Goal: Information Seeking & Learning: Compare options

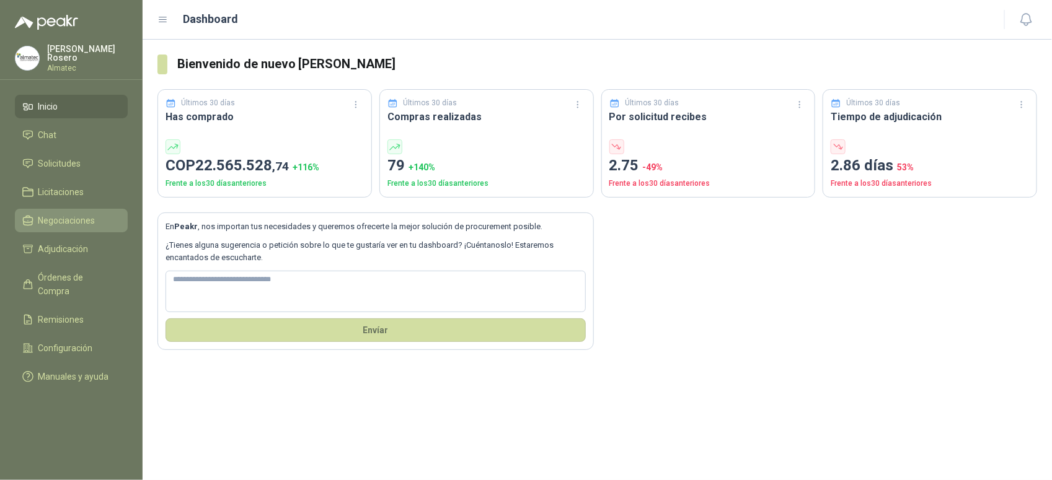
click at [67, 214] on span "Negociaciones" at bounding box center [66, 221] width 57 height 14
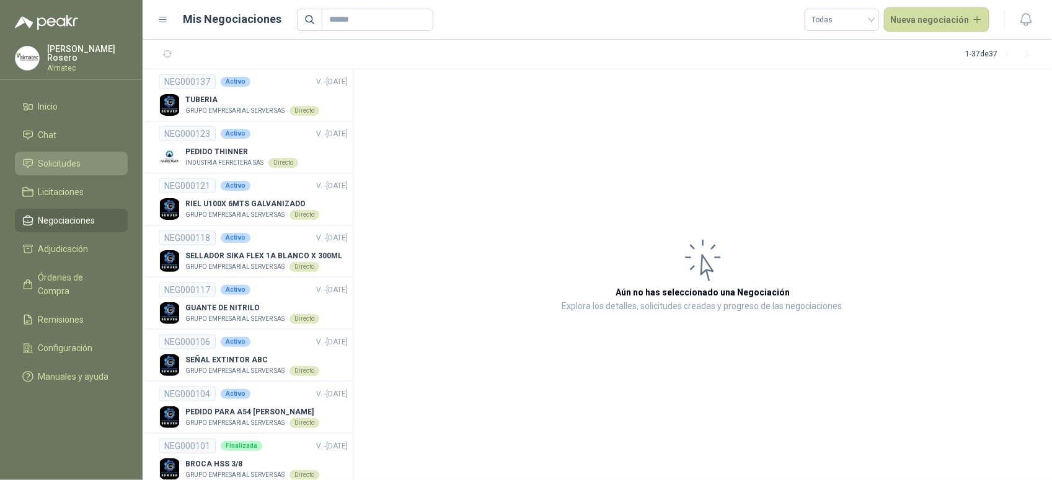
click at [81, 158] on li "Solicitudes" at bounding box center [71, 164] width 98 height 14
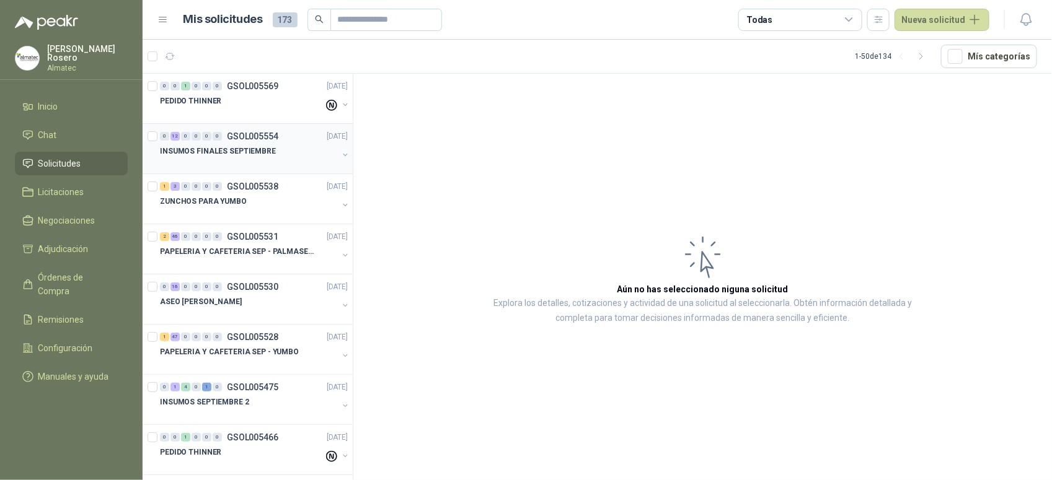
click at [278, 169] on div "0 12 0 0 0 0 GSOL005554 22/09/25 INSUMOS FINALES SEPTIEMBRE" at bounding box center [248, 149] width 210 height 50
click at [88, 138] on li "Chat" at bounding box center [71, 135] width 98 height 14
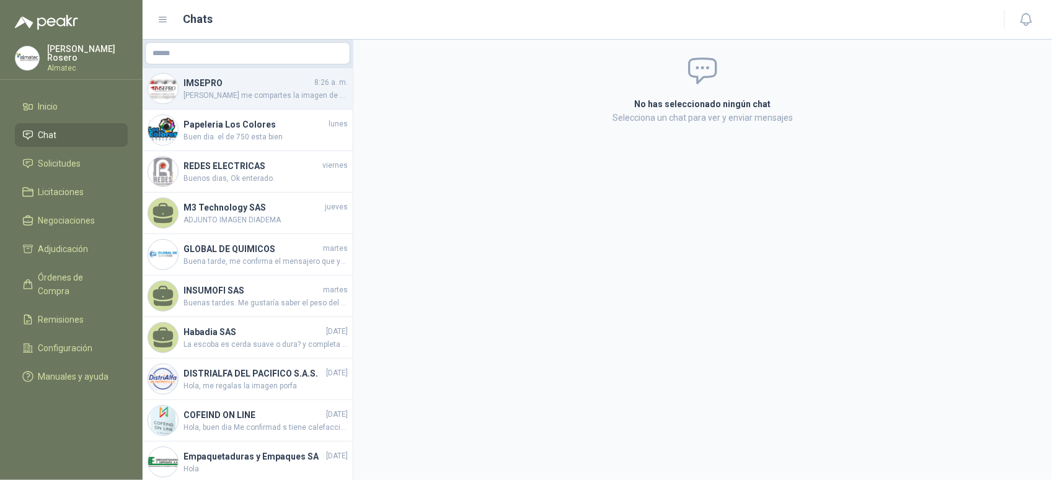
click at [243, 100] on div "IMSEPRO 8:26 a. m. Tambien me compartes la imagen de estos porfa" at bounding box center [248, 89] width 210 height 42
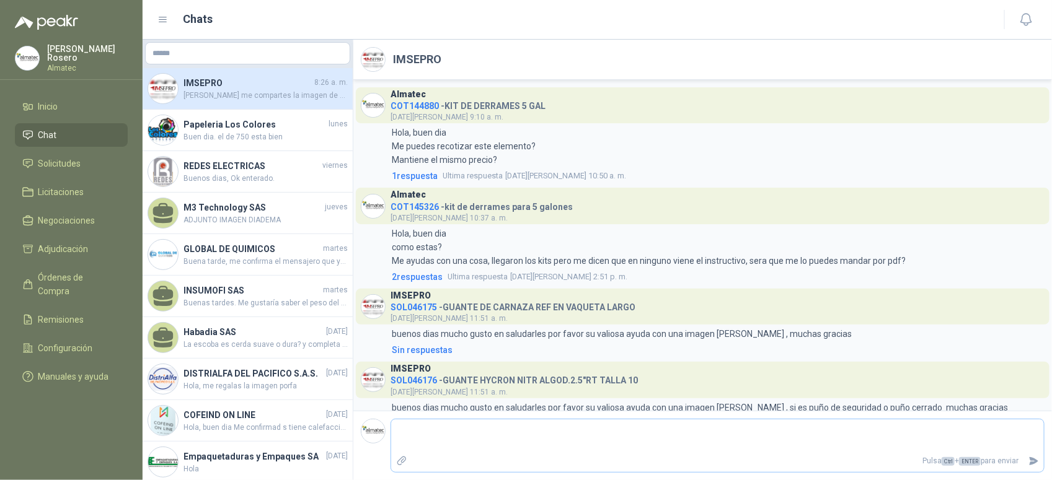
scroll to position [864, 0]
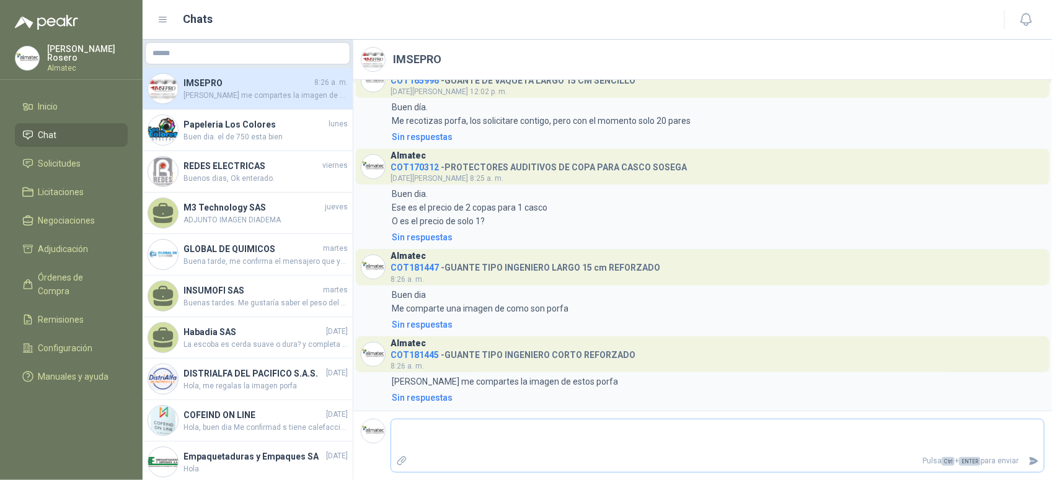
click at [537, 453] on p "Pulsa Ctrl + ENTER para enviar" at bounding box center [718, 462] width 612 height 22
click at [504, 441] on textarea at bounding box center [717, 436] width 653 height 29
type textarea "*"
type textarea "**"
type textarea "***"
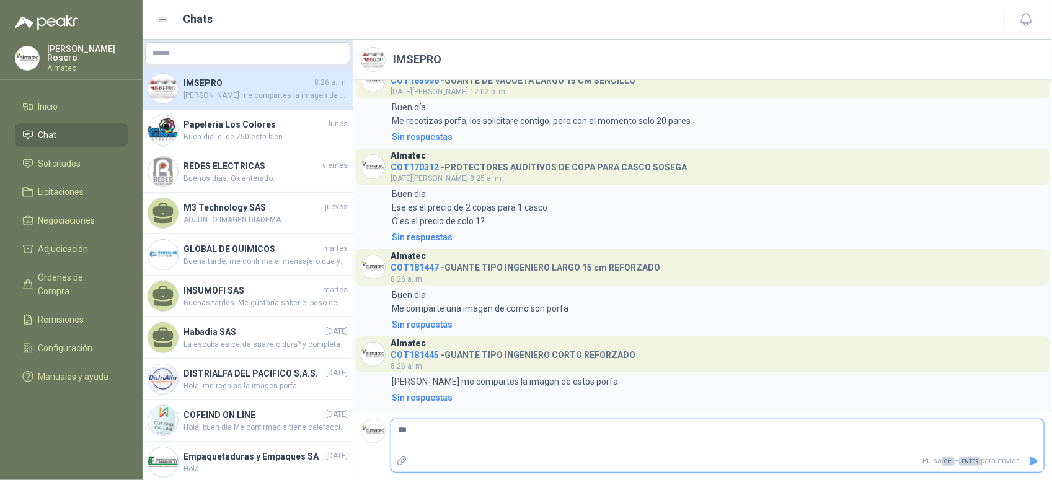
type textarea "****"
type textarea "******"
type textarea "*******"
type textarea "********"
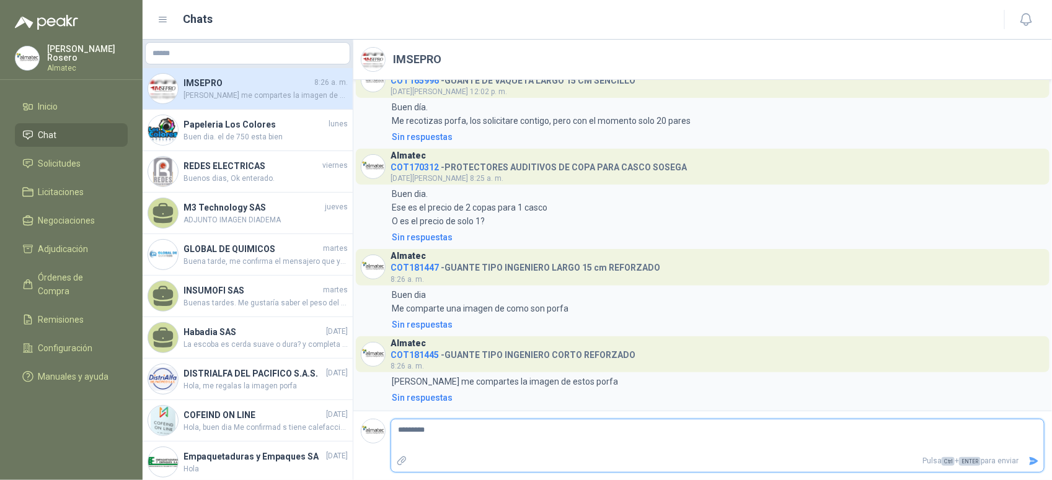
type textarea "******** *"
type textarea "******** **"
type textarea "******** ****"
type textarea "******** *****"
type textarea "******** ******"
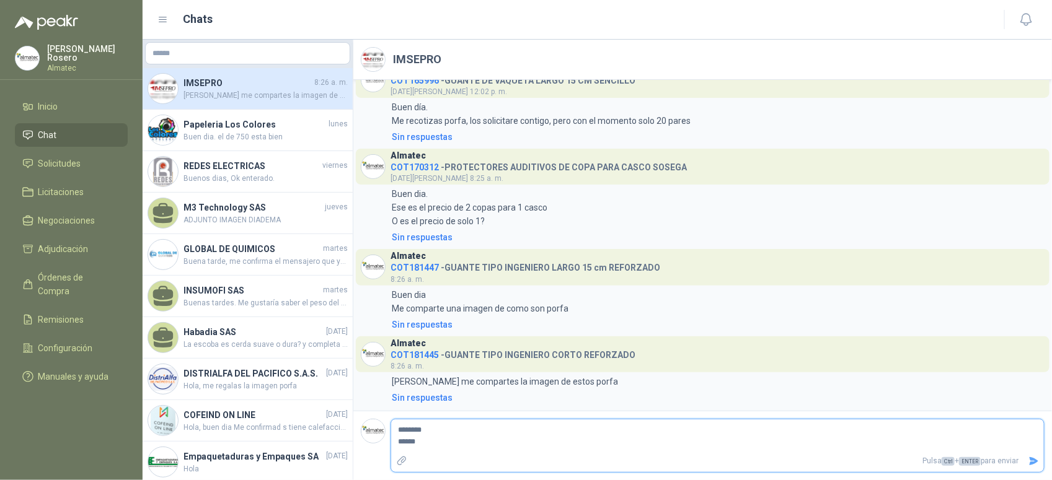
type textarea "******** *******"
type textarea "******** ********"
type textarea "******** *********"
type textarea "**********"
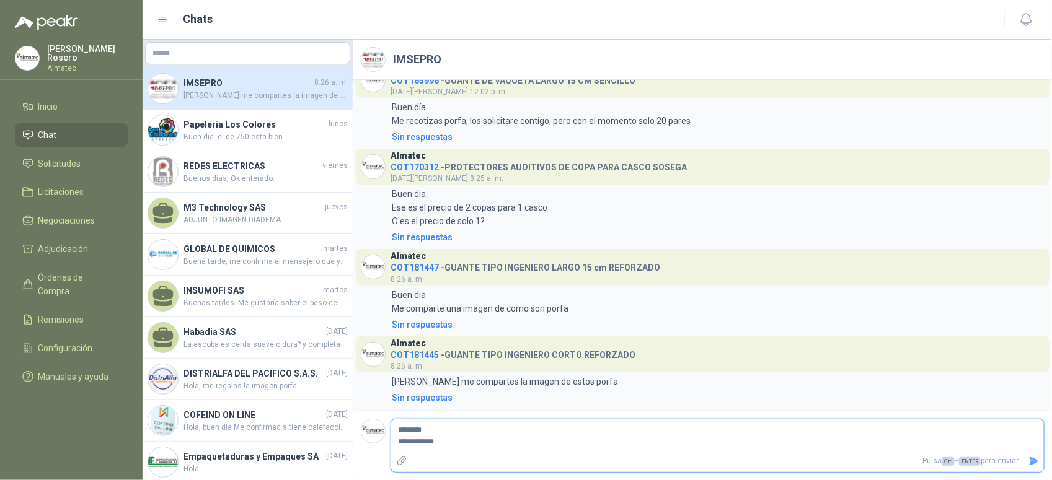
type textarea "**********"
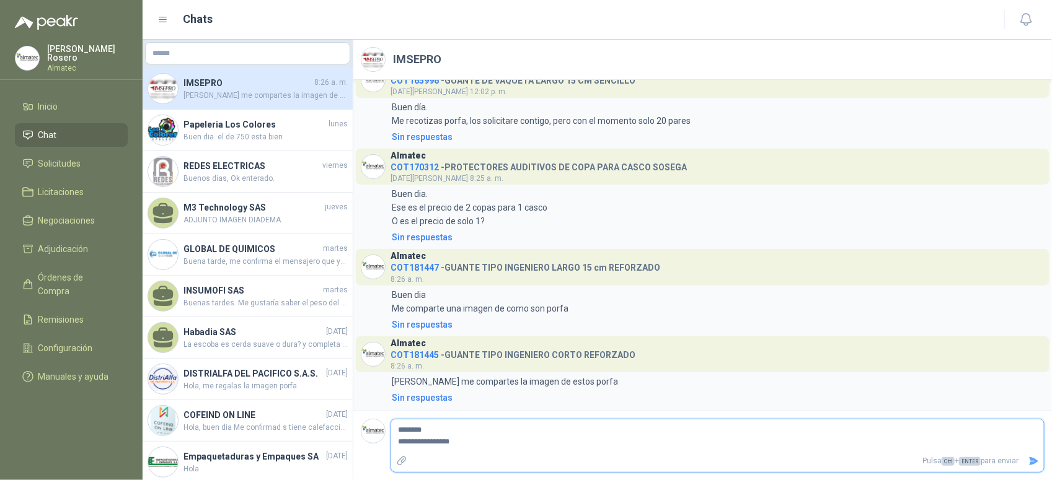
type textarea "**********"
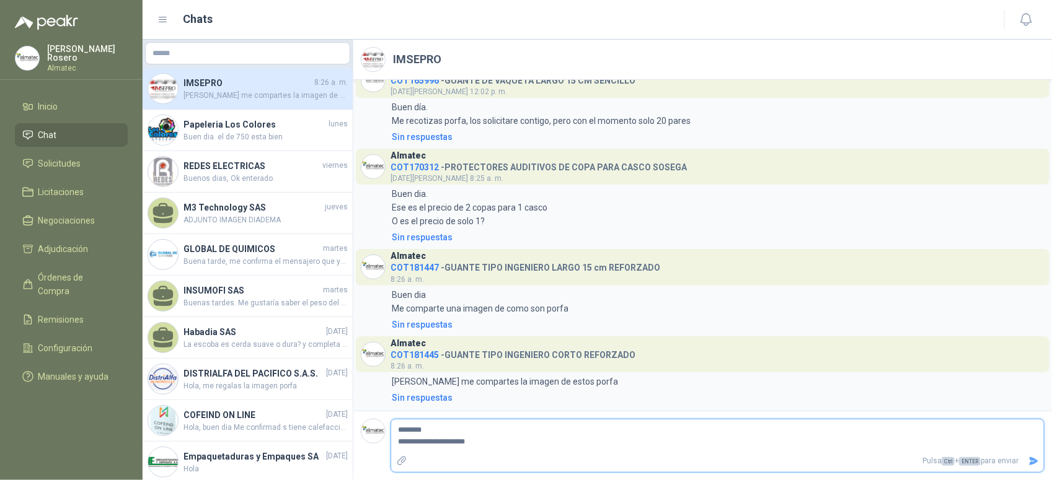
type textarea "**********"
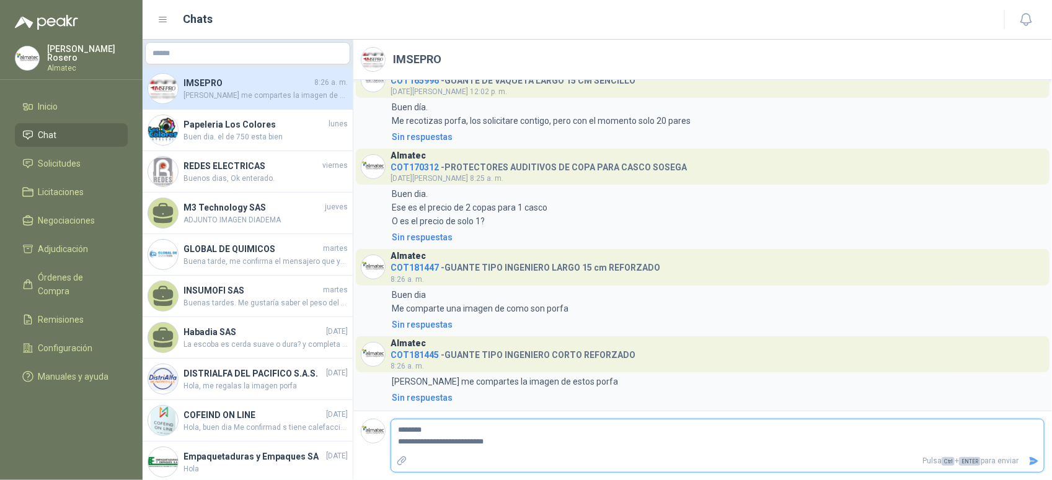
type textarea "**********"
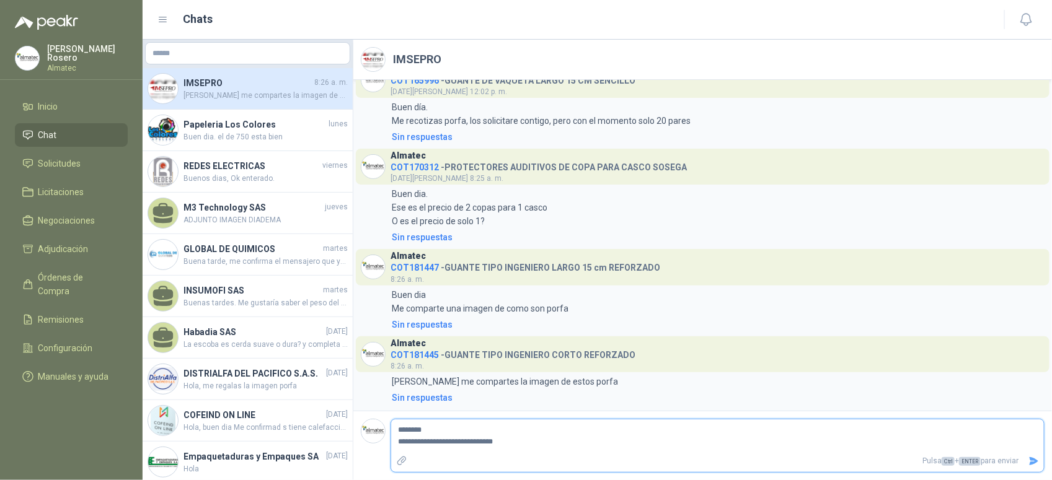
type textarea "**********"
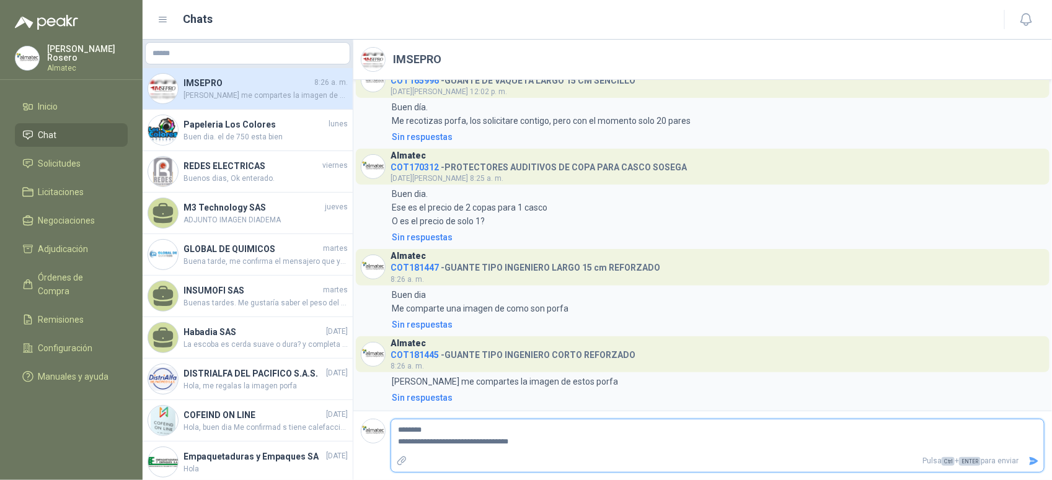
type textarea "**********"
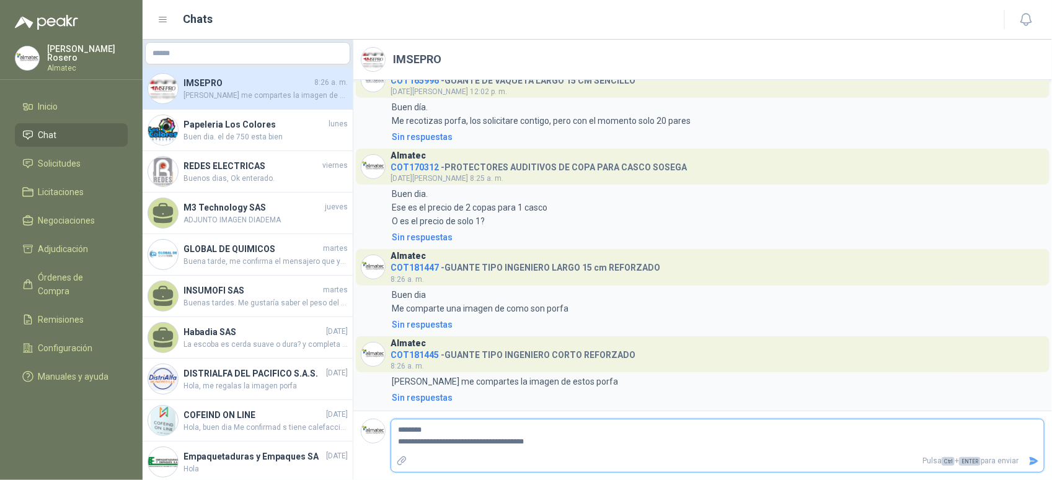
type textarea "**********"
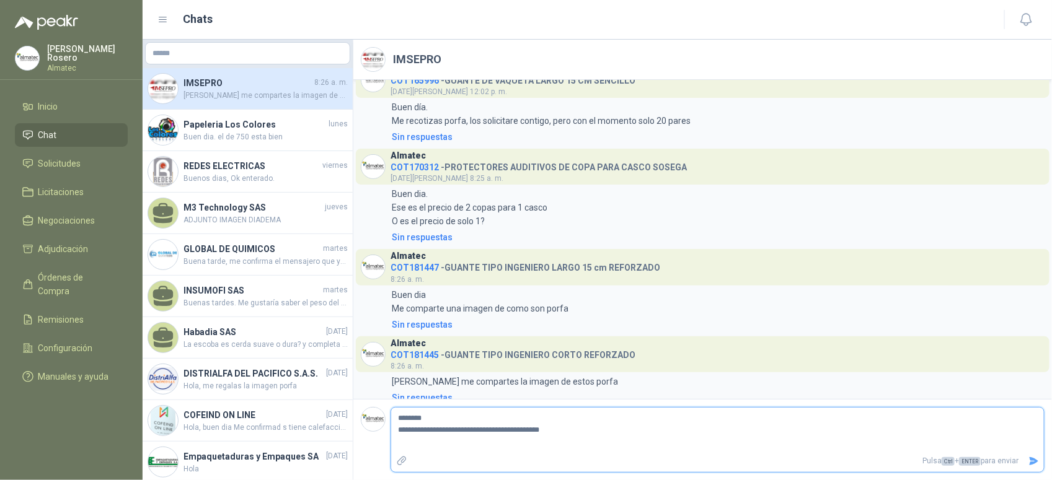
type textarea "**********"
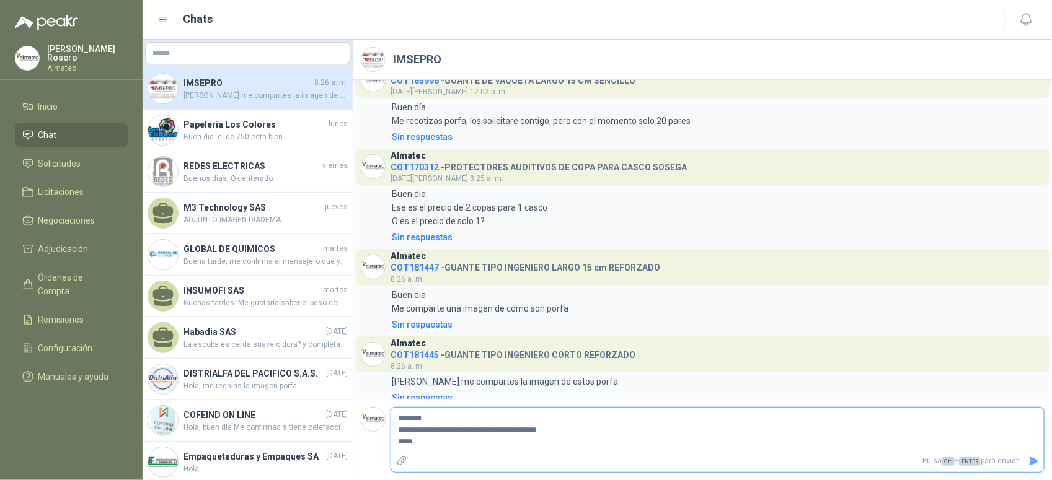
type textarea "**********"
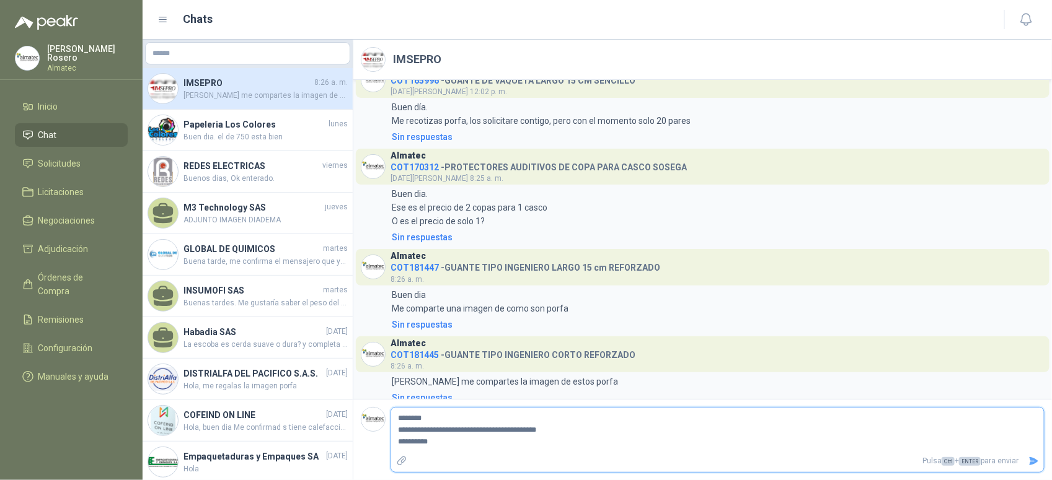
type textarea "**********"
click at [1040, 457] on button "Enviar" at bounding box center [1034, 462] width 20 height 22
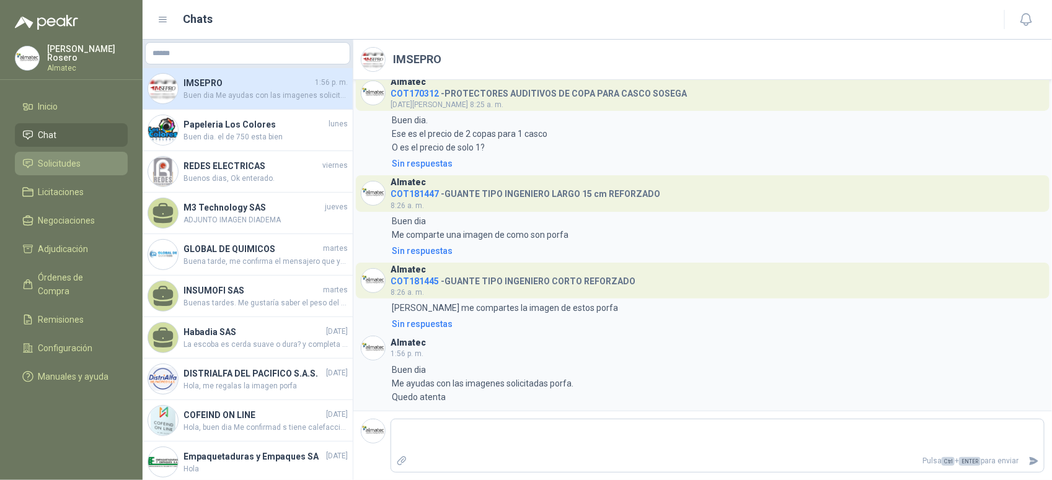
click at [76, 157] on span "Solicitudes" at bounding box center [59, 164] width 43 height 14
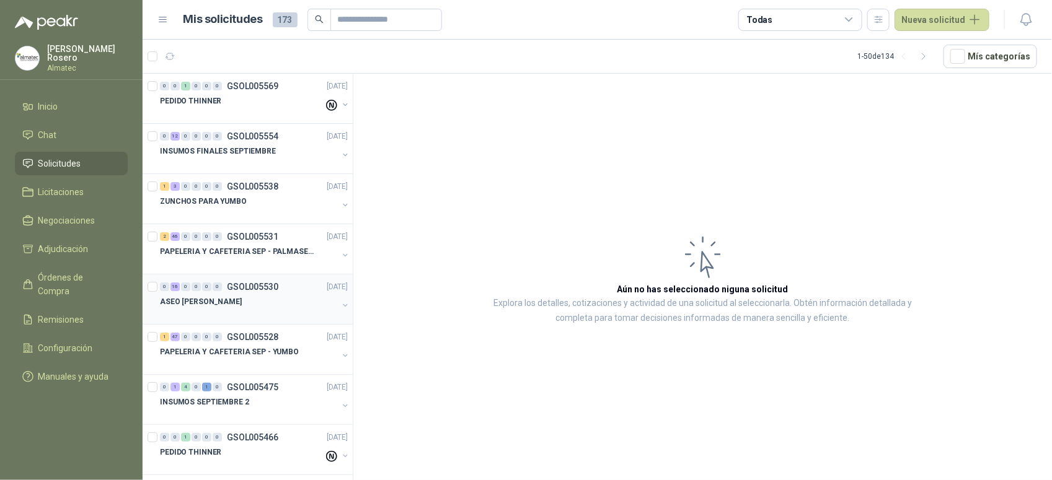
click at [232, 308] on div "ASEO [PERSON_NAME]" at bounding box center [249, 301] width 178 height 15
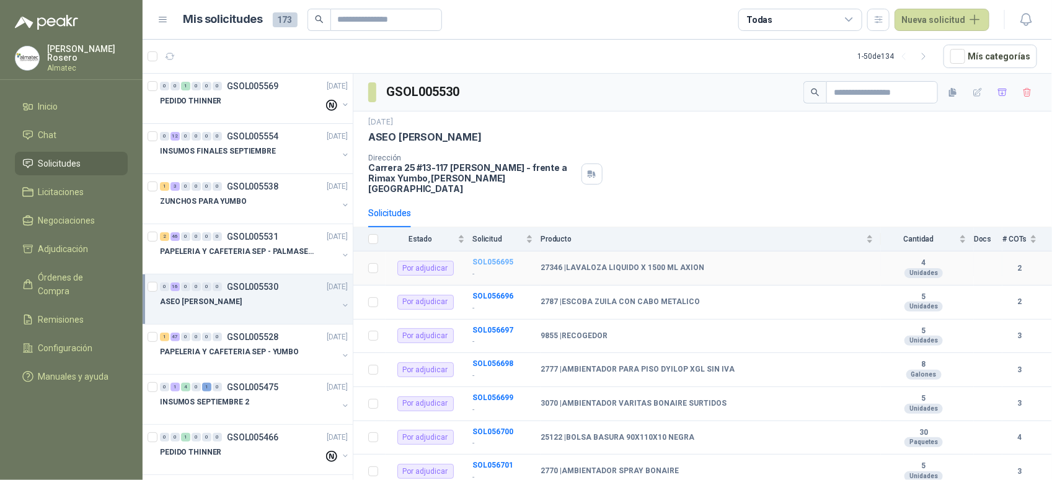
click at [485, 258] on b "SOL056695" at bounding box center [492, 262] width 41 height 9
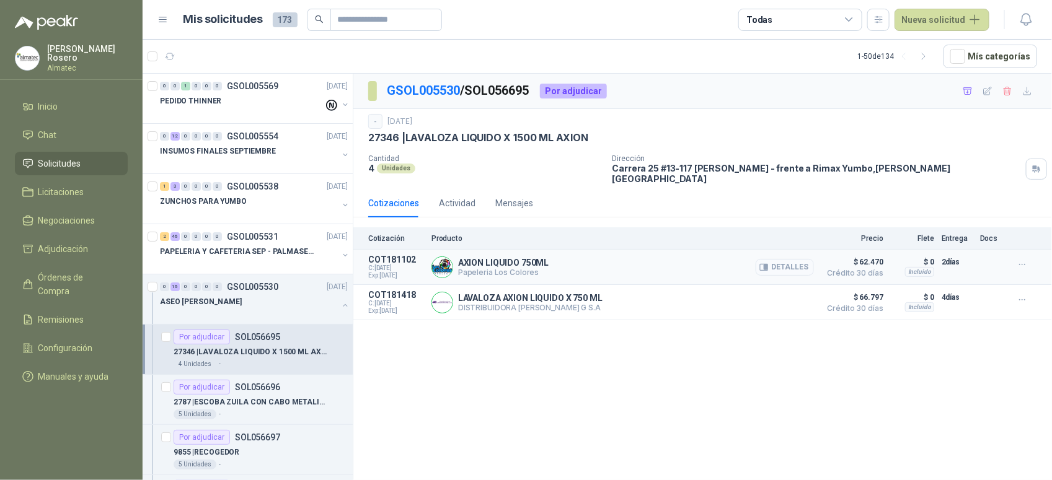
click at [785, 259] on button "Detalles" at bounding box center [785, 267] width 58 height 17
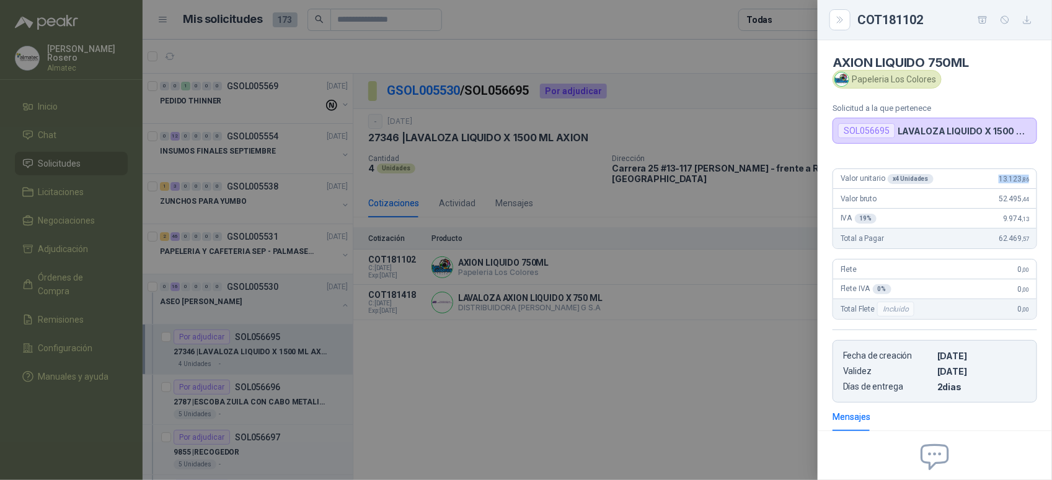
drag, startPoint x: 987, startPoint y: 175, endPoint x: 1033, endPoint y: 174, distance: 46.5
click at [1033, 174] on div "Valor unitario x 4 Unidades 13.123 ,86 Valor bruto 52.495 ,44 IVA 19 % 9.974 ,1…" at bounding box center [935, 281] width 234 height 244
copy span "13.123 ,86"
click at [1037, 189] on div "Valor unitario x 4 Unidades 13.123 ,86 Valor bruto 52.495 ,44 IVA 19 % 9.974 ,1…" at bounding box center [935, 281] width 234 height 244
drag, startPoint x: 984, startPoint y: 174, endPoint x: 1039, endPoint y: 177, distance: 54.7
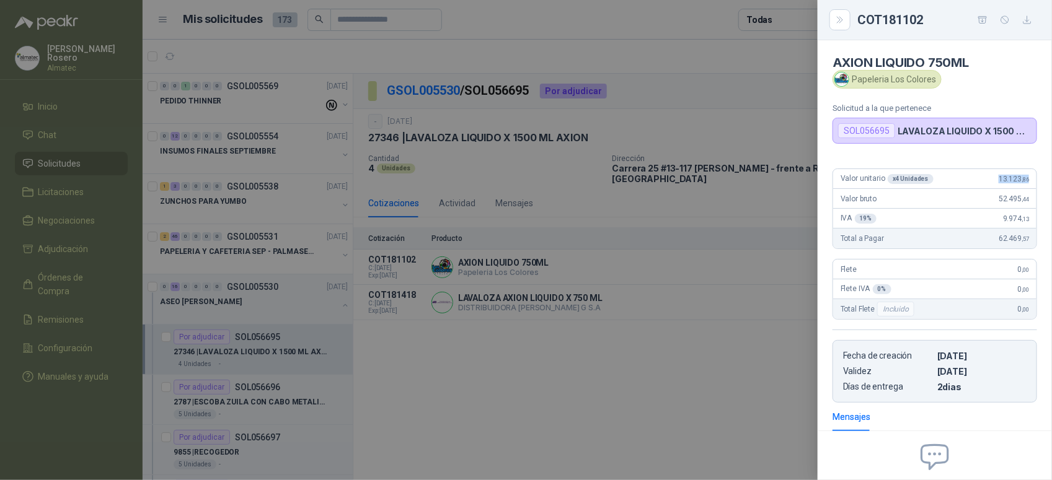
click at [1039, 177] on div "Valor unitario x 4 Unidades 13.123 ,86 Valor bruto 52.495 ,44 IVA 19 % 9.974 ,1…" at bounding box center [935, 281] width 234 height 244
copy span "13.123 ,86"
drag, startPoint x: 852, startPoint y: 81, endPoint x: 935, endPoint y: 81, distance: 82.5
click at [935, 81] on div "Papeleria Los Colores" at bounding box center [887, 79] width 109 height 19
copy div "Papeleria Los Colores"
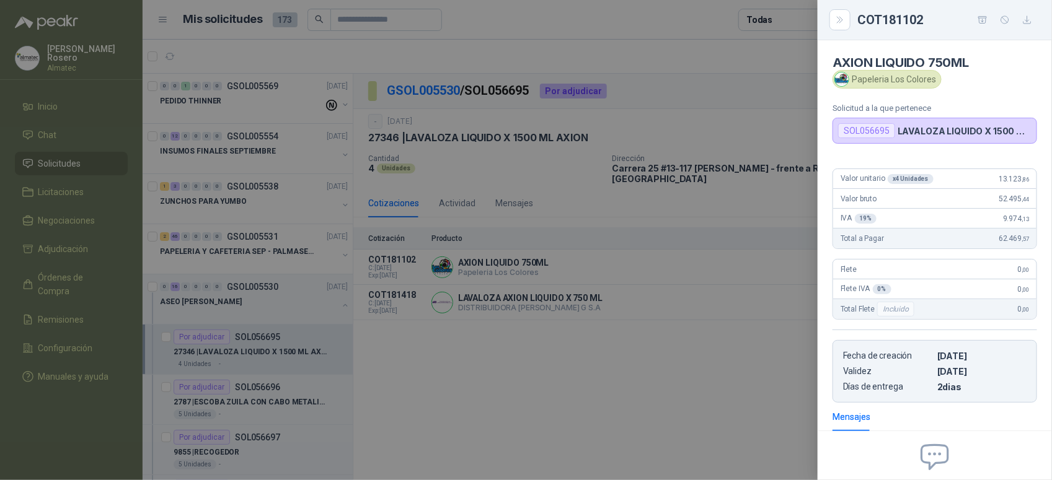
click at [518, 387] on div at bounding box center [526, 240] width 1052 height 480
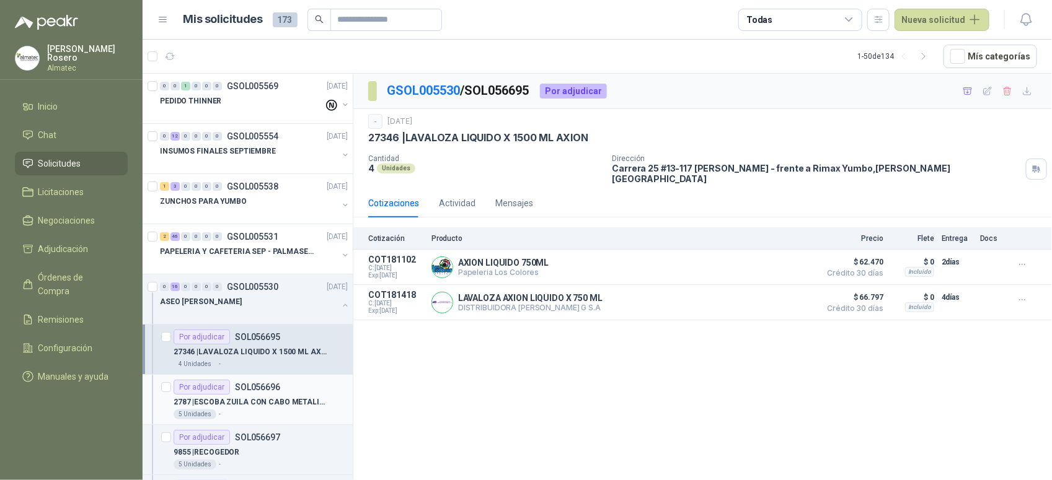
click at [273, 386] on p "SOL056696" at bounding box center [257, 387] width 45 height 9
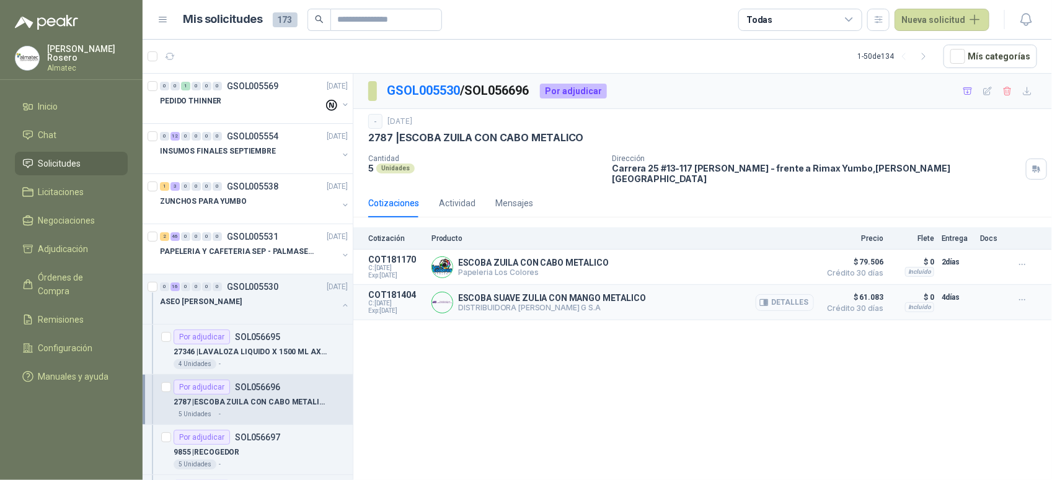
click at [784, 294] on button "Detalles" at bounding box center [785, 302] width 58 height 17
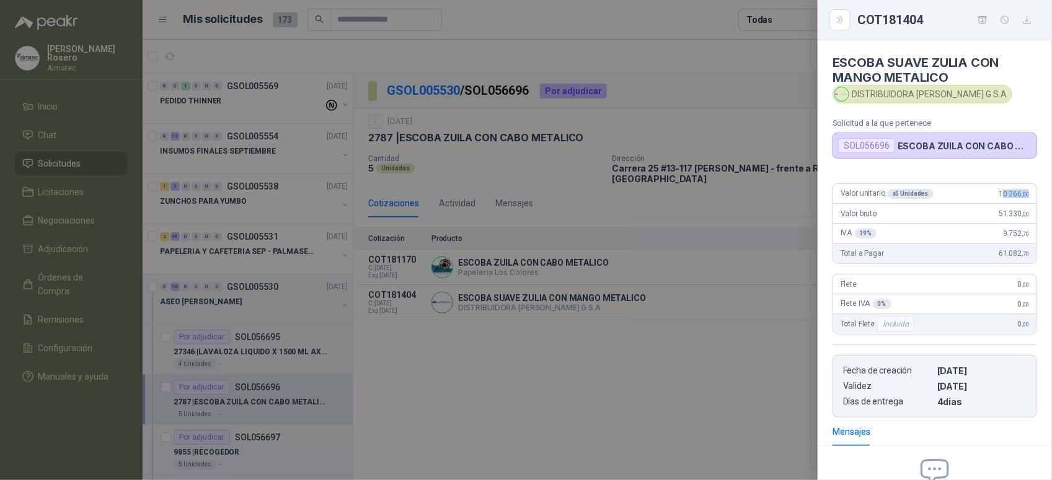
drag, startPoint x: 993, startPoint y: 196, endPoint x: 1029, endPoint y: 192, distance: 36.1
click at [1029, 192] on div "Valor unitario x 5 Unidades 10.266 ,00 Valor bruto 51.330 ,00 IVA 19 % 9.752 ,7…" at bounding box center [935, 296] width 234 height 244
drag, startPoint x: 1029, startPoint y: 192, endPoint x: 986, endPoint y: 193, distance: 42.8
click at [983, 191] on div "Valor unitario x 5 Unidades 10.266 ,00" at bounding box center [934, 194] width 203 height 20
drag, startPoint x: 986, startPoint y: 193, endPoint x: 1027, endPoint y: 192, distance: 40.3
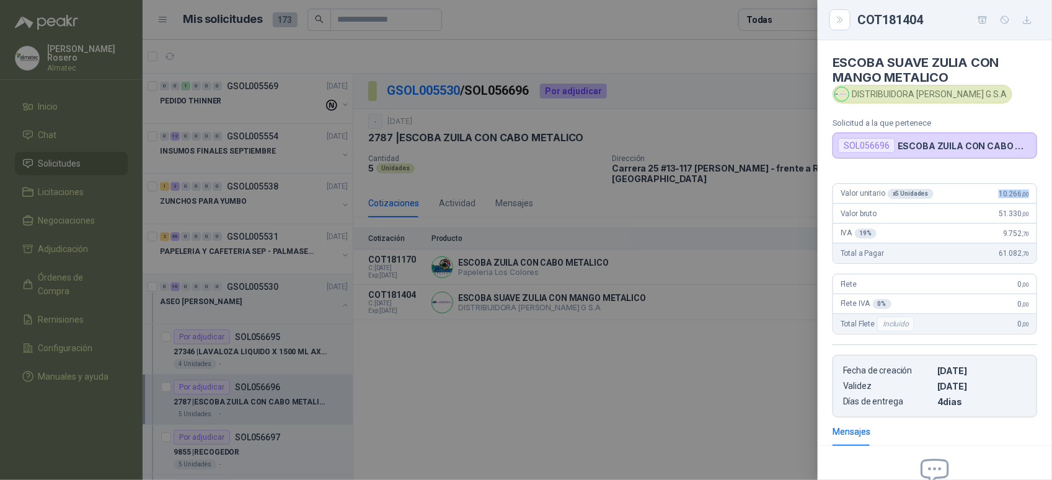
click at [1027, 192] on div "Valor unitario x 5 Unidades 10.266 ,00" at bounding box center [934, 194] width 203 height 20
copy span "10.266 ,00"
drag, startPoint x: 853, startPoint y: 96, endPoint x: 997, endPoint y: 90, distance: 144.0
click at [997, 90] on div "DISTRIBUIDORA JORGE MARIO URIBE G S.A" at bounding box center [923, 94] width 180 height 19
copy div "DISTRIBUIDORA JORGE MARIO URIBE"
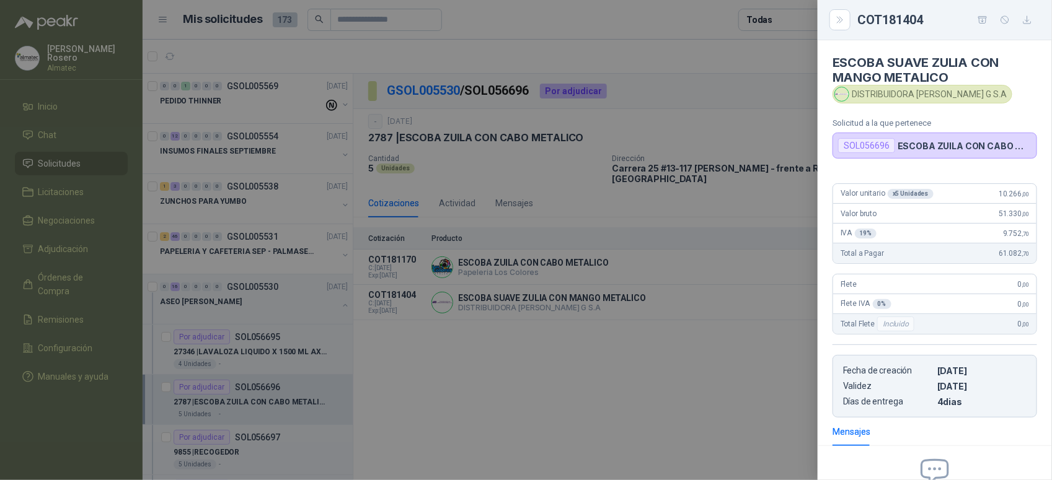
click at [394, 313] on div at bounding box center [526, 240] width 1052 height 480
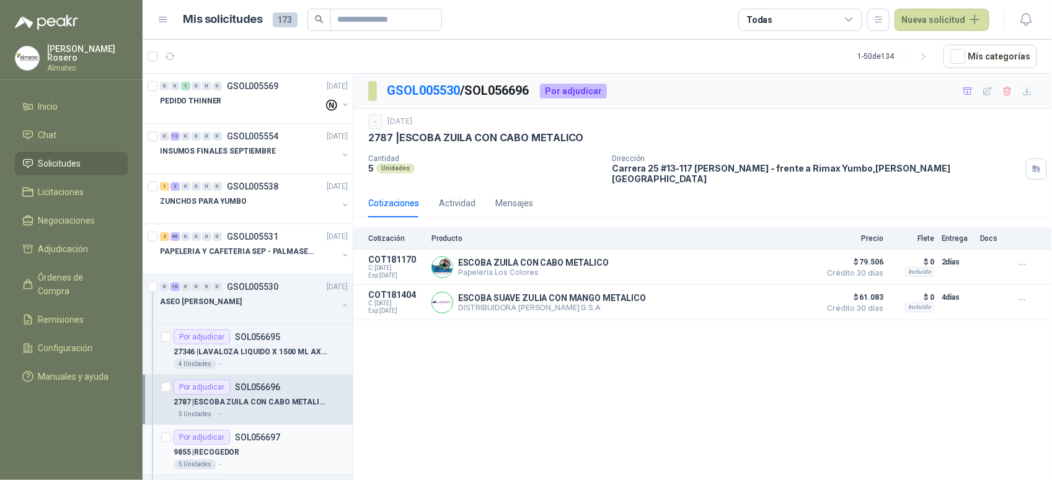
click at [249, 449] on div "9855 | RECOGEDOR" at bounding box center [261, 452] width 174 height 15
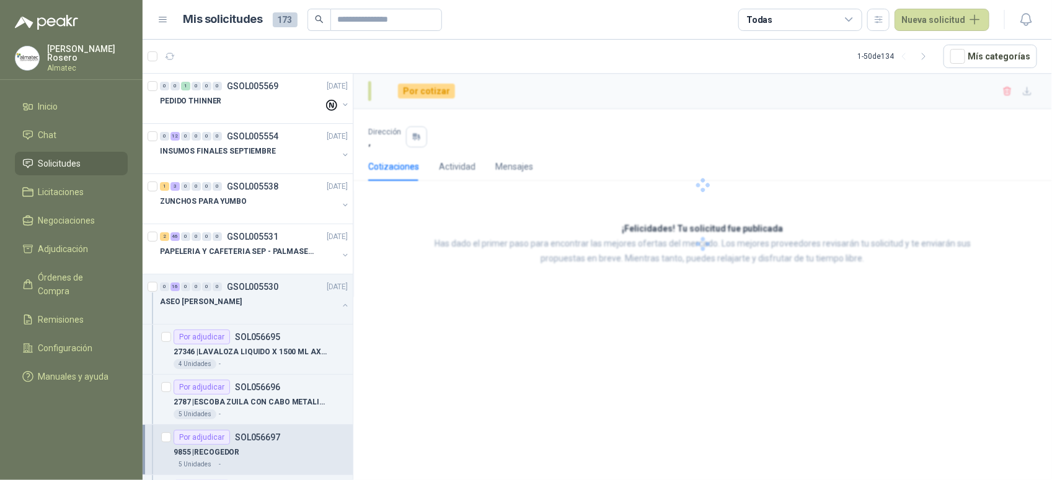
click at [249, 449] on div "9855 | RECOGEDOR" at bounding box center [261, 452] width 174 height 15
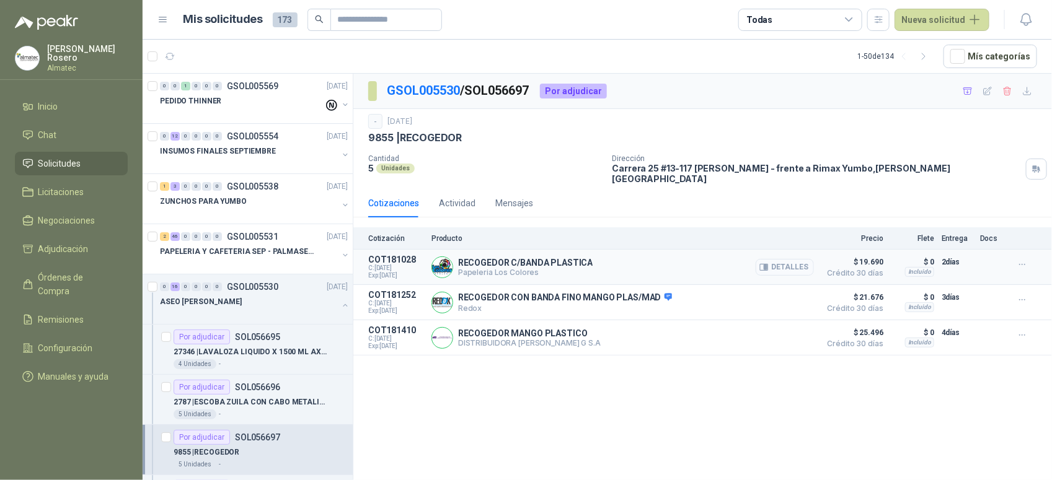
click at [798, 267] on button "Detalles" at bounding box center [785, 267] width 58 height 17
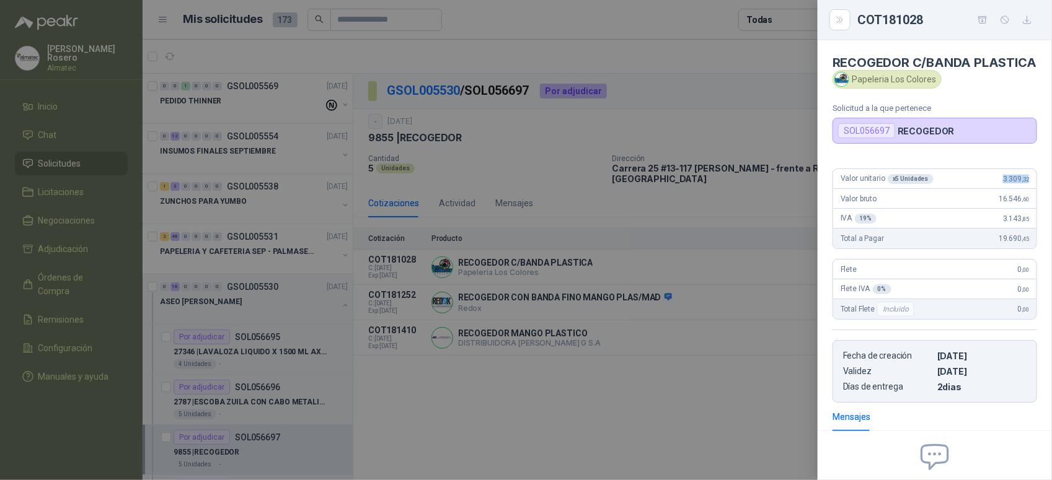
drag, startPoint x: 993, startPoint y: 196, endPoint x: 1027, endPoint y: 190, distance: 34.0
click at [1027, 189] on div "Valor unitario x 5 Unidades 3.309 ,32" at bounding box center [934, 179] width 203 height 20
copy span "3.309 ,32"
click at [395, 356] on div at bounding box center [526, 240] width 1052 height 480
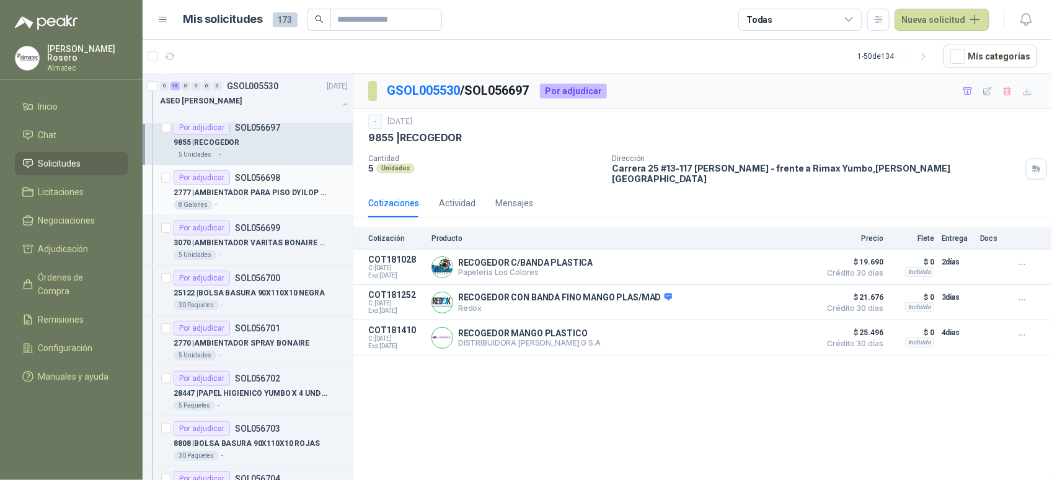
scroll to position [232, 0]
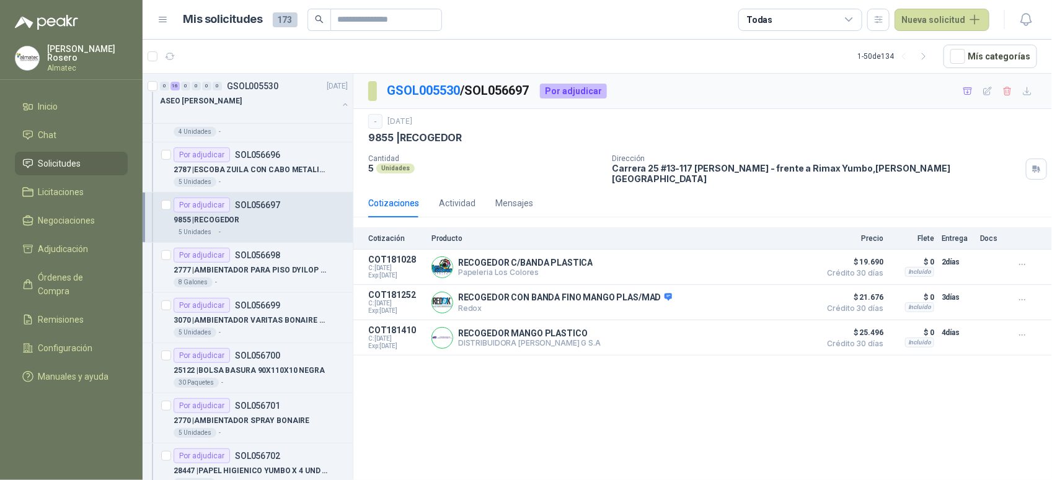
click at [228, 203] on div "Por adjudicar" at bounding box center [202, 205] width 56 height 15
click at [263, 248] on article "Por adjudicar SOL056698 2777 | AMBIENTADOR PARA PISO DYILOP XGL SIN IVA 8 Galo…" at bounding box center [248, 268] width 210 height 50
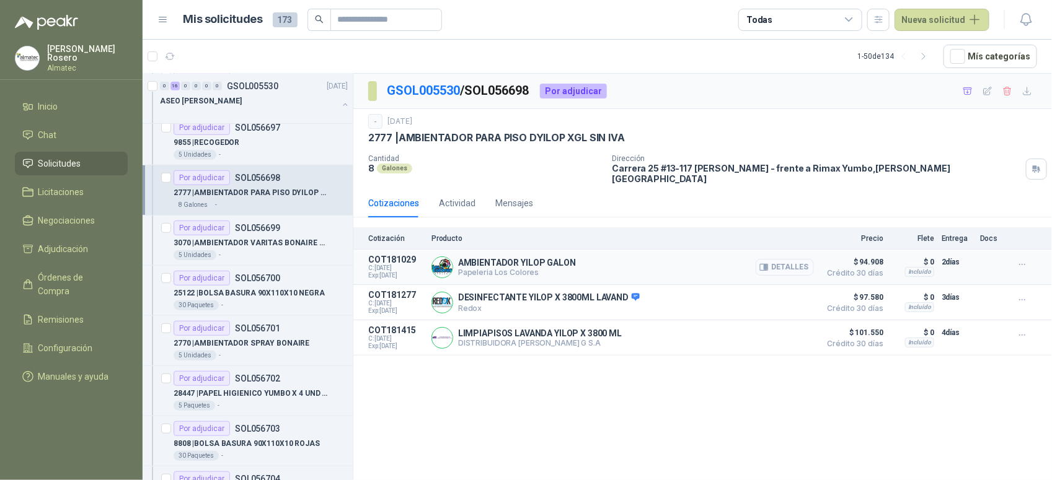
click at [797, 259] on button "Detalles" at bounding box center [785, 267] width 58 height 17
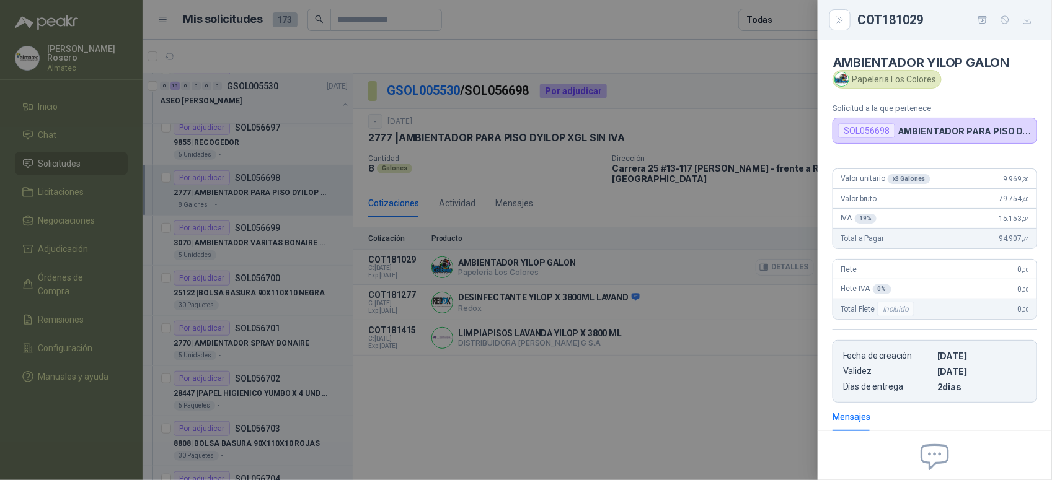
scroll to position [125, 0]
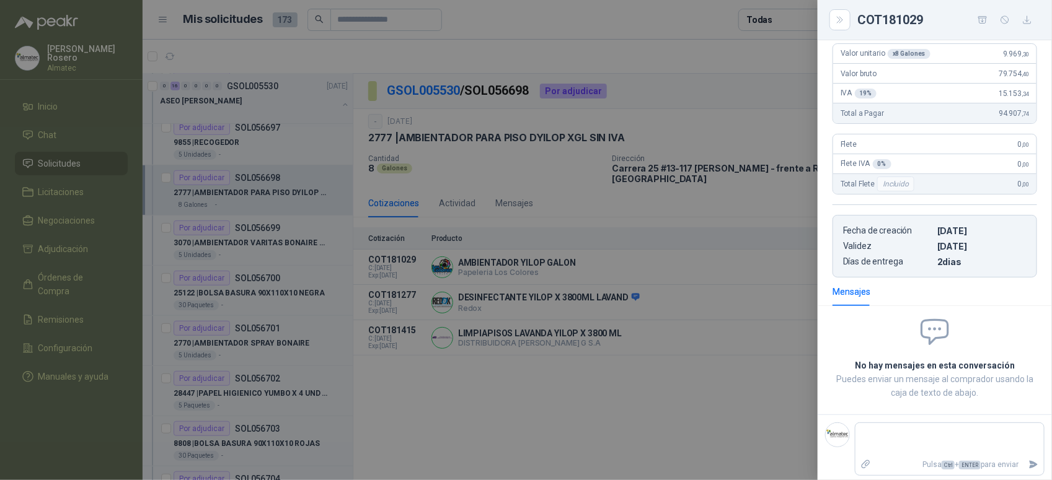
click at [741, 335] on div at bounding box center [526, 240] width 1052 height 480
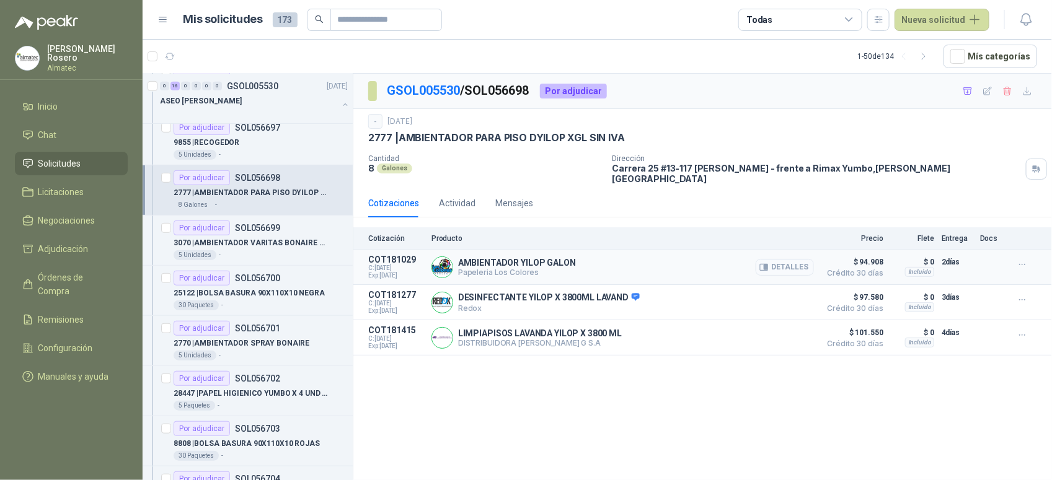
click at [812, 259] on button "Detalles" at bounding box center [785, 267] width 58 height 17
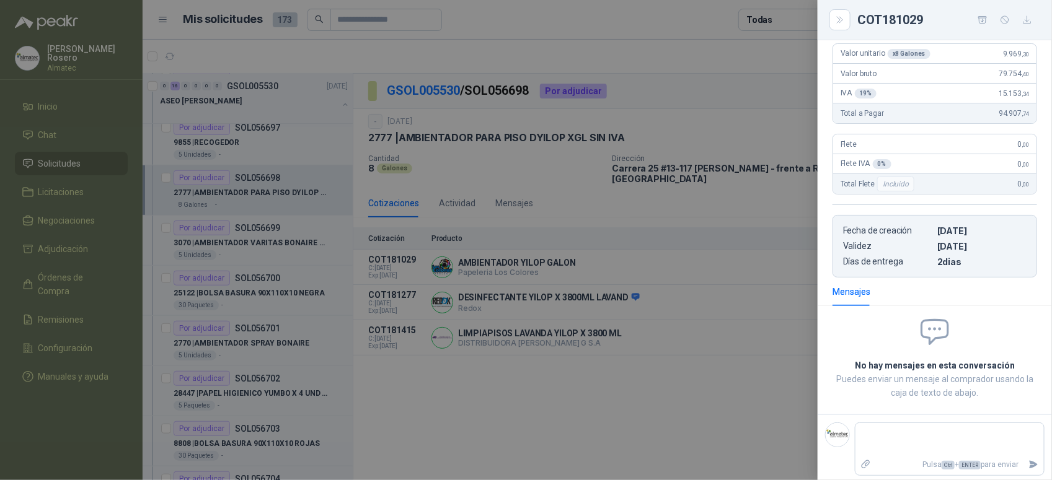
scroll to position [0, 0]
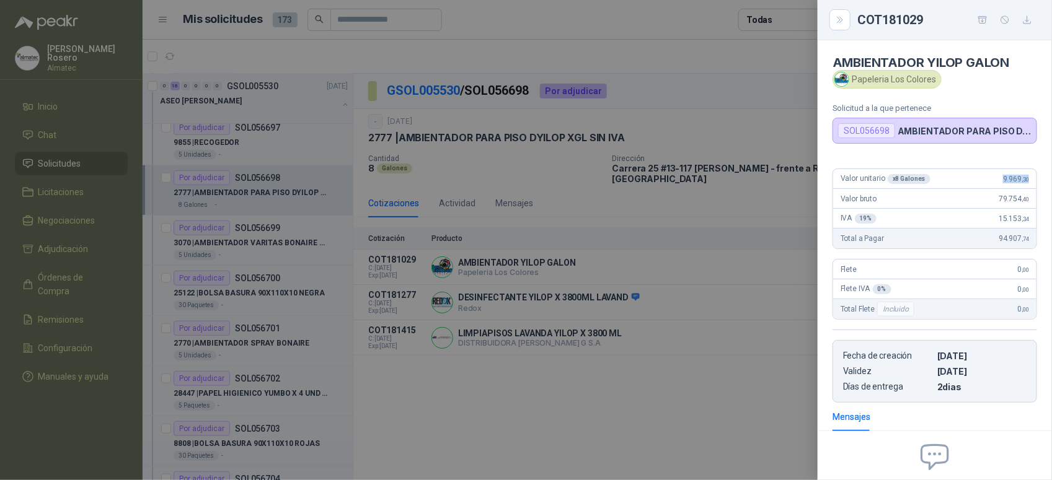
drag, startPoint x: 989, startPoint y: 175, endPoint x: 1022, endPoint y: 175, distance: 32.9
click at [1022, 175] on div "Valor unitario x 8 Galones 9.969 ,30" at bounding box center [934, 179] width 203 height 20
copy span "9.969 ,30"
click at [1003, 178] on span "9.969 ,30" at bounding box center [1016, 179] width 26 height 9
drag, startPoint x: 990, startPoint y: 178, endPoint x: 1027, endPoint y: 177, distance: 36.6
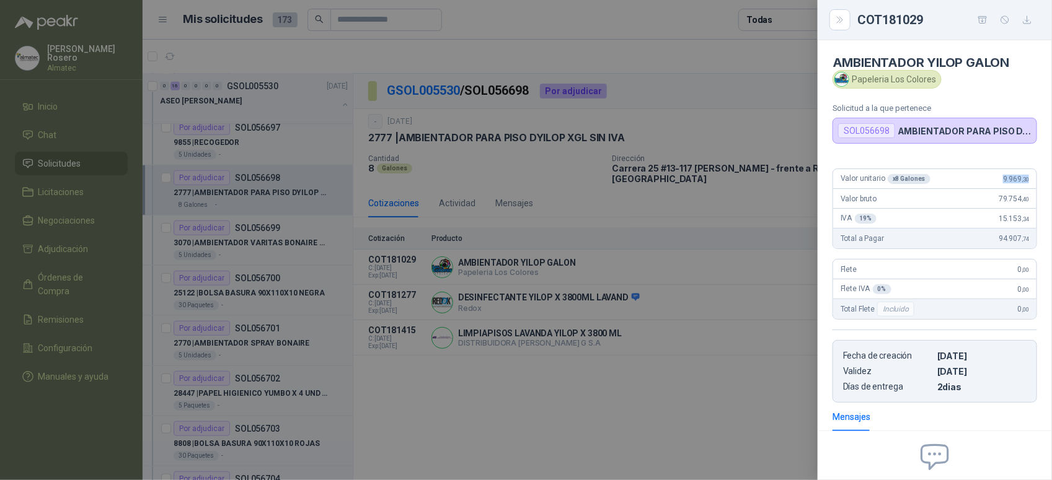
click at [1027, 177] on div "Valor unitario x 8 Galones 9.969 ,30" at bounding box center [934, 179] width 203 height 20
copy span "9.969 ,30"
click at [519, 350] on div at bounding box center [526, 240] width 1052 height 480
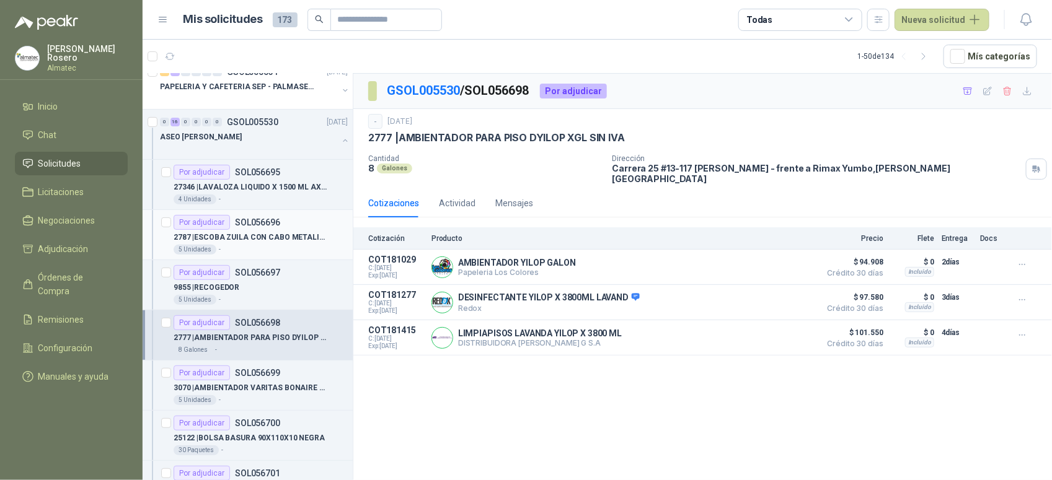
scroll to position [155, 0]
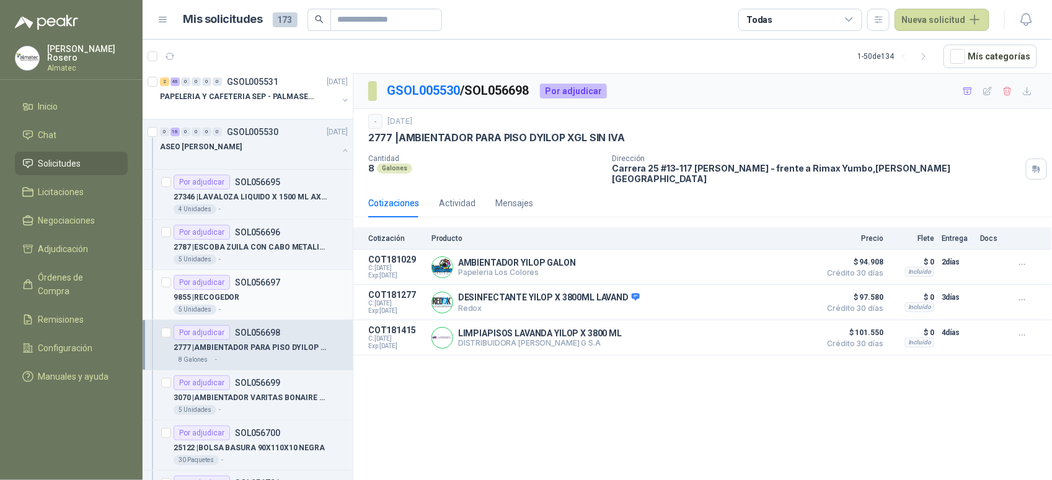
click at [229, 314] on div "5 Unidades -" at bounding box center [261, 310] width 174 height 10
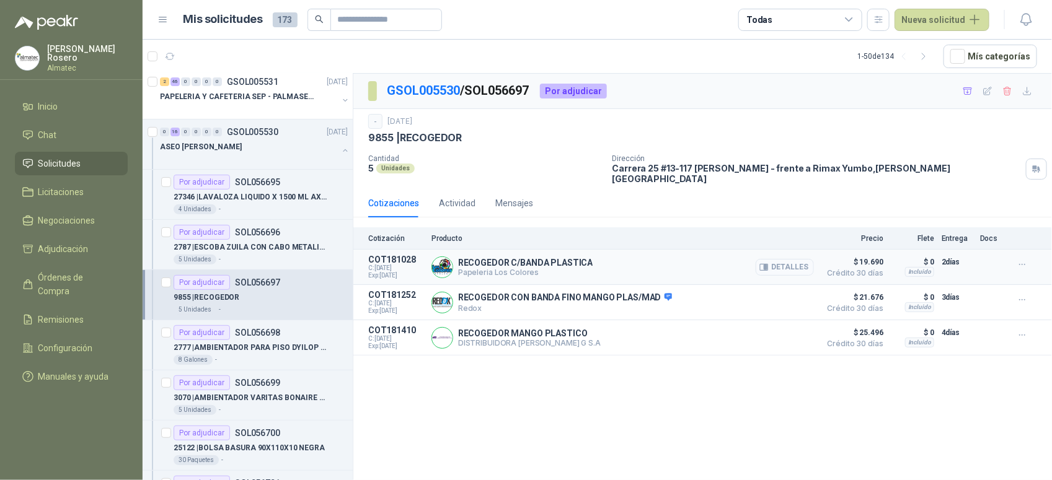
click at [772, 261] on button "Detalles" at bounding box center [785, 267] width 58 height 17
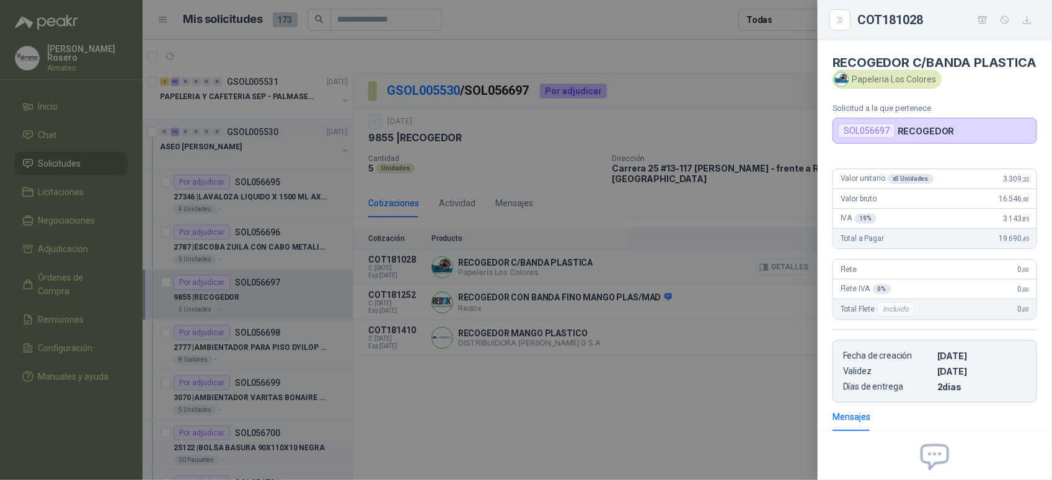
scroll to position [141, 0]
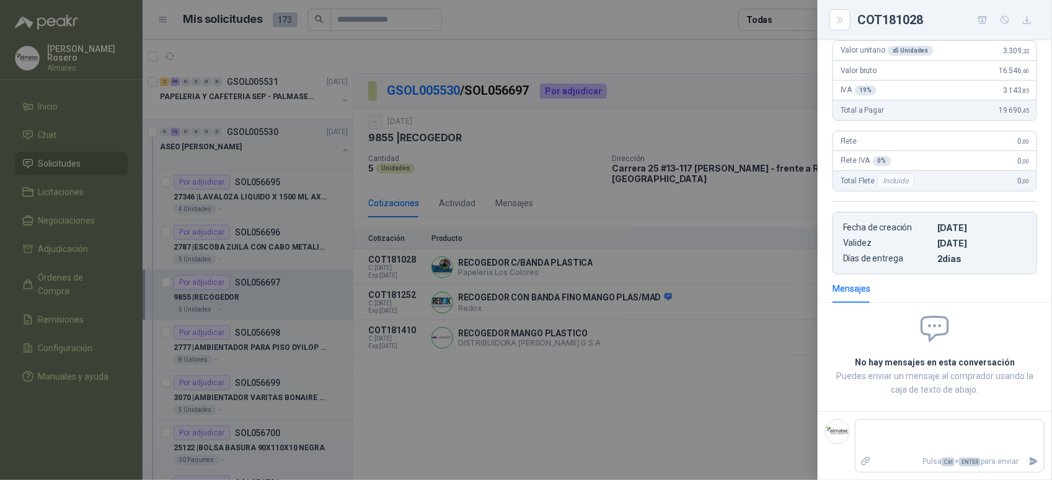
click at [583, 381] on div at bounding box center [526, 240] width 1052 height 480
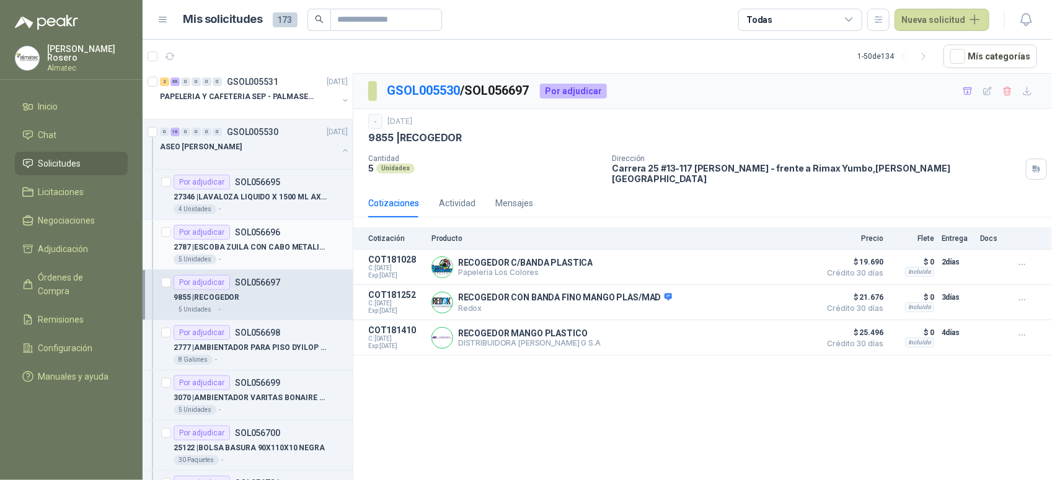
click at [262, 246] on p "2787 | ESCOBA ZUILA CON CABO METALICO" at bounding box center [251, 248] width 154 height 12
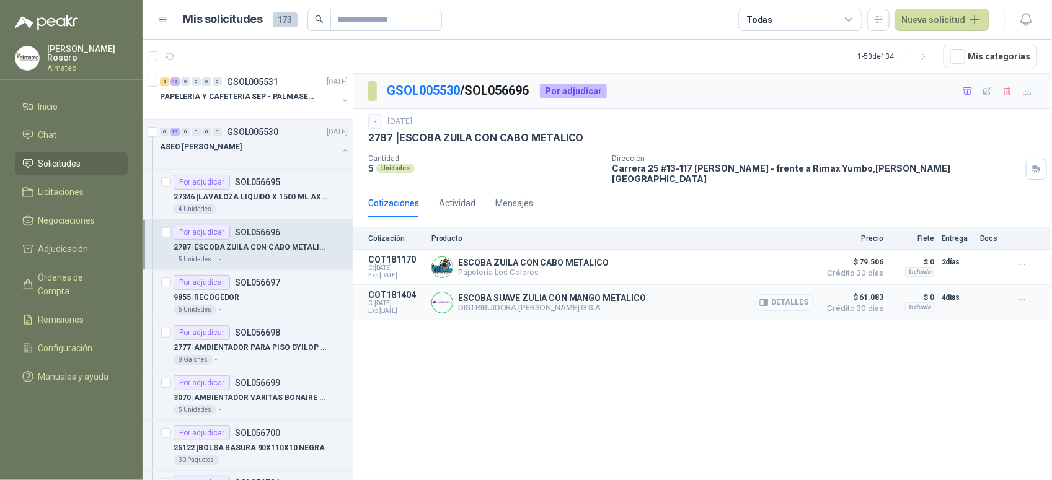
click at [782, 301] on button "Detalles" at bounding box center [785, 302] width 58 height 17
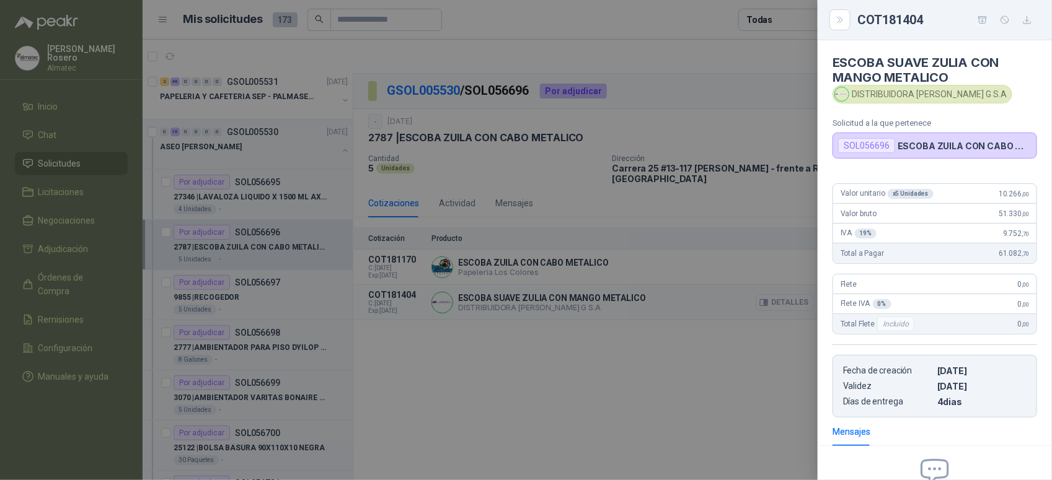
scroll to position [141, 0]
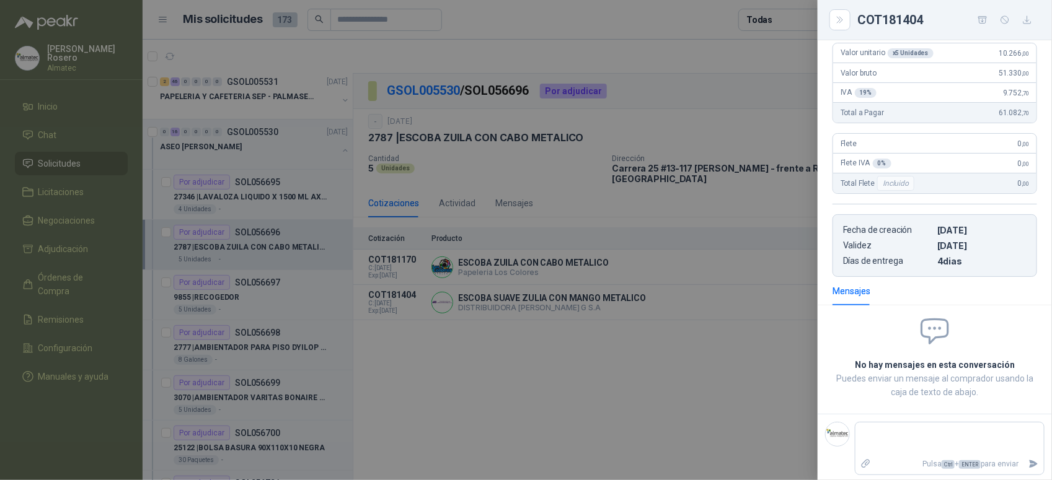
click at [236, 201] on div at bounding box center [526, 240] width 1052 height 480
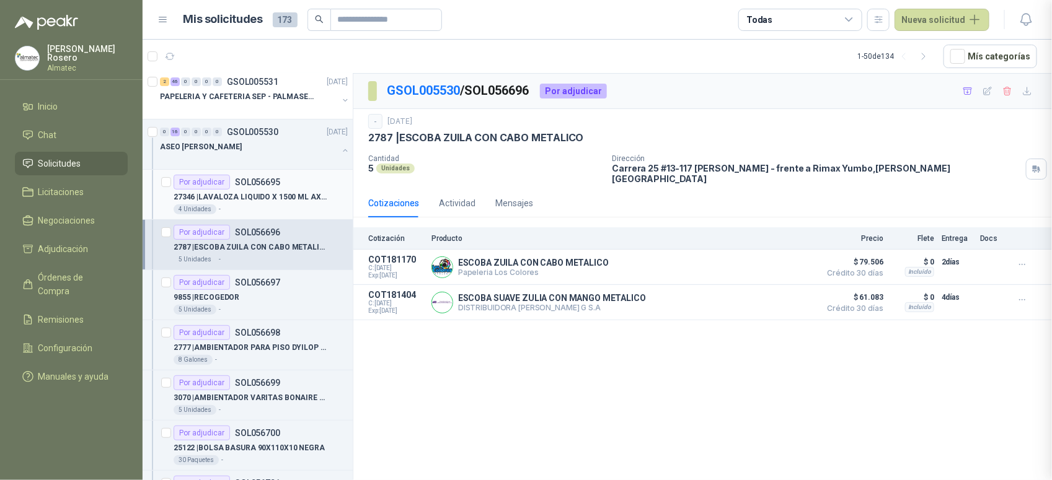
click at [252, 200] on p "27346 | LAVALOZA LIQUIDO X 1500 ML AXION" at bounding box center [251, 198] width 154 height 12
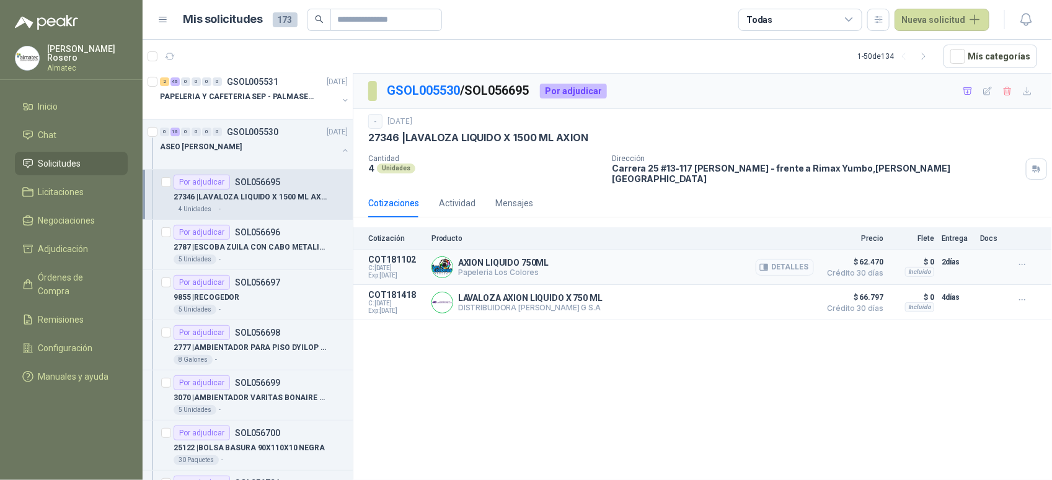
click at [795, 259] on button "Detalles" at bounding box center [785, 267] width 58 height 17
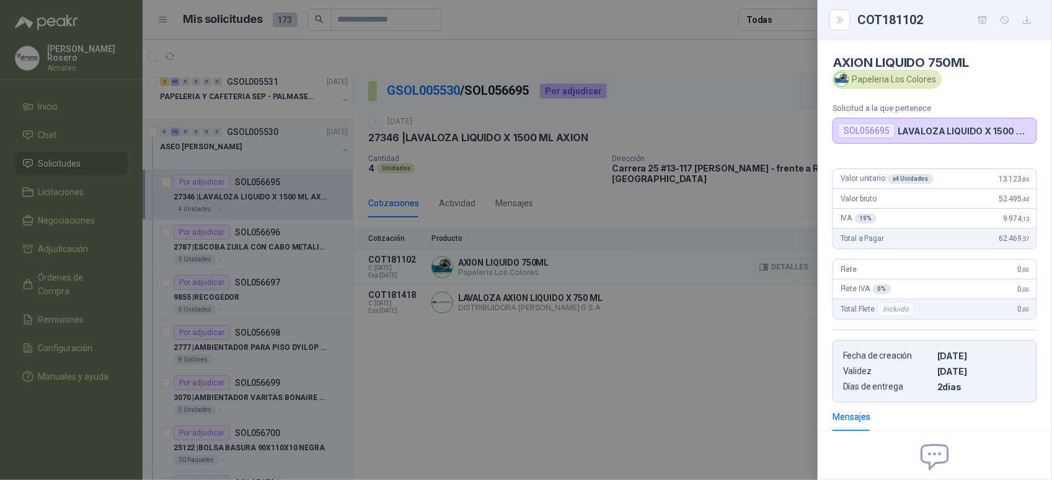
scroll to position [125, 0]
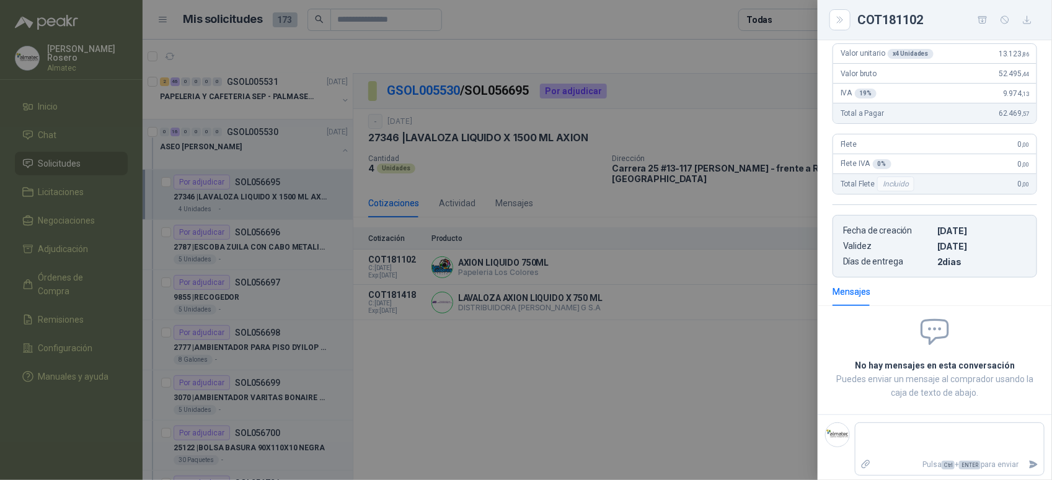
click at [289, 379] on div at bounding box center [526, 240] width 1052 height 480
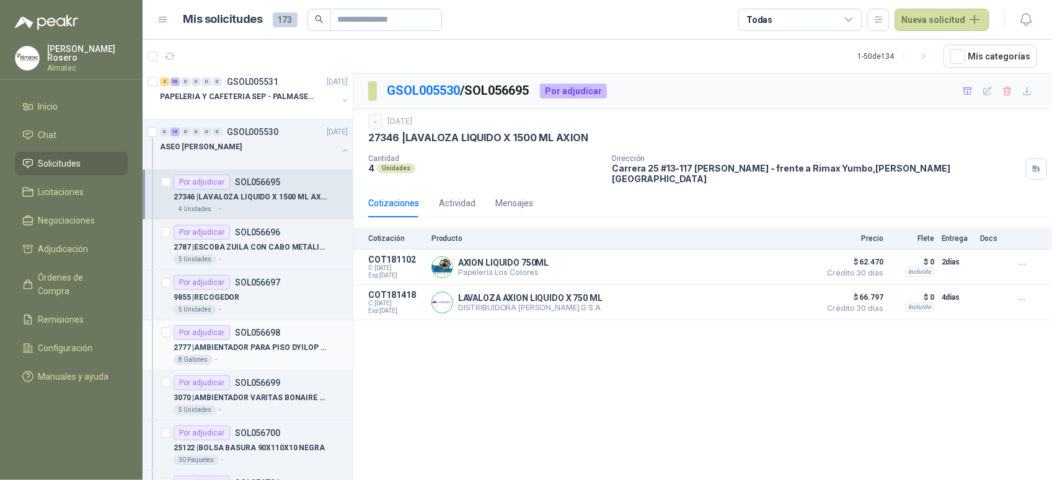
click at [285, 349] on p "2777 | AMBIENTADOR PARA PISO DYILOP XGL SIN IVA" at bounding box center [251, 348] width 154 height 12
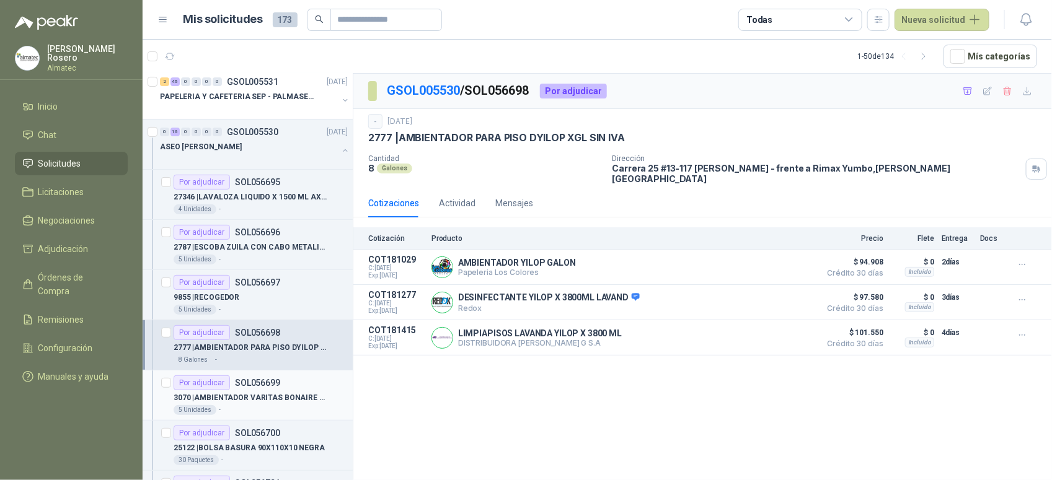
click at [273, 411] on div "5 Unidades -" at bounding box center [261, 410] width 174 height 10
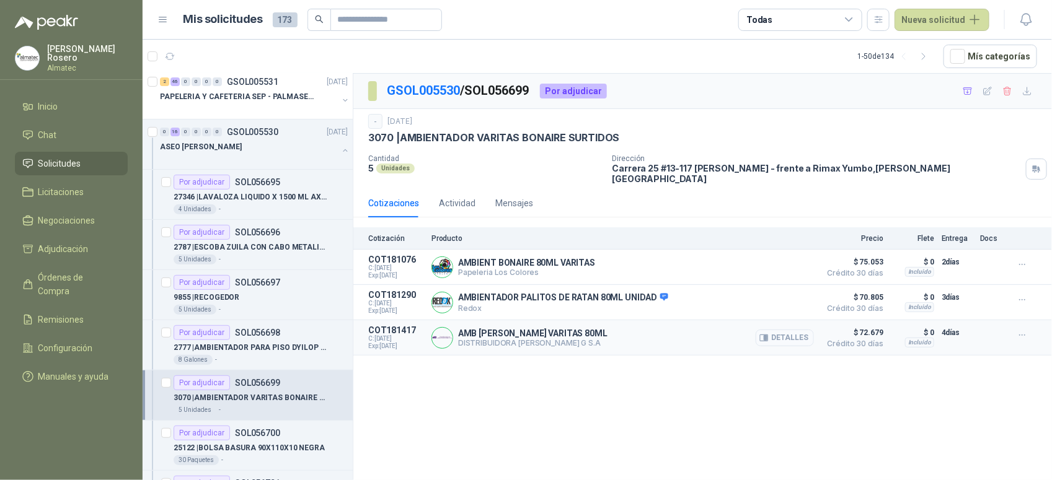
click at [798, 330] on button "Detalles" at bounding box center [785, 338] width 58 height 17
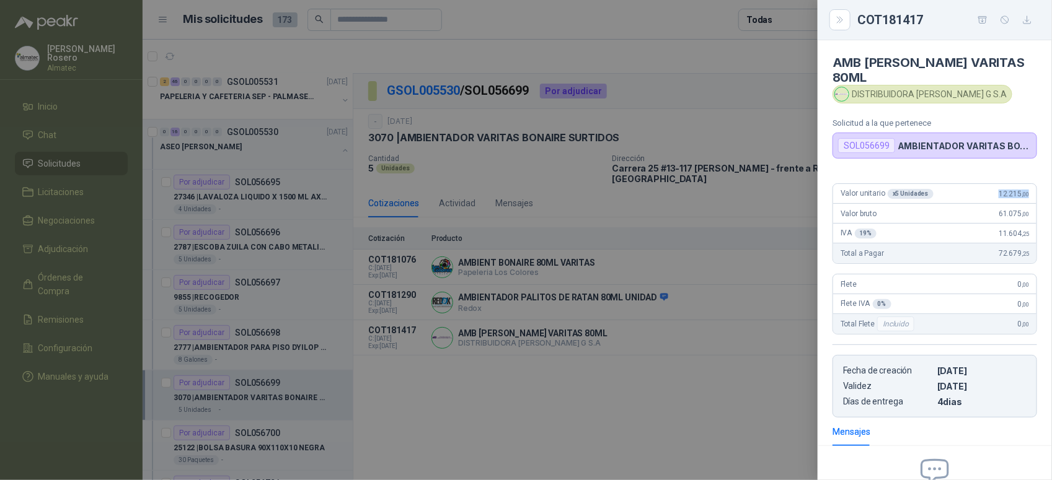
drag, startPoint x: 990, startPoint y: 185, endPoint x: 1037, endPoint y: 172, distance: 48.9
click at [1037, 174] on div "Valor unitario x 5 Unidades 12.215 ,00 Valor bruto 61.075 ,00 IVA 19 % 11.604 ,…" at bounding box center [935, 296] width 234 height 244
copy span "12.215 ,00"
click at [229, 337] on div at bounding box center [526, 240] width 1052 height 480
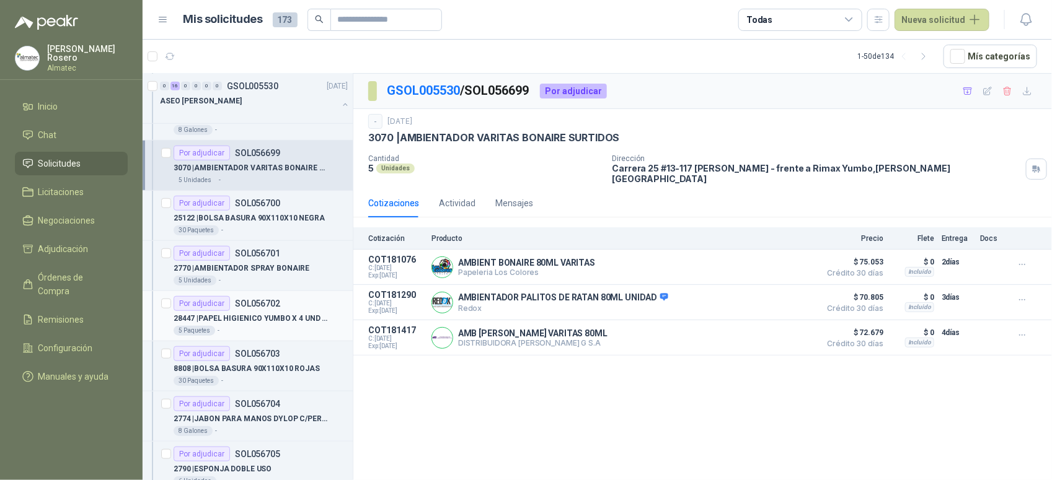
scroll to position [387, 0]
click at [262, 230] on div "30 Paquetes -" at bounding box center [261, 228] width 174 height 10
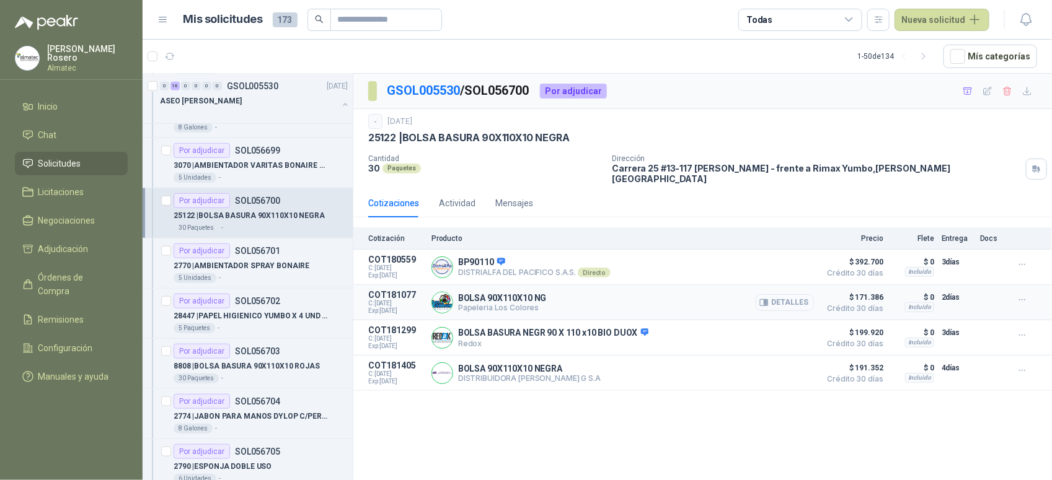
click at [789, 294] on button "Detalles" at bounding box center [785, 302] width 58 height 17
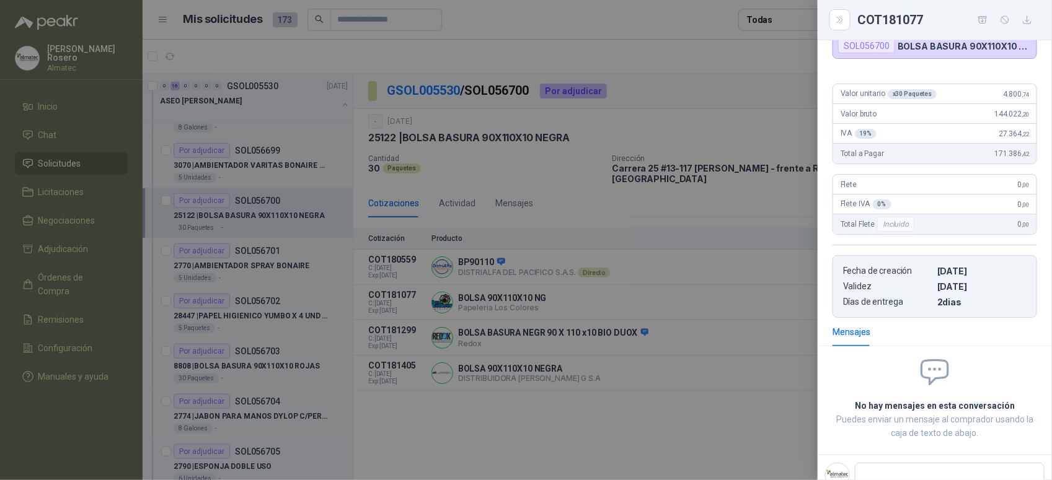
scroll to position [48, 0]
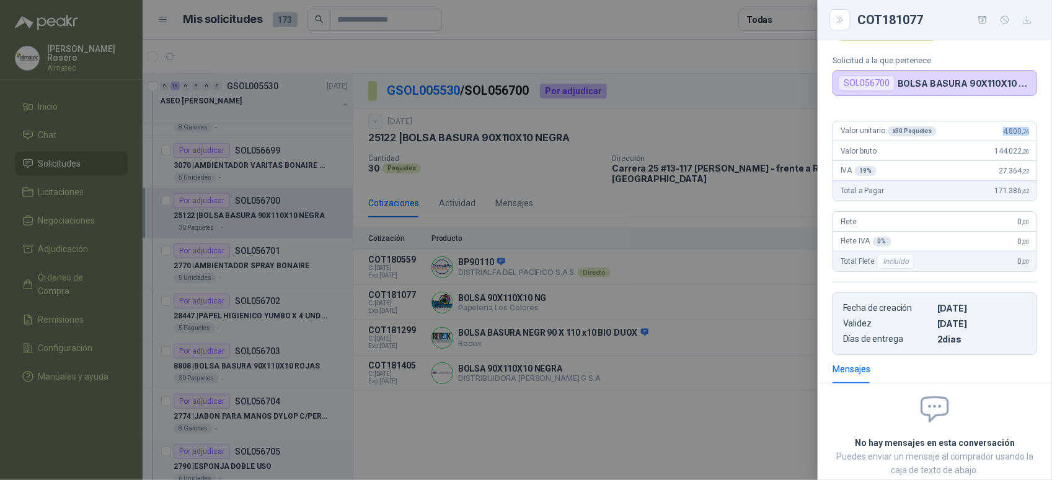
drag, startPoint x: 989, startPoint y: 128, endPoint x: 1028, endPoint y: 127, distance: 38.5
click at [1028, 127] on div "Valor unitario x 30 Paquetes 4.800 ,74 Valor bruto 144.022 ,20 IVA 19 % 27.364 …" at bounding box center [935, 233] width 234 height 244
copy span "4.800 ,74"
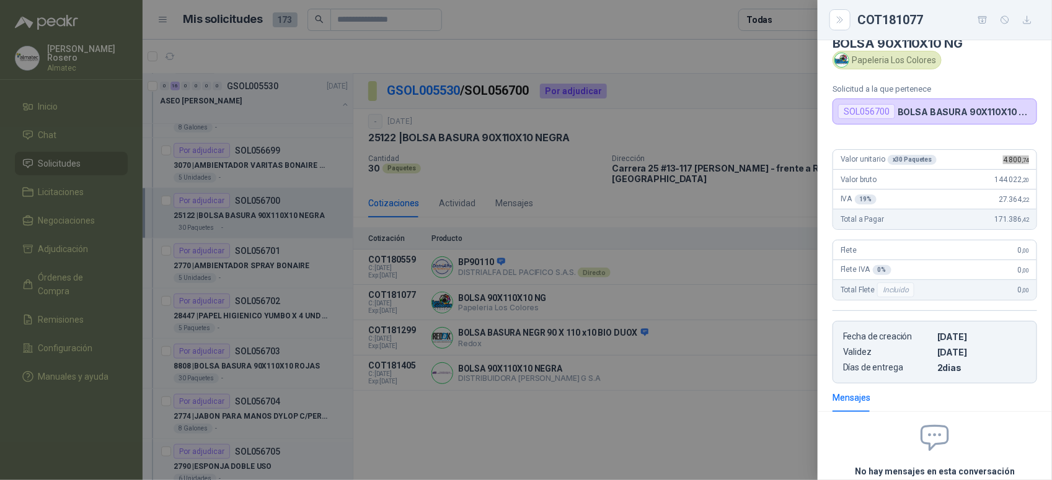
scroll to position [0, 0]
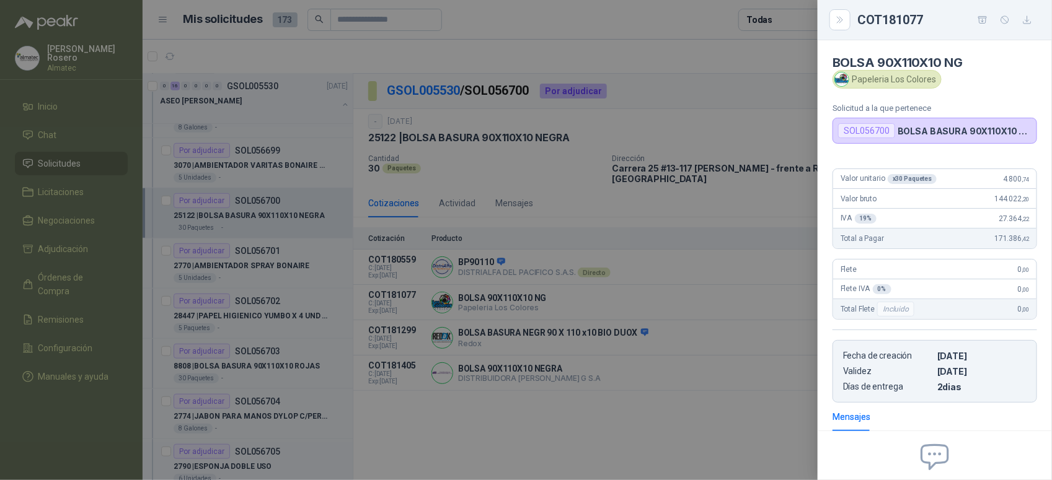
click at [391, 372] on div at bounding box center [526, 240] width 1052 height 480
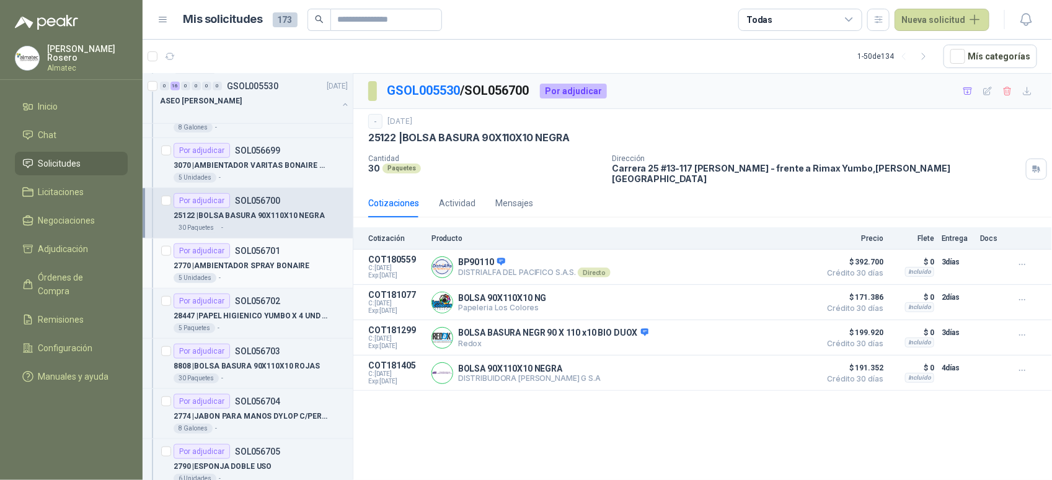
click at [268, 280] on div "5 Unidades -" at bounding box center [261, 278] width 174 height 10
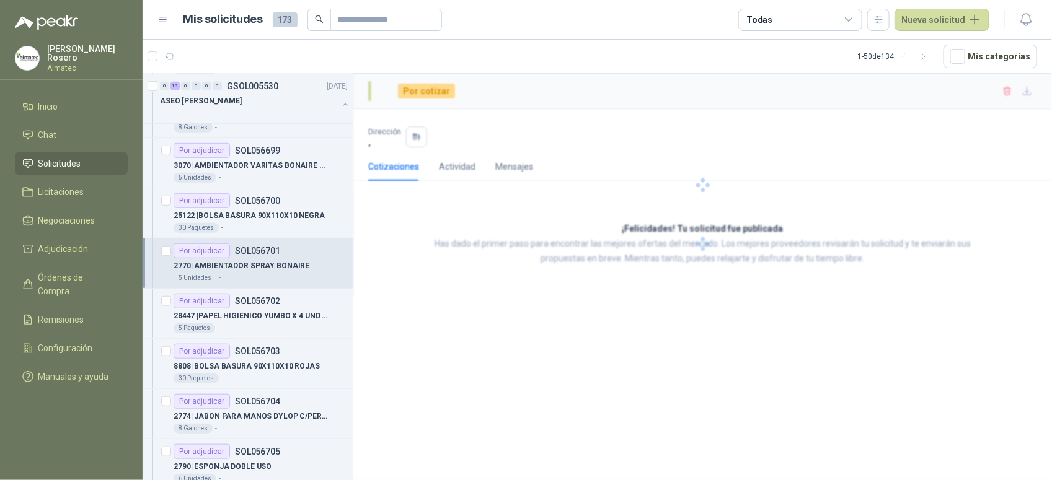
scroll to position [465, 0]
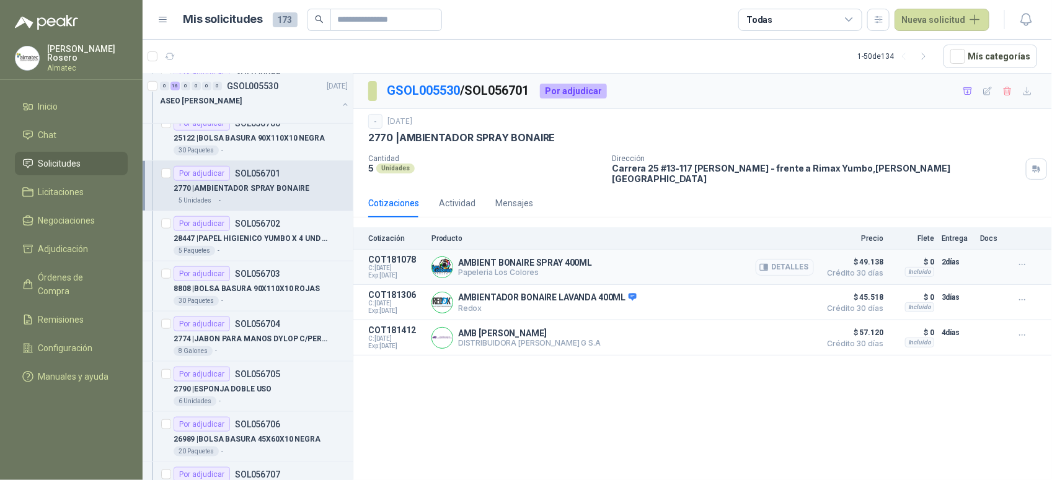
click at [783, 259] on button "Detalles" at bounding box center [785, 267] width 58 height 17
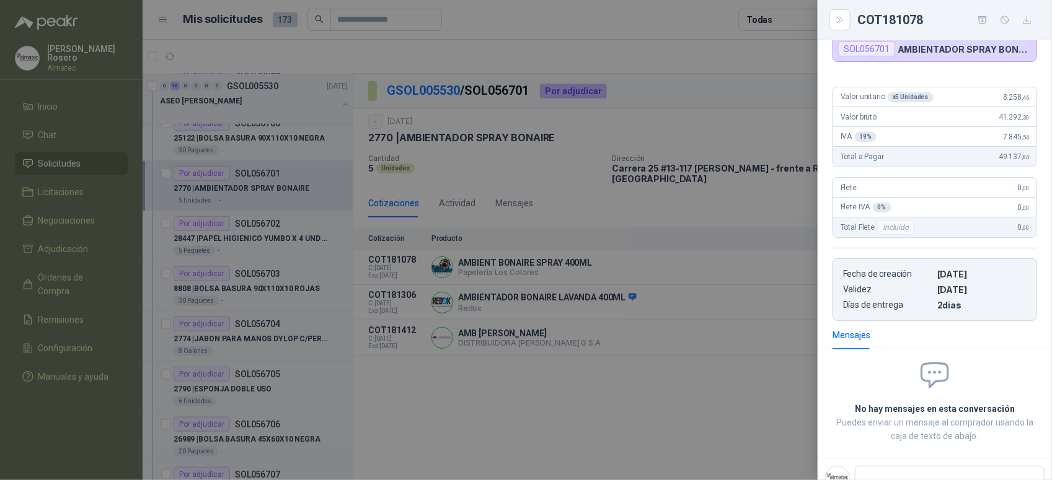
scroll to position [63, 0]
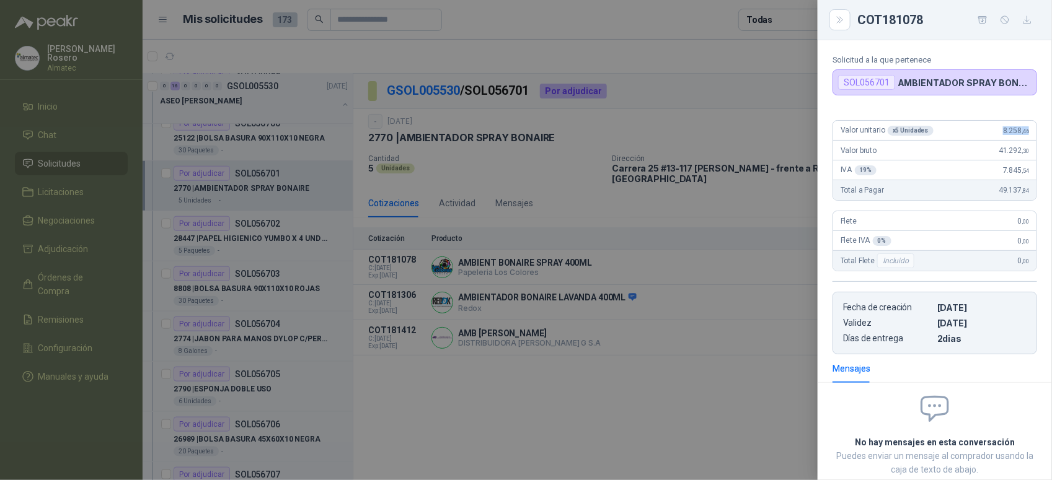
drag, startPoint x: 986, startPoint y: 128, endPoint x: 1027, endPoint y: 125, distance: 41.0
click at [1027, 125] on article "Valor unitario x 5 Unidades 8.258 ,46 Valor bruto 41.292 ,30 IVA 19 % 7.845 ,54…" at bounding box center [935, 160] width 205 height 81
click at [531, 270] on div at bounding box center [526, 240] width 1052 height 480
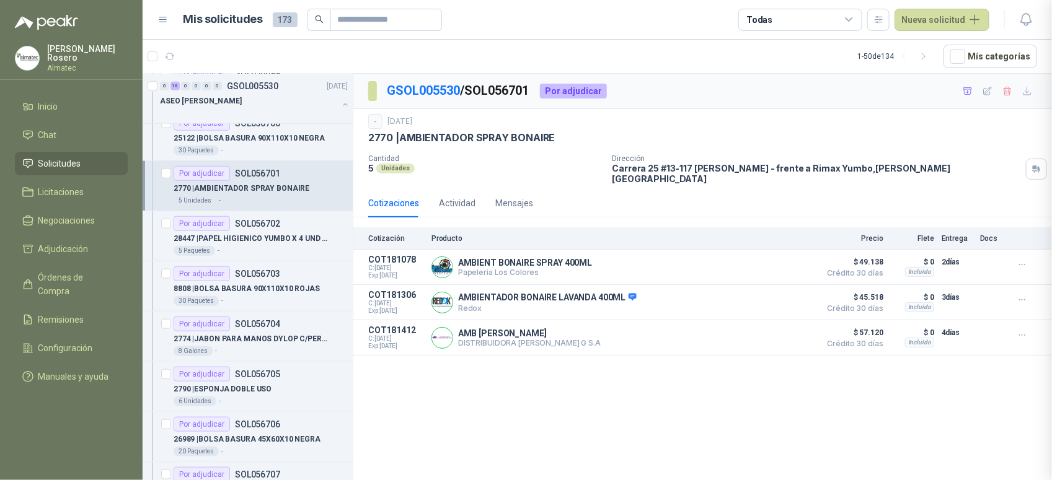
scroll to position [147, 0]
click at [246, 246] on div "28447 | PAPEL HIGIENICO YUMBO X 4 UND MARCA ELITE" at bounding box center [261, 238] width 174 height 15
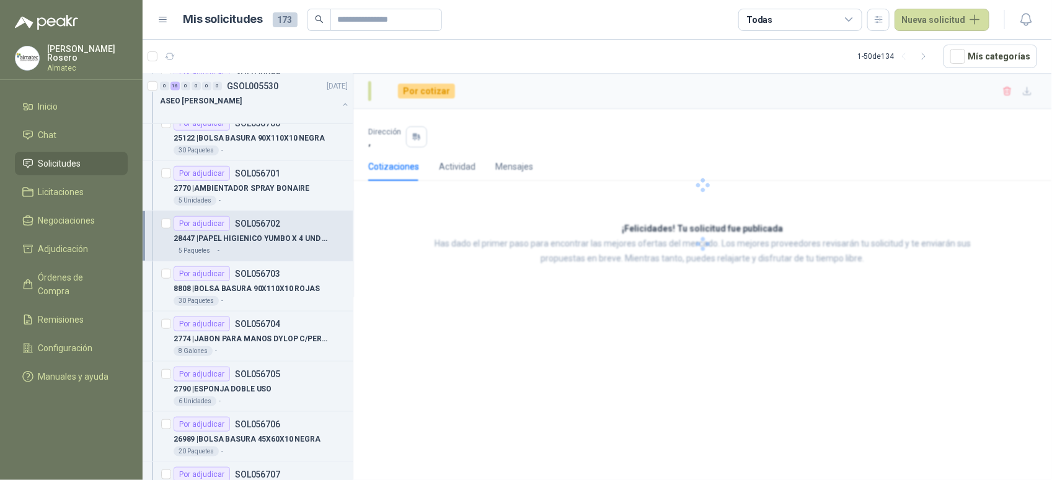
scroll to position [542, 0]
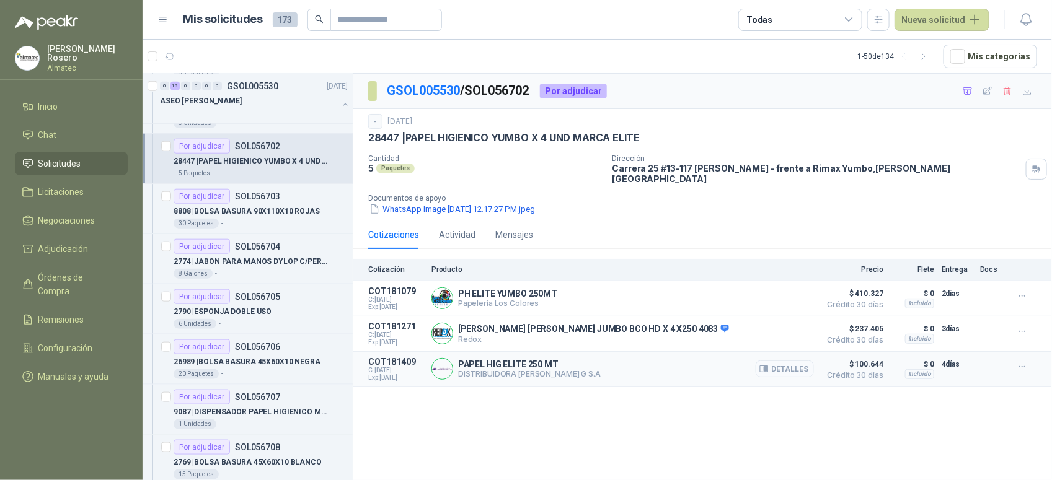
click at [792, 368] on button "Detalles" at bounding box center [785, 369] width 58 height 17
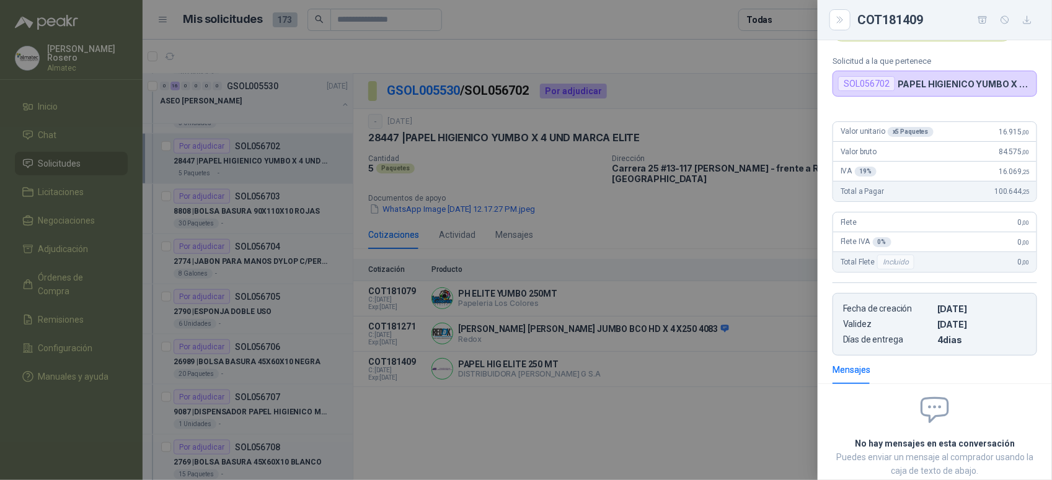
scroll to position [0, 0]
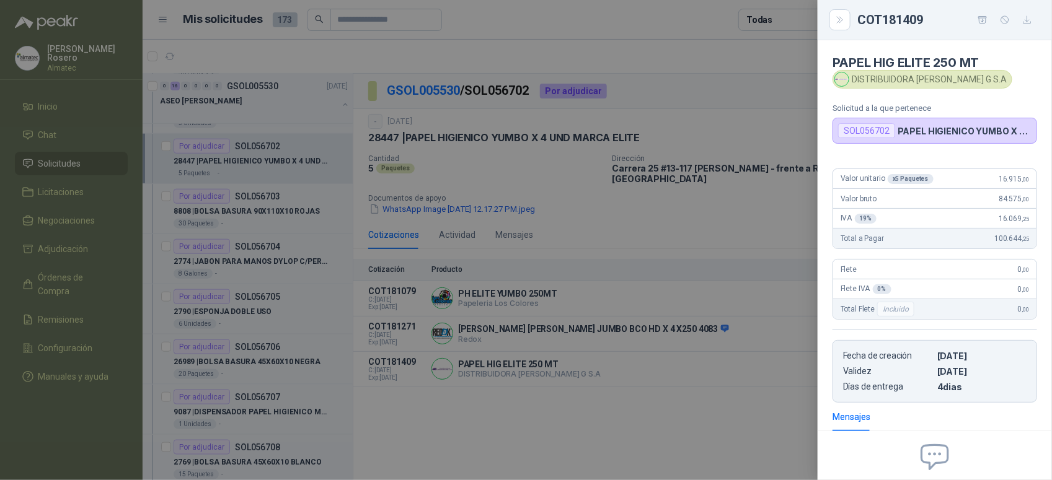
click at [647, 404] on div at bounding box center [526, 240] width 1052 height 480
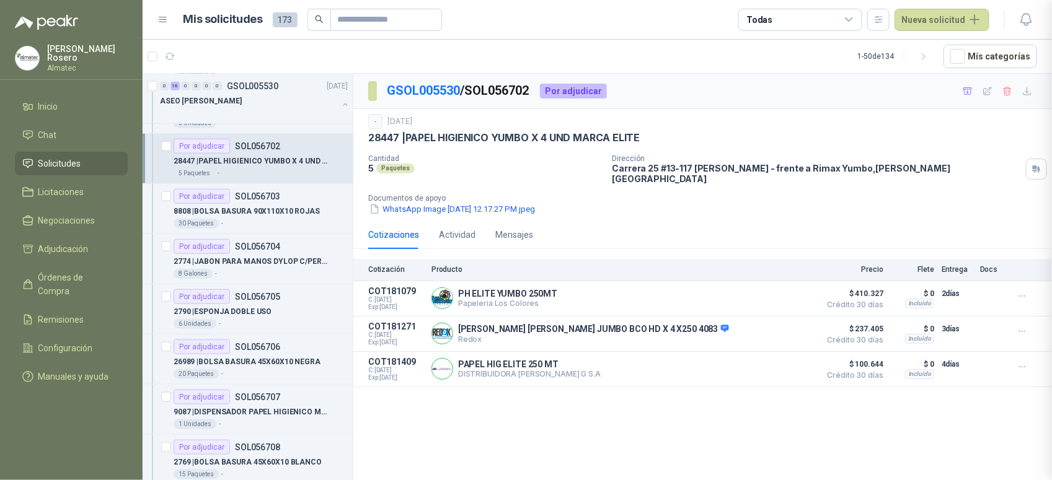
scroll to position [131, 0]
click at [788, 363] on button "Detalles" at bounding box center [785, 369] width 58 height 17
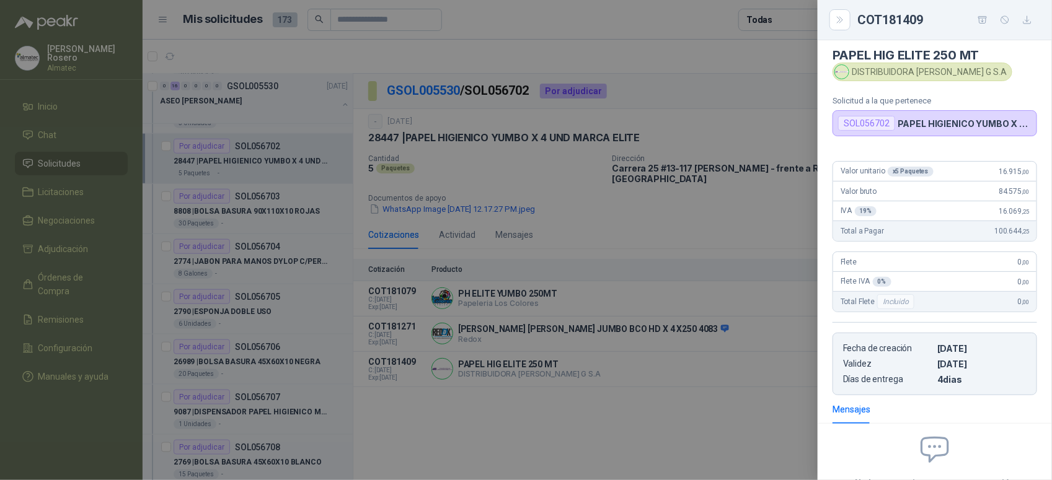
scroll to position [0, 0]
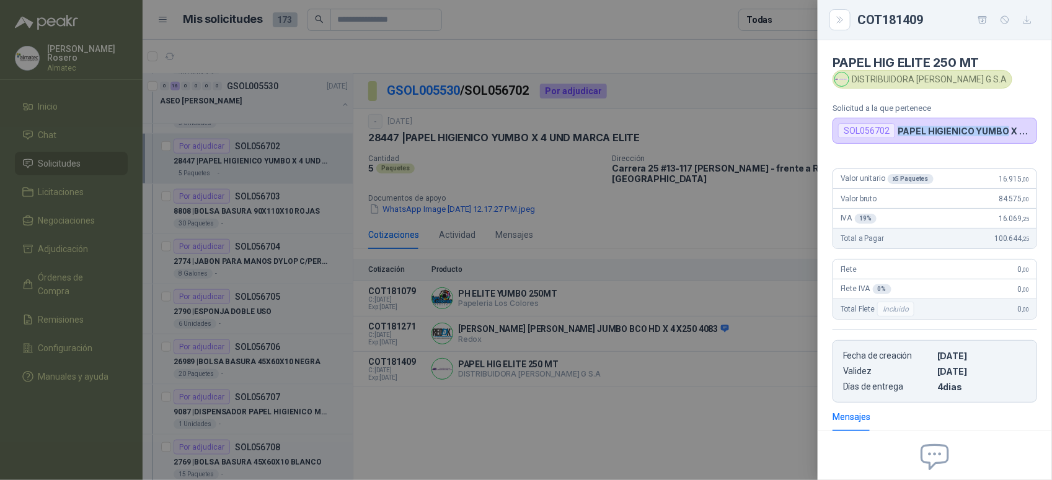
drag, startPoint x: 898, startPoint y: 133, endPoint x: 1002, endPoint y: 131, distance: 104.8
click at [1002, 131] on p "PAPEL HIGIENICO YUMBO X 4 UND MARCA ELITE" at bounding box center [965, 131] width 134 height 11
drag, startPoint x: 831, startPoint y: 59, endPoint x: 988, endPoint y: 59, distance: 156.8
click at [988, 59] on article "PAPEL HIG ELITE 250 MT DISTRIBUIDORA JORGE MARIO URIBE G S.A Solicitud a la que…" at bounding box center [935, 92] width 234 height 104
click at [763, 394] on div at bounding box center [526, 240] width 1052 height 480
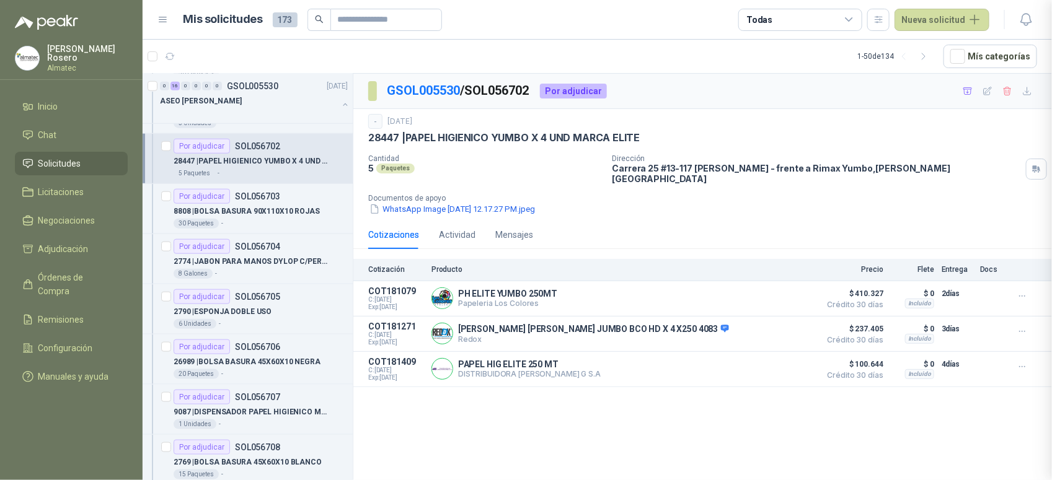
scroll to position [131, 0]
click at [777, 290] on button "Detalles" at bounding box center [785, 298] width 58 height 17
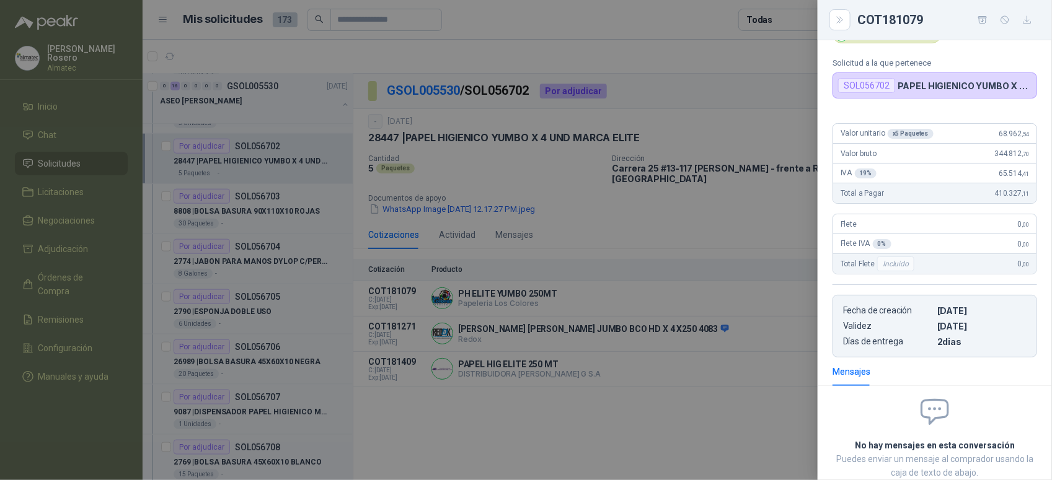
scroll to position [0, 0]
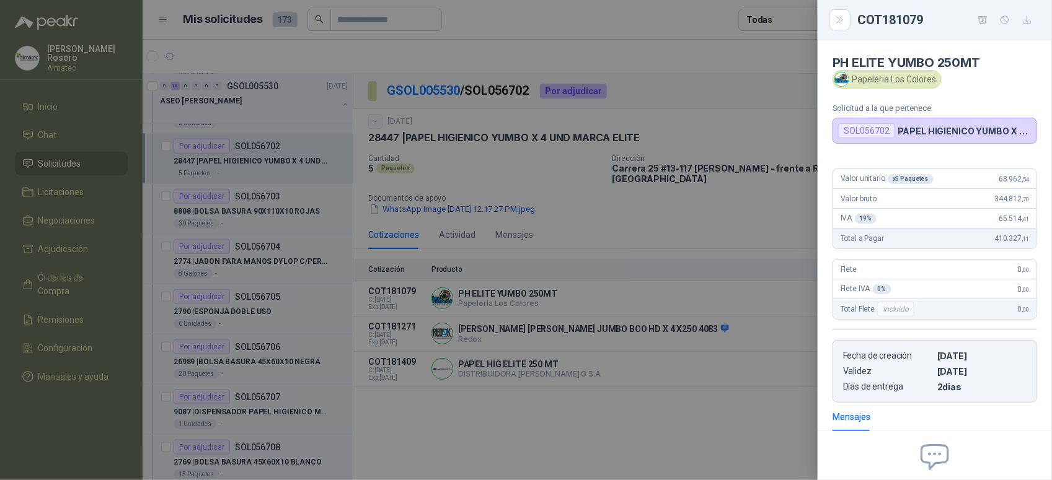
click at [758, 464] on div at bounding box center [526, 240] width 1052 height 480
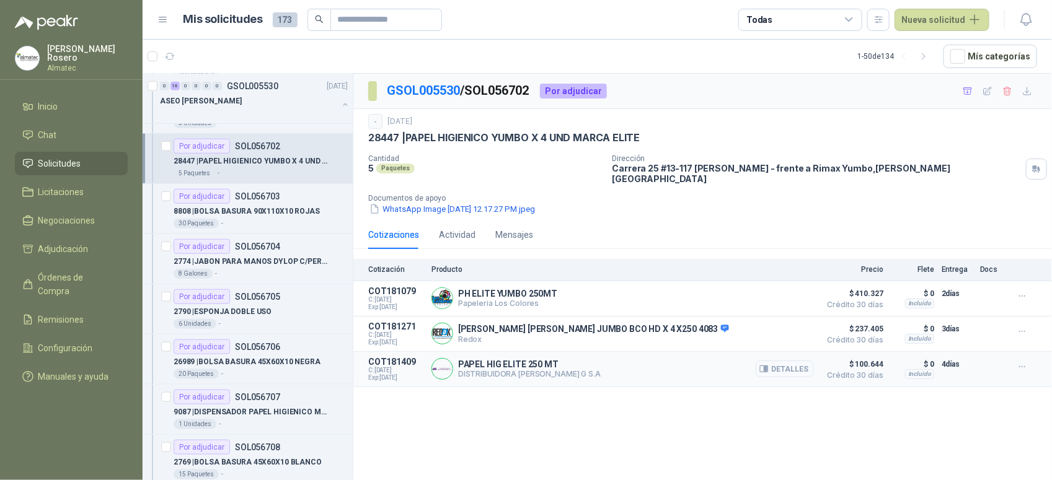
click at [798, 367] on button "Detalles" at bounding box center [785, 369] width 58 height 17
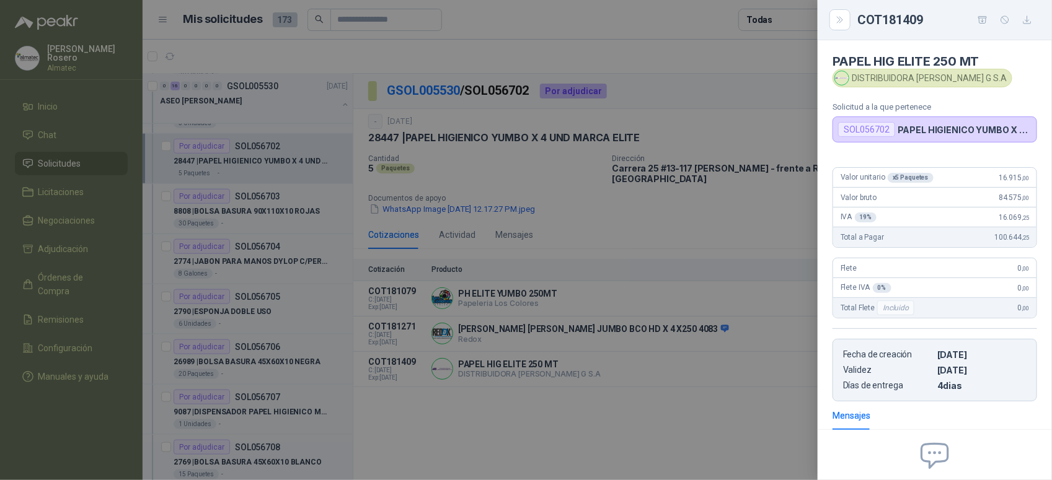
scroll to position [0, 0]
click at [716, 422] on div at bounding box center [526, 240] width 1052 height 480
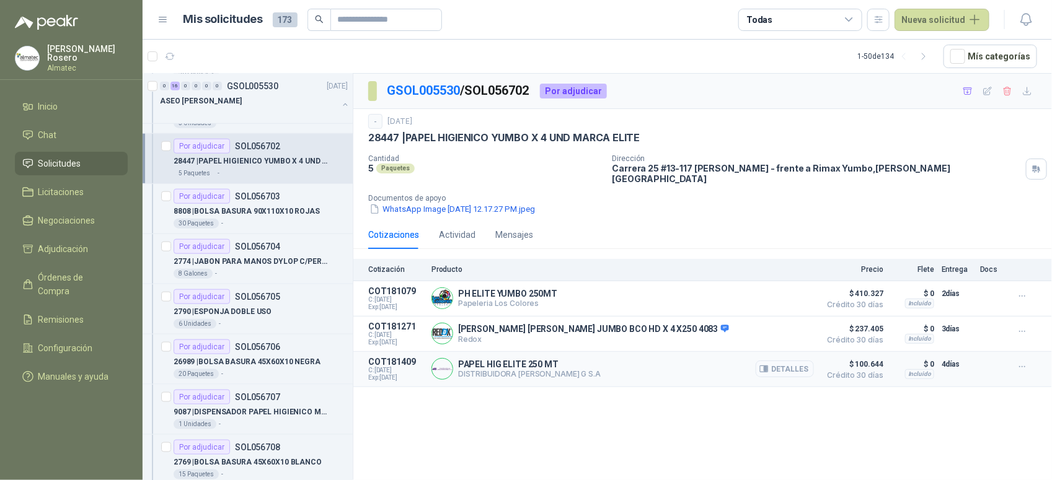
click at [787, 368] on button "Detalles" at bounding box center [785, 369] width 58 height 17
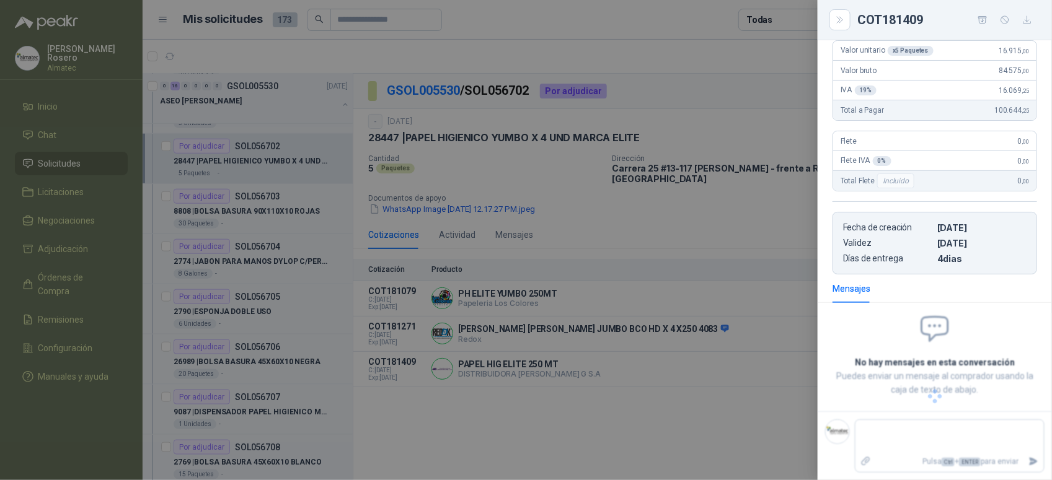
scroll to position [54, 0]
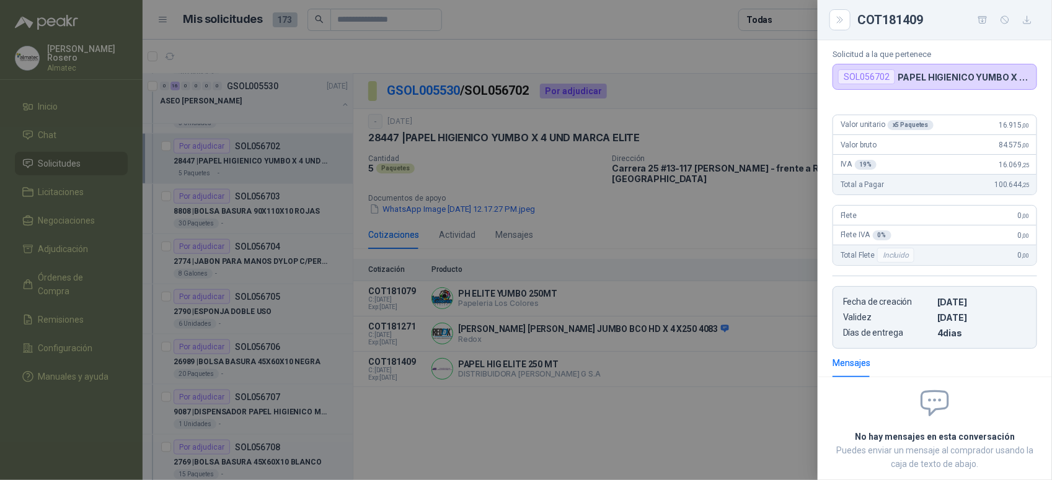
click at [701, 441] on div at bounding box center [526, 240] width 1052 height 480
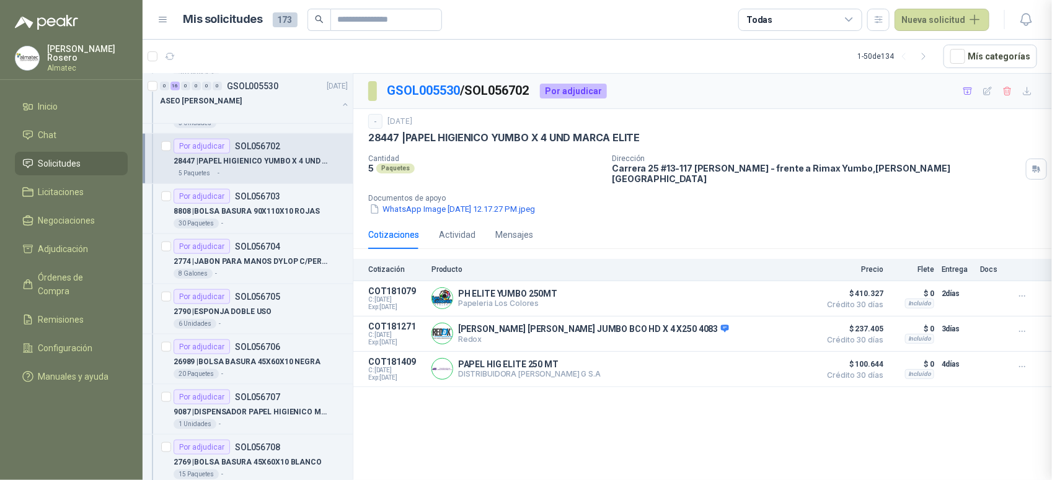
scroll to position [131, 0]
click at [800, 290] on button "Detalles" at bounding box center [785, 298] width 58 height 17
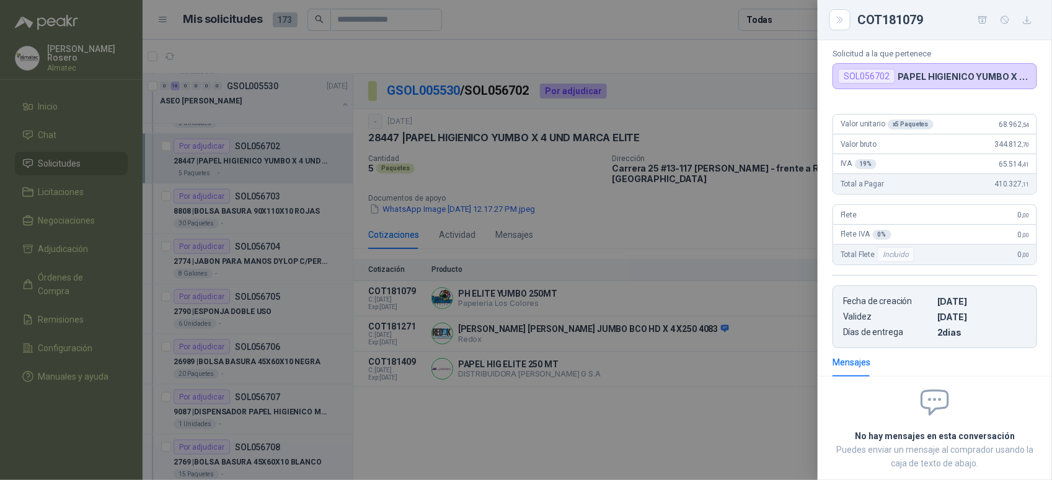
scroll to position [54, 0]
drag, startPoint x: 1012, startPoint y: 124, endPoint x: 1030, endPoint y: 125, distance: 17.4
click at [1030, 125] on div "Valor unitario x 5 Paquetes 68.962 ,54 Valor bruto 344.812 ,70 IVA 19 % 65.514 …" at bounding box center [935, 227] width 234 height 244
drag, startPoint x: 1030, startPoint y: 125, endPoint x: 984, endPoint y: 125, distance: 45.3
click at [974, 131] on div "Valor unitario x 5 Paquetes 68.962 ,54" at bounding box center [934, 125] width 203 height 20
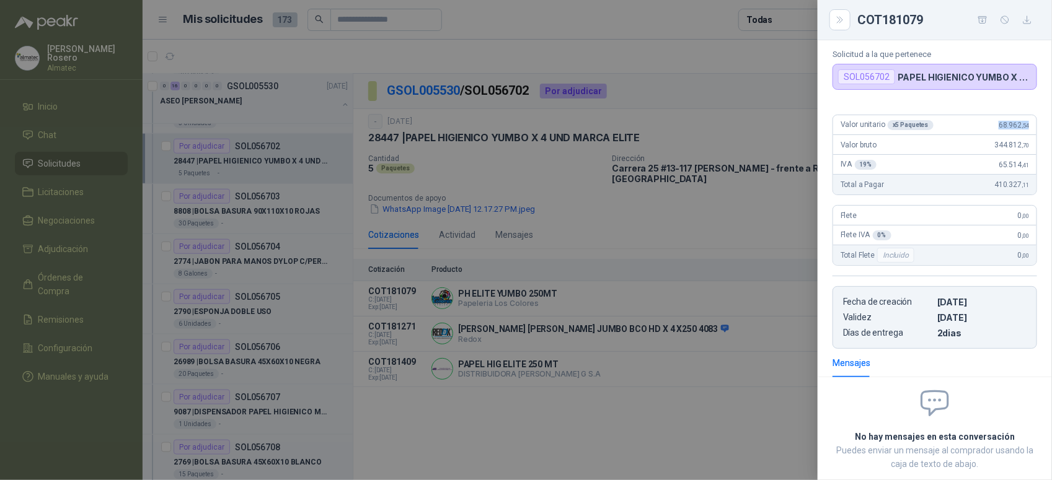
drag, startPoint x: 987, startPoint y: 125, endPoint x: 1038, endPoint y: 129, distance: 51.6
click at [1038, 129] on div "Valor unitario x 5 Paquetes 68.962 ,54 Valor bruto 344.812 ,70 IVA 19 % 65.514 …" at bounding box center [935, 227] width 234 height 244
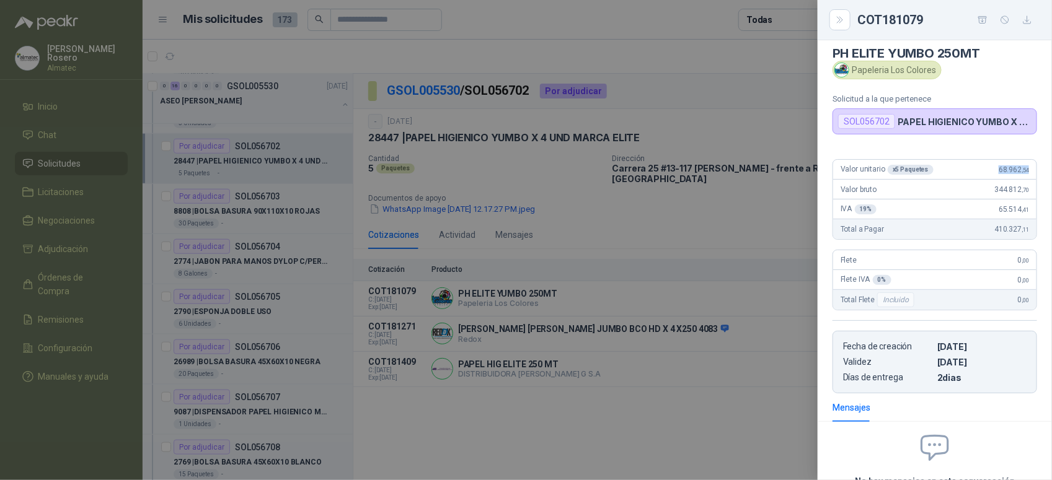
scroll to position [0, 0]
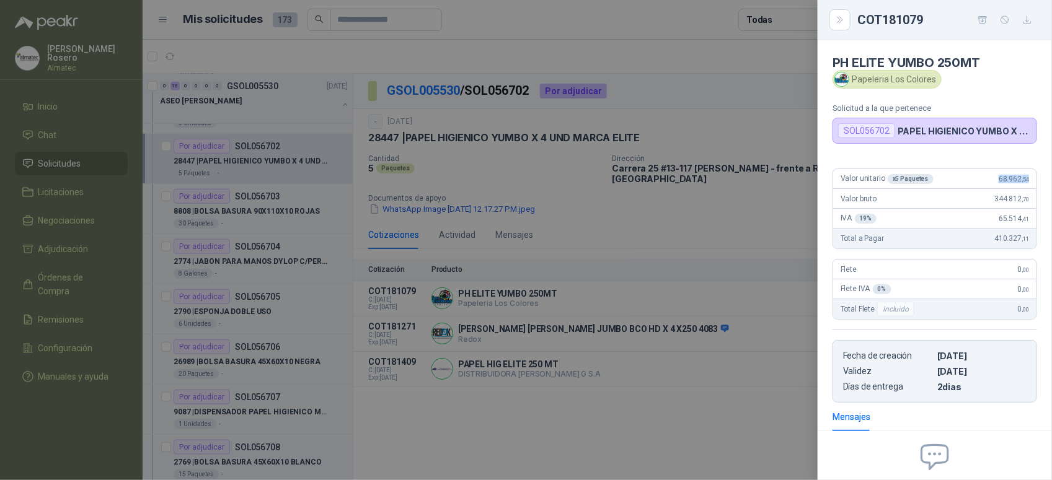
click at [574, 399] on div at bounding box center [526, 240] width 1052 height 480
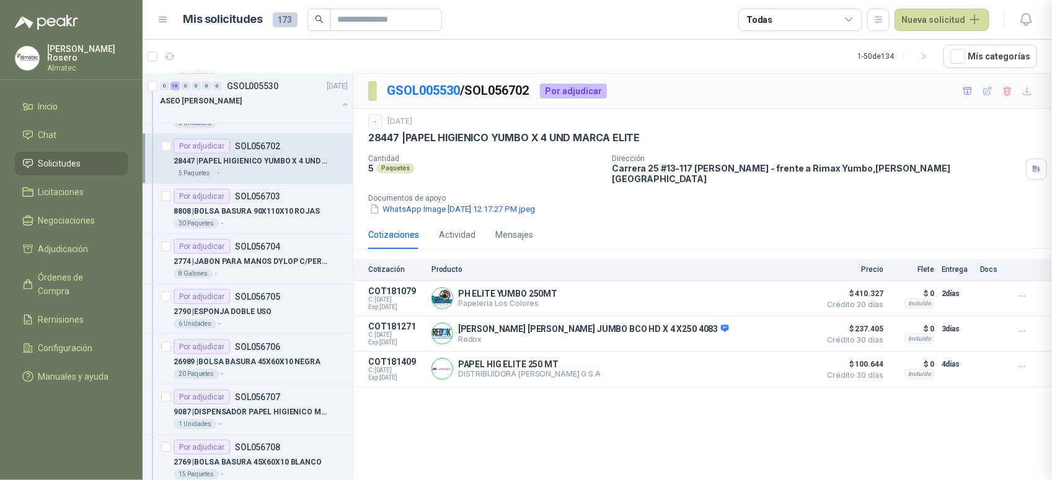
scroll to position [131, 0]
click at [267, 225] on div "30 Paquetes -" at bounding box center [261, 224] width 174 height 10
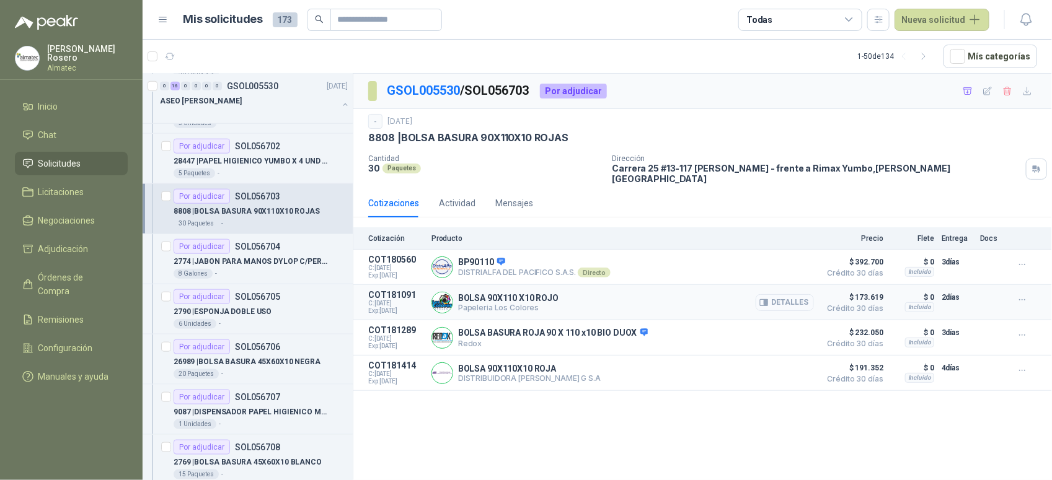
click at [798, 294] on button "Detalles" at bounding box center [785, 302] width 58 height 17
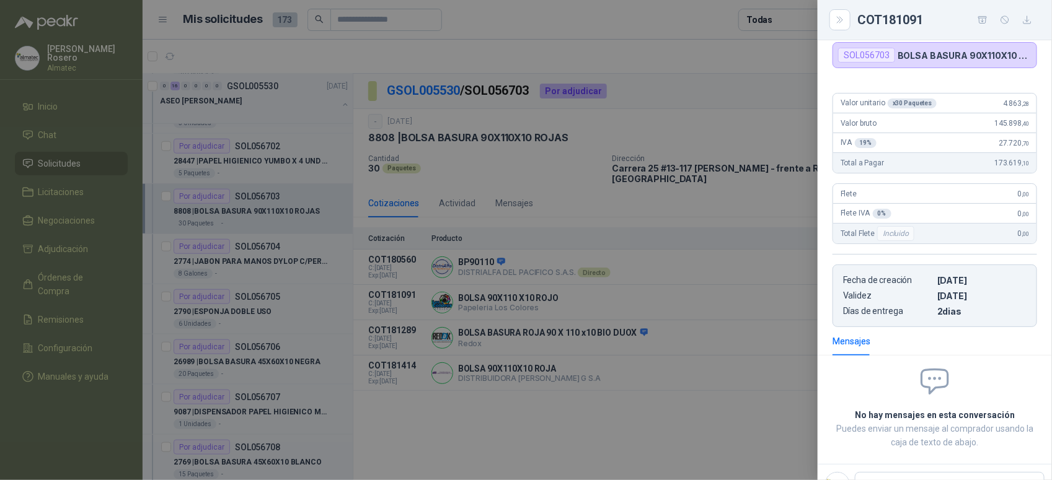
scroll to position [48, 0]
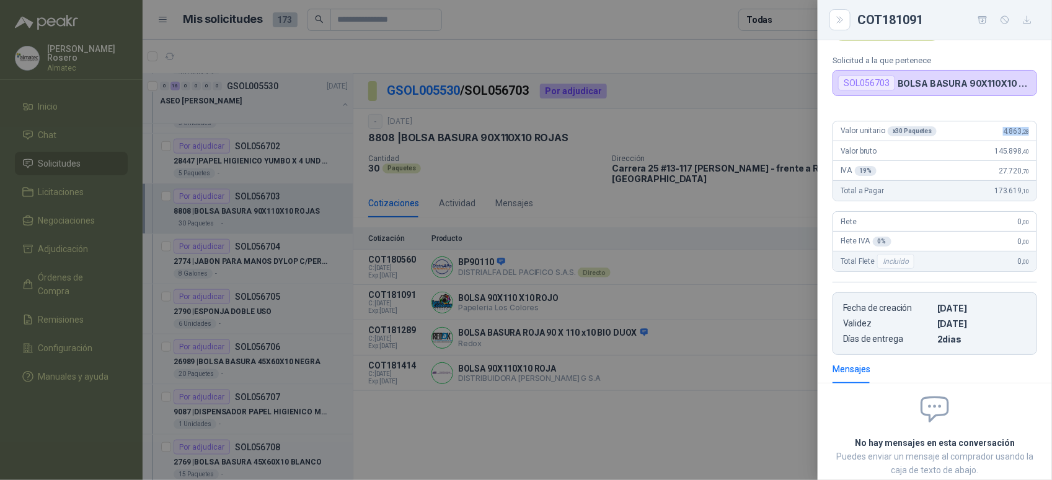
drag, startPoint x: 993, startPoint y: 132, endPoint x: 1034, endPoint y: 131, distance: 41.5
click at [1034, 131] on div "Valor unitario x 30 Paquetes 4.863 ,28 Valor bruto 145.898 ,40 IVA 19 % 27.720 …" at bounding box center [935, 233] width 234 height 244
drag, startPoint x: 551, startPoint y: 365, endPoint x: 295, endPoint y: 267, distance: 273.3
click at [549, 365] on div at bounding box center [526, 240] width 1052 height 480
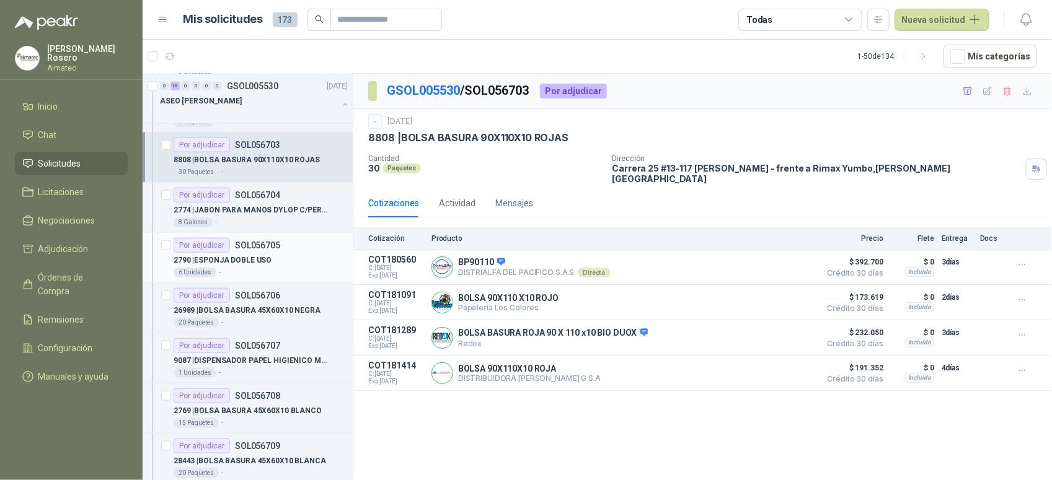
scroll to position [620, 0]
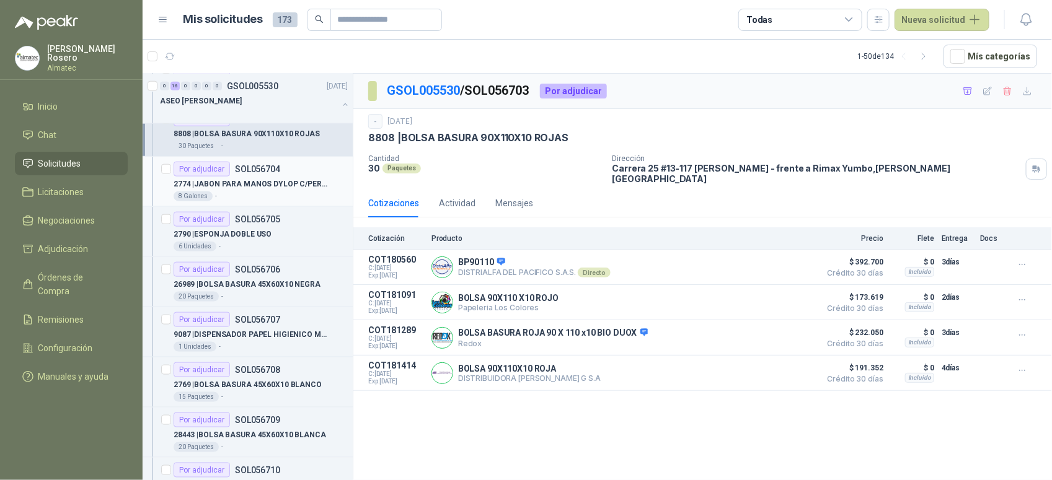
click at [270, 184] on p "2774 | JABON PARA MANOS DYLOP C/PERF FRUT" at bounding box center [251, 185] width 154 height 12
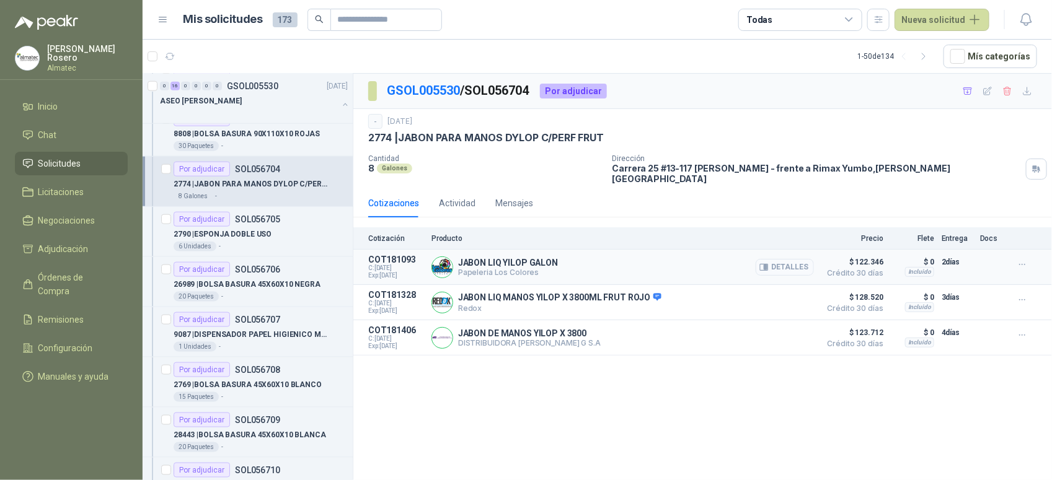
click at [794, 259] on button "Detalles" at bounding box center [785, 267] width 58 height 17
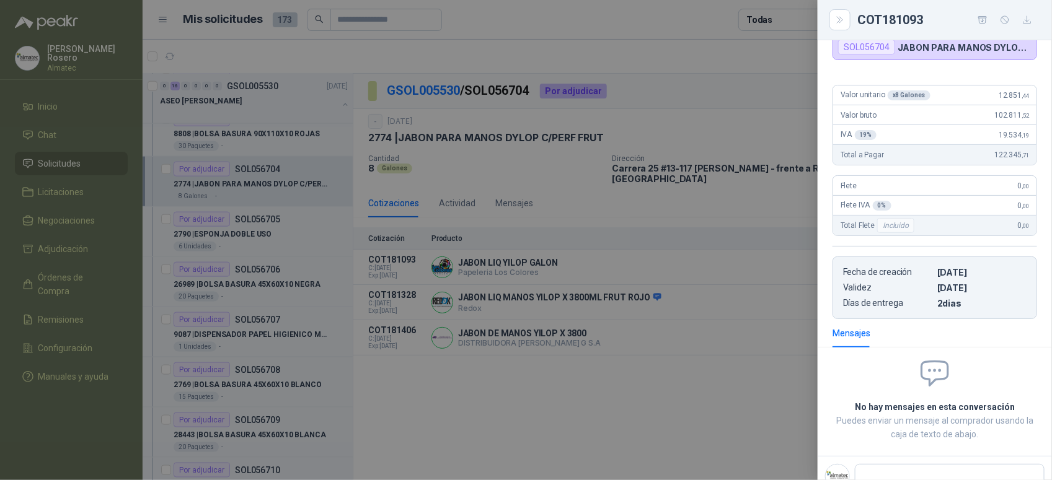
scroll to position [48, 0]
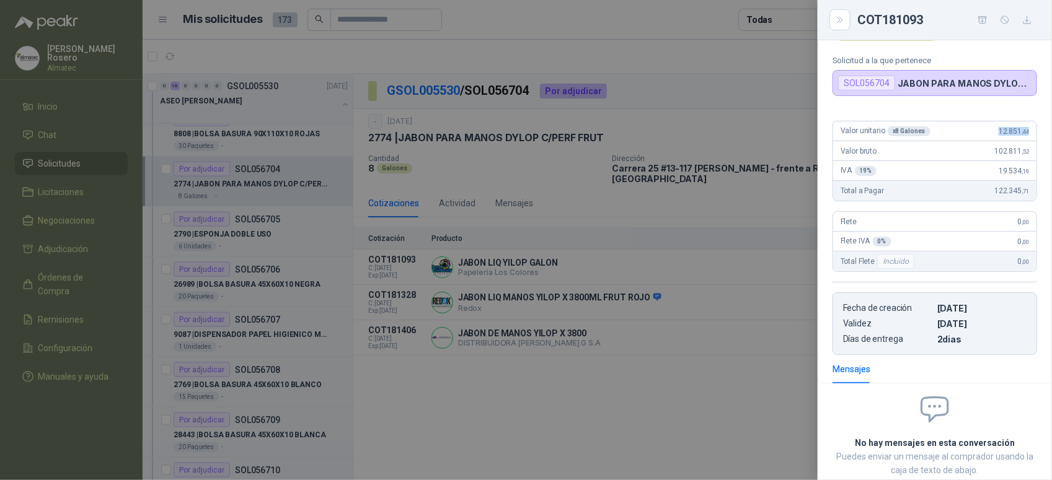
click at [1039, 126] on div "Valor unitario x 8 Galones 12.851 ,44 Valor bruto 102.811 ,52 IVA 19 % 19.534 ,…" at bounding box center [935, 233] width 234 height 244
click at [369, 316] on div at bounding box center [526, 240] width 1052 height 480
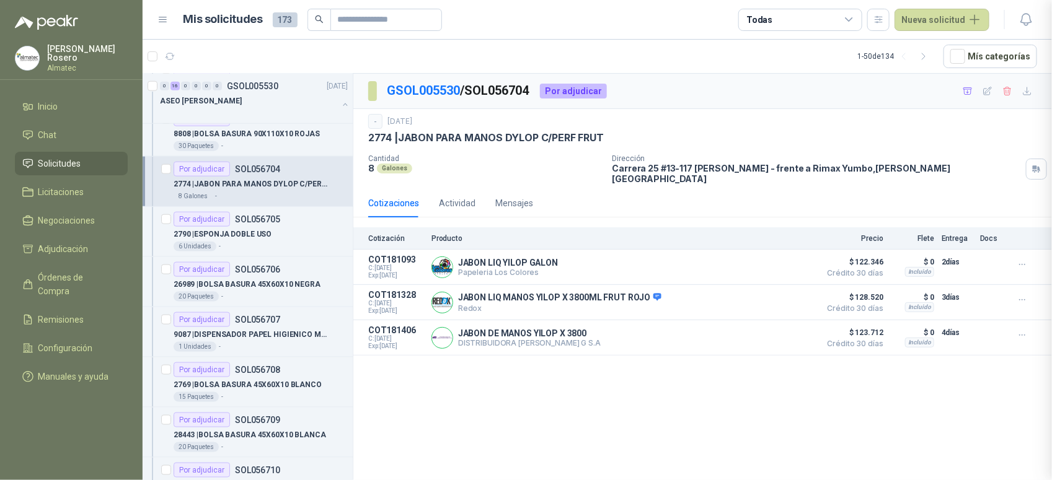
scroll to position [131, 0]
click at [286, 239] on div "2790 | ESPONJA DOBLE USO" at bounding box center [261, 234] width 174 height 15
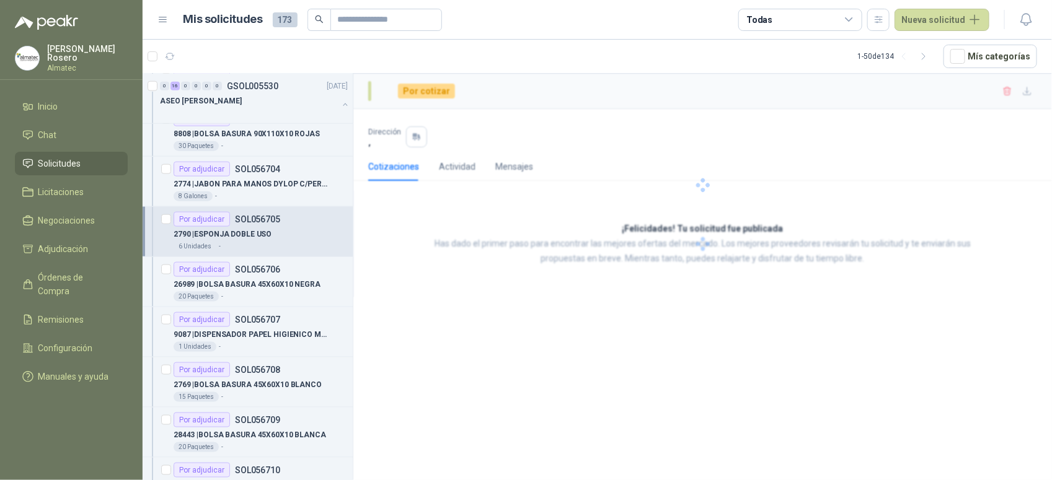
click at [282, 245] on div "6 Unidades -" at bounding box center [261, 247] width 174 height 10
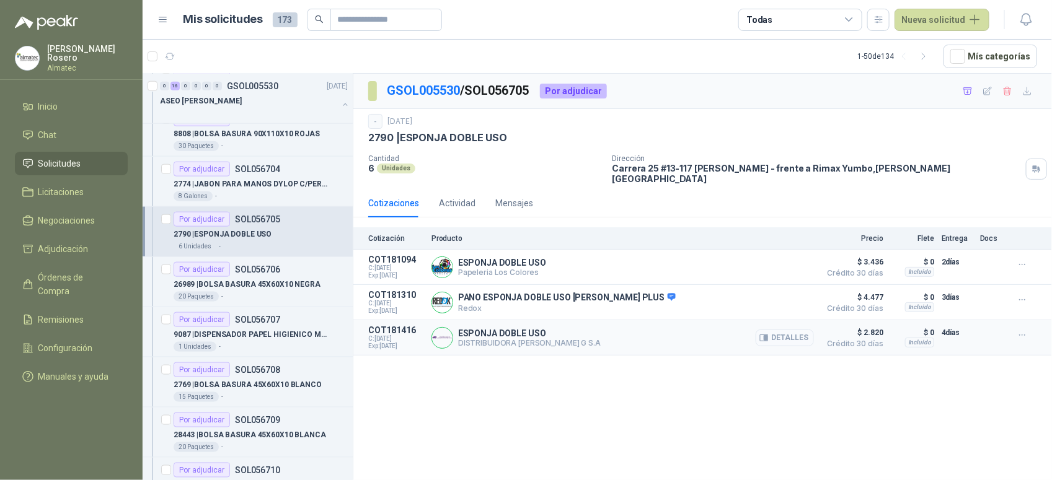
click at [795, 330] on button "Detalles" at bounding box center [785, 338] width 58 height 17
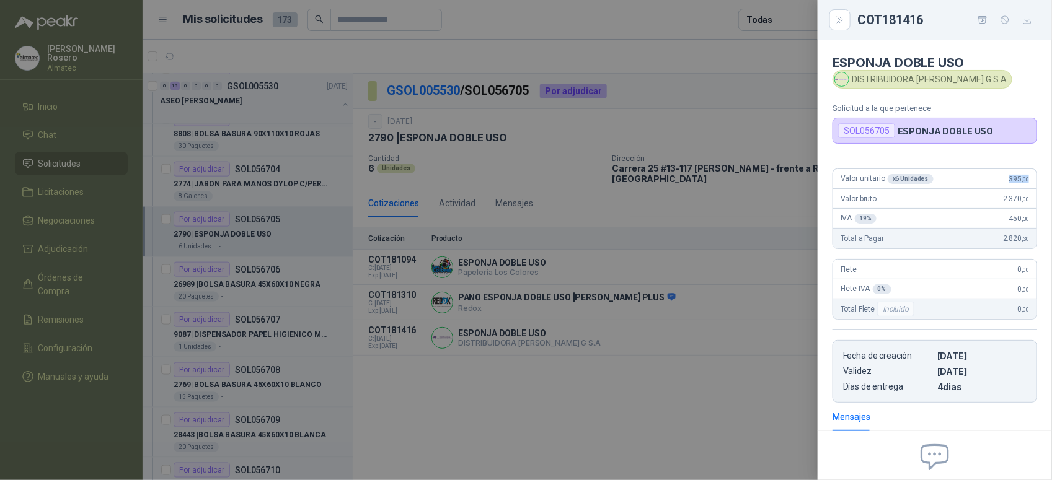
drag, startPoint x: 990, startPoint y: 180, endPoint x: 1031, endPoint y: 180, distance: 40.9
click at [1031, 180] on div "Valor unitario x 6 Unidades 395 ,00 Valor bruto 2.370 ,00 IVA 19 % 450 ,30 Tota…" at bounding box center [935, 281] width 234 height 244
click at [313, 290] on div at bounding box center [526, 240] width 1052 height 480
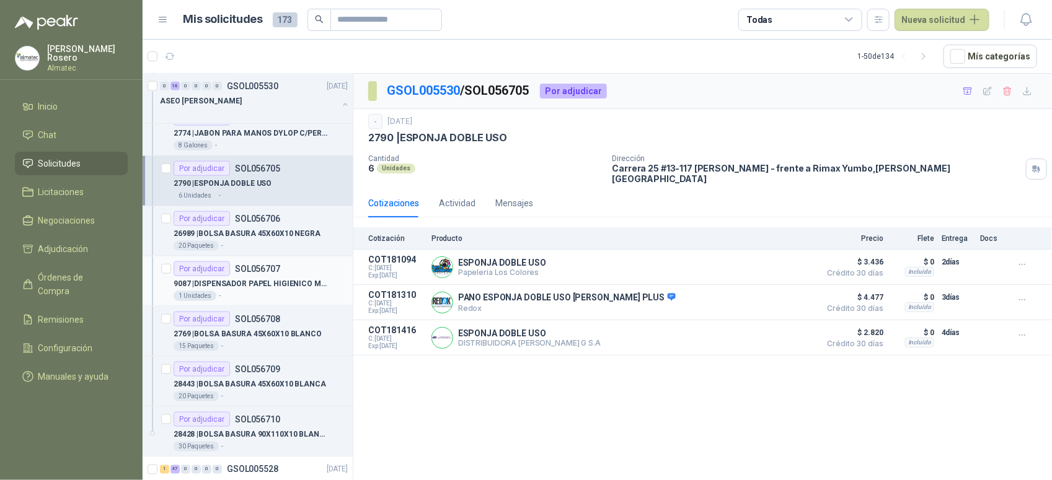
scroll to position [697, 0]
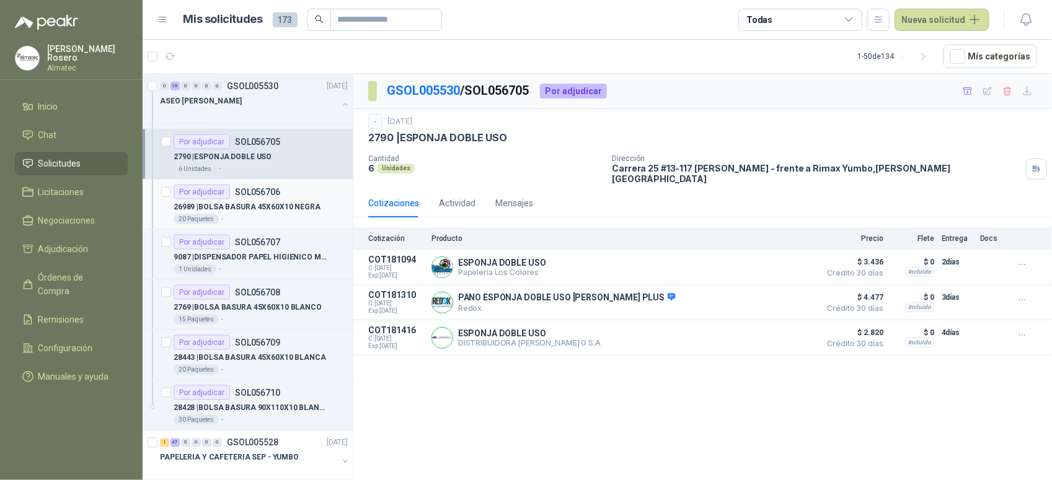
click at [274, 217] on div "20 Paquetes -" at bounding box center [261, 220] width 174 height 10
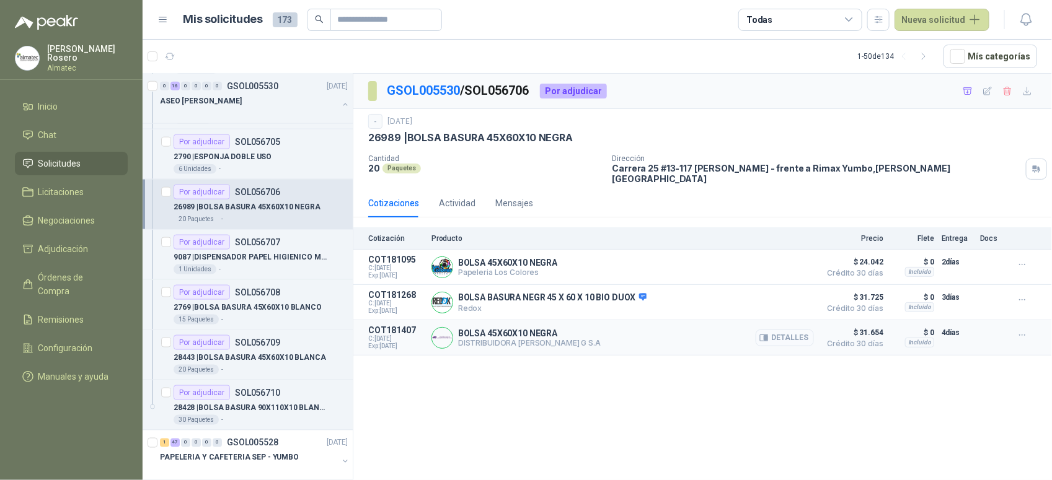
click at [782, 330] on button "Detalles" at bounding box center [785, 338] width 58 height 17
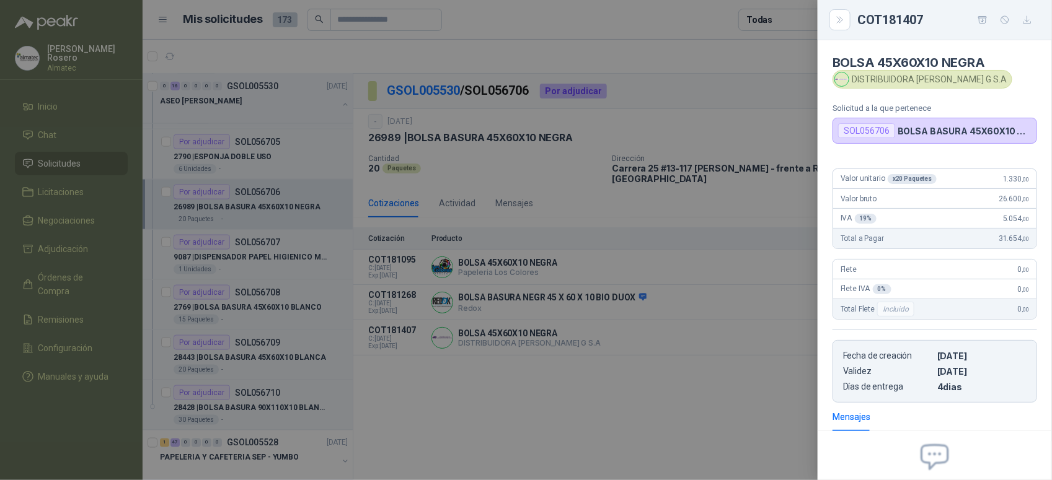
scroll to position [125, 0]
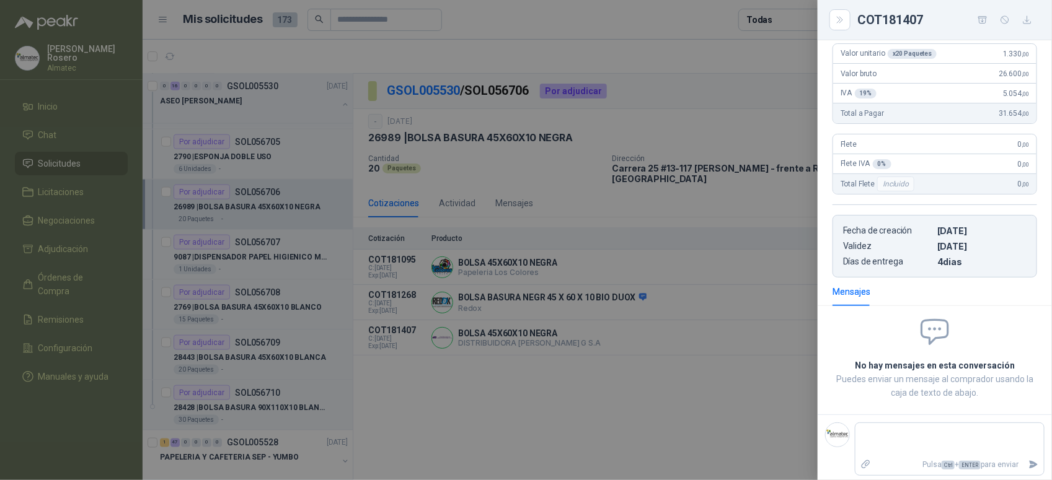
click at [699, 337] on div at bounding box center [526, 240] width 1052 height 480
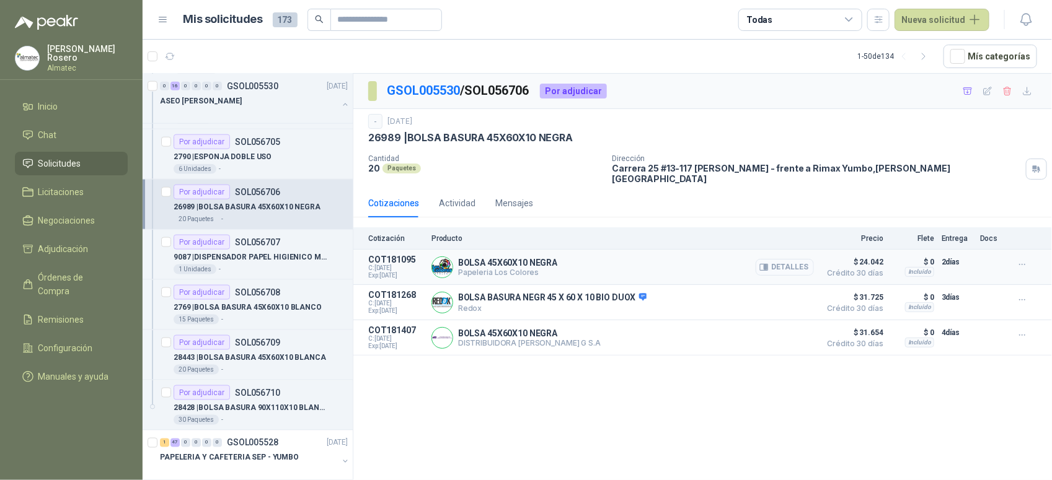
click at [795, 264] on button "Detalles" at bounding box center [785, 267] width 58 height 17
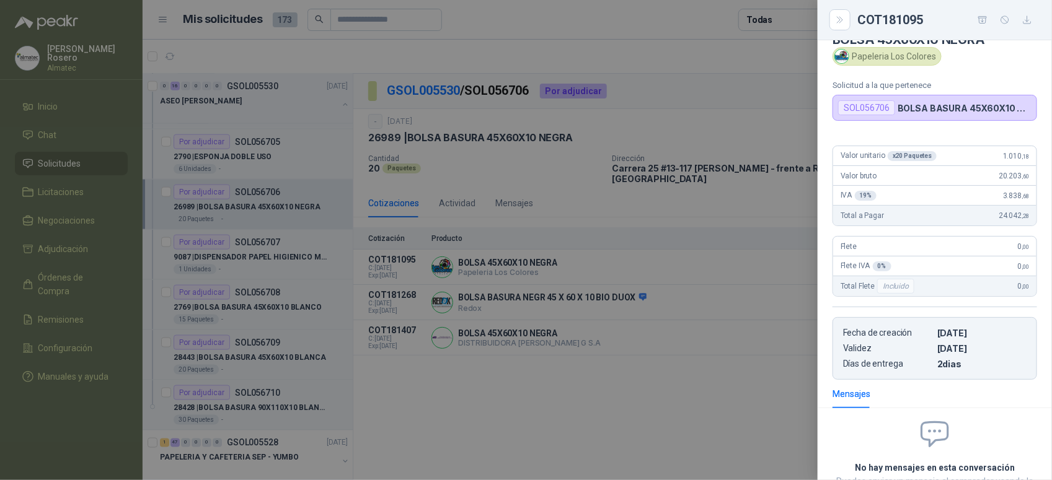
scroll to position [0, 0]
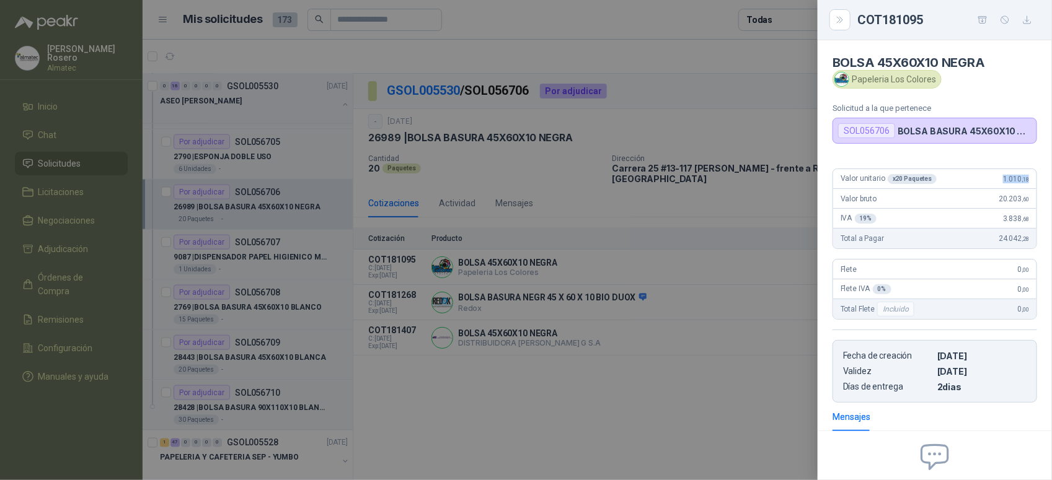
drag, startPoint x: 989, startPoint y: 181, endPoint x: 1036, endPoint y: 181, distance: 46.5
click at [1036, 181] on div "Valor unitario x 20 Paquetes 1.010 ,18 Valor bruto 20.203 ,60 IVA 19 % 3.838 ,6…" at bounding box center [935, 281] width 234 height 244
click at [637, 365] on div at bounding box center [526, 240] width 1052 height 480
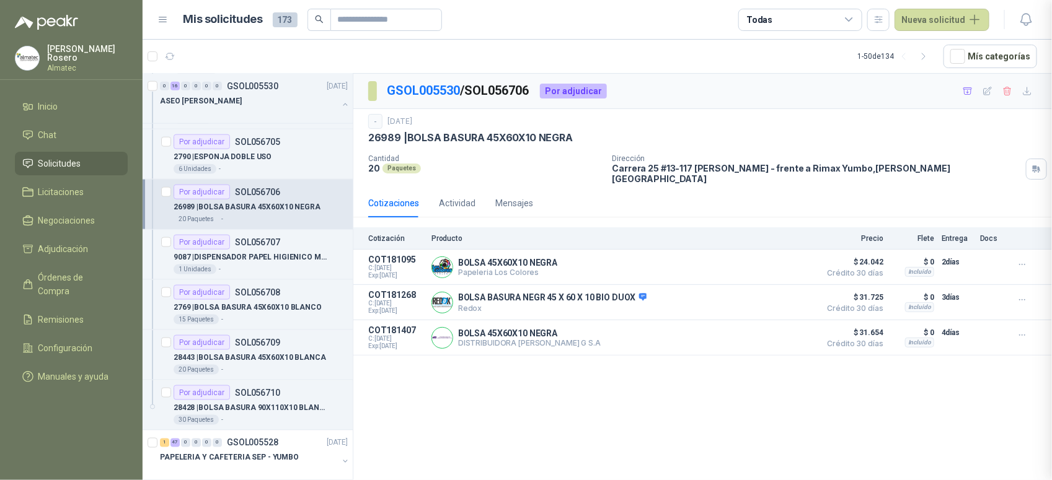
scroll to position [131, 0]
click at [246, 274] on div "1 Unidades -" at bounding box center [261, 270] width 174 height 10
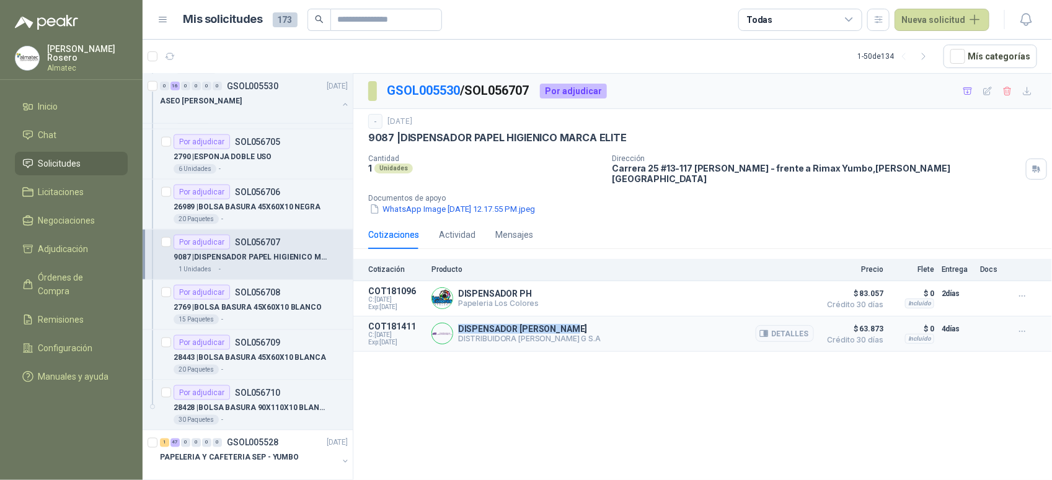
drag, startPoint x: 586, startPoint y: 319, endPoint x: 457, endPoint y: 318, distance: 129.6
click at [457, 322] on div "DISPENSADOR MARCA SCOTT DISTRIBUIDORA JORGE MARIO URIBE G S.A Detalles" at bounding box center [622, 334] width 383 height 25
click at [853, 374] on div "GSOL005530 / SOL056707 Por adjudicar - 18 sept, 2025 9087 | DISPENSADOR PAPEL H…" at bounding box center [702, 279] width 699 height 411
click at [798, 327] on button "Detalles" at bounding box center [785, 333] width 58 height 17
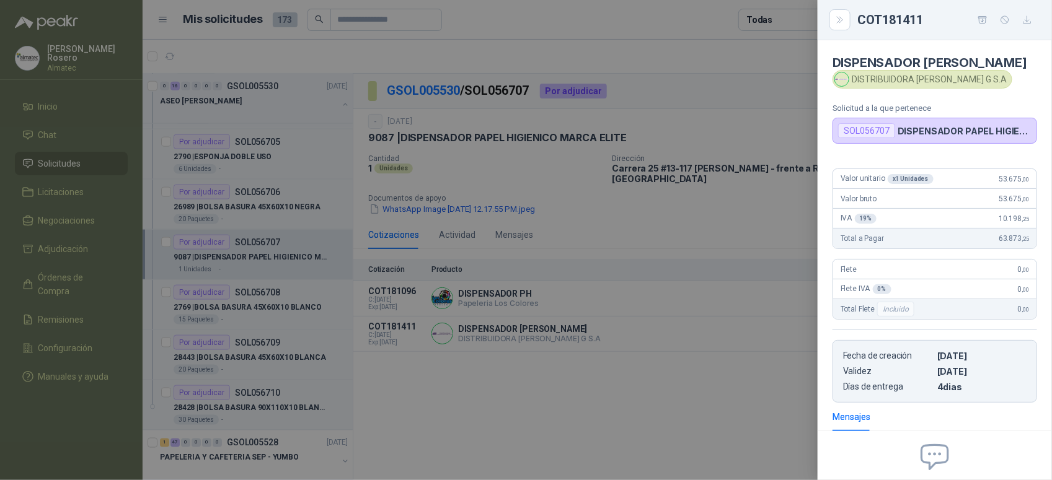
click at [687, 348] on div at bounding box center [526, 240] width 1052 height 480
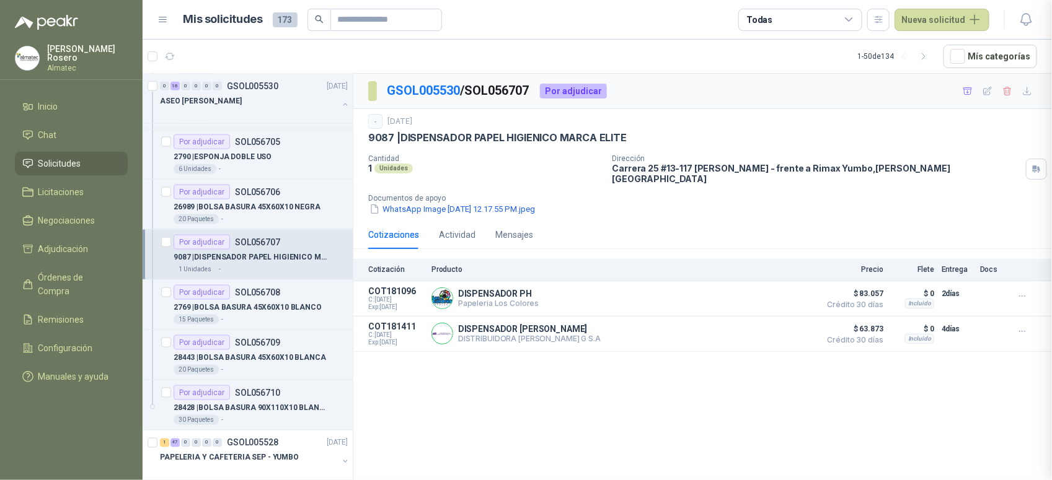
scroll to position [131, 0]
click at [299, 307] on p "2769 | BOLSA BASURA 45X60X10 BLANCO" at bounding box center [248, 308] width 148 height 12
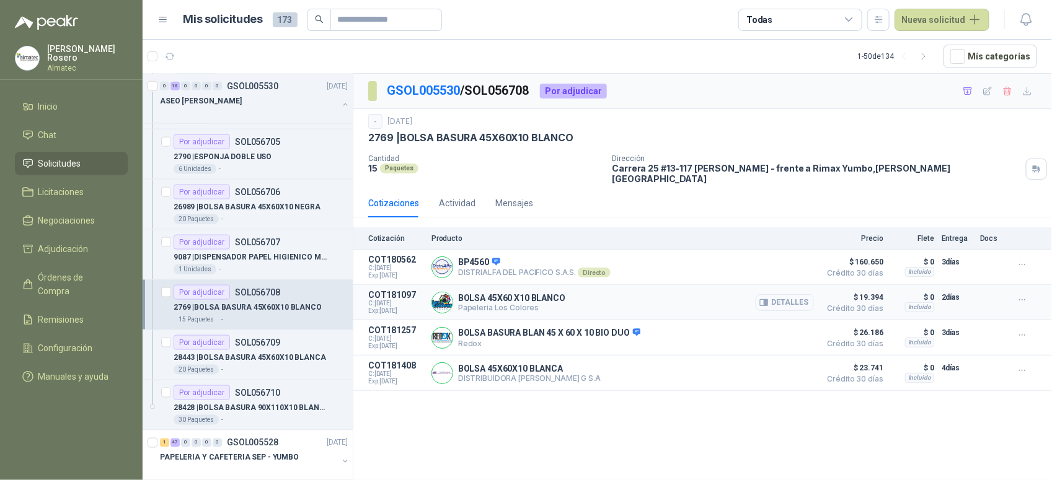
click at [807, 294] on button "Detalles" at bounding box center [785, 302] width 58 height 17
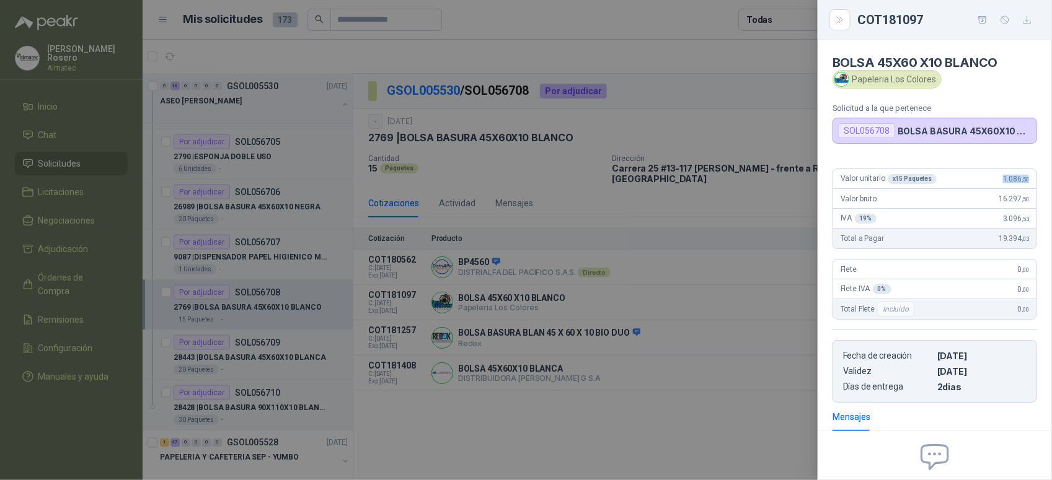
drag, startPoint x: 989, startPoint y: 175, endPoint x: 1030, endPoint y: 180, distance: 41.3
click at [1030, 180] on div "Valor unitario x 15 Paquetes 1.086 ,50 Valor bruto 16.297 ,50 IVA 19 % 3.096 ,5…" at bounding box center [935, 281] width 234 height 244
click at [459, 425] on div at bounding box center [526, 240] width 1052 height 480
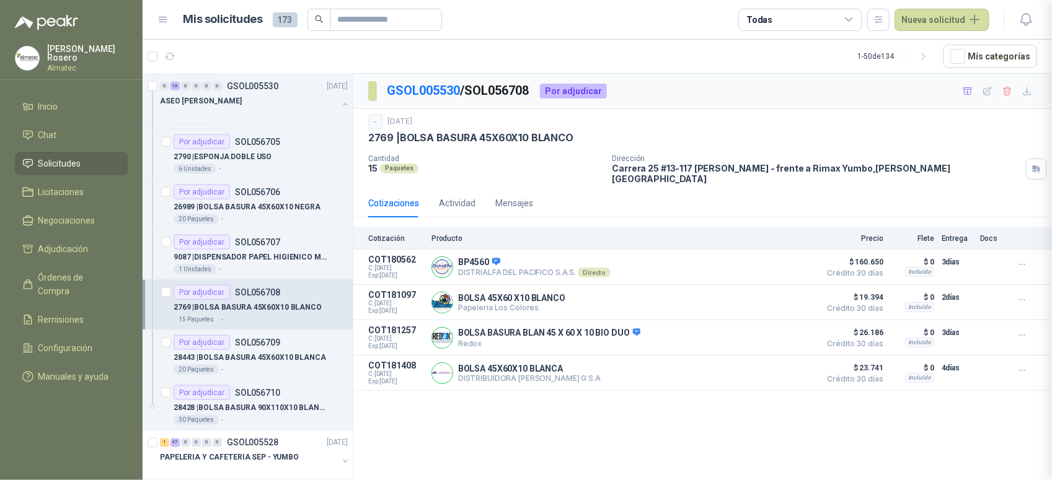
scroll to position [131, 0]
click at [274, 364] on p "28443 | BOLSA BASURA 45X60X10 BLANCA" at bounding box center [250, 358] width 153 height 12
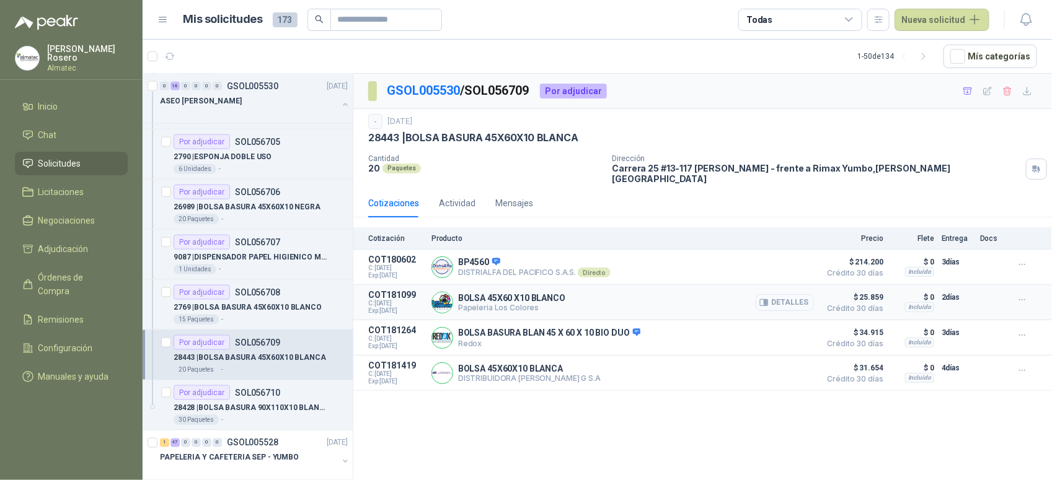
click at [789, 296] on button "Detalles" at bounding box center [785, 302] width 58 height 17
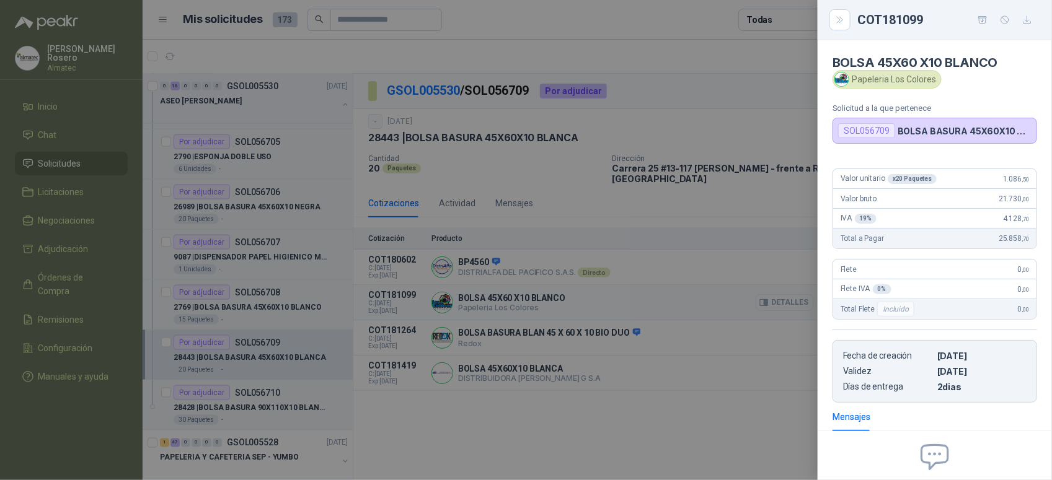
scroll to position [125, 0]
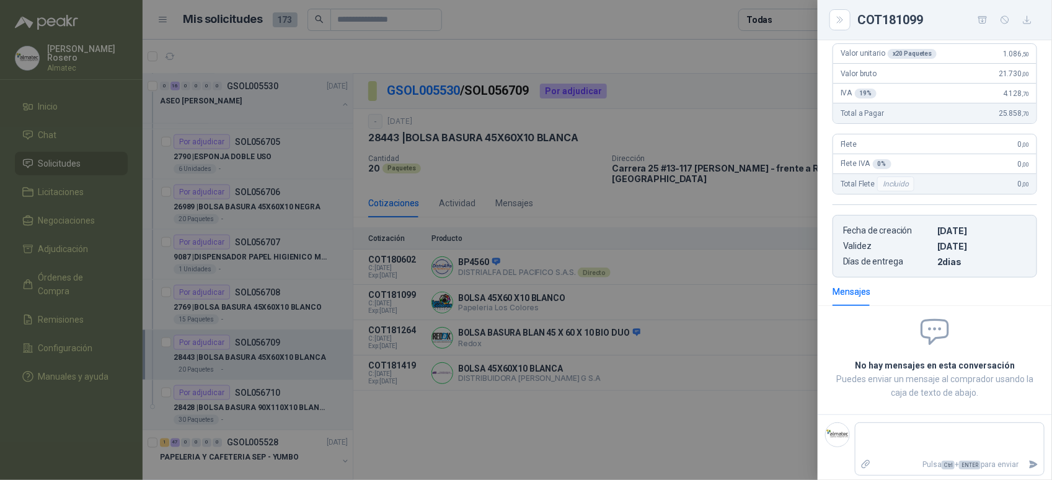
click at [268, 314] on div at bounding box center [526, 240] width 1052 height 480
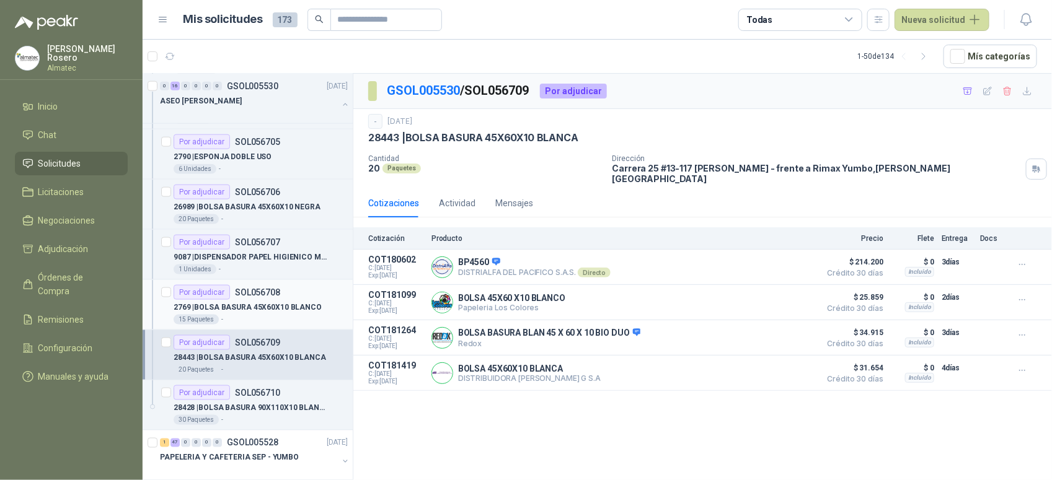
click at [287, 310] on p "2769 | BOLSA BASURA 45X60X10 BLANCO" at bounding box center [248, 308] width 148 height 12
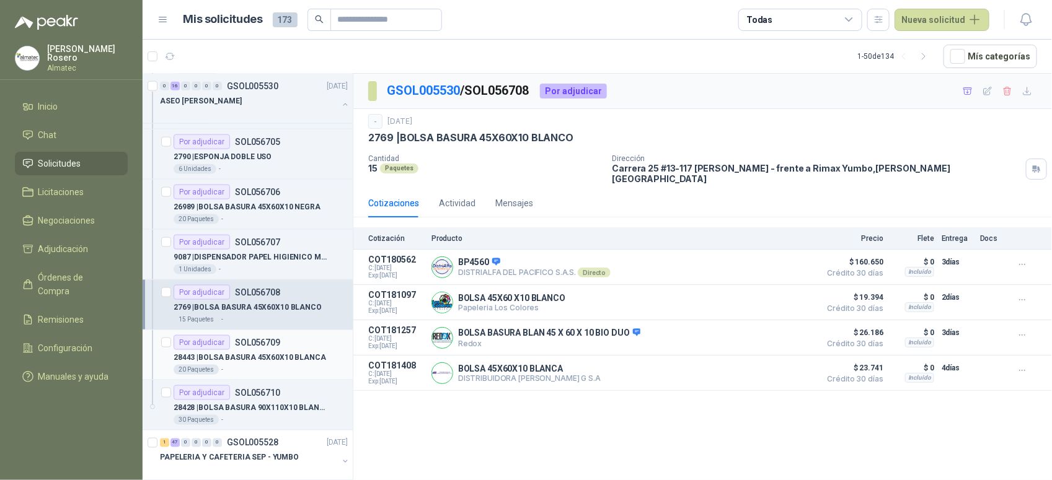
click at [285, 346] on div "Por adjudicar SOL056709" at bounding box center [261, 342] width 174 height 15
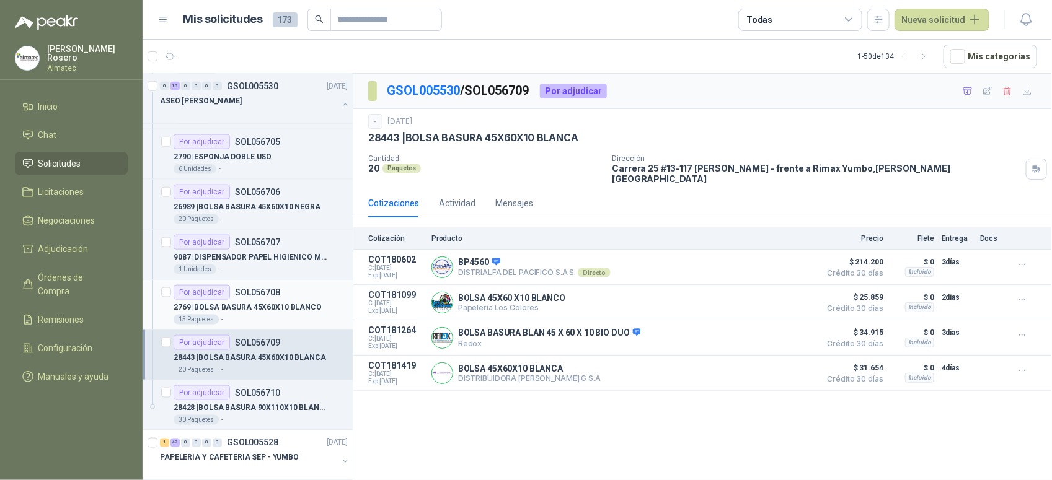
click at [278, 296] on p "SOL056708" at bounding box center [257, 292] width 45 height 9
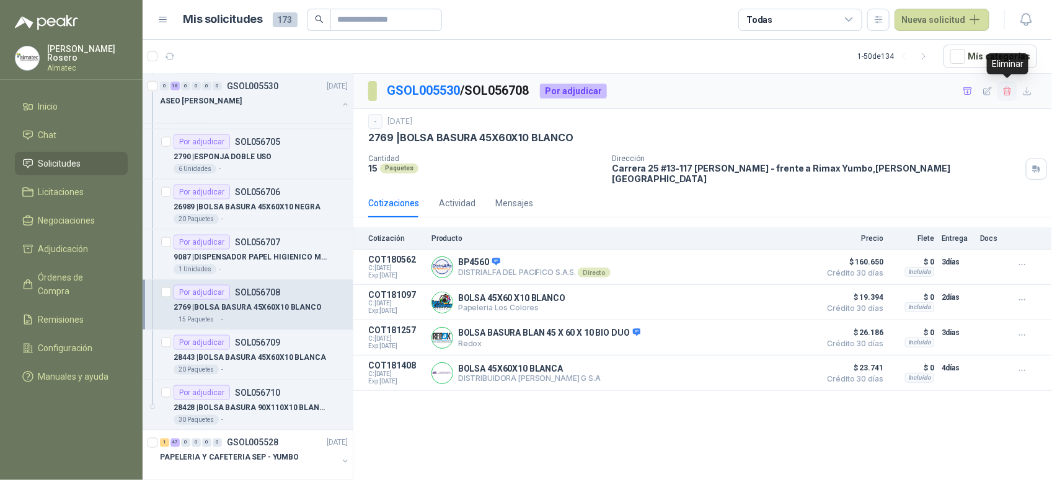
click at [1007, 96] on icon "button" at bounding box center [1007, 91] width 11 height 11
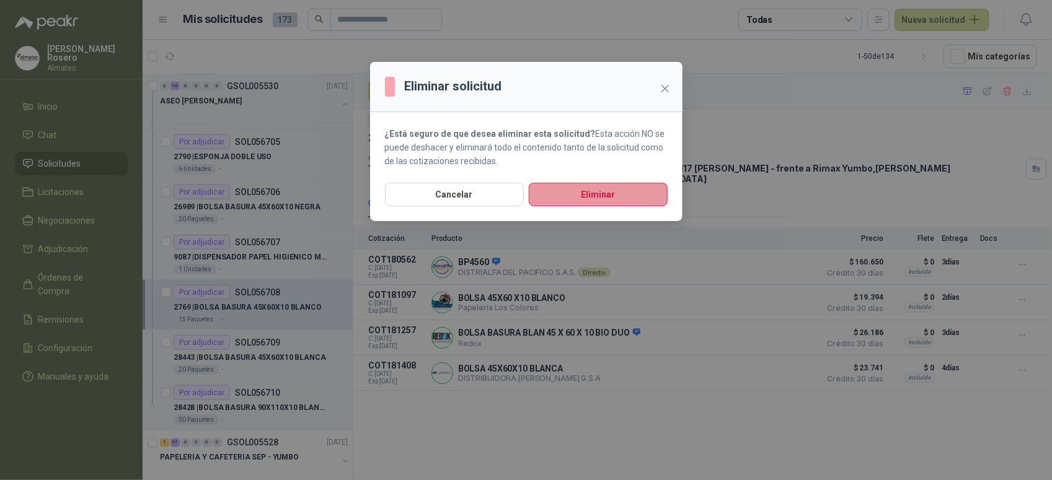
click at [629, 189] on button "Eliminar" at bounding box center [598, 195] width 139 height 24
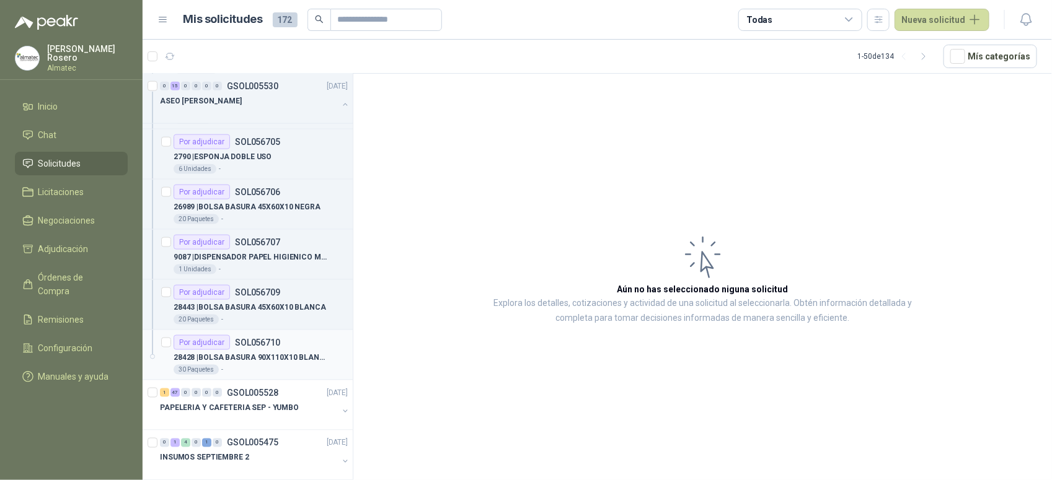
click at [296, 369] on div "30 Paquetes -" at bounding box center [261, 370] width 174 height 10
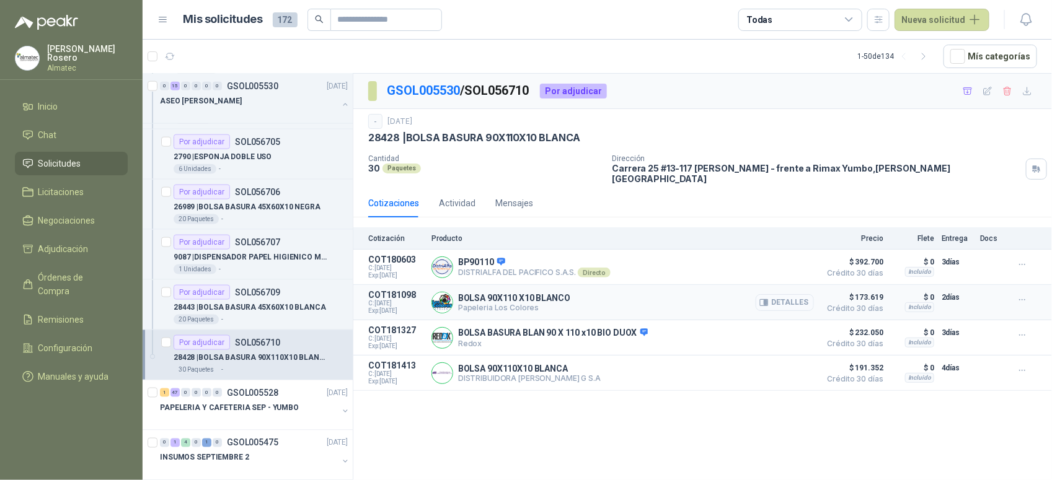
click at [775, 299] on button "Detalles" at bounding box center [785, 302] width 58 height 17
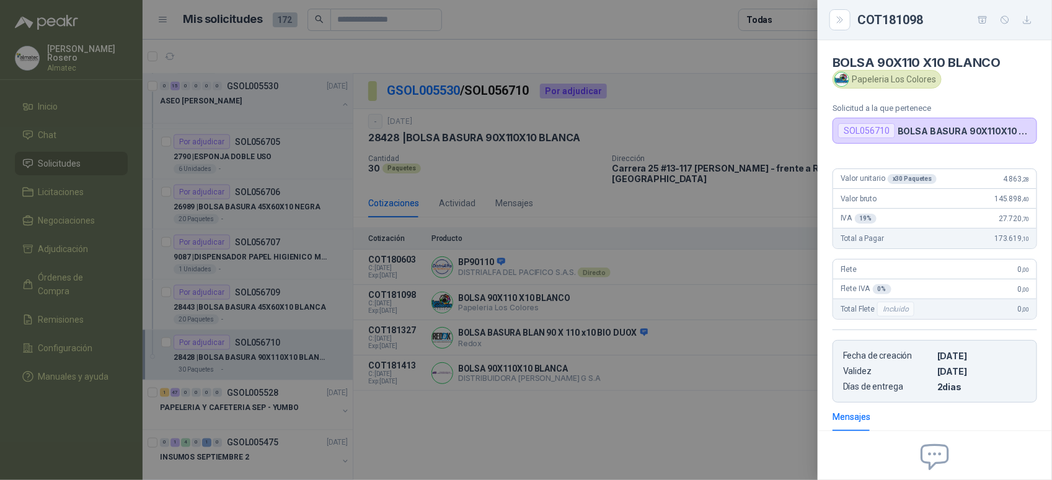
scroll to position [125, 0]
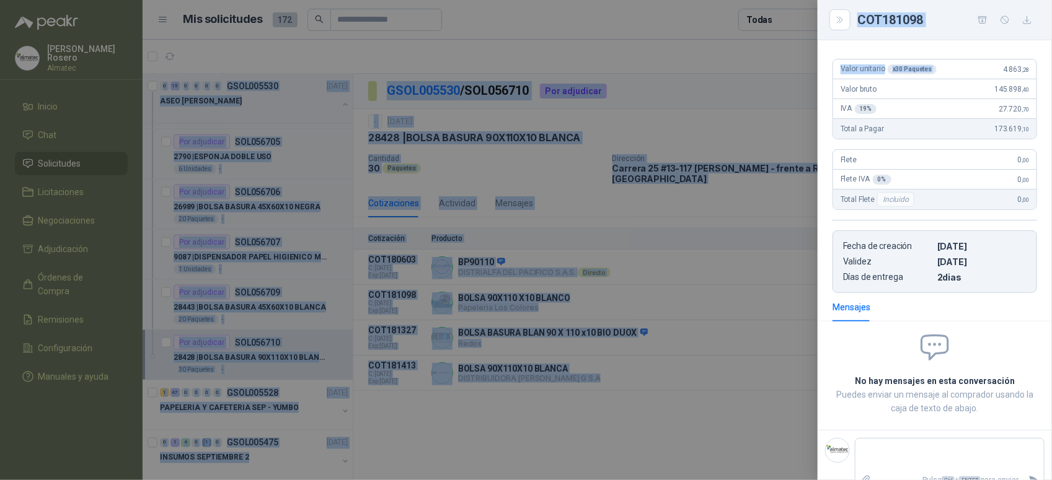
drag, startPoint x: 993, startPoint y: 54, endPoint x: 1055, endPoint y: 54, distance: 62.0
click at [1051, 54] on html "Valentina Rosero Almatec Inicio Chat Solicitudes Licitaciones Negociaciones Adj…" at bounding box center [526, 240] width 1052 height 480
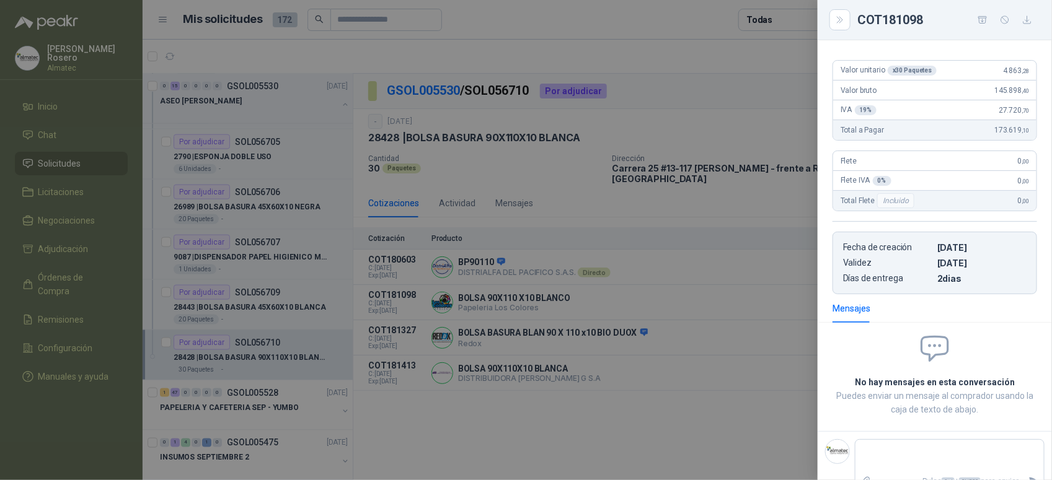
click at [1003, 70] on span "4.863 ,28" at bounding box center [1016, 70] width 26 height 9
drag, startPoint x: 994, startPoint y: 73, endPoint x: 1027, endPoint y: 73, distance: 33.5
click at [1027, 73] on article "Valor unitario x 30 Paquetes 4.863 ,28 Valor bruto 145.898 ,40 IVA 19 % 27.720 …" at bounding box center [935, 100] width 205 height 81
click at [197, 321] on div at bounding box center [526, 240] width 1052 height 480
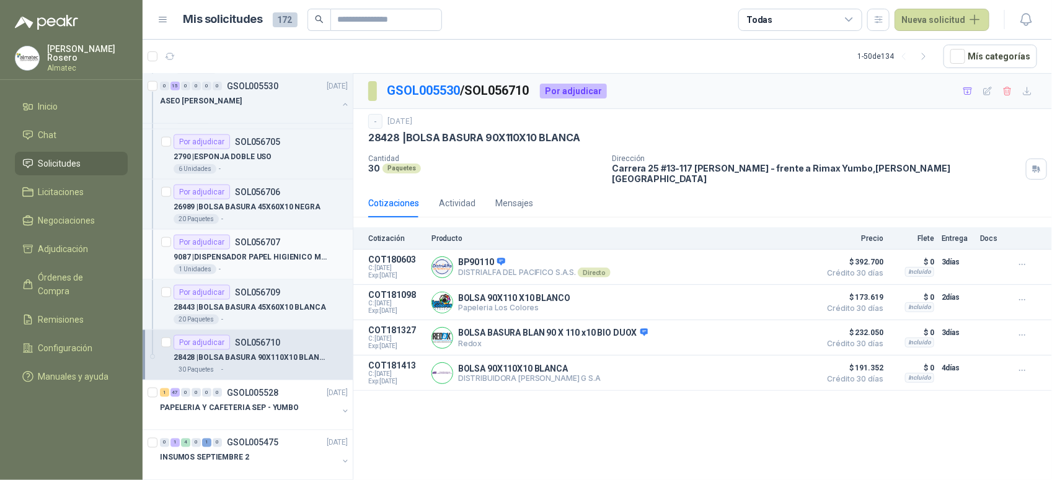
click at [293, 255] on p "9087 | DISPENSADOR PAPEL HIGIENICO MARCA ELITE" at bounding box center [251, 258] width 154 height 12
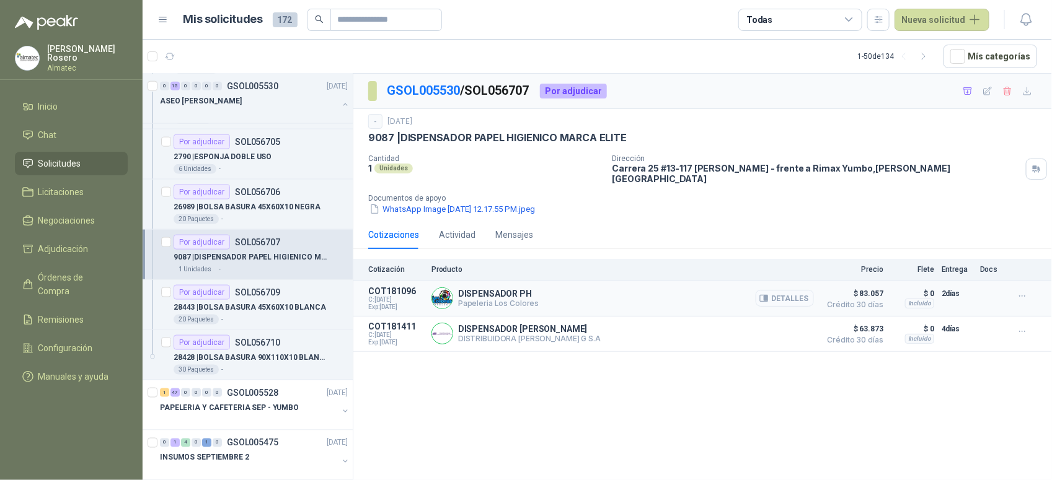
click at [791, 292] on button "Detalles" at bounding box center [785, 298] width 58 height 17
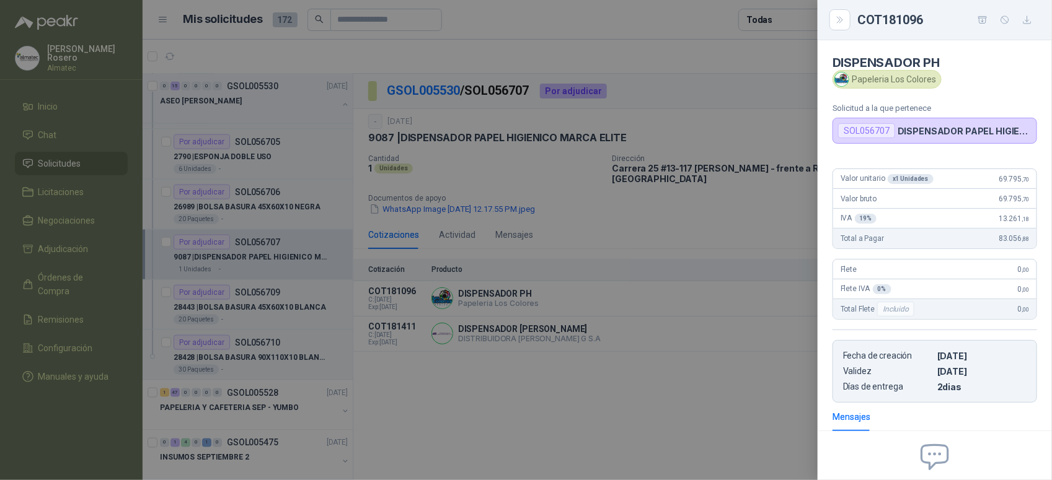
click at [662, 420] on div at bounding box center [526, 240] width 1052 height 480
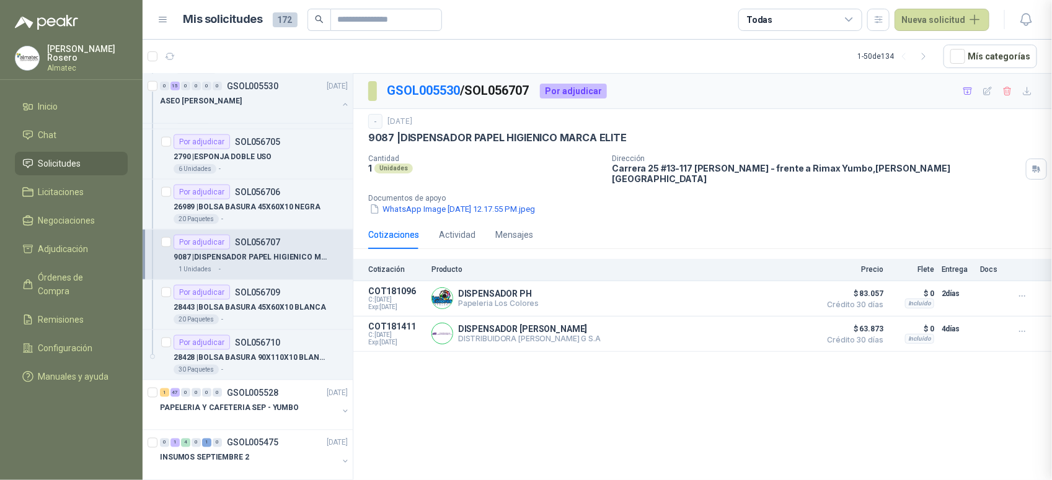
scroll to position [131, 0]
click at [650, 286] on div "DISPENSADOR PH Papeleria Los Colores Detalles" at bounding box center [622, 298] width 383 height 25
click at [789, 327] on button "Detalles" at bounding box center [785, 333] width 58 height 17
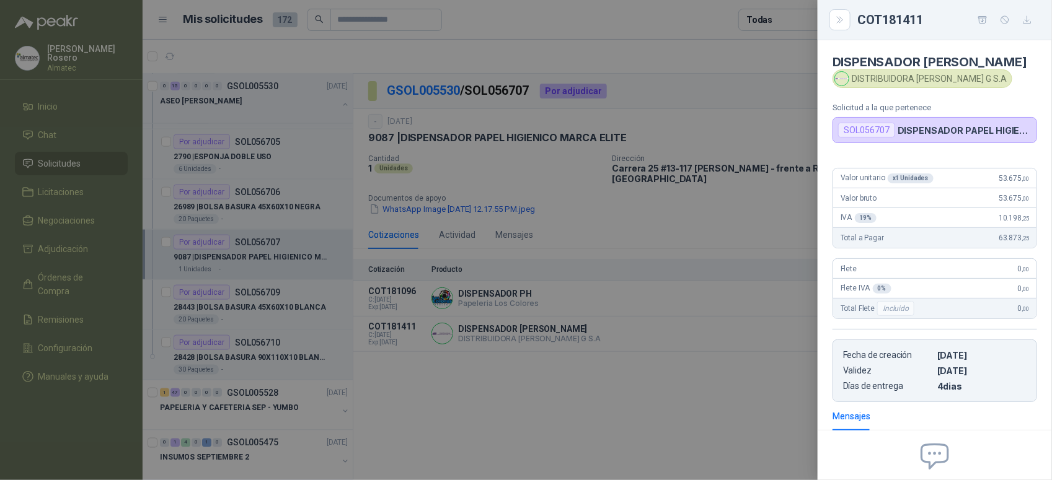
scroll to position [0, 0]
click at [711, 368] on div at bounding box center [526, 240] width 1052 height 480
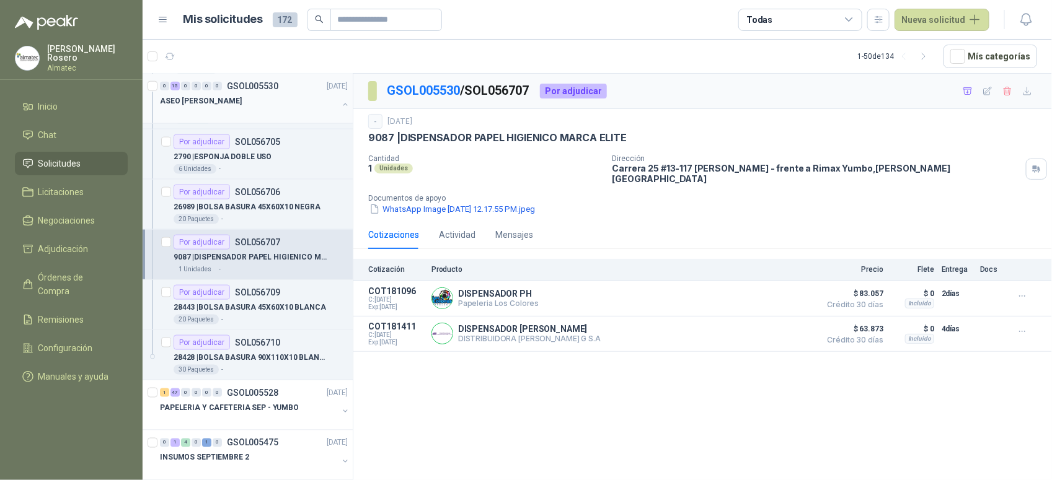
click at [329, 102] on div "ASEO [PERSON_NAME]" at bounding box center [255, 106] width 190 height 25
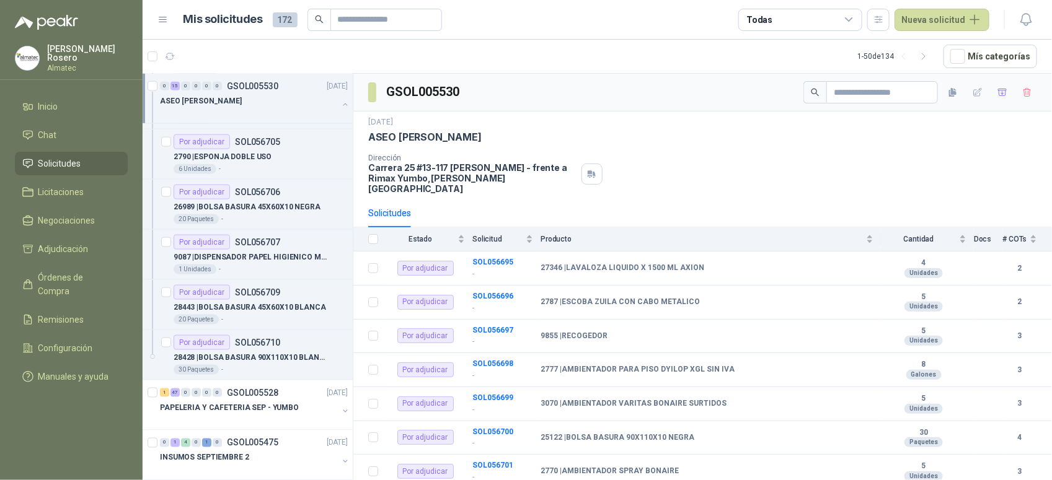
click at [329, 102] on div "ASEO [PERSON_NAME]" at bounding box center [255, 106] width 190 height 25
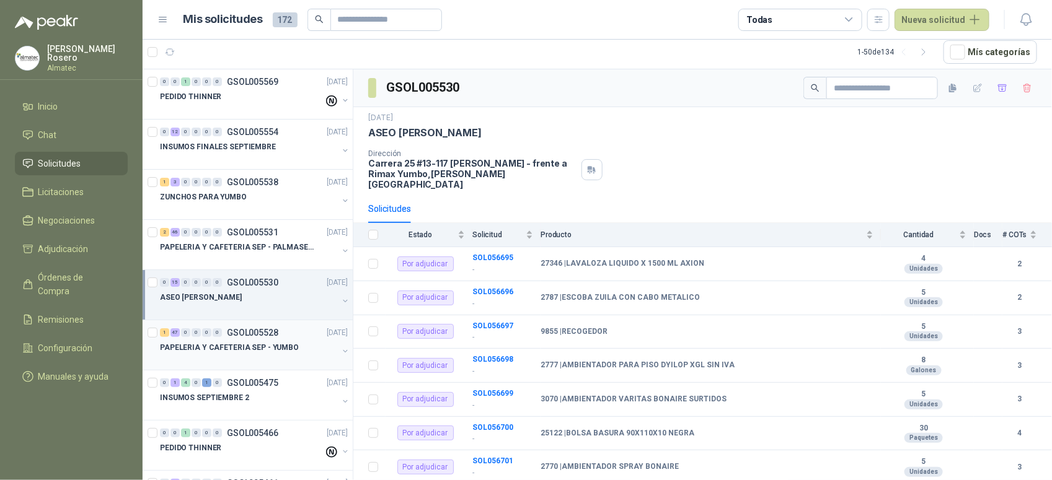
click at [278, 360] on div at bounding box center [249, 360] width 178 height 10
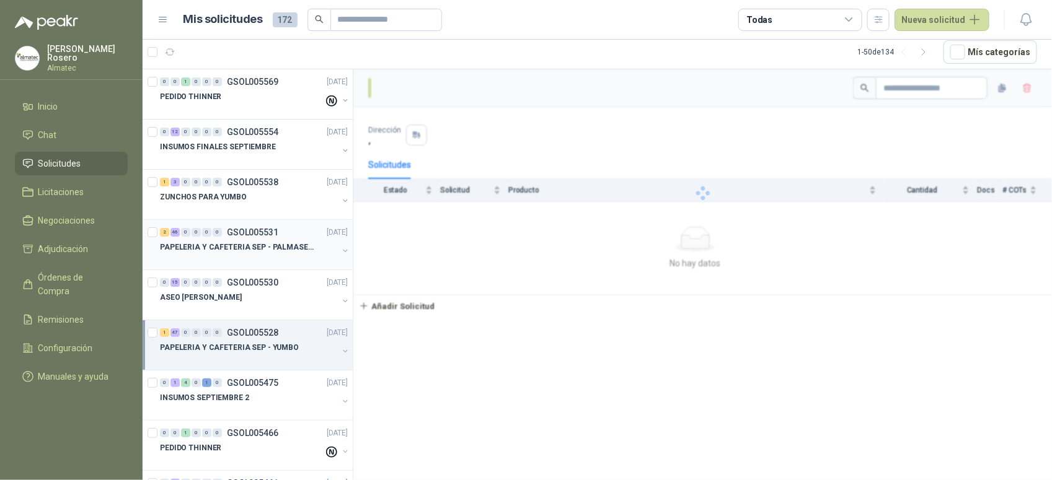
click at [262, 242] on p "PAPELERIA Y CAFETERIA SEP - PALMASECA" at bounding box center [237, 248] width 154 height 12
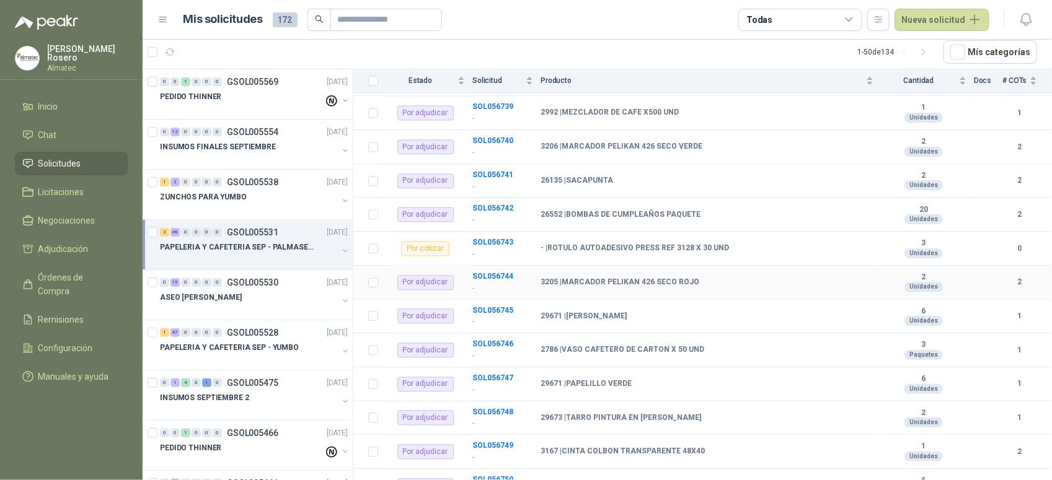
scroll to position [1025, 0]
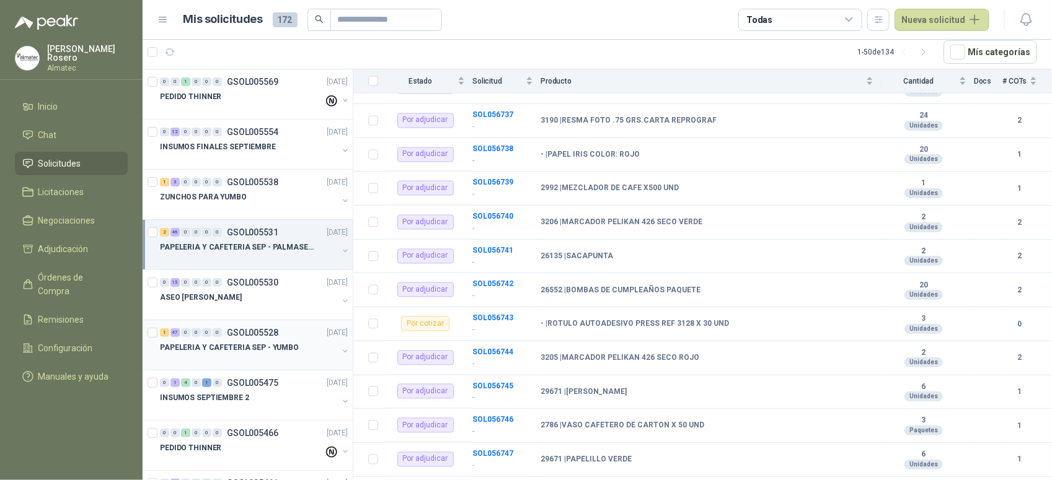
click at [254, 348] on p "PAPELERIA Y CAFETERIA SEP - YUMBO" at bounding box center [229, 348] width 139 height 12
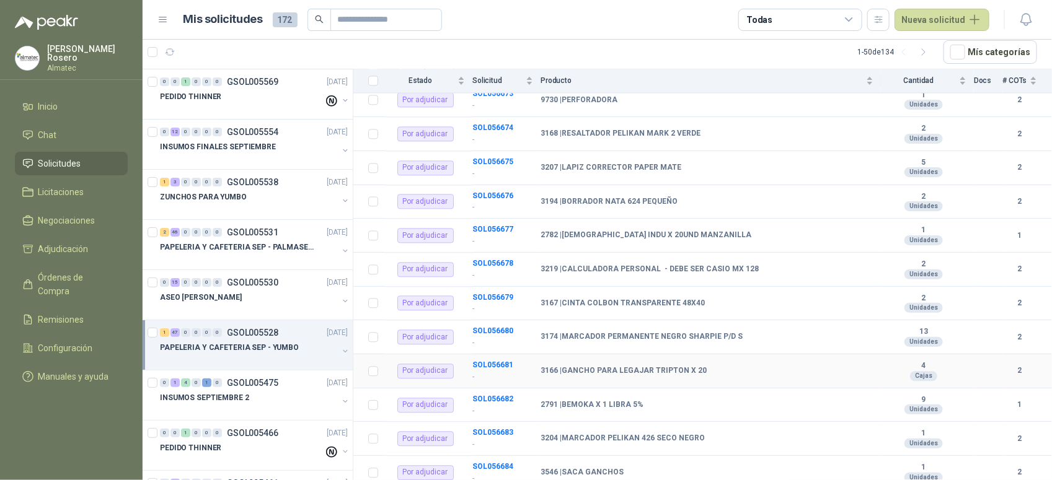
scroll to position [1240, 0]
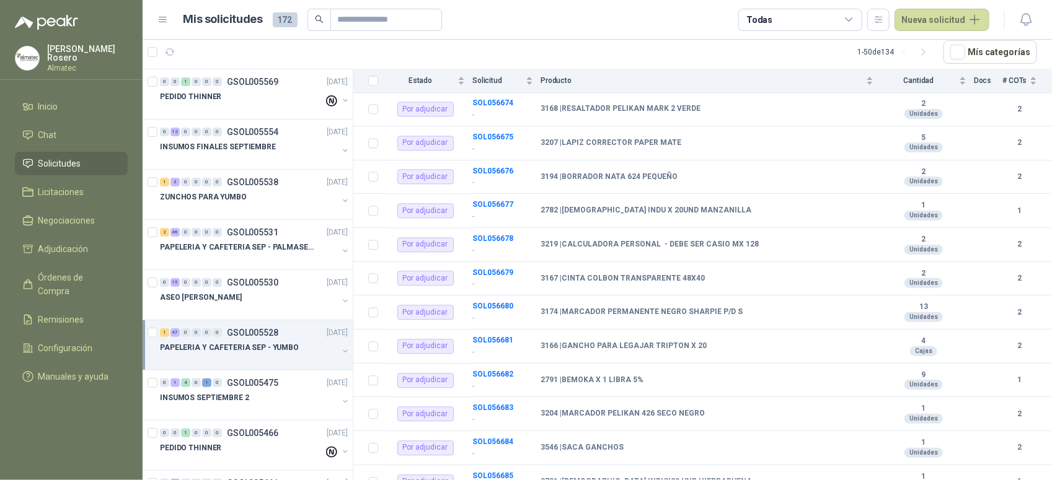
click at [255, 353] on p "PAPELERIA Y CAFETERIA SEP - YUMBO" at bounding box center [229, 348] width 139 height 12
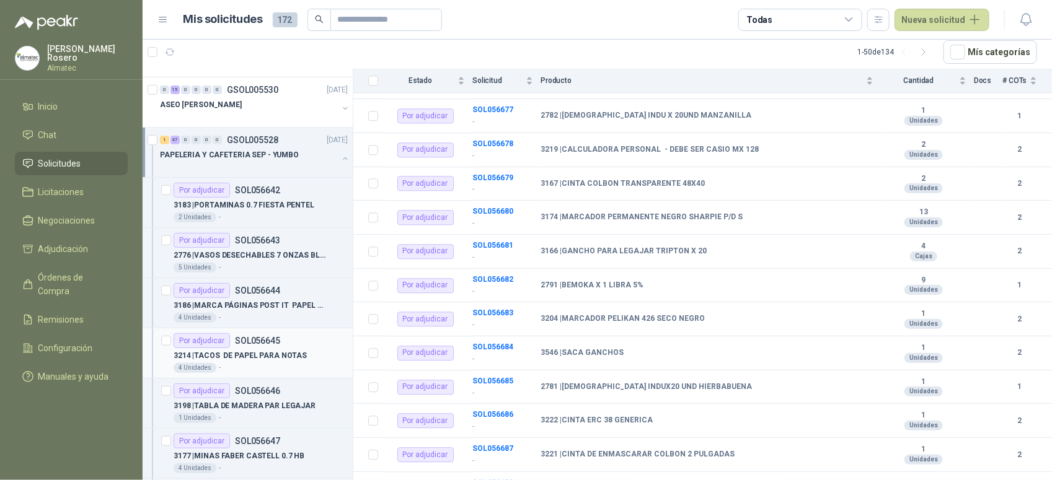
scroll to position [155, 0]
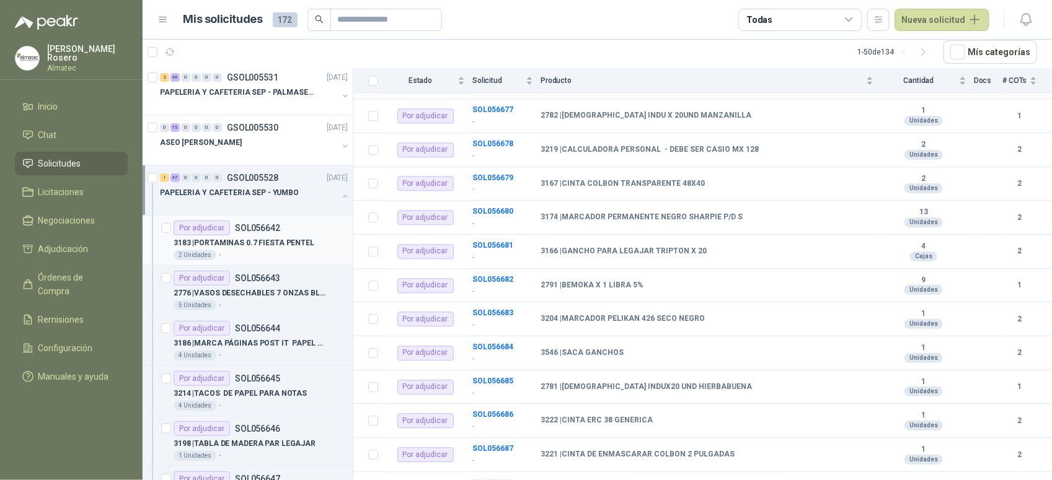
click at [295, 228] on div "Por adjudicar SOL056642" at bounding box center [261, 228] width 174 height 15
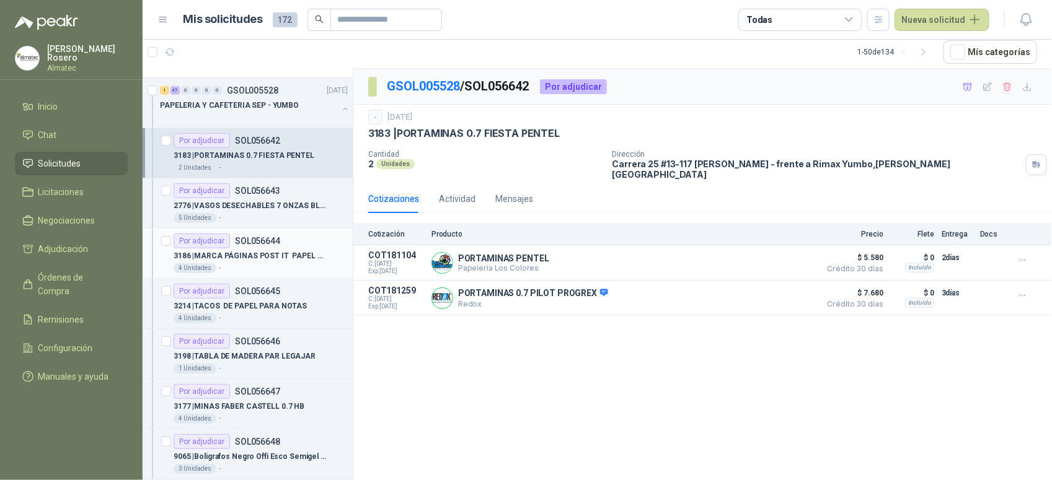
scroll to position [232, 0]
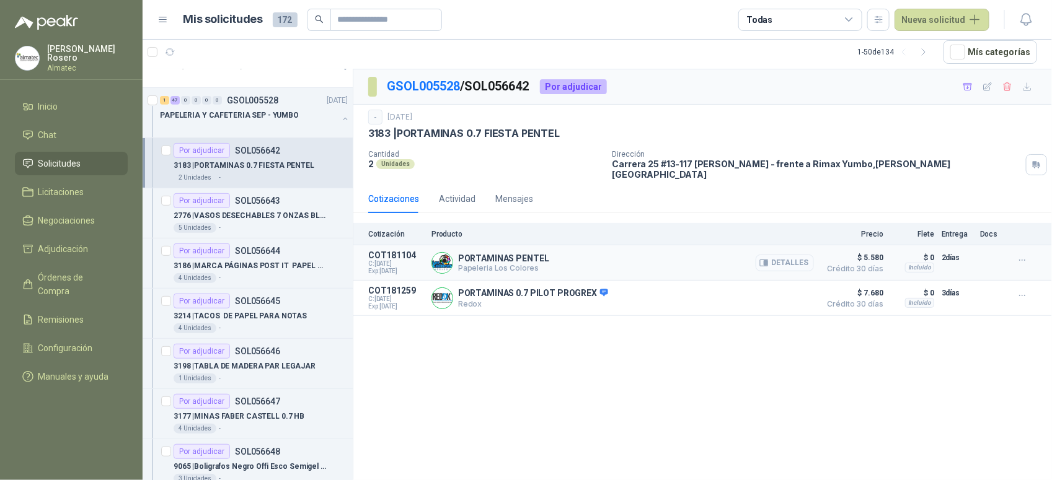
click at [786, 257] on button "Detalles" at bounding box center [785, 263] width 58 height 17
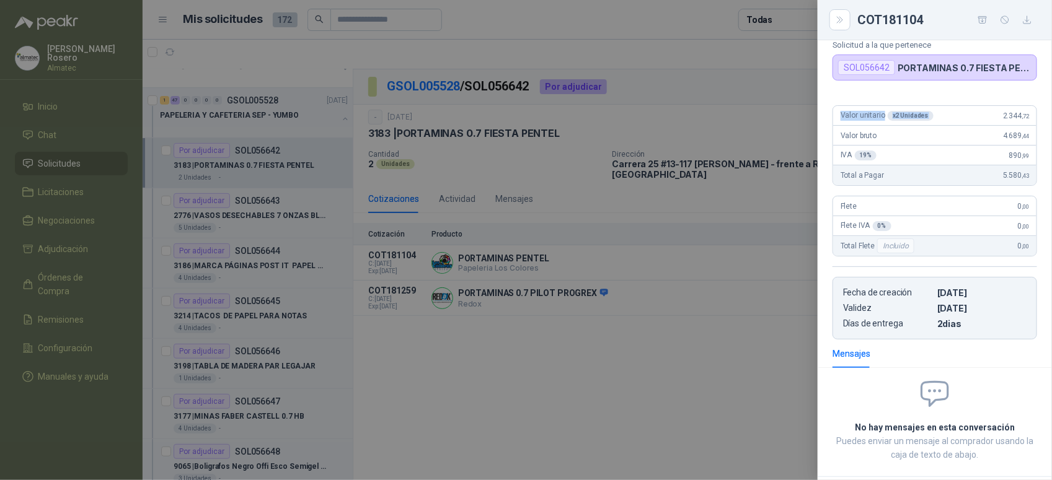
scroll to position [45, 0]
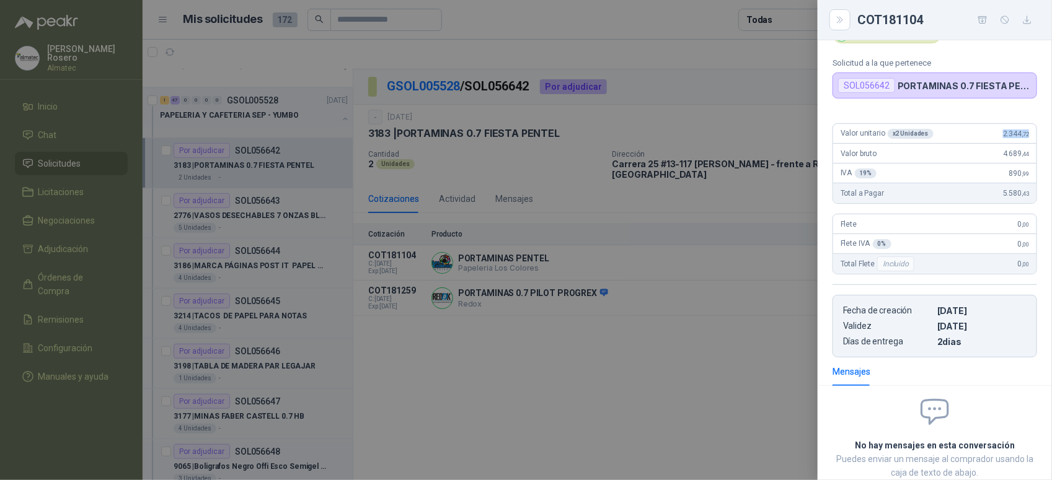
drag, startPoint x: 1014, startPoint y: 50, endPoint x: 1027, endPoint y: 133, distance: 84.0
click at [1027, 133] on div "Valor unitario x 2 Unidades 2.344 ,72" at bounding box center [934, 134] width 203 height 20
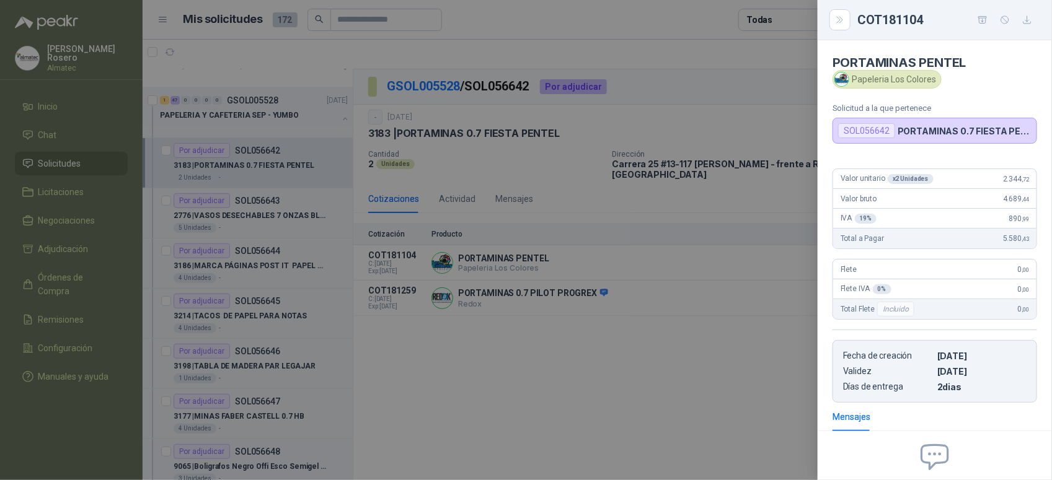
click at [941, 79] on div "Papeleria Los Colores" at bounding box center [887, 79] width 109 height 19
click at [935, 81] on div "Papeleria Los Colores" at bounding box center [887, 79] width 109 height 19
click at [477, 380] on div at bounding box center [526, 240] width 1052 height 480
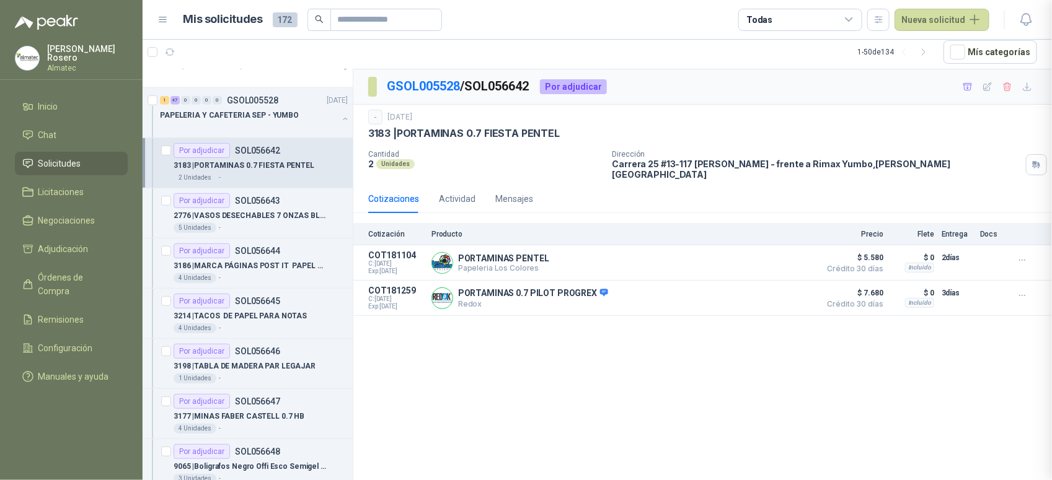
scroll to position [131, 0]
click at [286, 222] on p "2776 | VASOS DESECHABLES 7 ONZAS BLANCOX50 UND" at bounding box center [251, 216] width 154 height 12
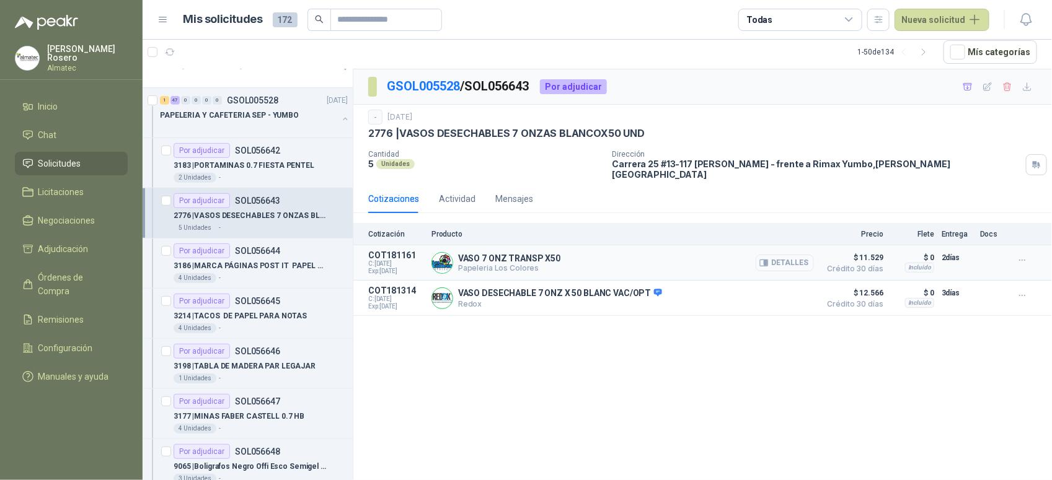
click at [800, 255] on button "Detalles" at bounding box center [785, 263] width 58 height 17
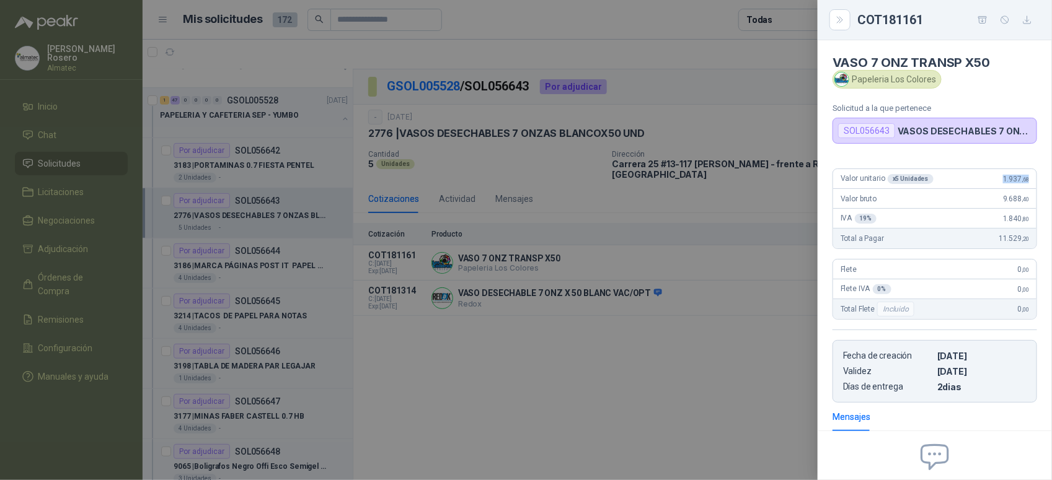
drag, startPoint x: 989, startPoint y: 180, endPoint x: 1030, endPoint y: 180, distance: 40.3
click at [1030, 180] on div "Valor unitario x 5 Unidades 1.937 ,68 Valor bruto 9.688 ,40 IVA 19 % 1.840 ,80 …" at bounding box center [935, 281] width 234 height 244
click at [707, 347] on div at bounding box center [526, 240] width 1052 height 480
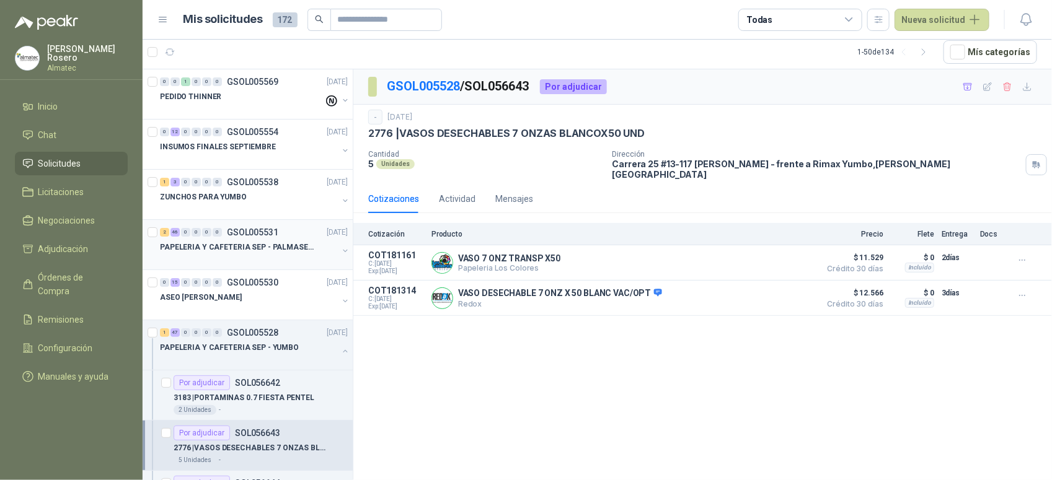
click at [275, 254] on div "PAPELERIA Y CAFETERIA SEP - PALMASECA" at bounding box center [249, 252] width 178 height 25
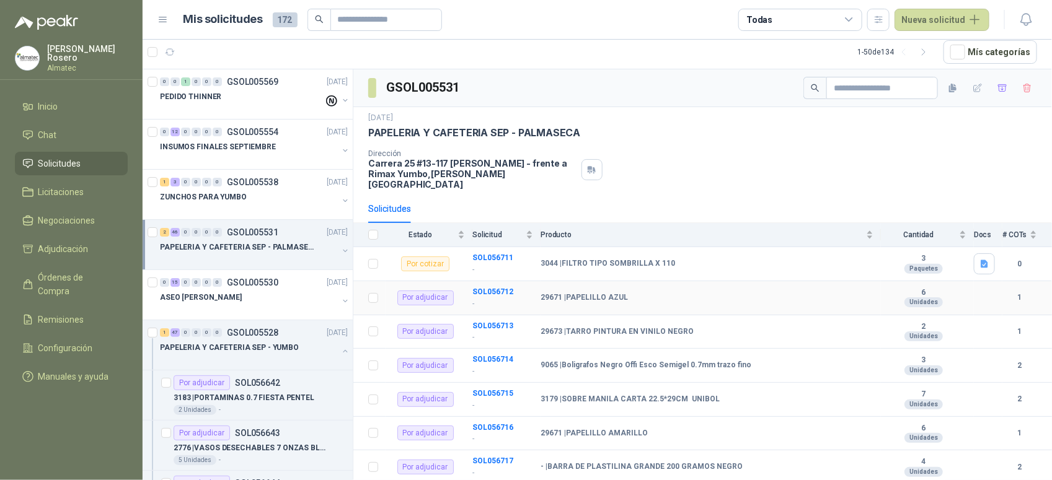
click at [524, 298] on p "-" at bounding box center [502, 304] width 61 height 12
click at [503, 288] on b "SOL056712" at bounding box center [492, 292] width 41 height 9
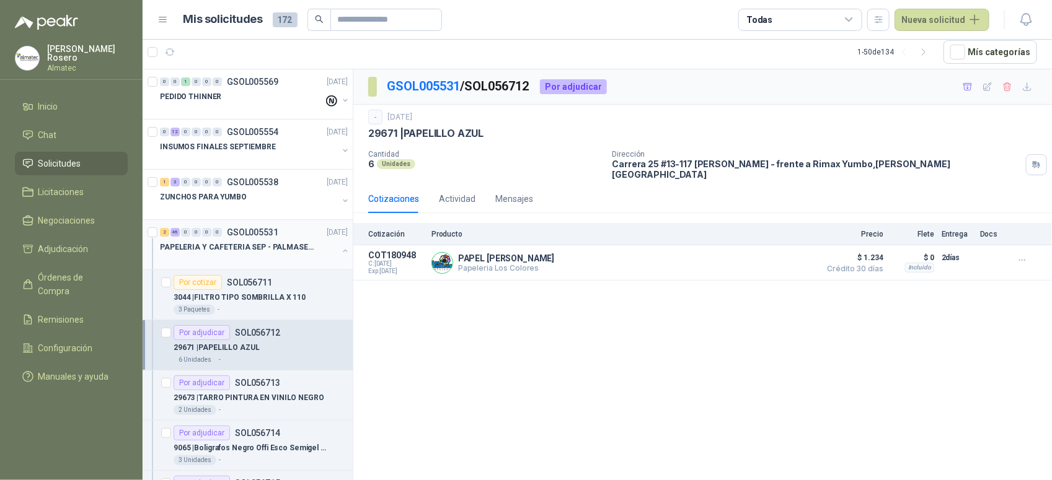
click at [340, 252] on button "button" at bounding box center [345, 251] width 10 height 10
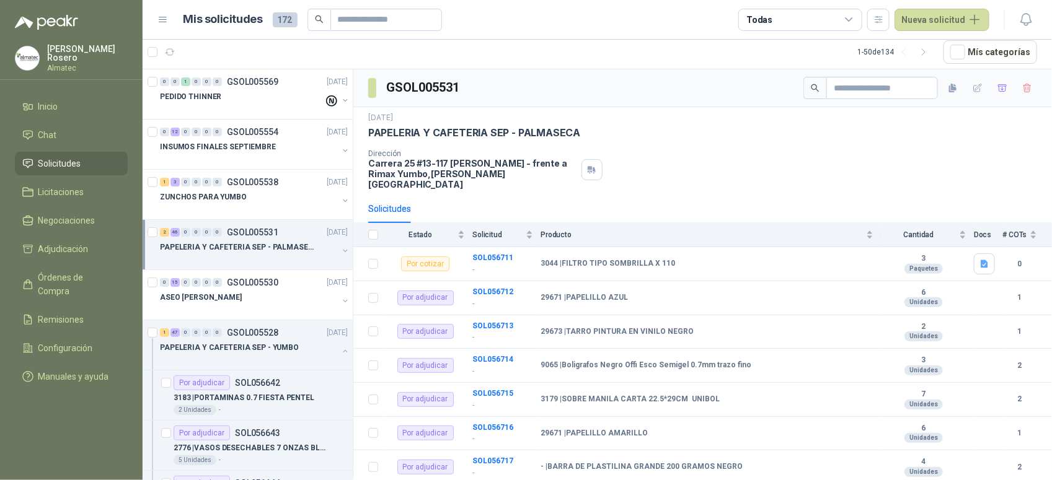
click at [260, 250] on p "PAPELERIA Y CAFETERIA SEP - PALMASECA" at bounding box center [237, 248] width 154 height 12
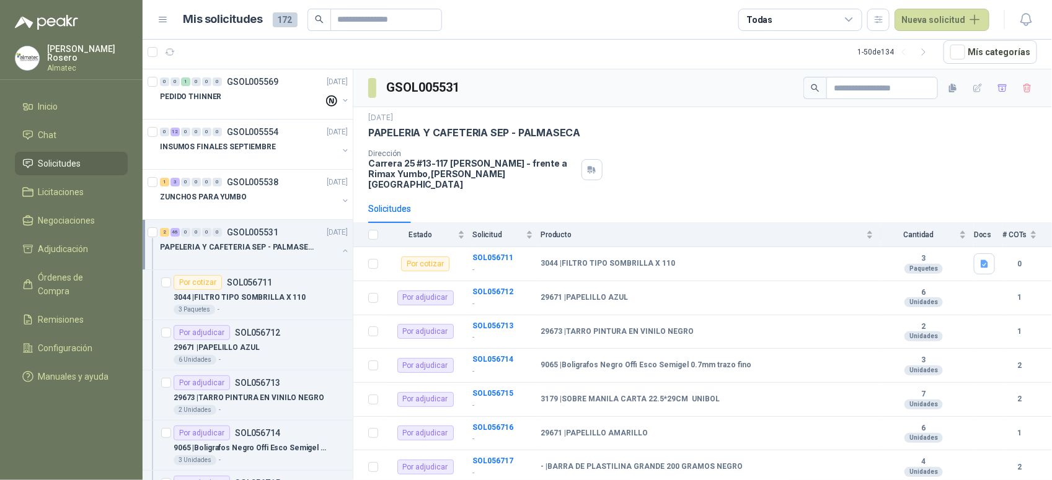
click at [340, 255] on button "button" at bounding box center [345, 251] width 10 height 10
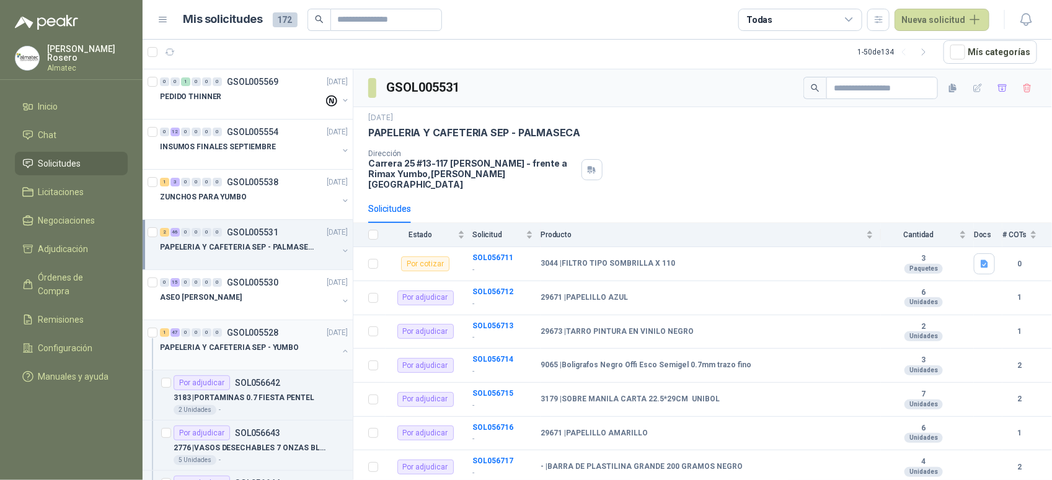
click at [270, 353] on p "PAPELERIA Y CAFETERIA SEP - YUMBO" at bounding box center [229, 348] width 139 height 12
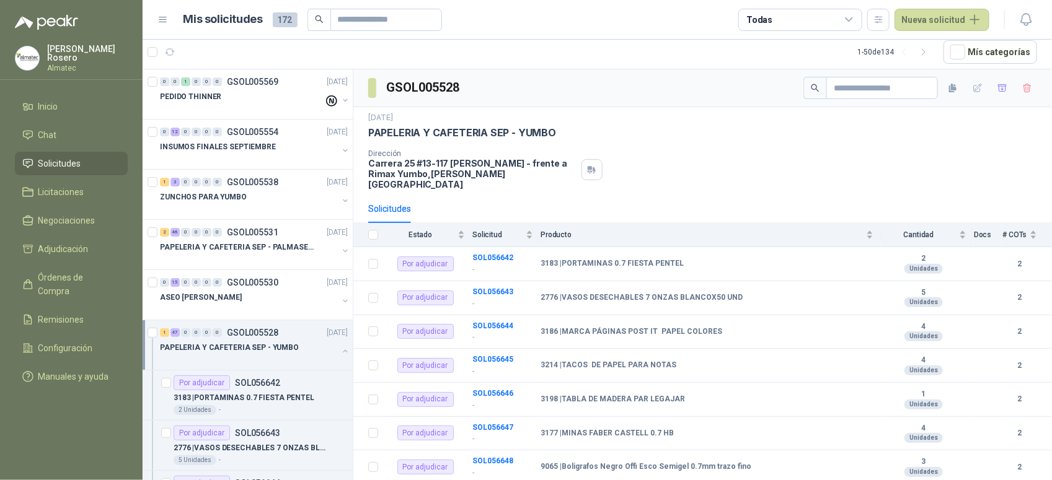
click at [340, 357] on div at bounding box center [345, 353] width 10 height 12
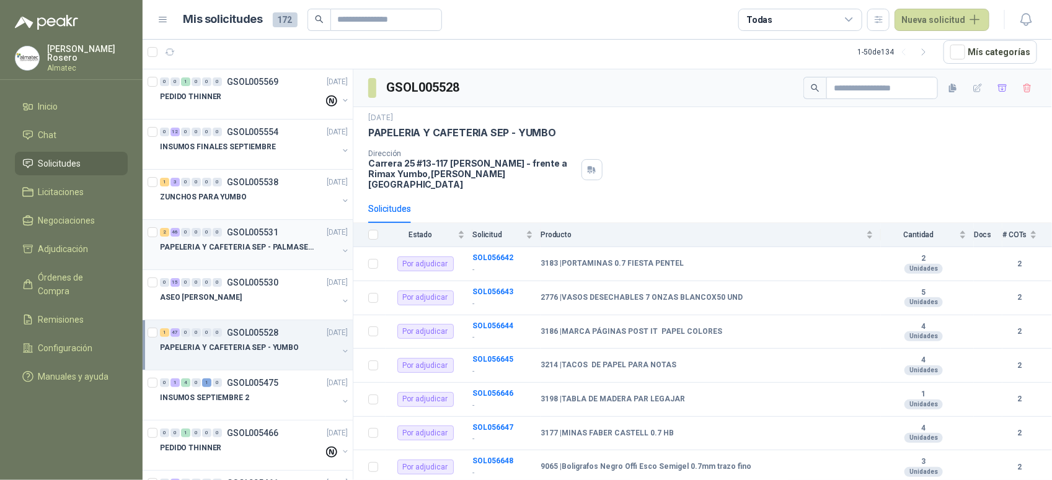
click at [340, 249] on button "button" at bounding box center [345, 251] width 10 height 10
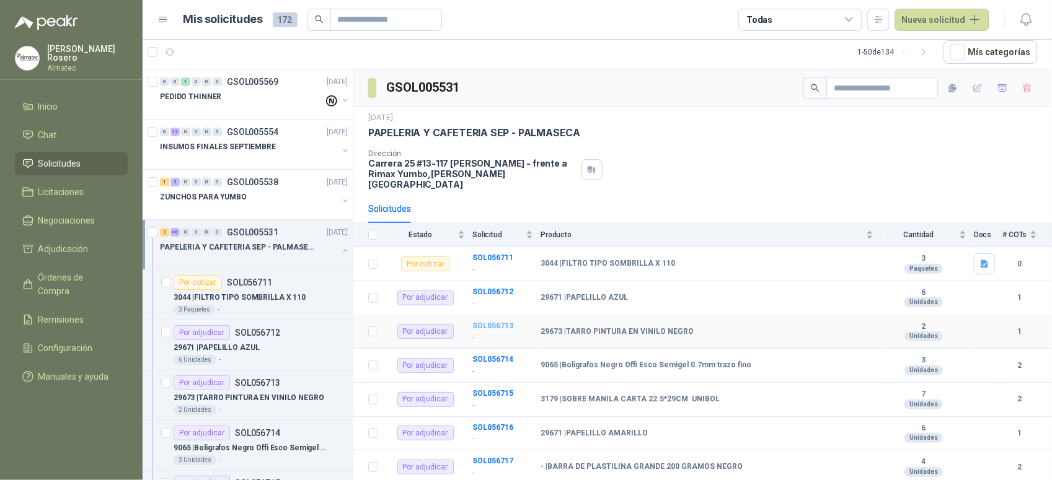
click at [477, 322] on b "SOL056713" at bounding box center [492, 326] width 41 height 9
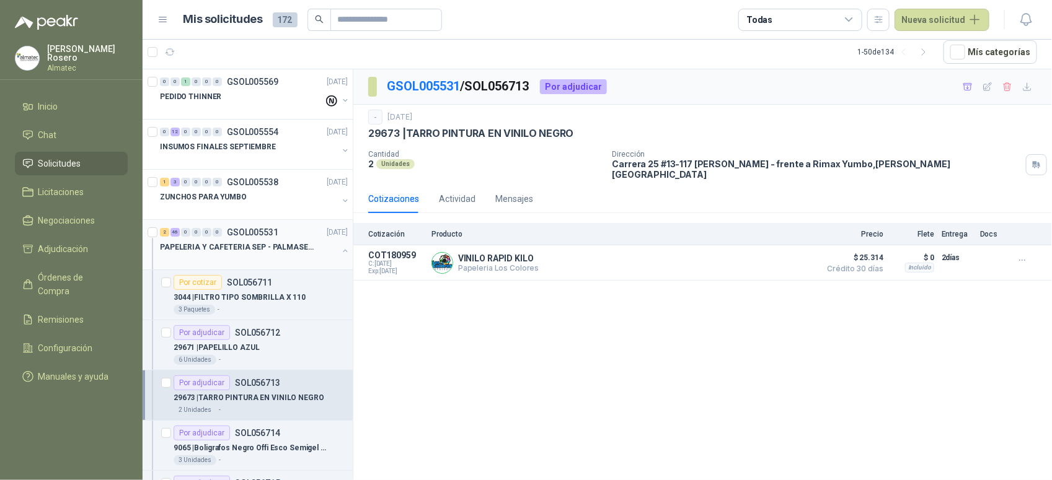
click at [340, 254] on button "button" at bounding box center [345, 251] width 10 height 10
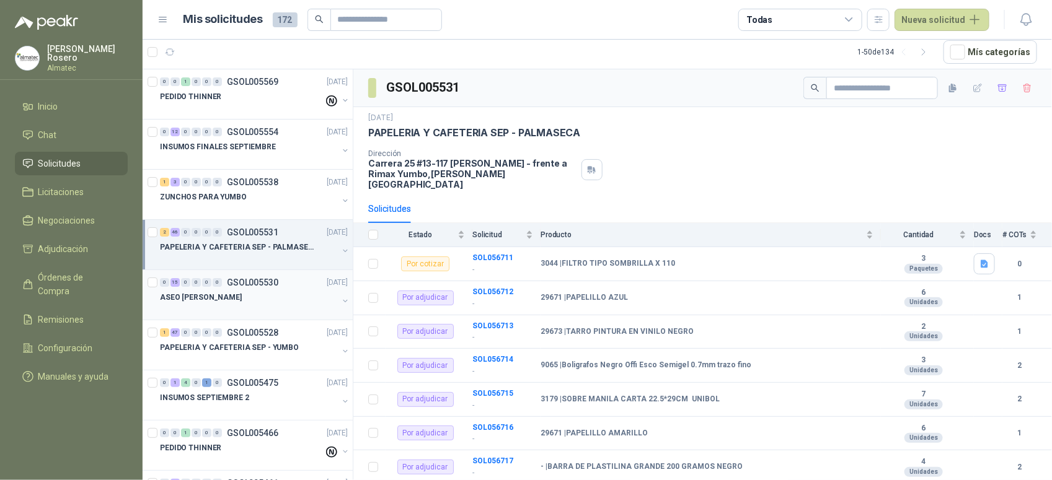
click at [254, 298] on div "ASEO [PERSON_NAME]" at bounding box center [249, 297] width 178 height 15
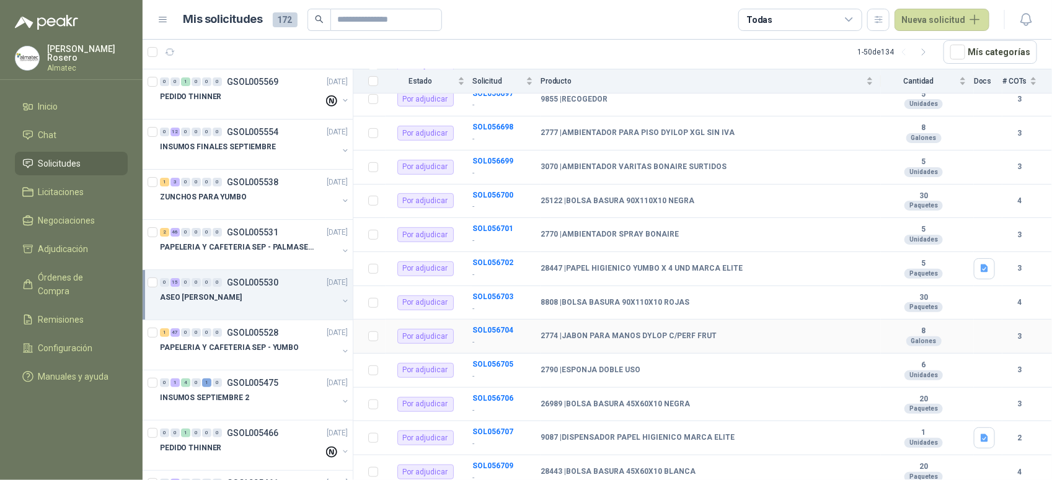
scroll to position [290, 0]
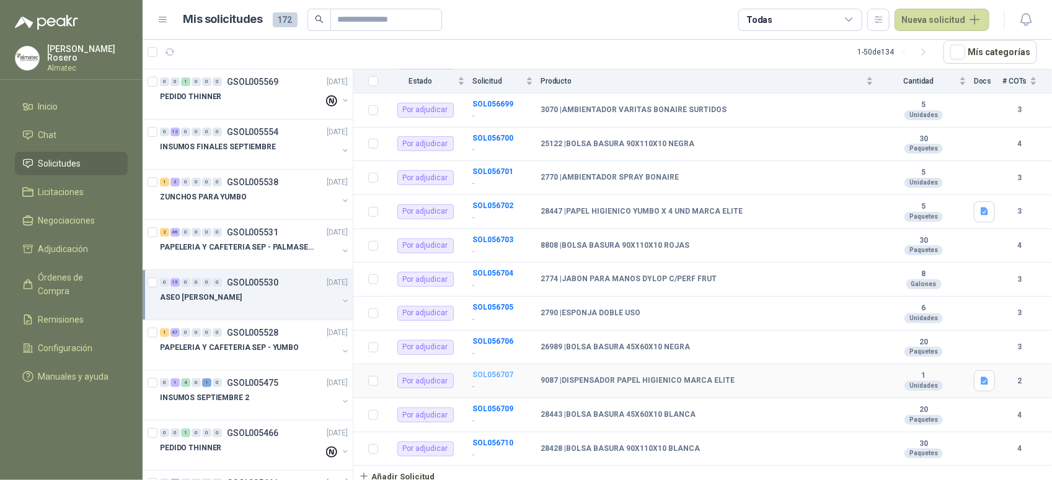
click at [498, 371] on b "SOL056707" at bounding box center [492, 375] width 41 height 9
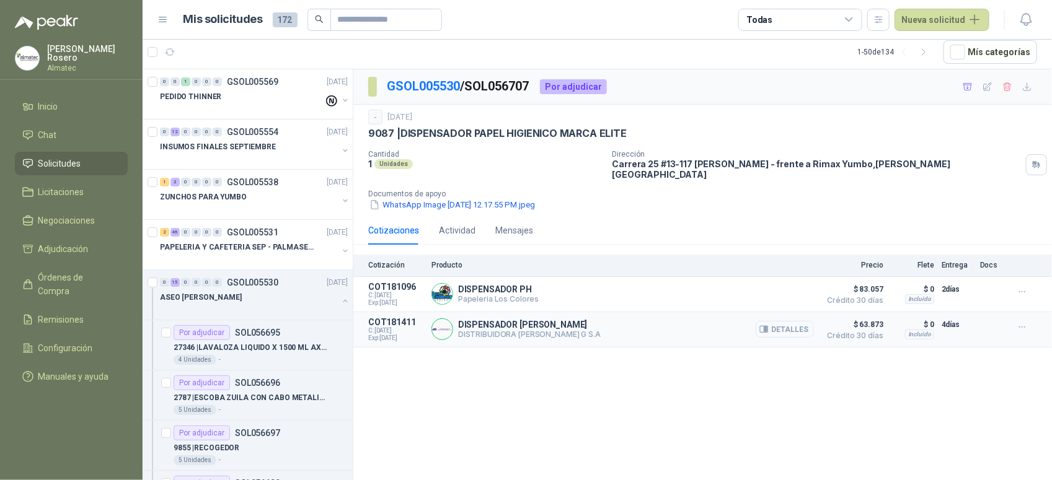
click at [784, 327] on button "Detalles" at bounding box center [785, 329] width 58 height 17
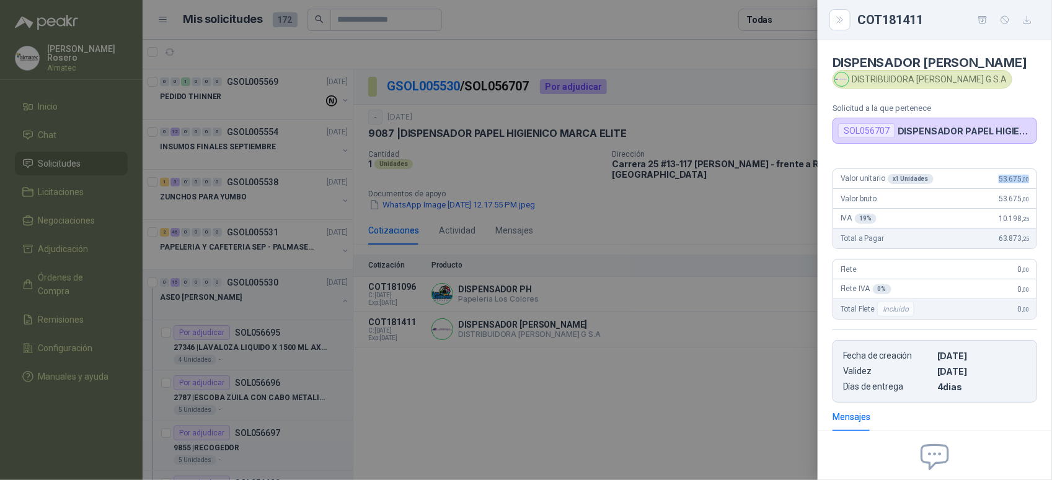
drag, startPoint x: 989, startPoint y: 181, endPoint x: 1037, endPoint y: 180, distance: 47.7
click at [1037, 180] on div "Valor unitario x 1 Unidades 53.675 ,00 Valor bruto 53.675 ,00 IVA 19 % 10.198 ,…" at bounding box center [935, 281] width 234 height 244
click at [565, 276] on div at bounding box center [526, 240] width 1052 height 480
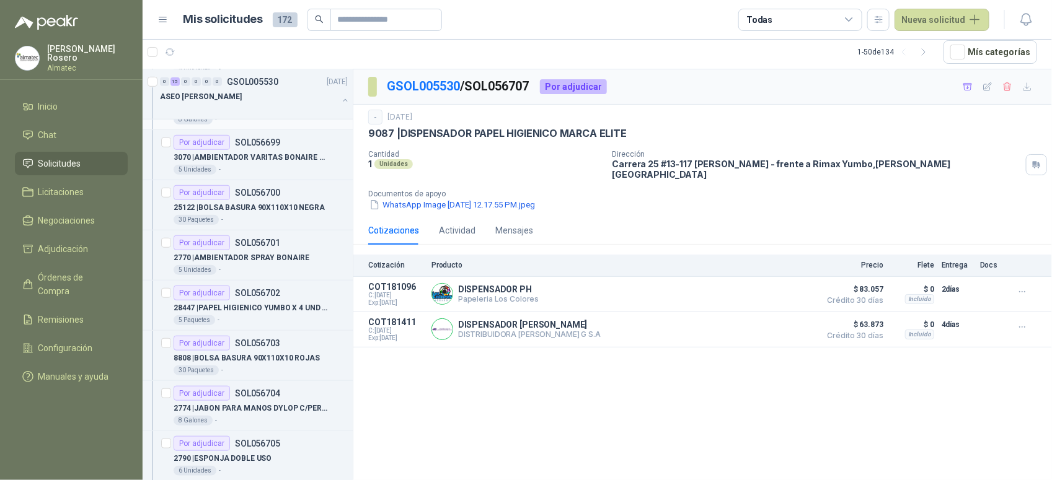
scroll to position [465, 0]
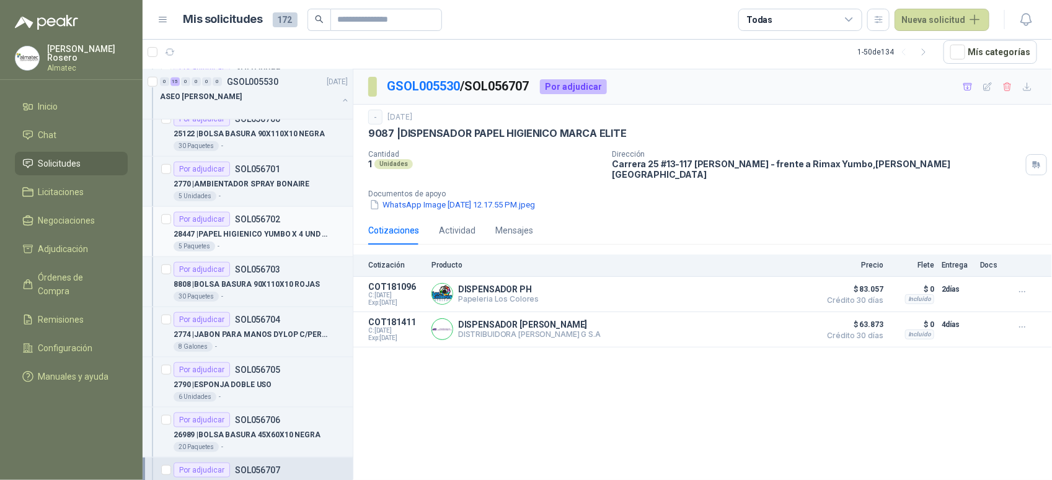
click at [276, 240] on p "28447 | PAPEL HIGIENICO YUMBO X 4 UND MARCA ELITE" at bounding box center [251, 235] width 154 height 12
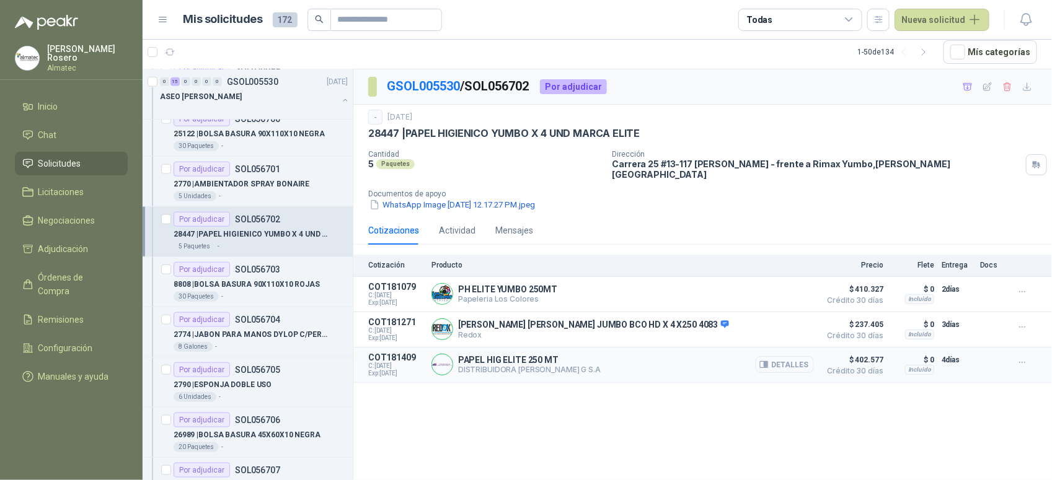
click at [782, 357] on button "Detalles" at bounding box center [785, 364] width 58 height 17
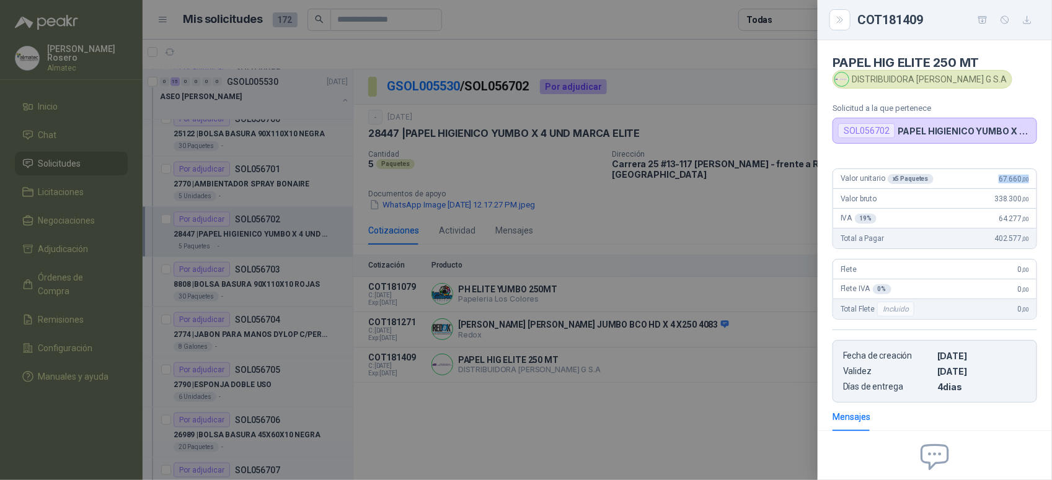
drag, startPoint x: 984, startPoint y: 184, endPoint x: 1037, endPoint y: 177, distance: 52.5
click at [1037, 177] on div "Valor unitario x 5 Paquetes 67.660 ,00 Valor bruto 338.300 ,00 IVA 19 % 64.277 …" at bounding box center [935, 281] width 234 height 244
click at [454, 383] on div at bounding box center [526, 240] width 1052 height 480
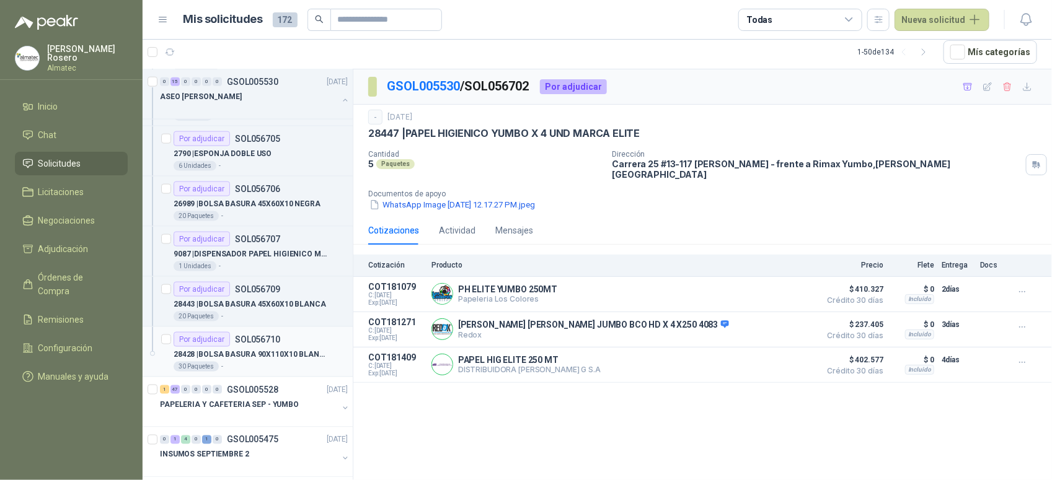
scroll to position [697, 0]
click at [275, 274] on article "Por adjudicar SOL056707 9087 | DISPENSADOR PAPEL HIGIENICO MARCA ELITE 1 Unidad…" at bounding box center [248, 251] width 210 height 50
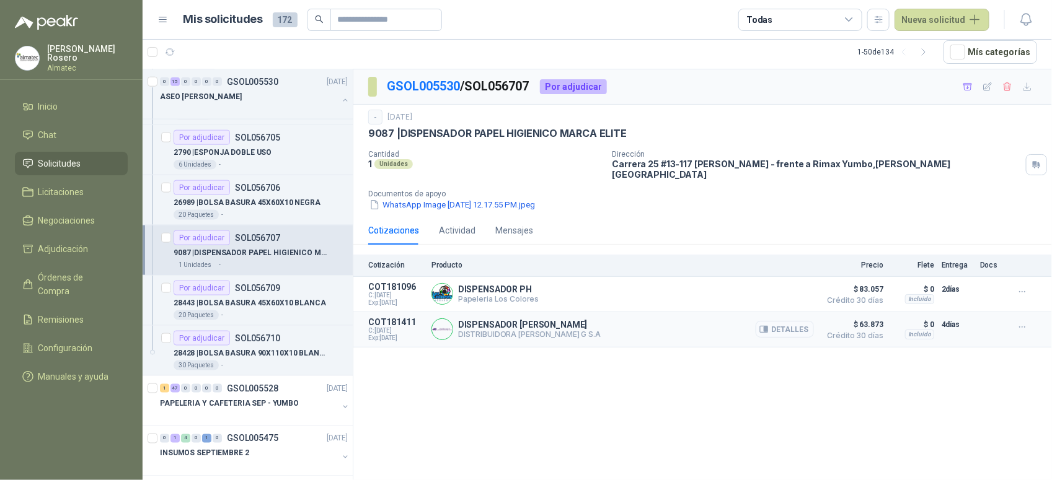
click at [792, 321] on button "Detalles" at bounding box center [785, 329] width 58 height 17
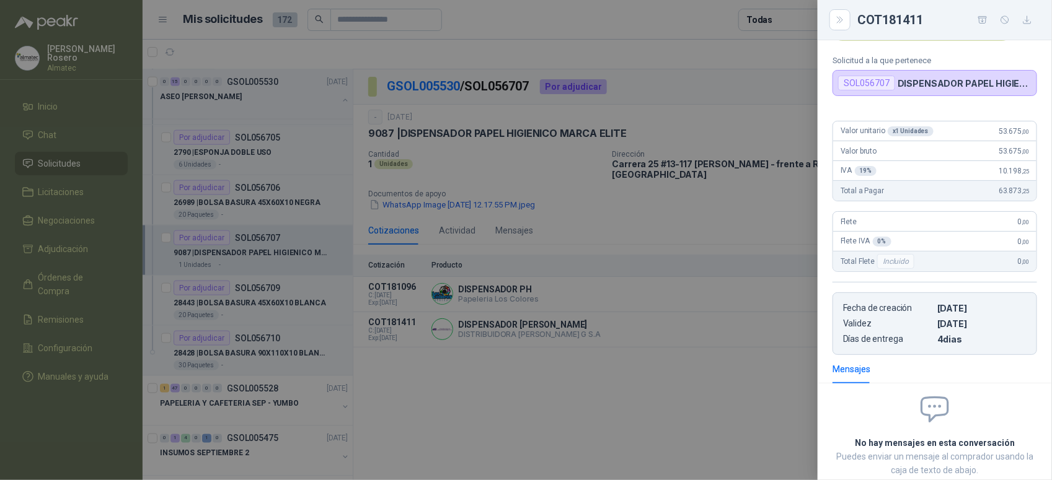
click at [761, 357] on div at bounding box center [526, 240] width 1052 height 480
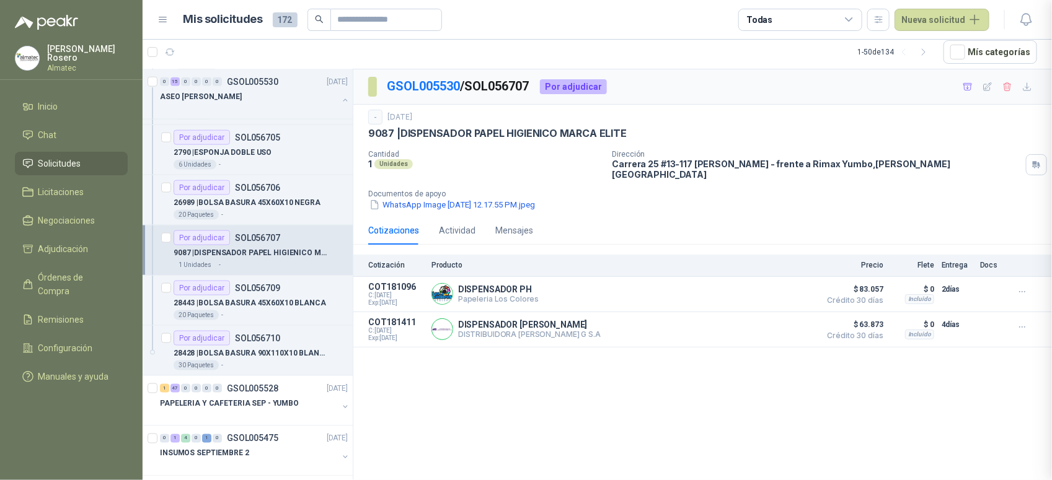
scroll to position [131, 0]
click at [340, 100] on button "button" at bounding box center [345, 100] width 10 height 10
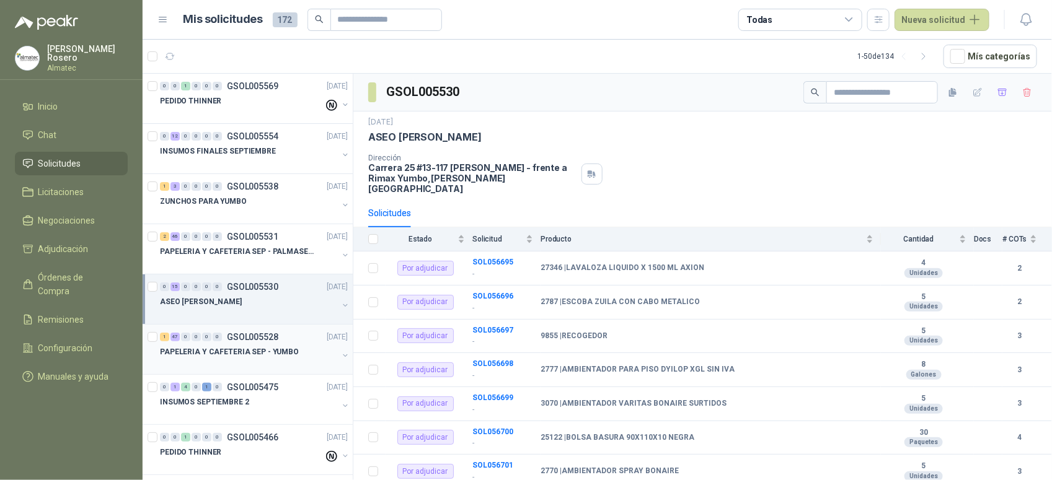
click at [283, 344] on div "1 47 0 0 0 0 GSOL005528 [DATE]" at bounding box center [255, 337] width 190 height 15
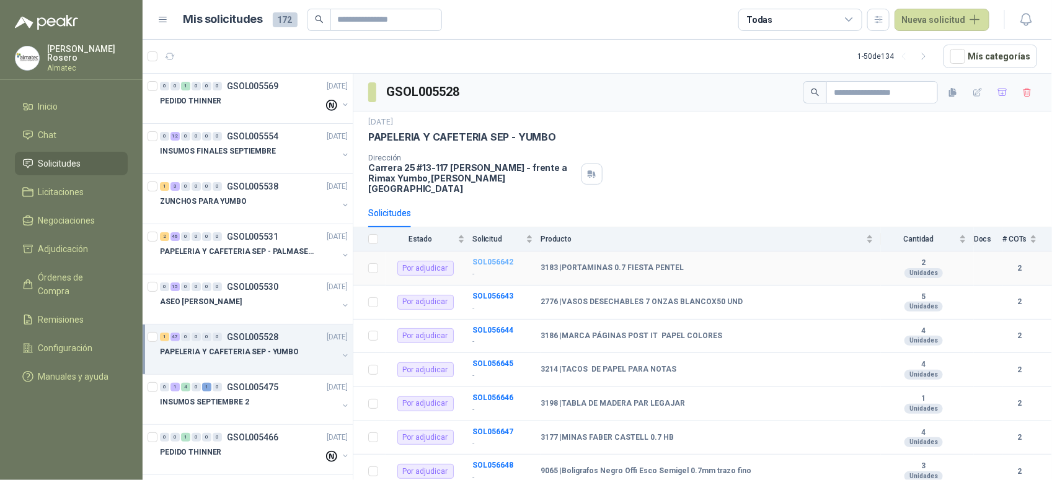
click at [485, 258] on b "SOL056642" at bounding box center [492, 262] width 41 height 9
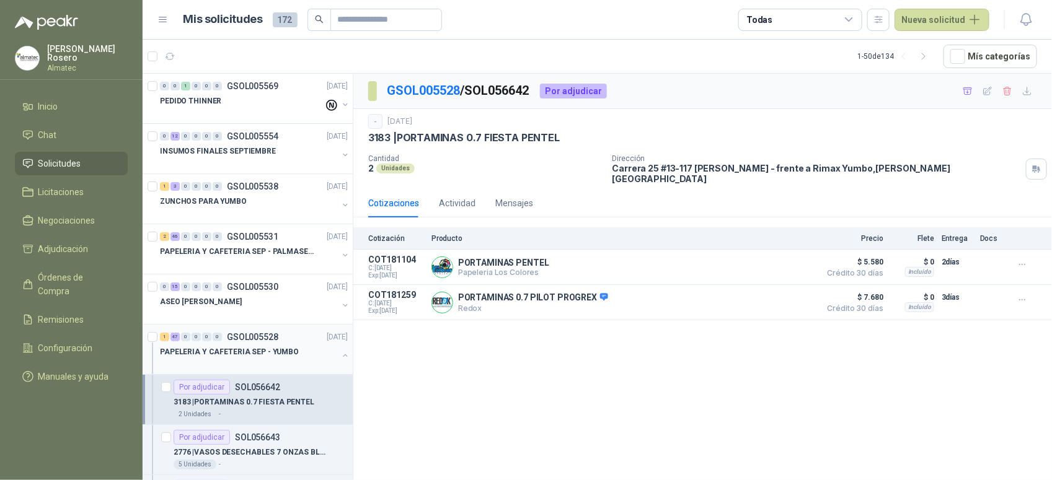
click at [340, 352] on button "button" at bounding box center [345, 356] width 10 height 10
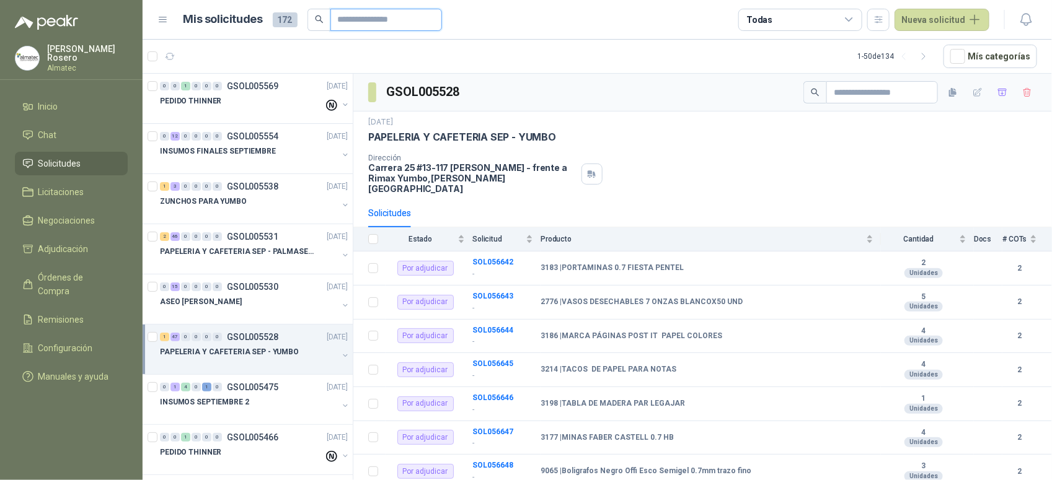
click at [406, 14] on input "text" at bounding box center [381, 19] width 87 height 21
type input "******"
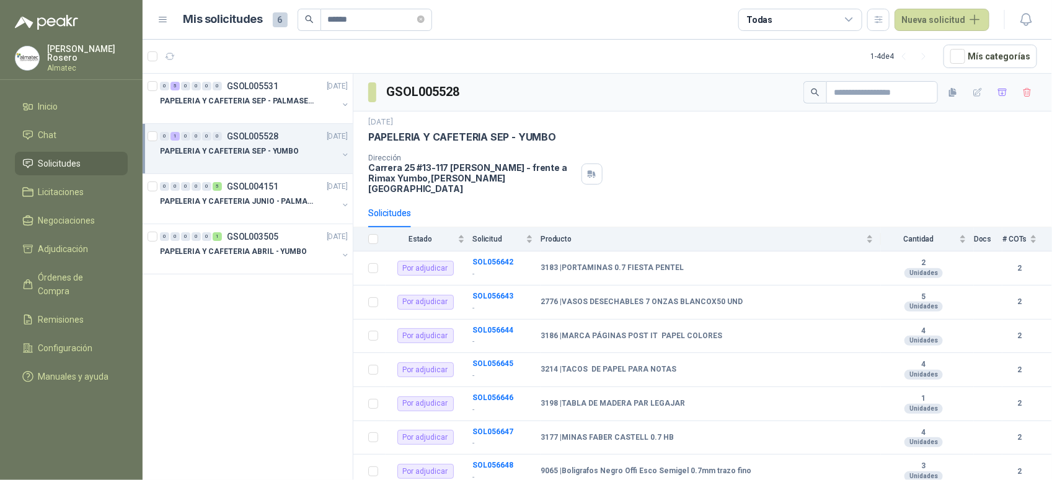
click at [255, 156] on p "PAPELERIA Y CAFETERIA SEP - YUMBO" at bounding box center [229, 152] width 139 height 12
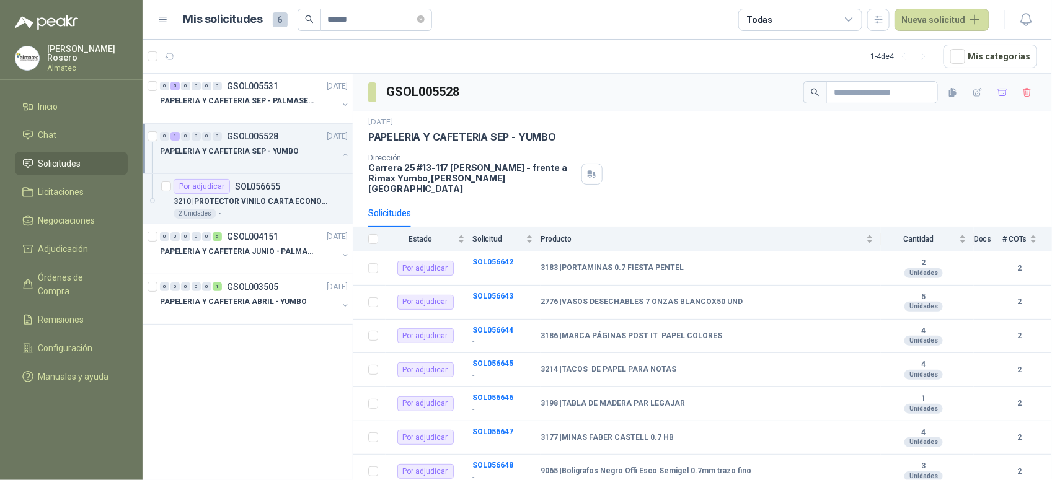
scroll to position [4, 0]
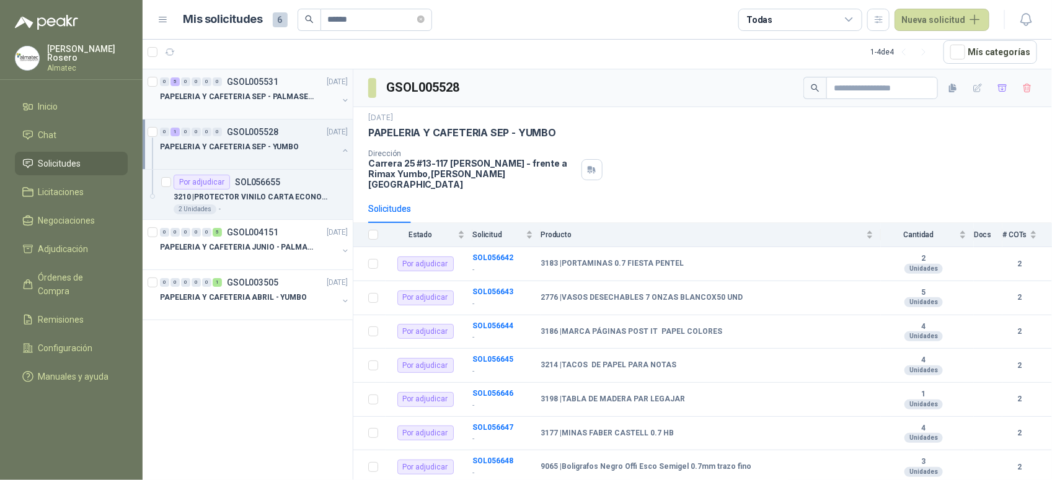
click at [279, 94] on p "PAPELERIA Y CAFETERIA SEP - PALMASECA" at bounding box center [237, 97] width 154 height 12
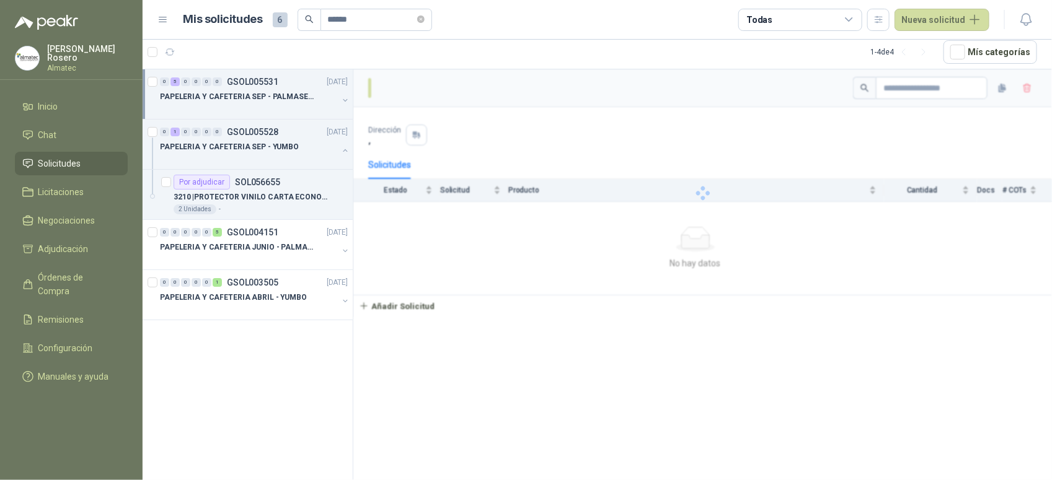
click at [339, 92] on div "PAPELERIA Y CAFETERIA SEP - PALMASECA" at bounding box center [255, 101] width 190 height 25
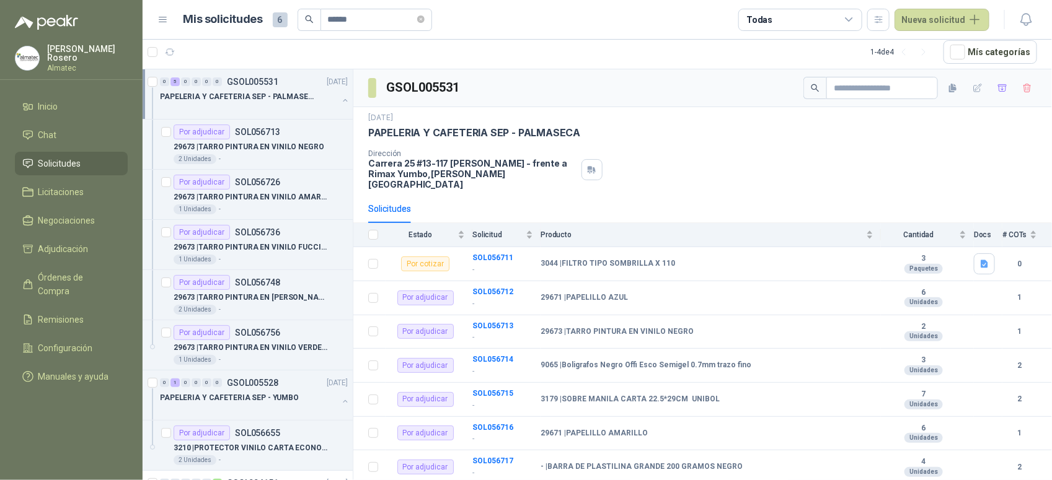
click at [339, 92] on div "PAPELERIA Y CAFETERIA SEP - PALMASECA" at bounding box center [255, 101] width 190 height 25
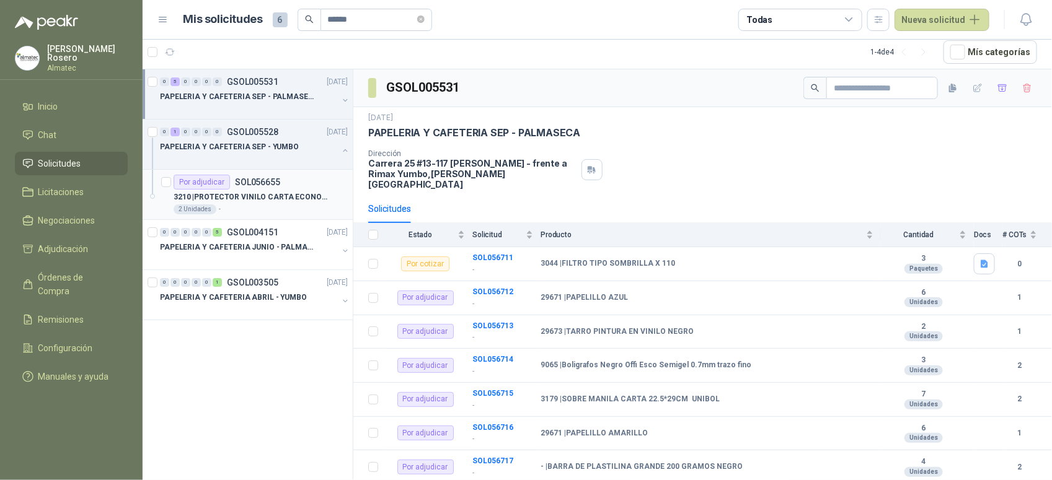
click at [273, 211] on div "2 Unidades -" at bounding box center [261, 210] width 174 height 10
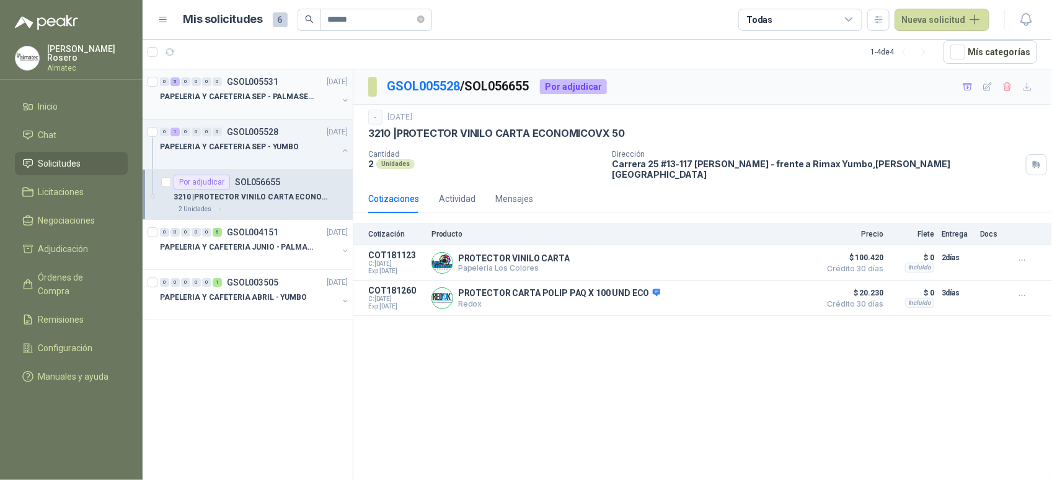
click at [240, 100] on p "PAPELERIA Y CAFETERIA SEP - PALMASECA" at bounding box center [237, 97] width 154 height 12
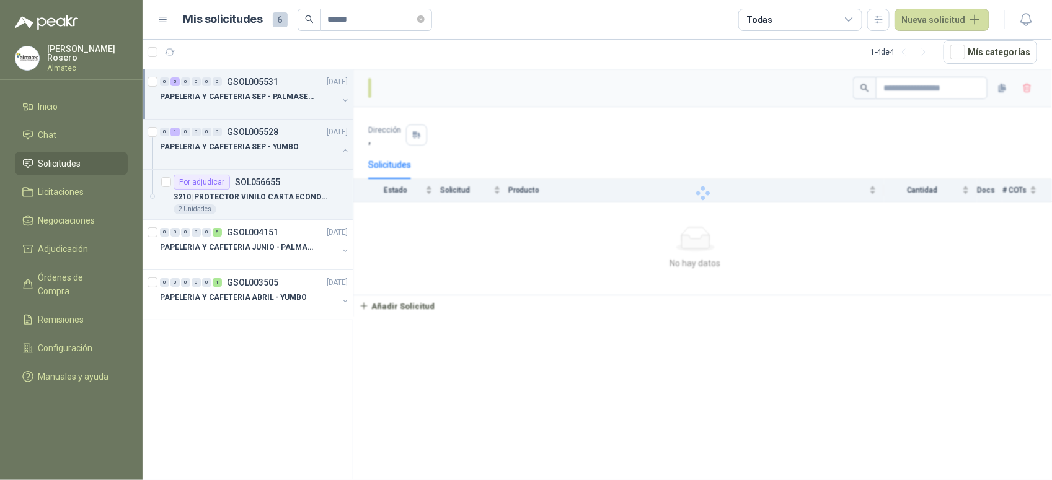
click at [340, 102] on button "button" at bounding box center [345, 100] width 10 height 10
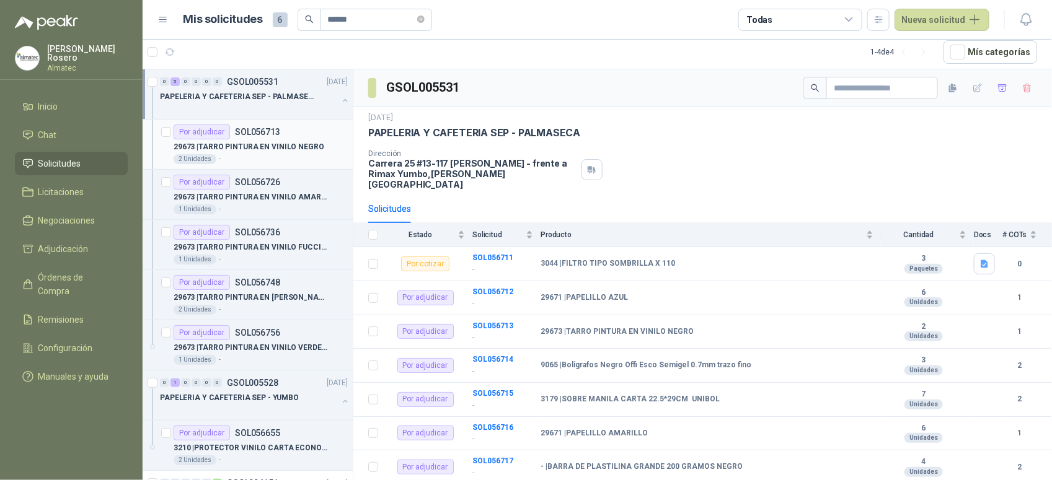
click at [276, 149] on p "29673 | TARRO PINTURA EN VINILO NEGRO" at bounding box center [249, 147] width 151 height 12
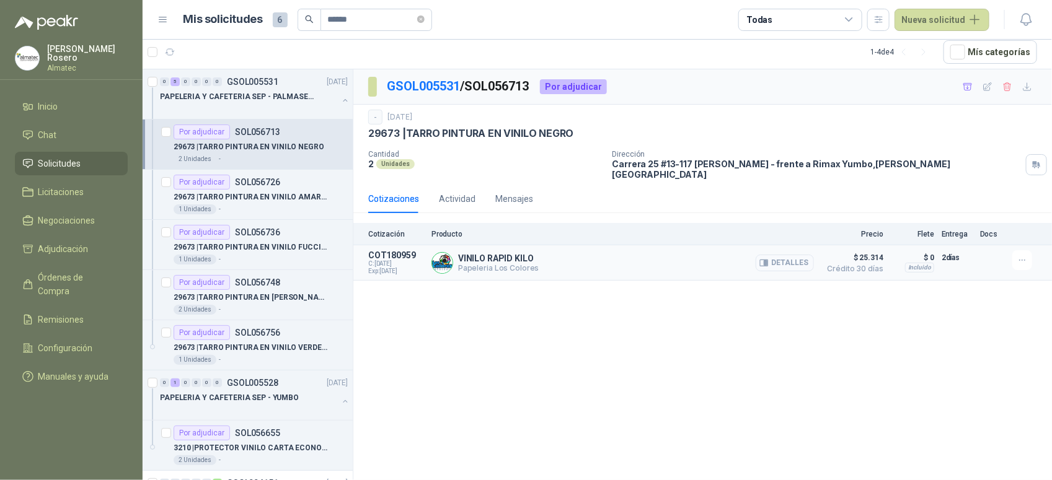
click at [779, 261] on button "Detalles" at bounding box center [785, 263] width 58 height 17
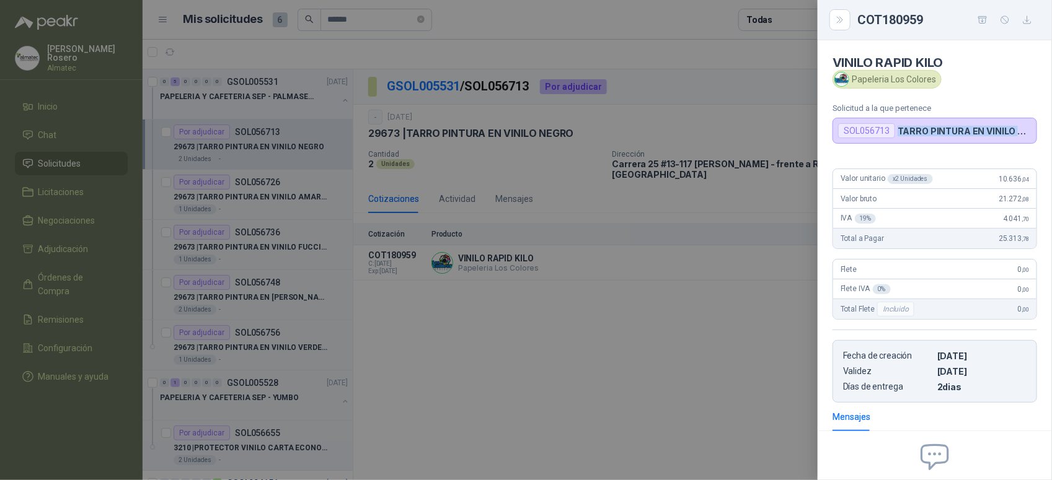
drag, startPoint x: 897, startPoint y: 135, endPoint x: 1019, endPoint y: 131, distance: 121.6
click at [1019, 131] on p "TARRO PINTURA EN VINILO NEGRO" at bounding box center [965, 131] width 134 height 11
copy p "TARRO PINTURA EN VINILO N"
click at [606, 325] on div at bounding box center [526, 240] width 1052 height 480
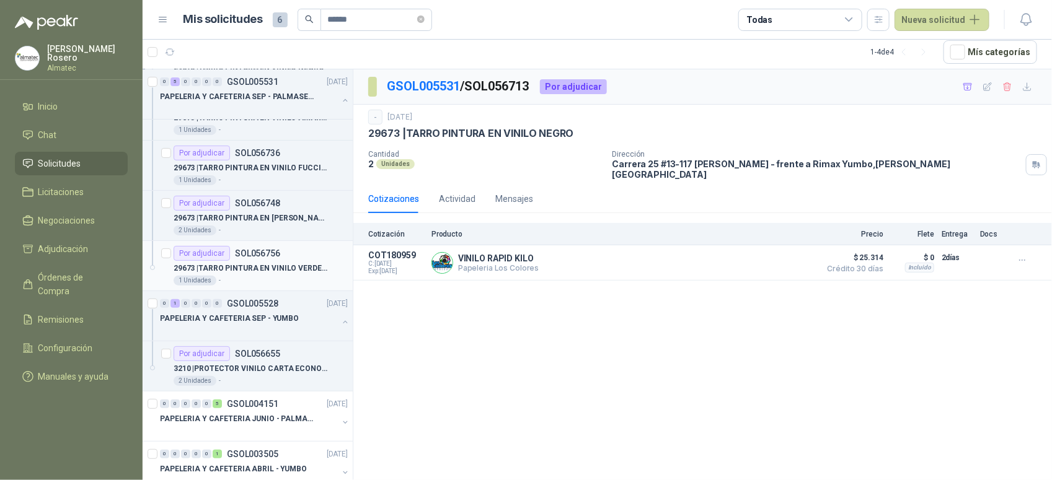
scroll to position [110, 0]
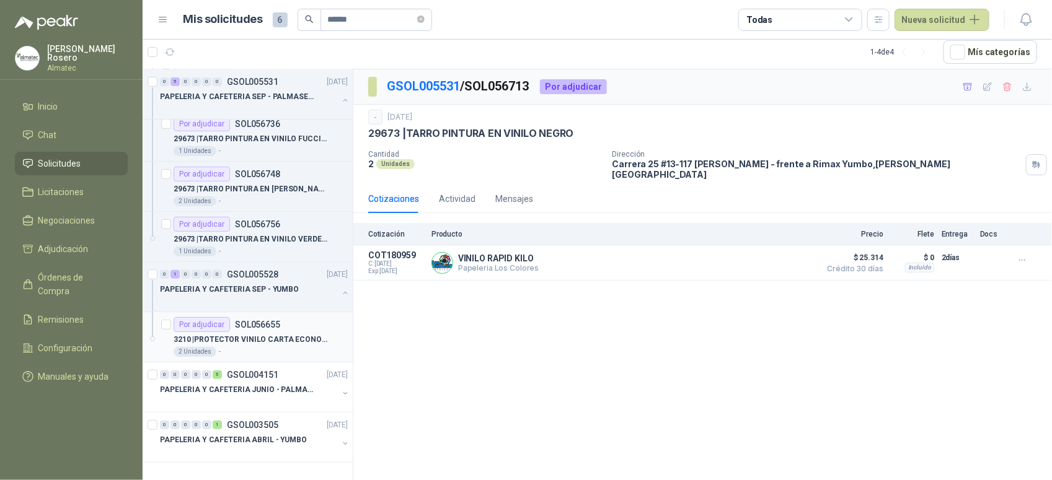
click at [303, 338] on p "3210 | PROTECTOR VINILO CARTA ECONOMICOVX 50" at bounding box center [251, 340] width 154 height 12
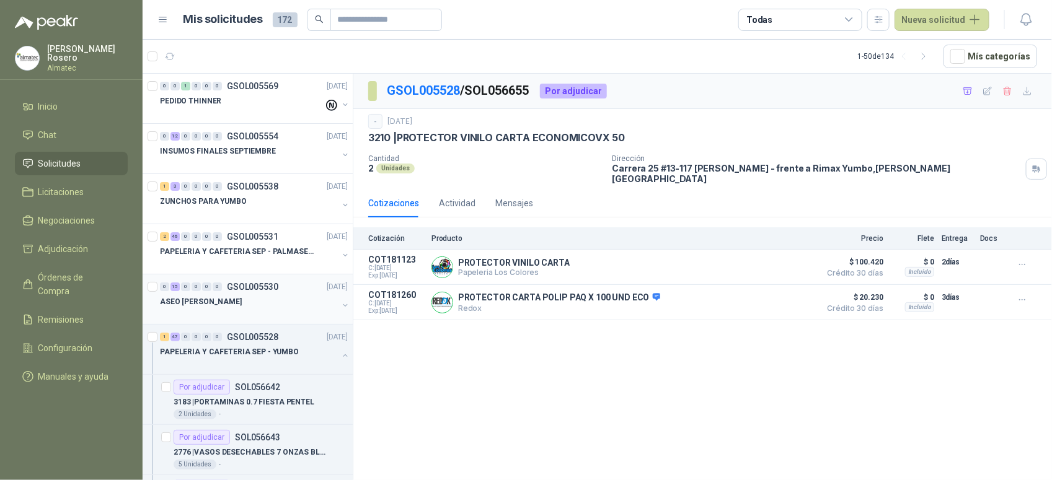
scroll to position [77, 0]
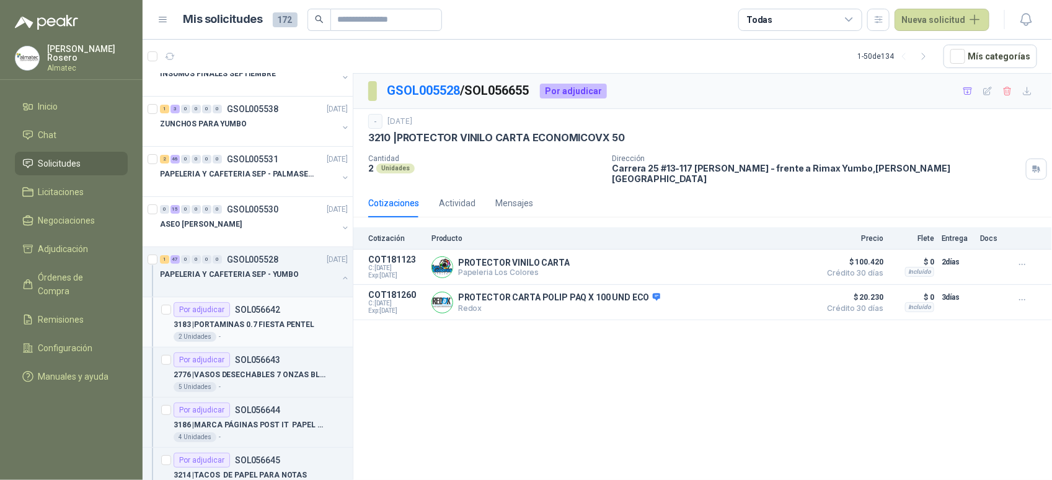
click at [263, 327] on p "3183 | PORTAMINAS 0.7 FIESTA PENTEL" at bounding box center [244, 325] width 141 height 12
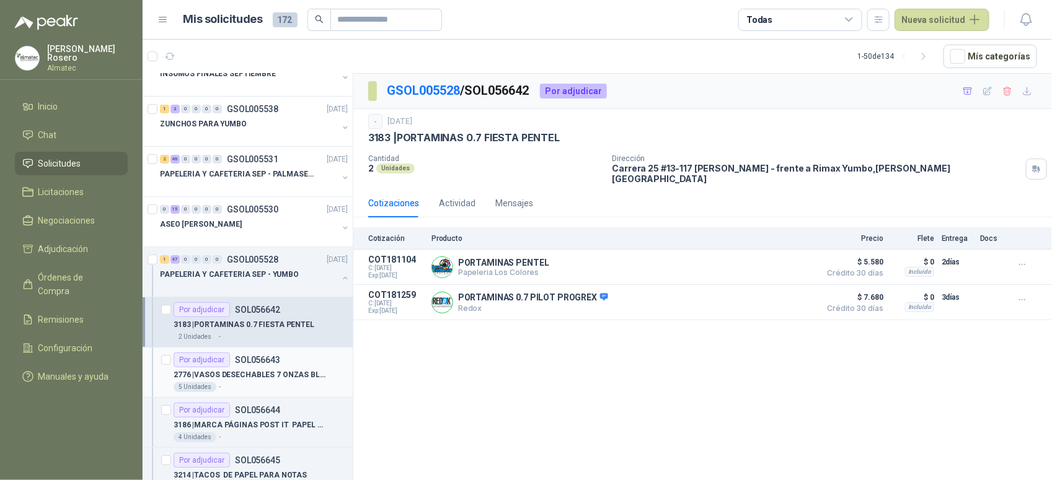
click at [256, 368] on div "Por adjudicar SOL056643" at bounding box center [227, 360] width 107 height 15
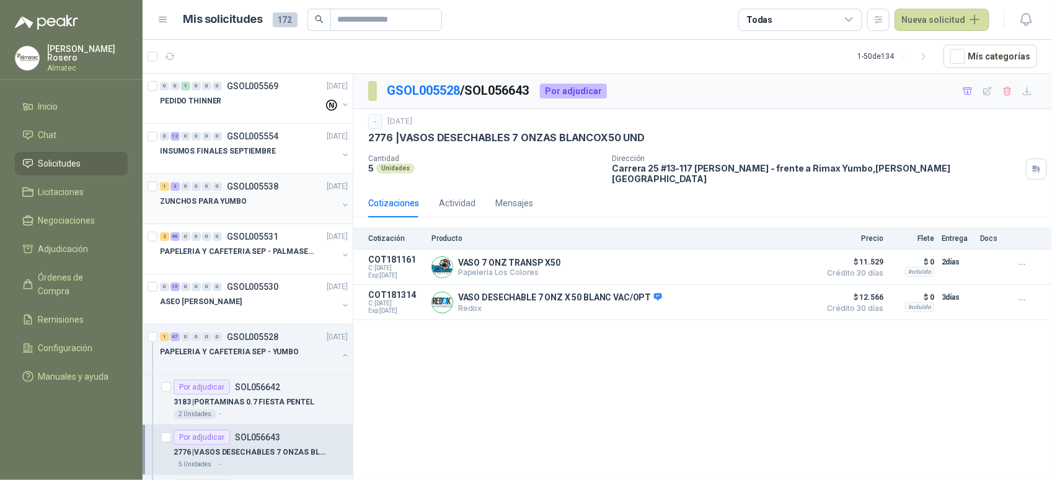
click at [256, 205] on div "ZUNCHOS PARA YUMBO" at bounding box center [249, 201] width 178 height 15
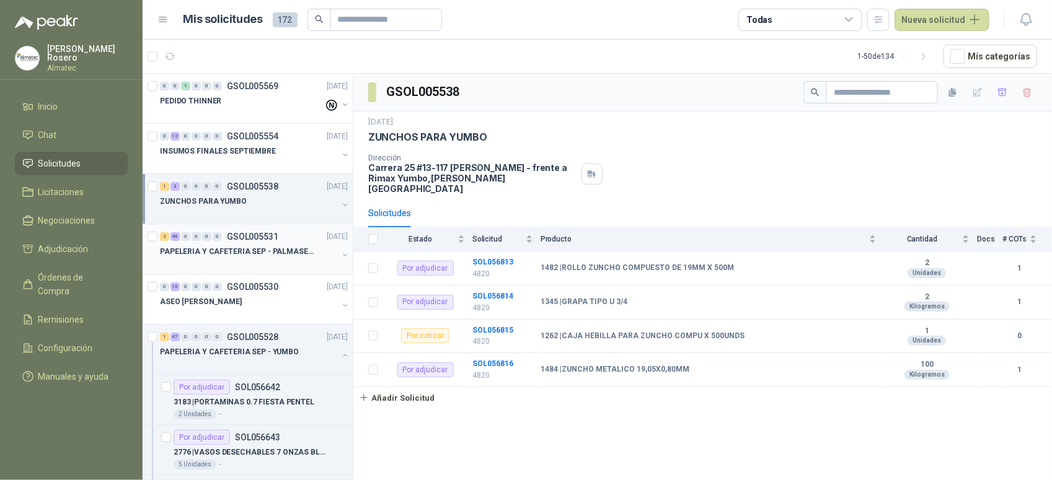
click at [265, 246] on div "PAPELERIA Y CAFETERIA SEP - PALMASECA" at bounding box center [249, 251] width 178 height 15
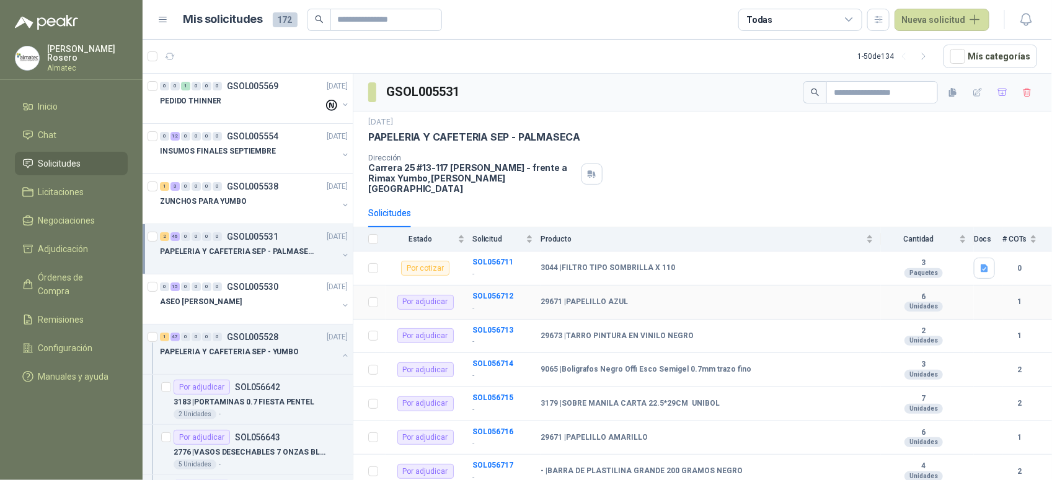
click at [507, 303] on p "-" at bounding box center [502, 309] width 61 height 12
click at [496, 292] on b "SOL056712" at bounding box center [492, 296] width 41 height 9
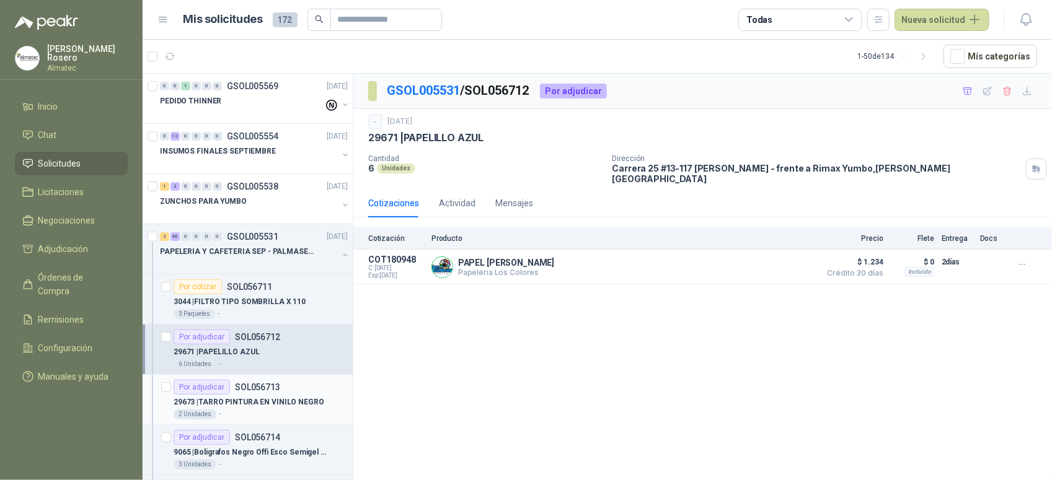
click at [290, 397] on p "29673 | TARRO PINTURA EN VINILO NEGRO" at bounding box center [249, 403] width 151 height 12
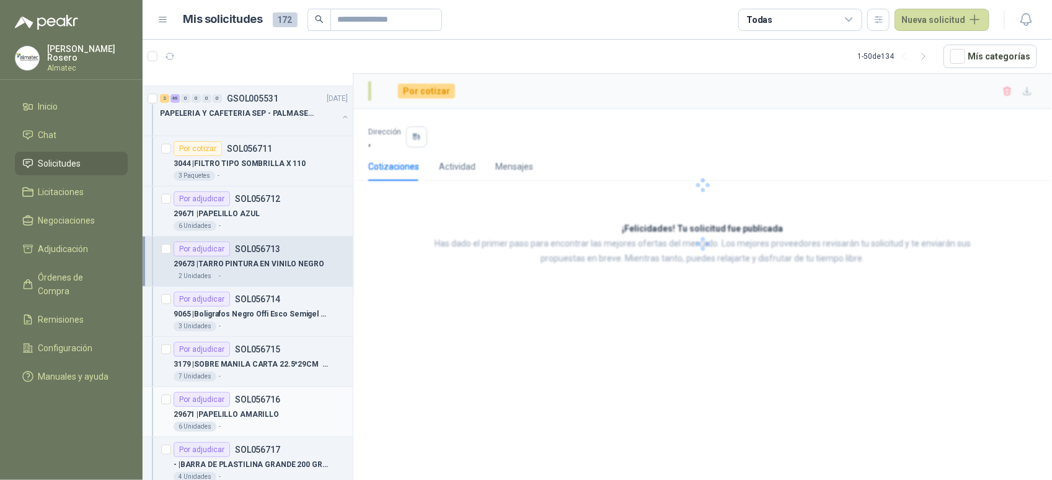
scroll to position [155, 0]
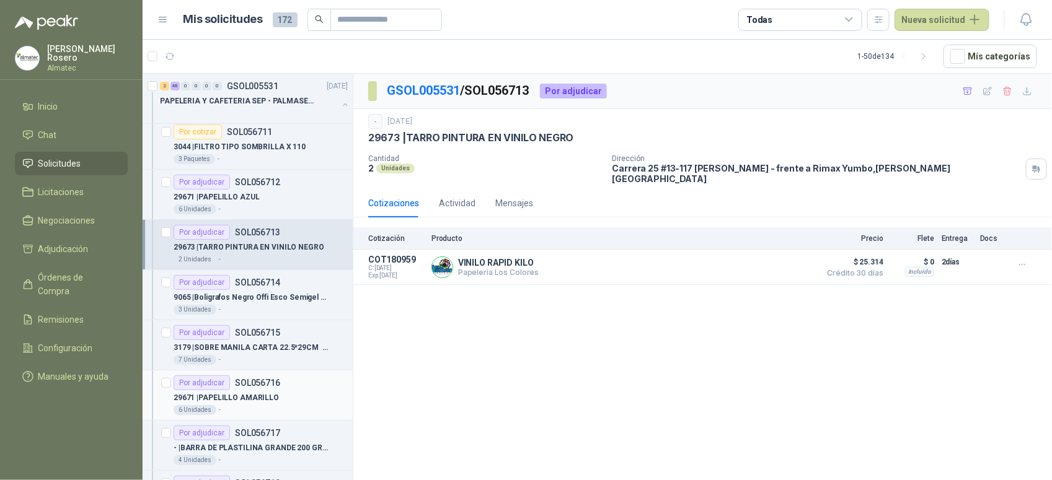
click at [273, 379] on p "SOL056716" at bounding box center [257, 383] width 45 height 9
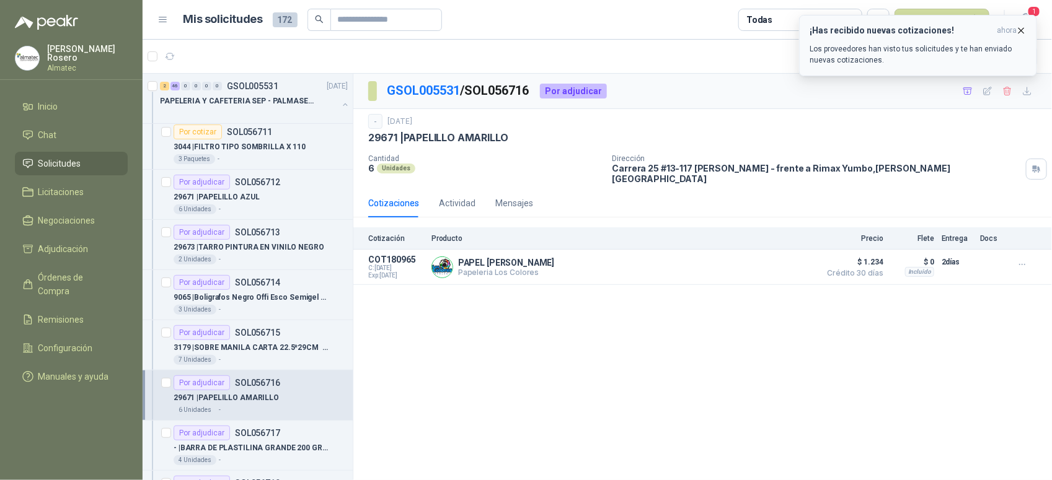
click at [872, 65] on p "Los proveedores han visto tus solicitudes y te han enviado nuevas cotizaciones." at bounding box center [918, 54] width 217 height 22
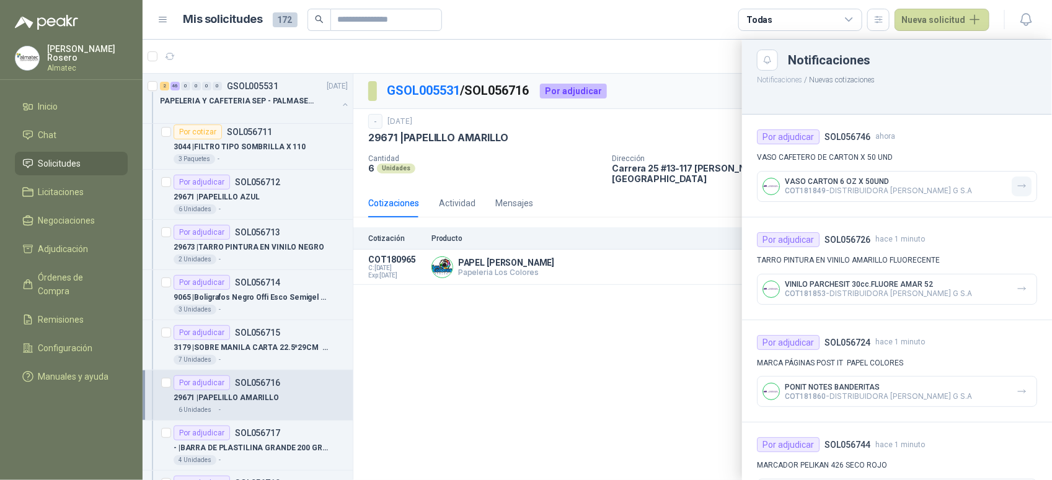
click at [1020, 190] on button "button" at bounding box center [1022, 187] width 20 height 20
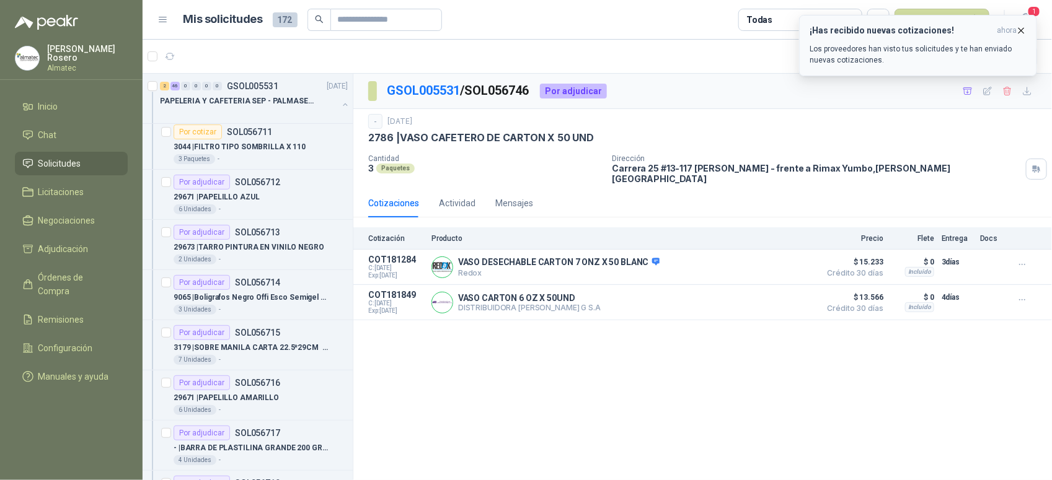
click at [888, 46] on p "Los proveedores han visto tus solicitudes y te han enviado nuevas cotizaciones." at bounding box center [918, 54] width 217 height 22
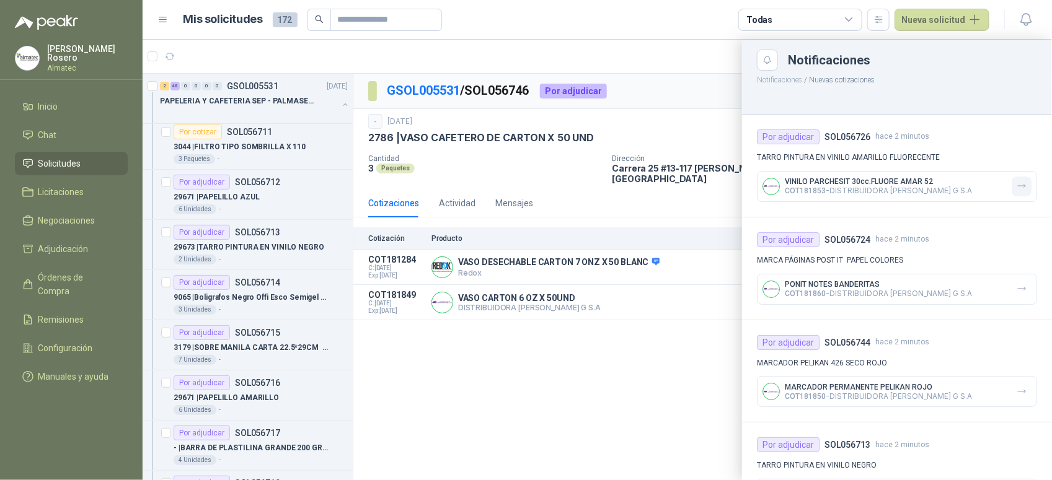
click at [1020, 189] on button "button" at bounding box center [1022, 187] width 20 height 20
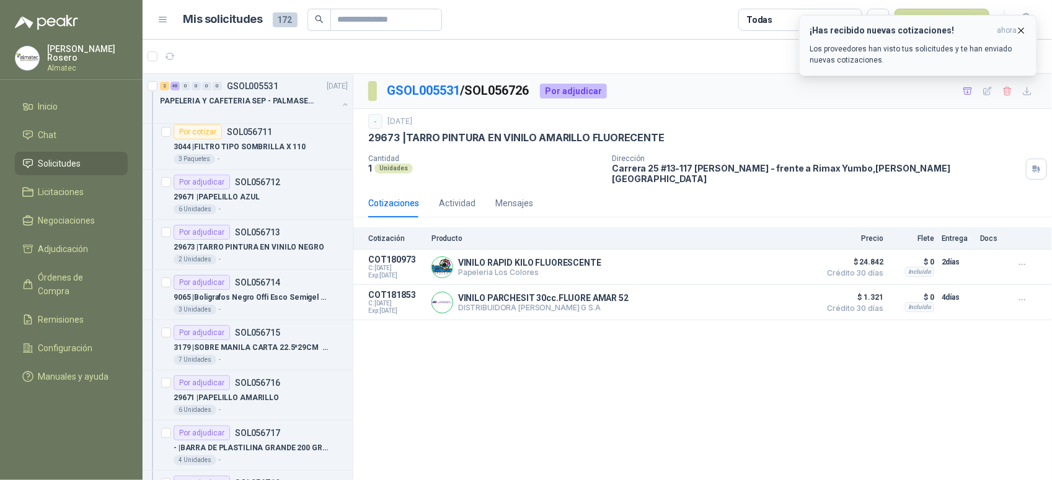
click at [891, 59] on p "Los proveedores han visto tus solicitudes y te han enviado nuevas cotizaciones." at bounding box center [918, 54] width 217 height 22
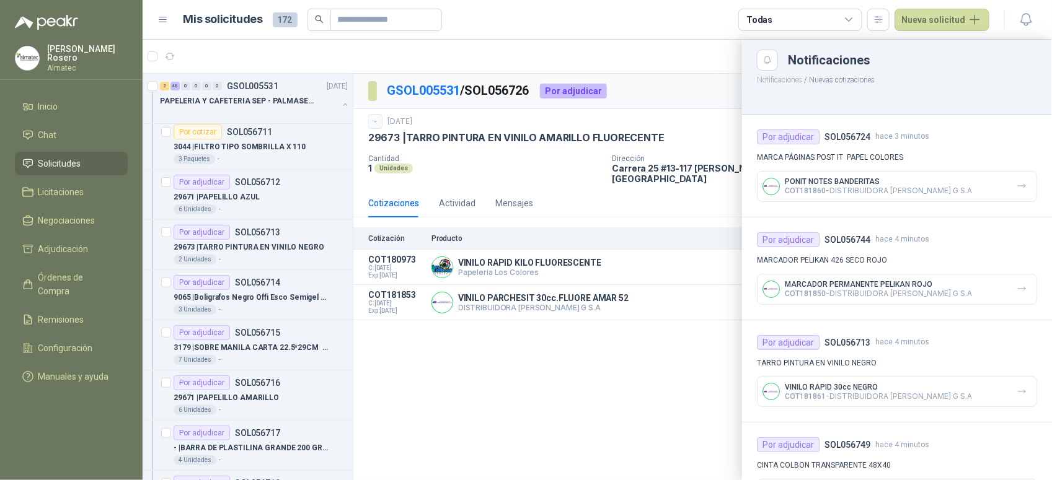
click at [580, 191] on div at bounding box center [597, 260] width 909 height 441
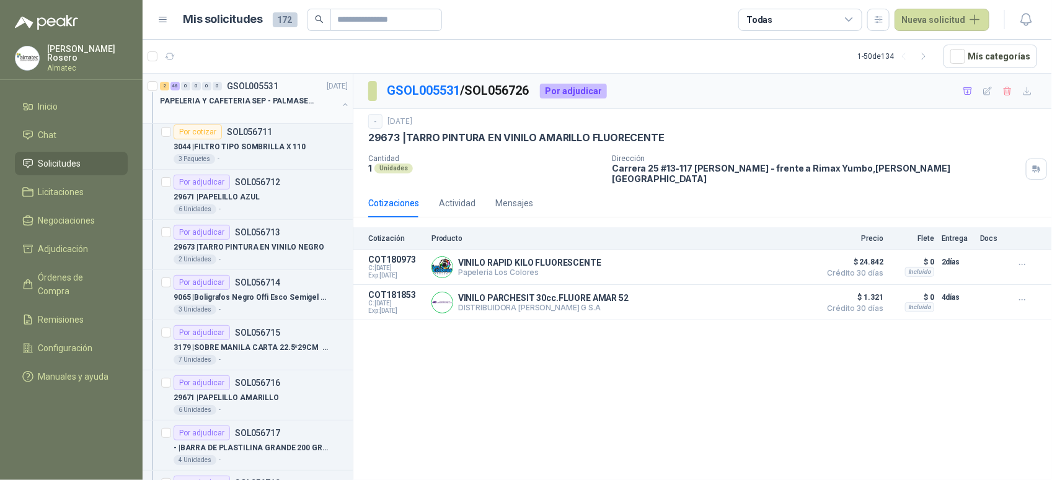
click at [273, 102] on p "PAPELERIA Y CAFETERIA SEP - PALMASECA" at bounding box center [237, 101] width 154 height 12
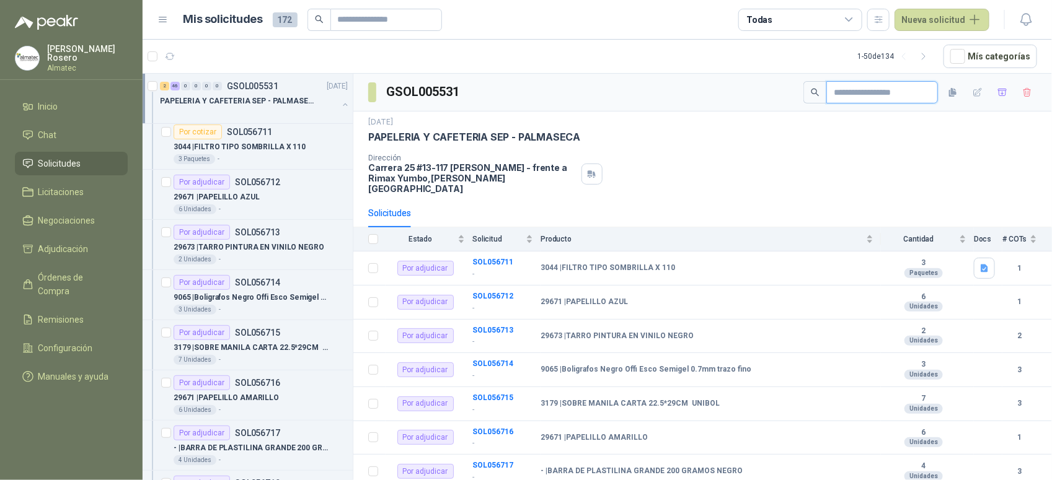
click at [873, 90] on input "text" at bounding box center [877, 92] width 87 height 21
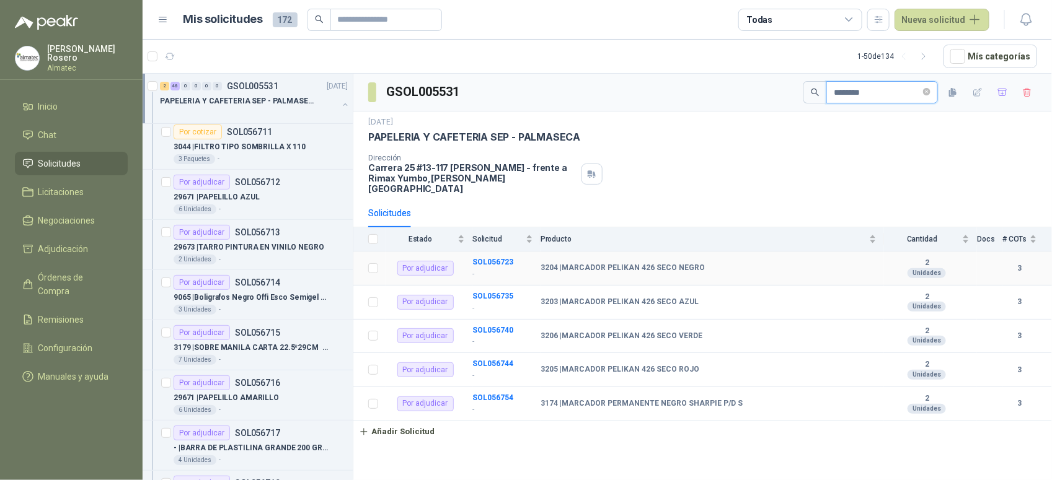
type input "********"
drag, startPoint x: 562, startPoint y: 256, endPoint x: 707, endPoint y: 268, distance: 145.6
click at [707, 268] on td "3204 | MARCADOR PELIKAN 426 SECO NEGRO" at bounding box center [712, 269] width 343 height 34
drag, startPoint x: 707, startPoint y: 268, endPoint x: 562, endPoint y: 299, distance: 148.3
click at [562, 299] on td "3203 | MARCADOR PELIKAN 426 SECO AZUL" at bounding box center [712, 303] width 343 height 34
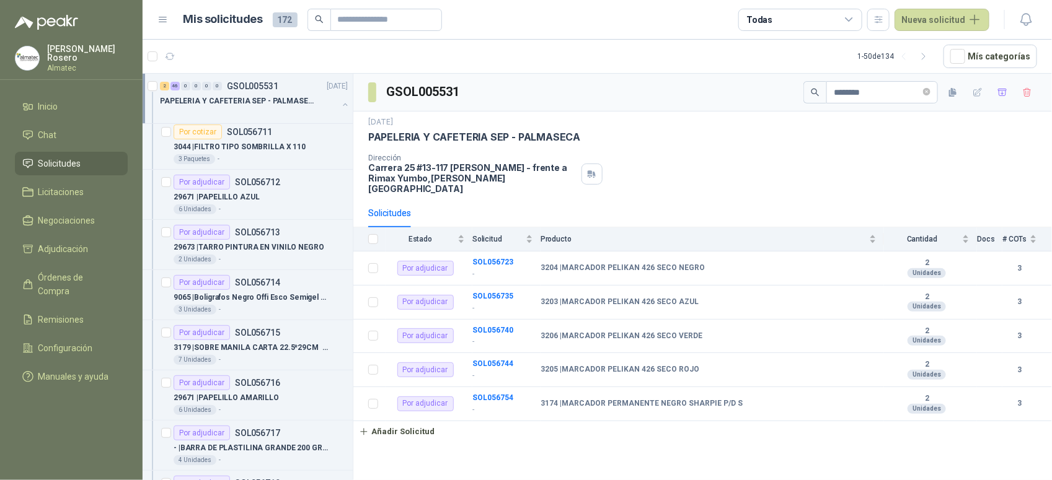
click at [829, 172] on div "Dirección Carrera 25 #13-117 Cencar Yumbo - frente a Rimax Yumbo , Valle del Ca…" at bounding box center [702, 174] width 669 height 40
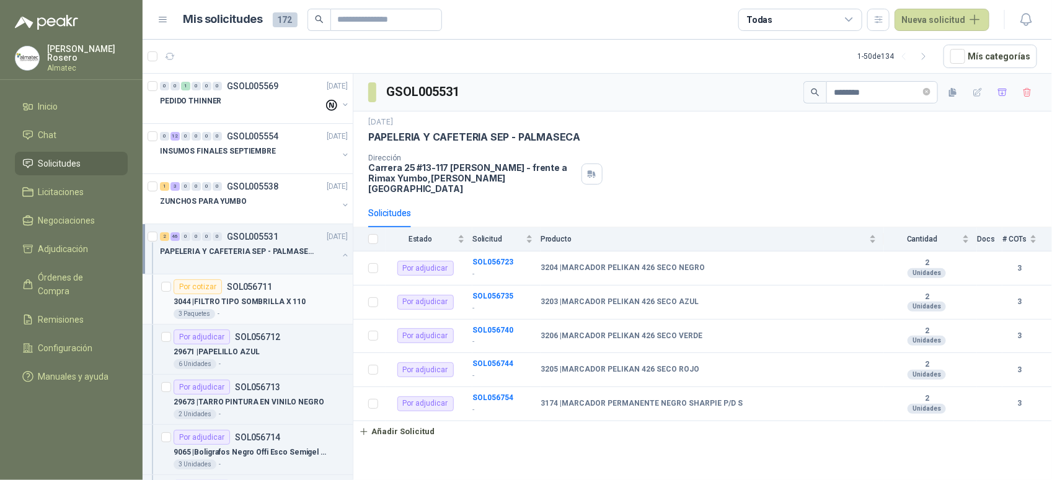
click at [242, 294] on div "Por cotizar SOL056711" at bounding box center [223, 287] width 99 height 15
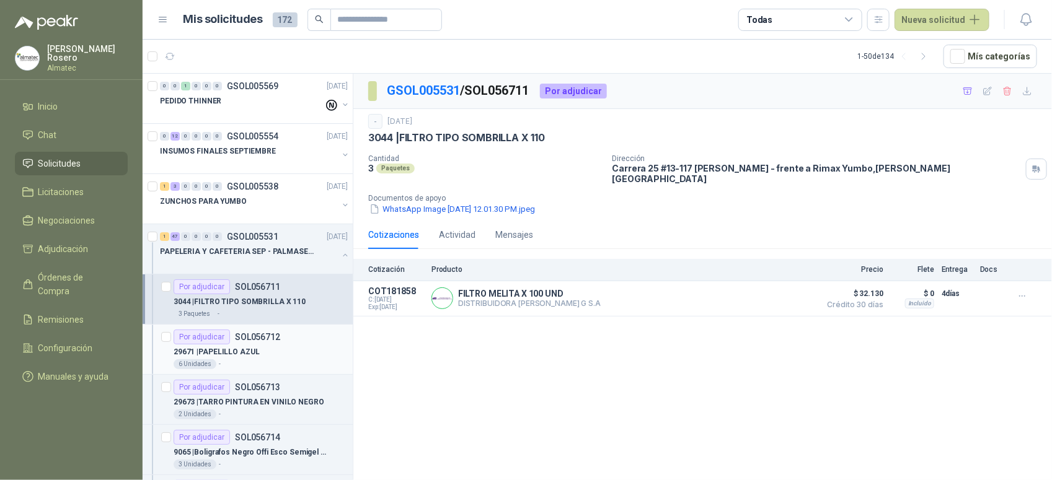
click at [270, 345] on div "Por adjudicar SOL056712" at bounding box center [227, 337] width 107 height 15
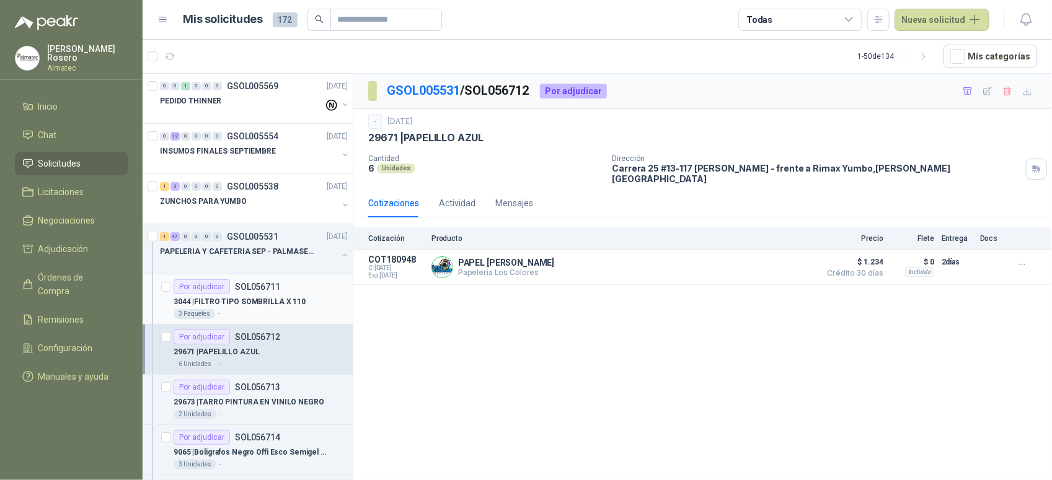
click at [239, 293] on div "Por adjudicar SOL056711" at bounding box center [227, 287] width 107 height 15
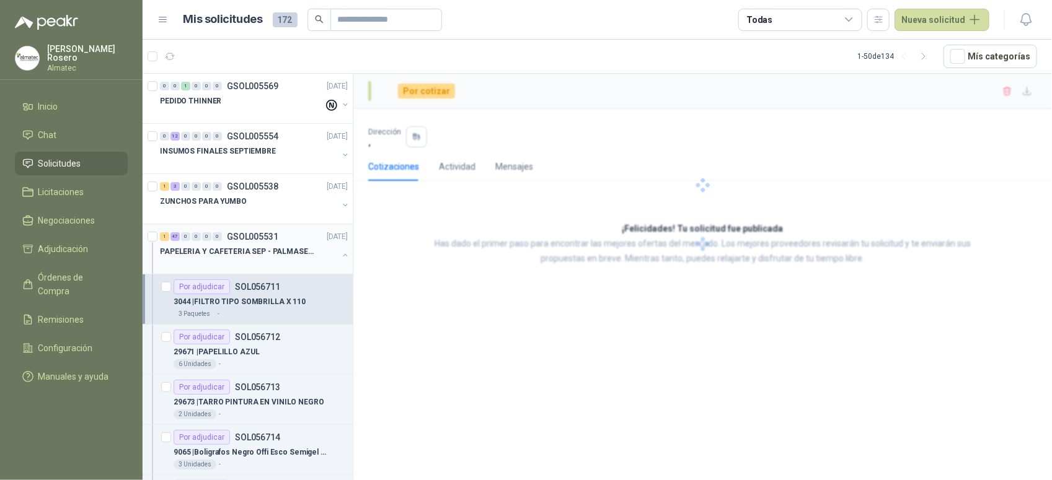
click at [340, 258] on button "button" at bounding box center [345, 255] width 10 height 10
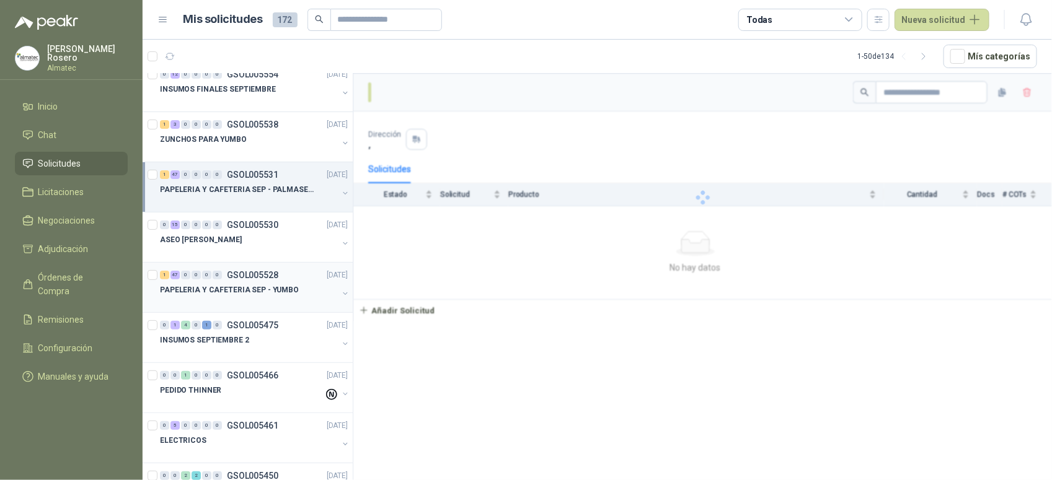
scroll to position [77, 0]
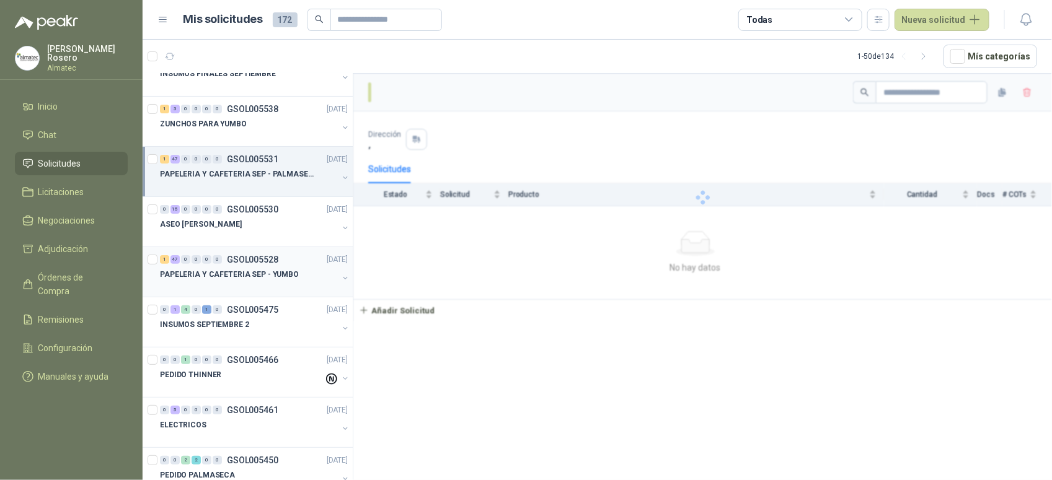
click at [340, 281] on button "button" at bounding box center [345, 278] width 10 height 10
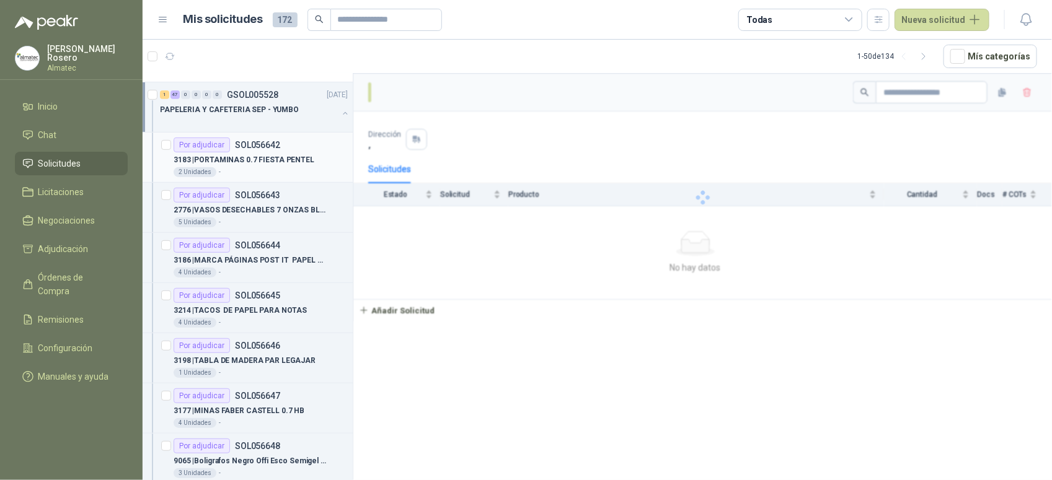
scroll to position [155, 0]
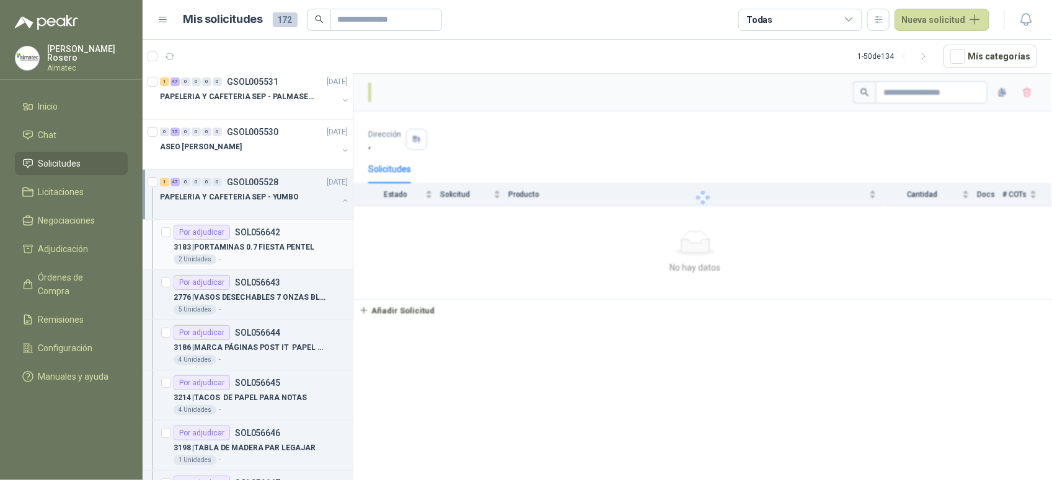
click at [298, 245] on p "3183 | PORTAMINAS 0.7 FIESTA PENTEL" at bounding box center [244, 248] width 141 height 12
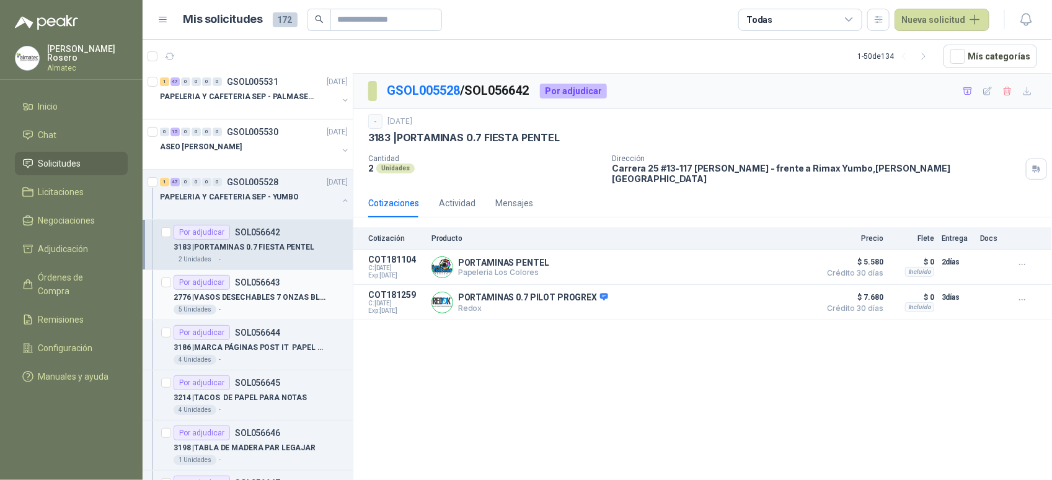
click at [242, 296] on p "2776 | VASOS DESECHABLES 7 ONZAS BLANCOX50 UND" at bounding box center [251, 298] width 154 height 12
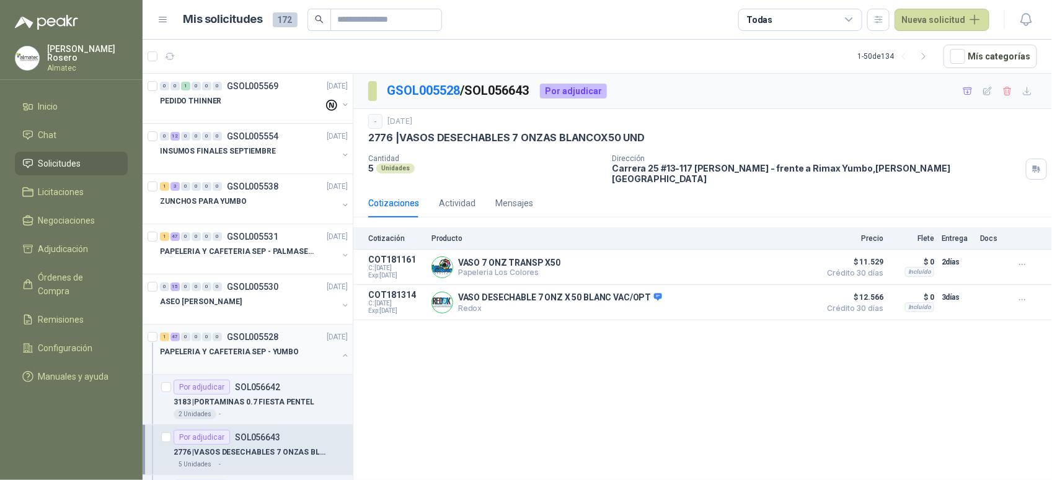
click at [340, 360] on button "button" at bounding box center [345, 356] width 10 height 10
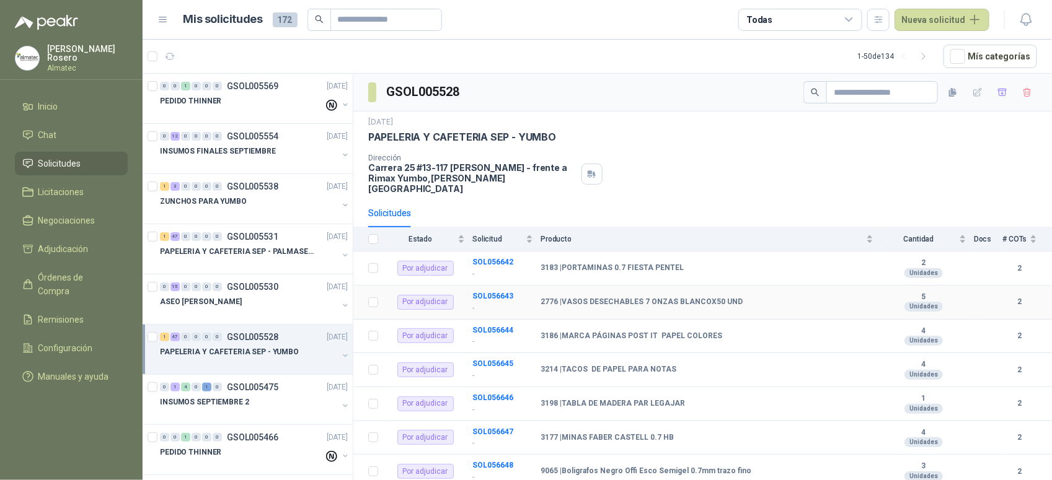
scroll to position [77, 0]
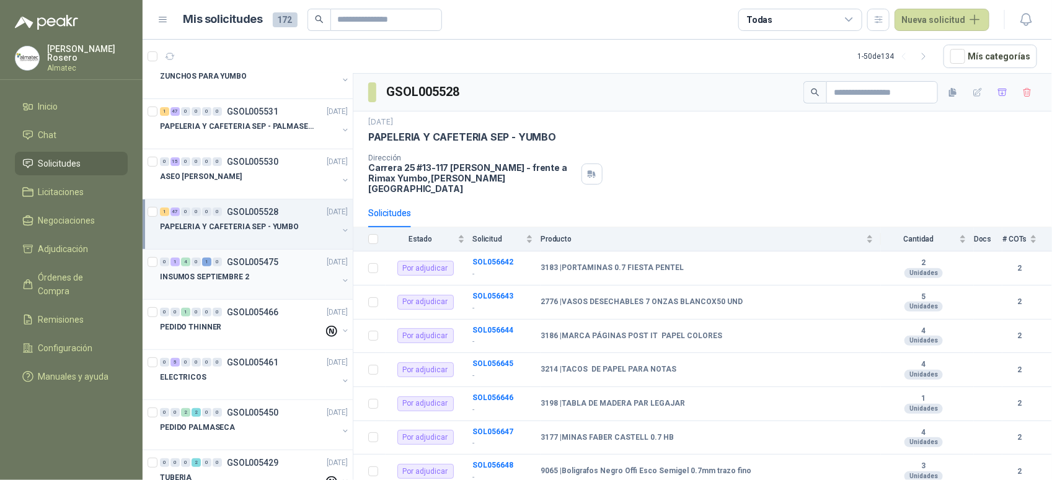
scroll to position [155, 0]
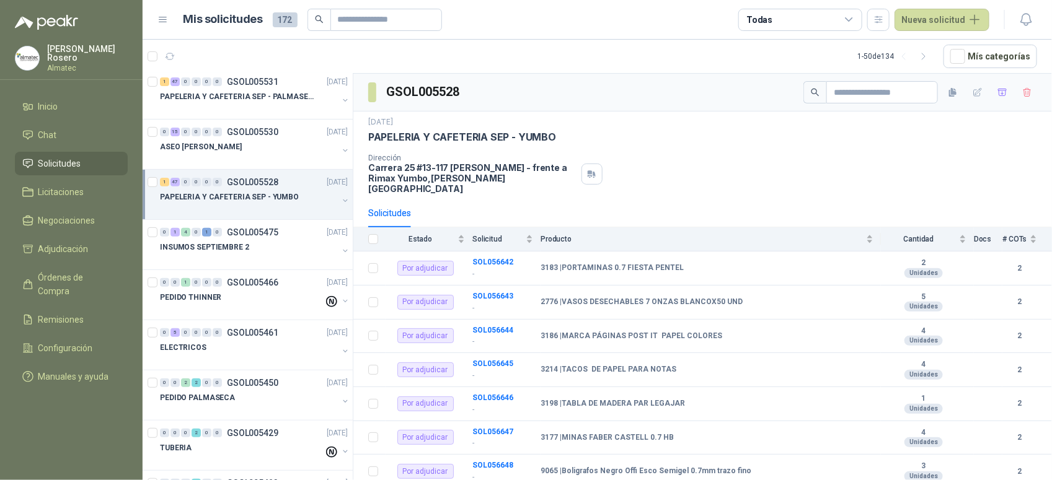
click at [327, 200] on div "PAPELERIA Y CAFETERIA SEP - YUMBO" at bounding box center [249, 197] width 178 height 15
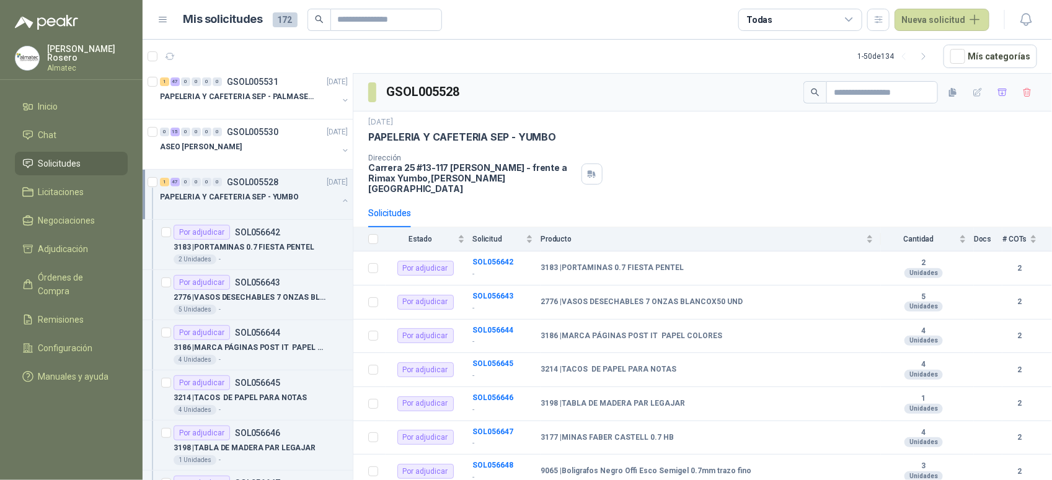
scroll to position [4, 0]
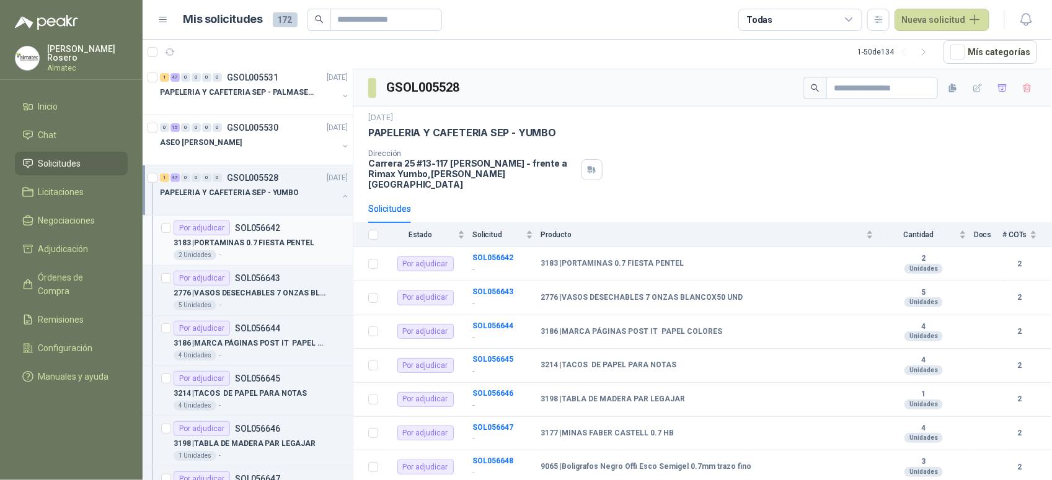
click at [292, 249] on p "3183 | PORTAMINAS 0.7 FIESTA PENTEL" at bounding box center [244, 243] width 141 height 12
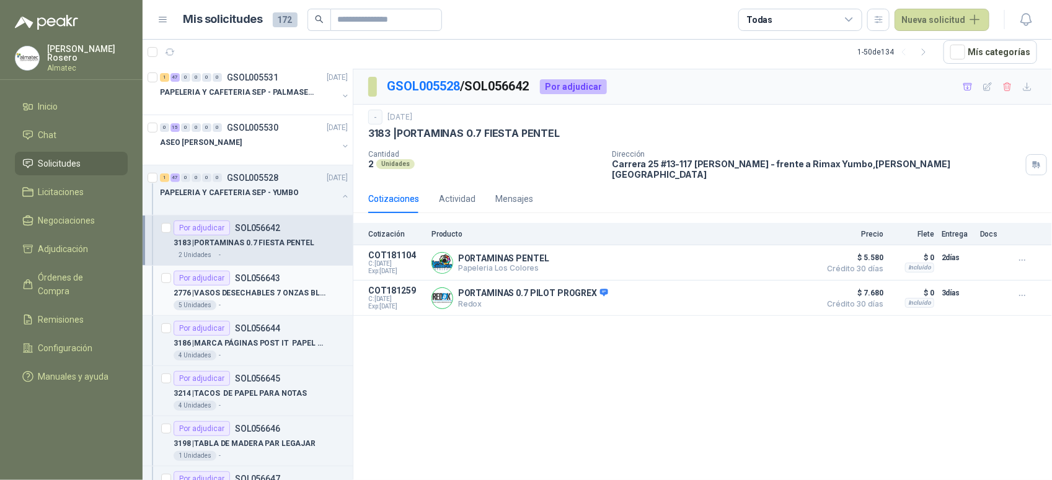
click at [267, 305] on div "5 Unidades -" at bounding box center [261, 306] width 174 height 10
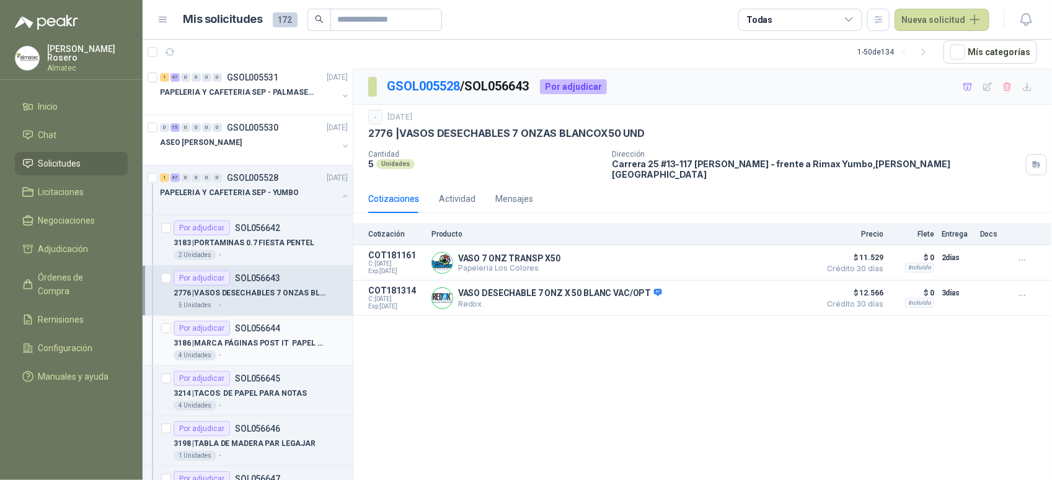
click at [262, 358] on div "4 Unidades -" at bounding box center [261, 356] width 174 height 10
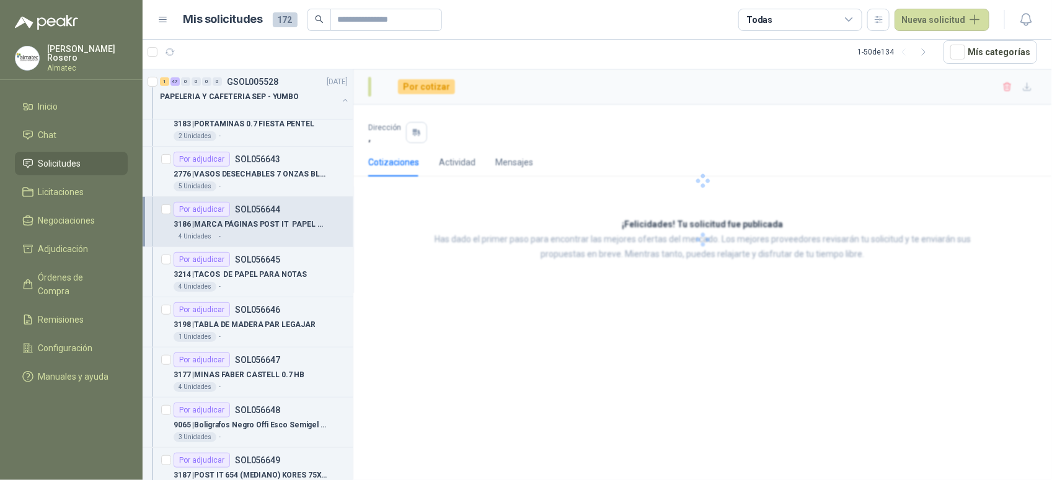
scroll to position [310, 0]
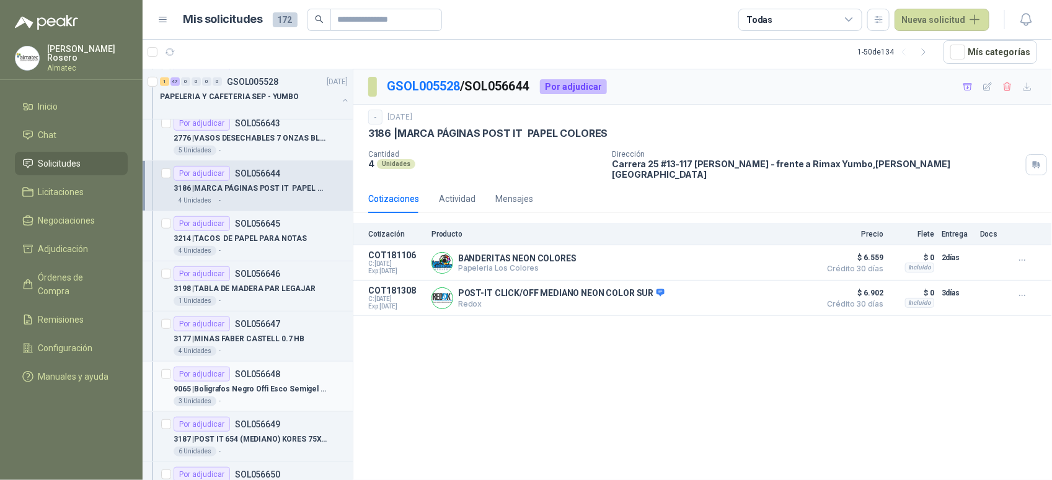
click at [254, 375] on p "SOL056648" at bounding box center [257, 374] width 45 height 9
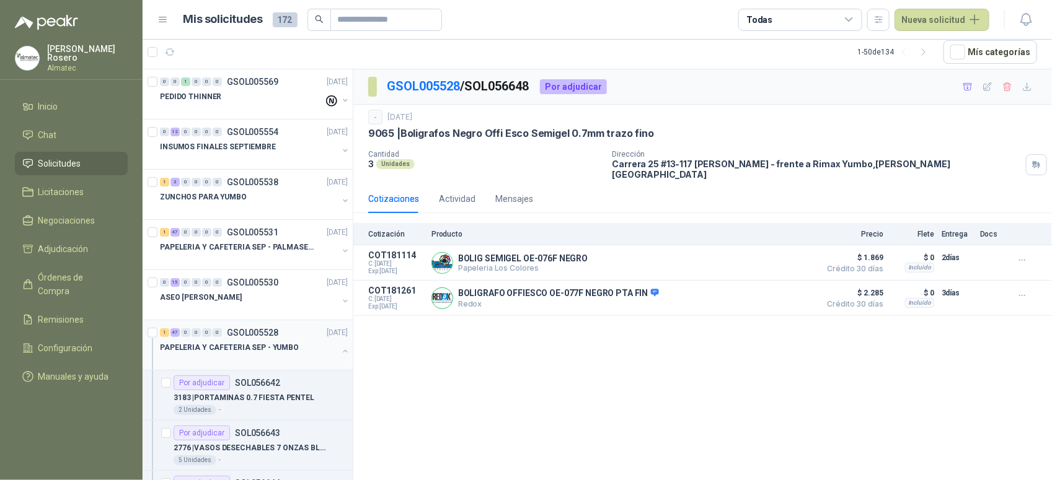
click at [329, 356] on div "PAPELERIA Y CAFETERIA SEP - YUMBO" at bounding box center [255, 352] width 190 height 25
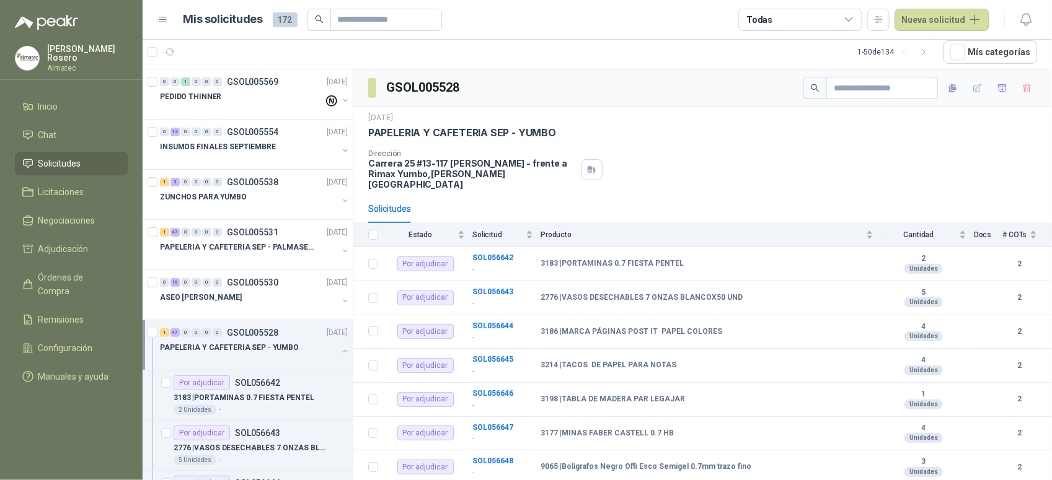
click at [340, 354] on button "button" at bounding box center [345, 352] width 10 height 10
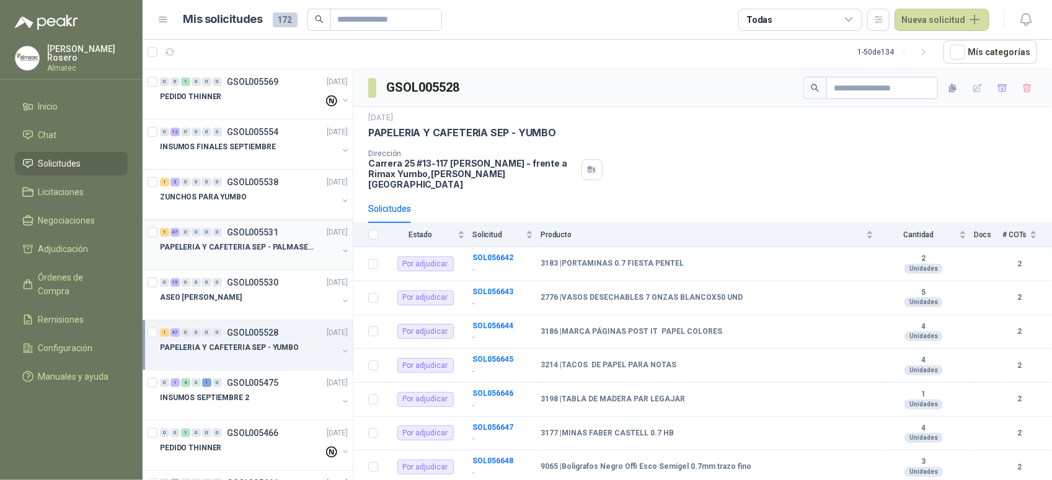
click at [325, 249] on div "PAPELERIA Y CAFETERIA SEP - PALMASECA" at bounding box center [249, 247] width 178 height 15
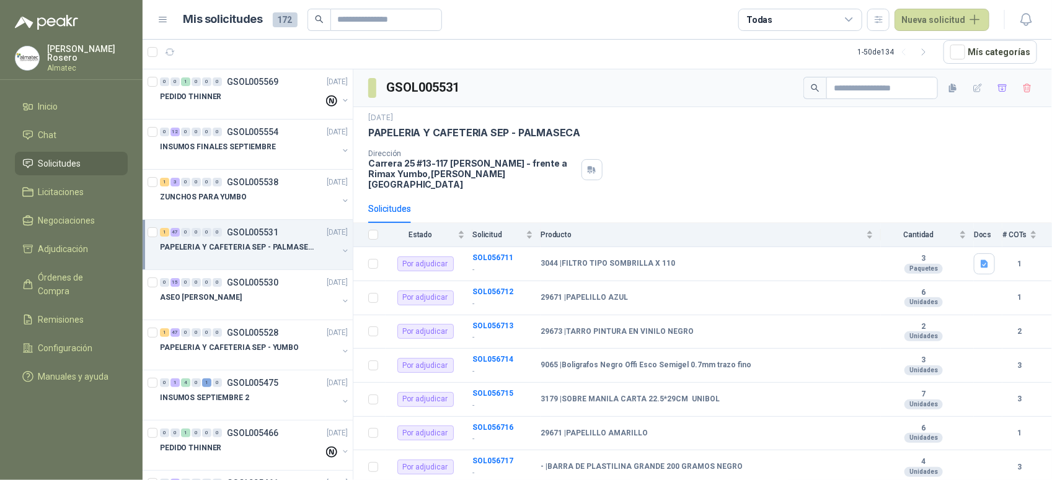
click at [340, 248] on button "button" at bounding box center [345, 251] width 10 height 10
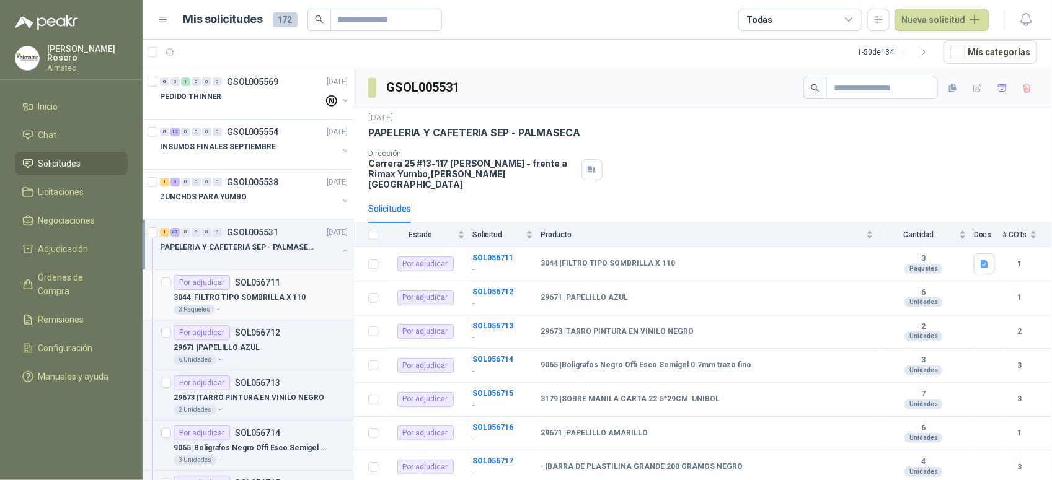
click at [272, 302] on p "3044 | FILTRO TIPO SOMBRILLA X 110" at bounding box center [240, 298] width 132 height 12
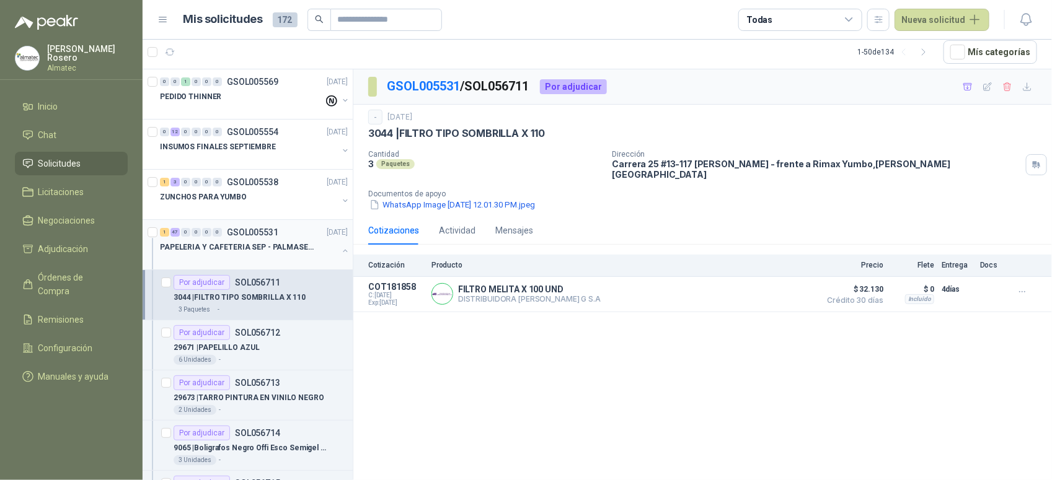
click at [274, 255] on div at bounding box center [249, 260] width 178 height 10
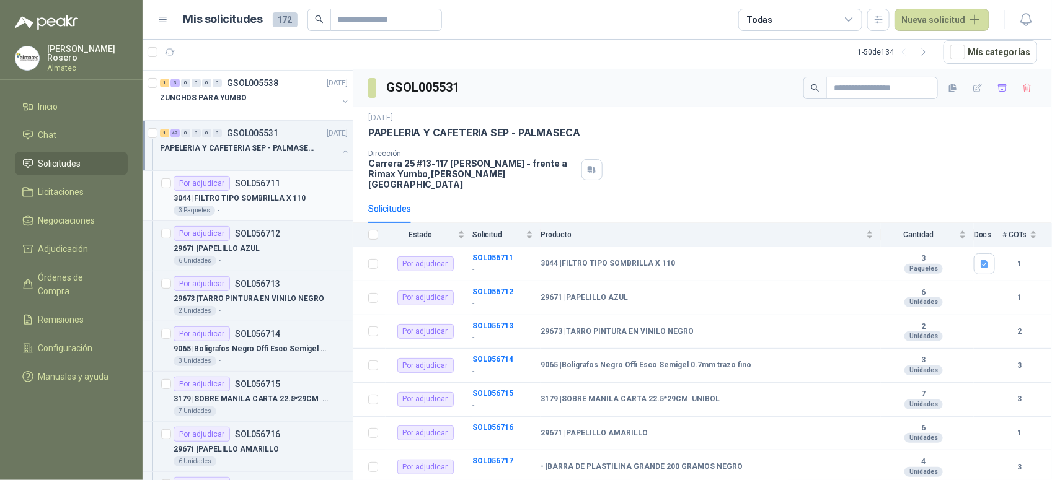
scroll to position [77, 0]
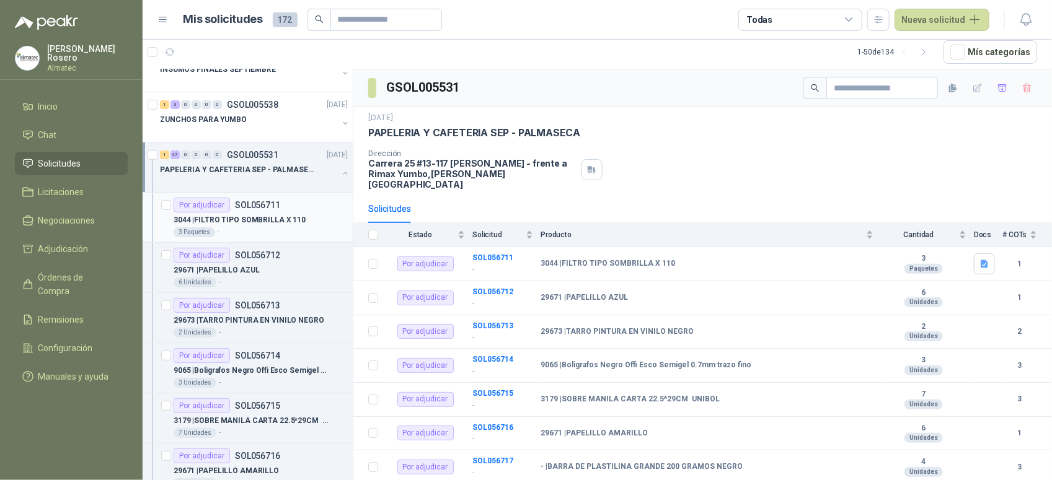
click at [255, 233] on div "3 Paquetes -" at bounding box center [261, 233] width 174 height 10
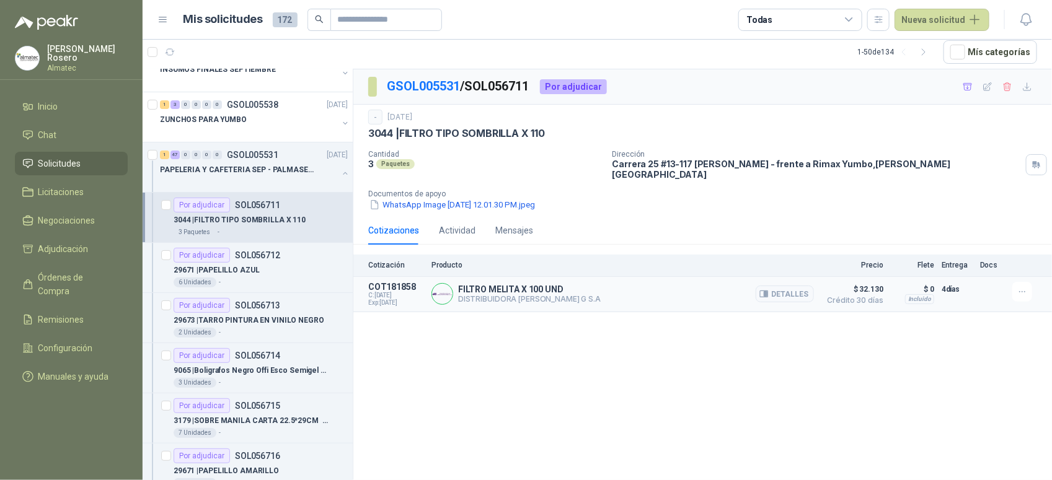
click at [750, 286] on div "FILTRO MELITA X 100 UND DISTRIBUIDORA JORGE MARIO URIBE G S.A Detalles" at bounding box center [622, 294] width 383 height 25
click at [768, 292] on icon "button" at bounding box center [765, 294] width 3 height 5
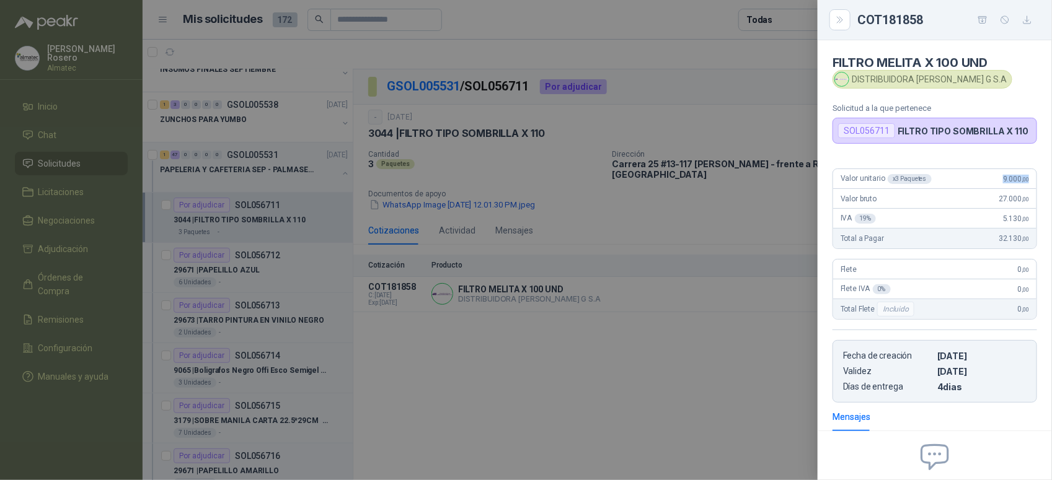
drag, startPoint x: 989, startPoint y: 184, endPoint x: 1045, endPoint y: 179, distance: 56.7
click at [1045, 179] on div "FILTRO MELITA X 100 UND DISTRIBUIDORA JORGE MARIO URIBE G S.A Solicitud a la qu…" at bounding box center [935, 260] width 234 height 440
copy span "9.000 ,00"
drag, startPoint x: 853, startPoint y: 82, endPoint x: 1000, endPoint y: 81, distance: 146.9
click at [1000, 81] on div "DISTRIBUIDORA JORGE MARIO URIBE G S.A" at bounding box center [923, 79] width 180 height 19
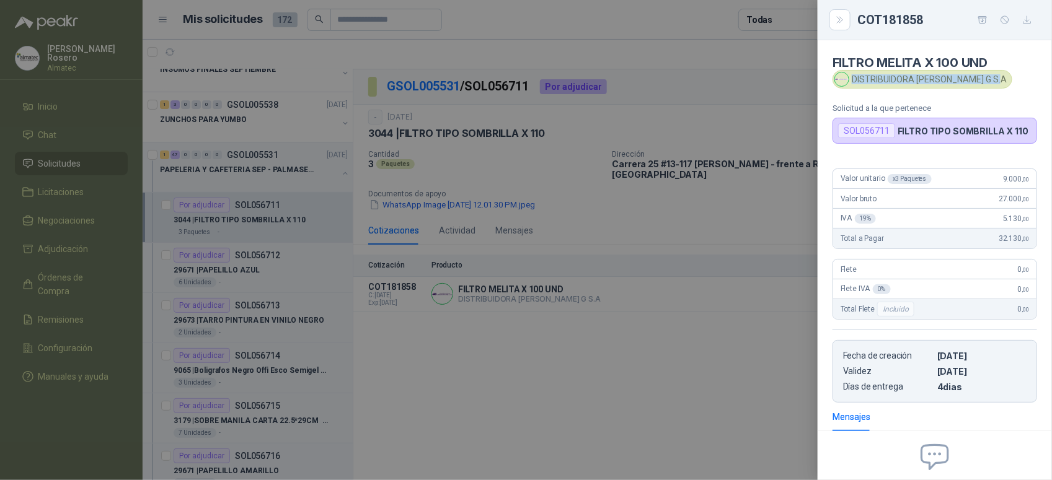
copy div "DISTRIBUIDORA JORGE MARIO URIBE"
click at [293, 259] on div at bounding box center [526, 240] width 1052 height 480
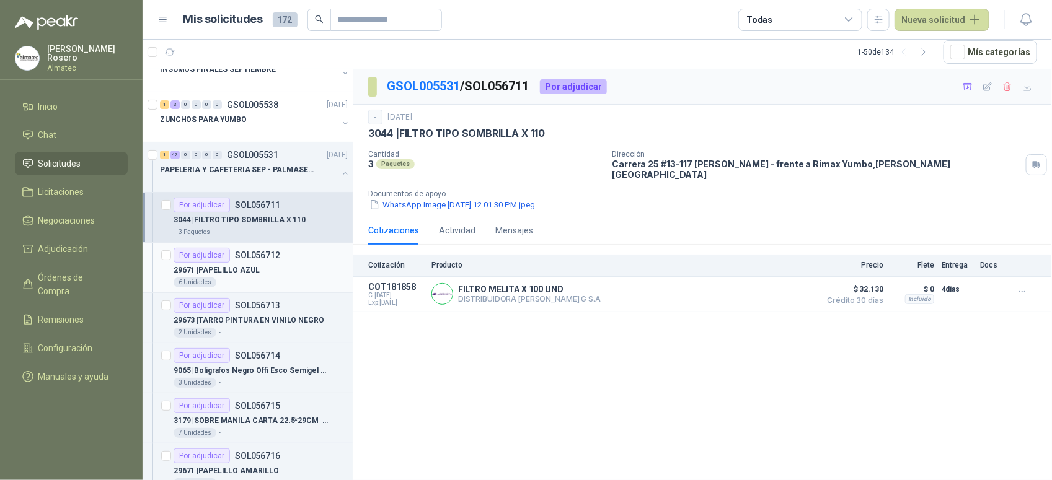
click at [264, 280] on div "6 Unidades -" at bounding box center [261, 283] width 174 height 10
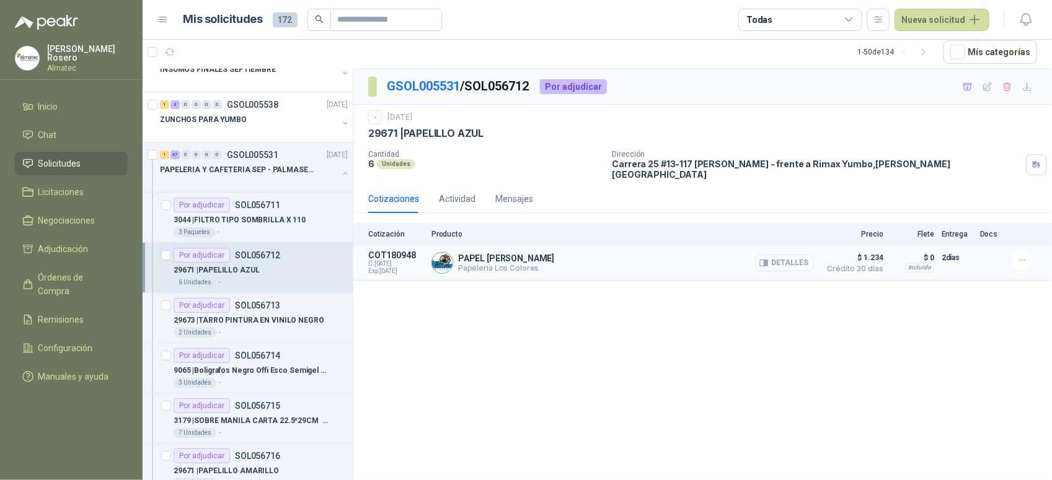
click at [782, 255] on button "Detalles" at bounding box center [785, 263] width 58 height 17
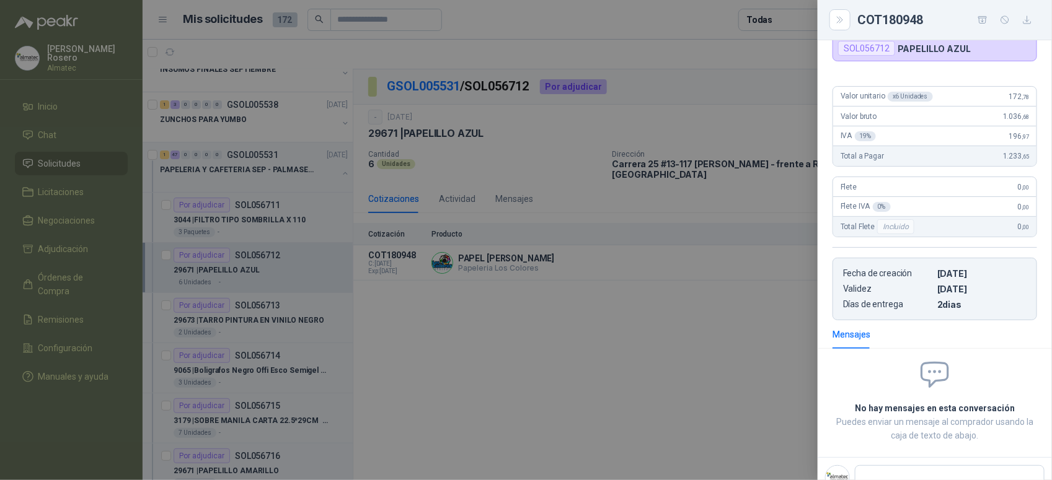
scroll to position [48, 0]
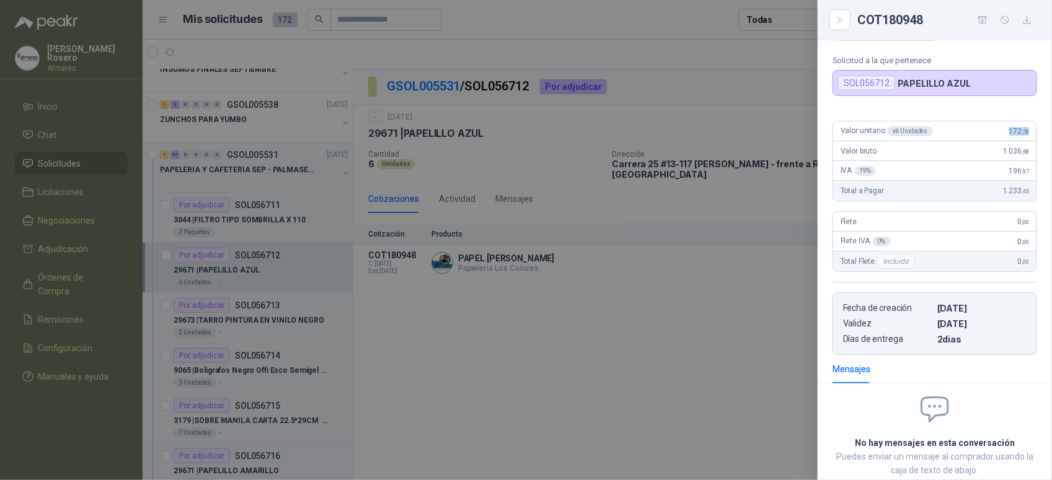
drag, startPoint x: 994, startPoint y: 127, endPoint x: 1033, endPoint y: 134, distance: 39.6
click at [1033, 134] on div "Valor unitario x 6 Unidades 172 ,78 Valor bruto 1.036 ,68 IVA 19 % 196 ,97 Tota…" at bounding box center [935, 233] width 234 height 244
copy span "172 ,78"
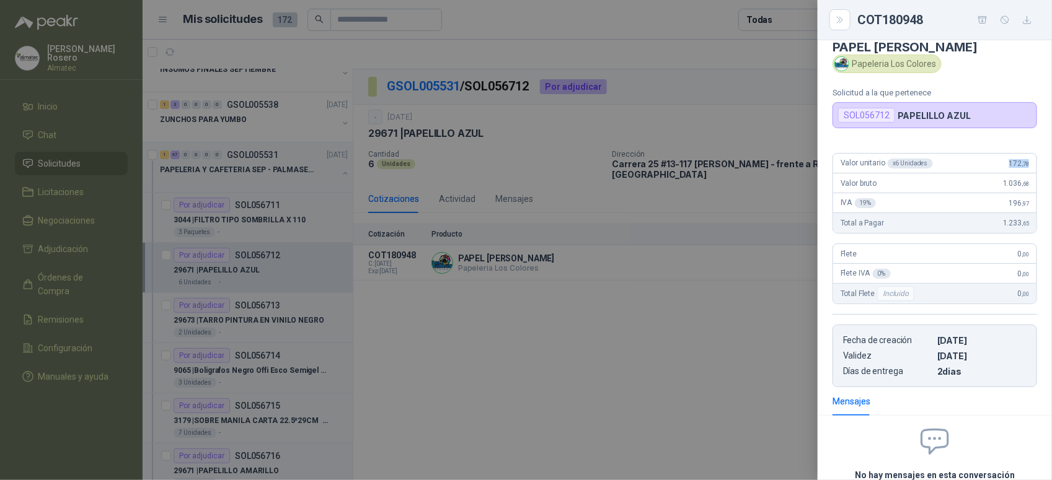
scroll to position [0, 0]
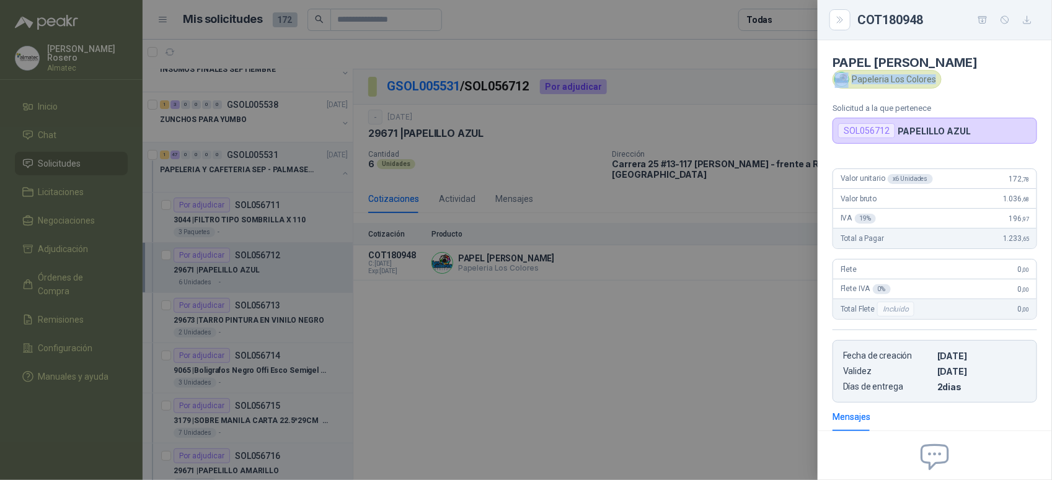
click at [934, 82] on div "Papeleria Los Colores" at bounding box center [887, 79] width 109 height 19
copy div "Papeleria Los Colores"
click at [325, 301] on div at bounding box center [526, 240] width 1052 height 480
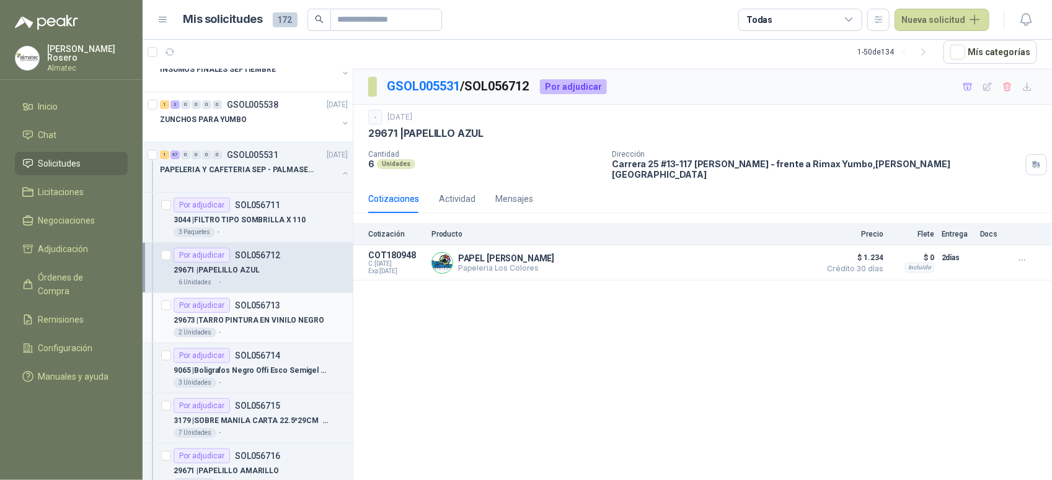
click at [268, 324] on p "29673 | TARRO PINTURA EN VINILO NEGRO" at bounding box center [249, 321] width 151 height 12
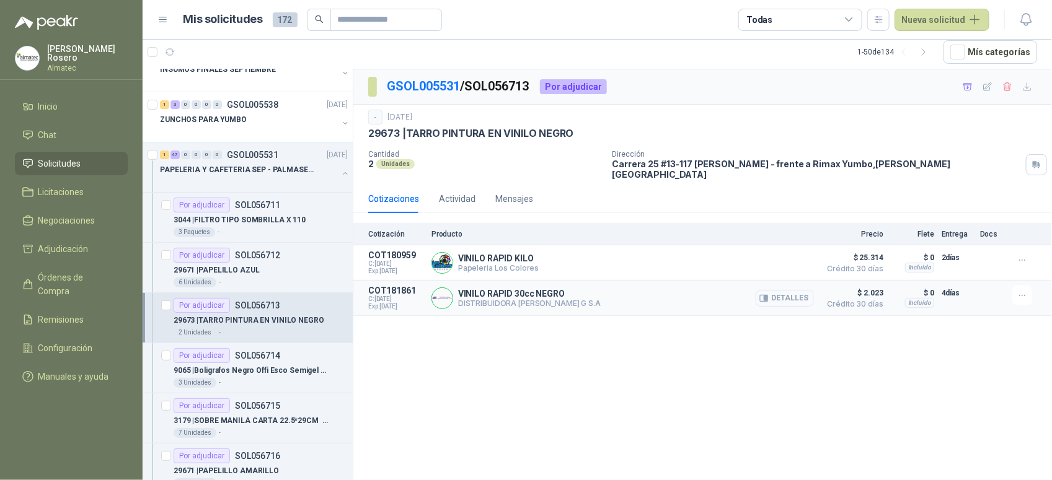
click at [788, 295] on button "Detalles" at bounding box center [785, 298] width 58 height 17
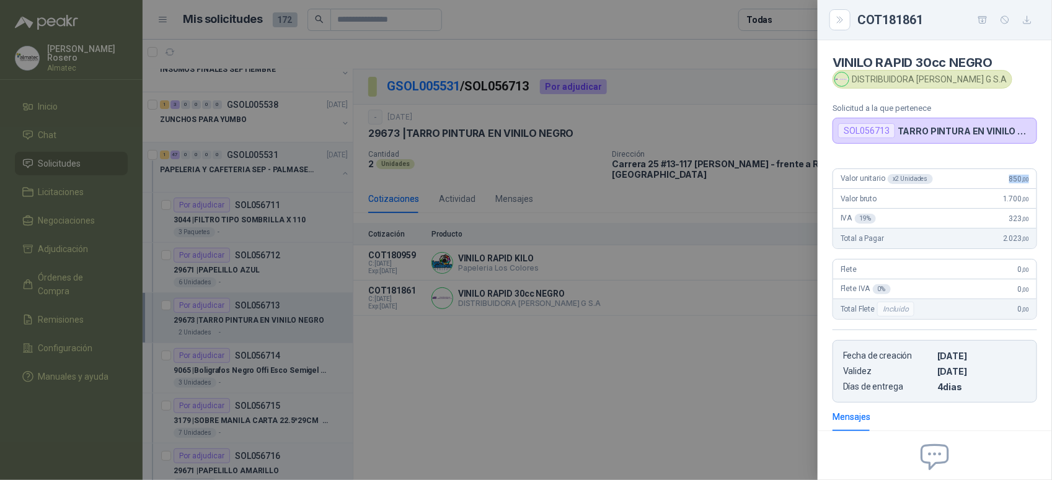
drag, startPoint x: 996, startPoint y: 178, endPoint x: 1025, endPoint y: 178, distance: 28.5
click at [1025, 178] on div "Valor unitario x 2 Unidades 850 ,00" at bounding box center [934, 179] width 203 height 20
copy span "850 ,00"
click at [391, 330] on div at bounding box center [526, 240] width 1052 height 480
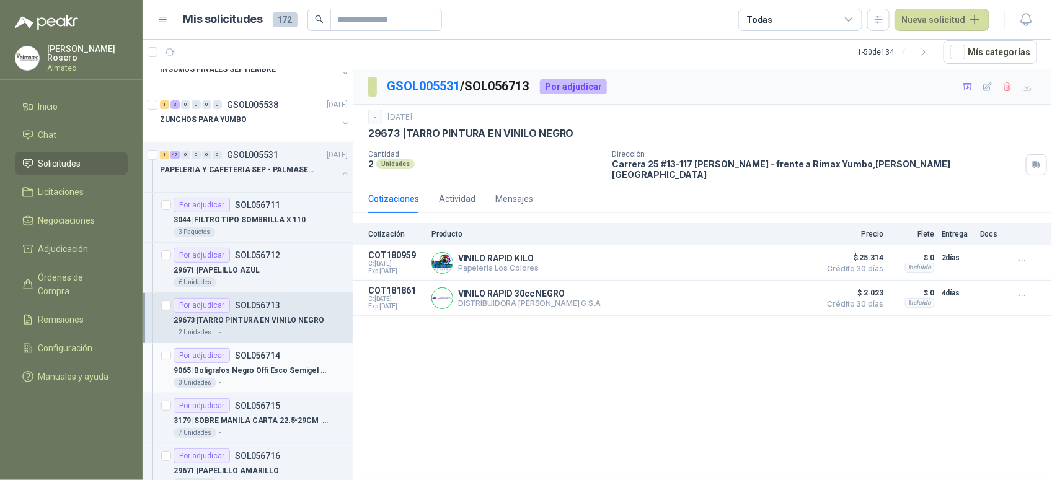
click at [271, 382] on div "3 Unidades -" at bounding box center [261, 383] width 174 height 10
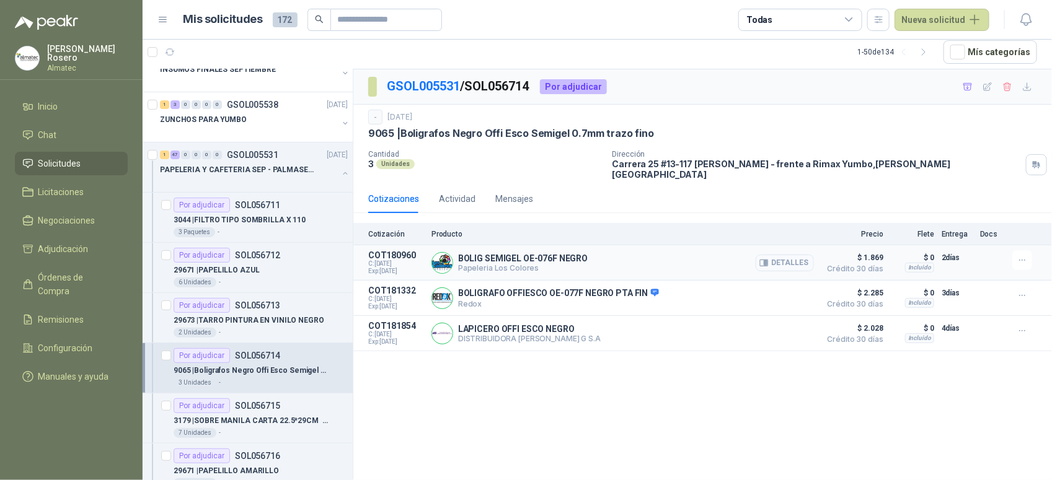
click at [792, 255] on button "Detalles" at bounding box center [785, 263] width 58 height 17
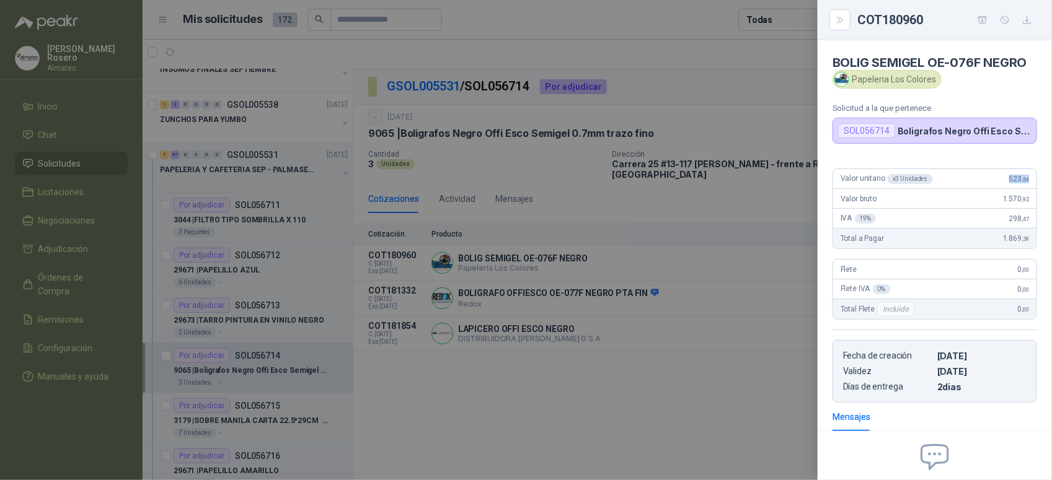
drag, startPoint x: 999, startPoint y: 180, endPoint x: 1045, endPoint y: 177, distance: 46.6
click at [1045, 177] on div "BOLIG SEMIGEL OE-076F NEGRO Papeleria Los Colores Solicitud a la que pertenece …" at bounding box center [935, 260] width 234 height 440
copy span "523 ,64"
click at [369, 429] on div at bounding box center [526, 240] width 1052 height 480
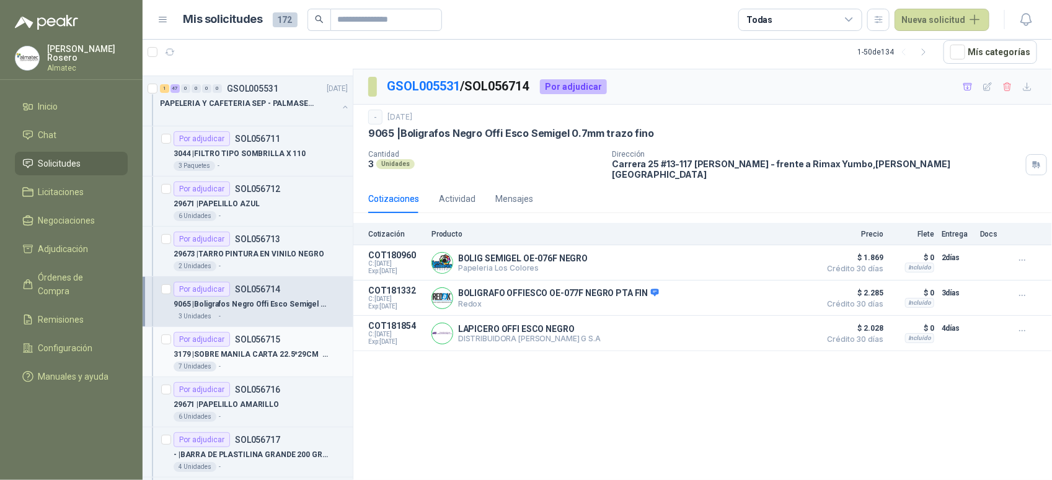
scroll to position [155, 0]
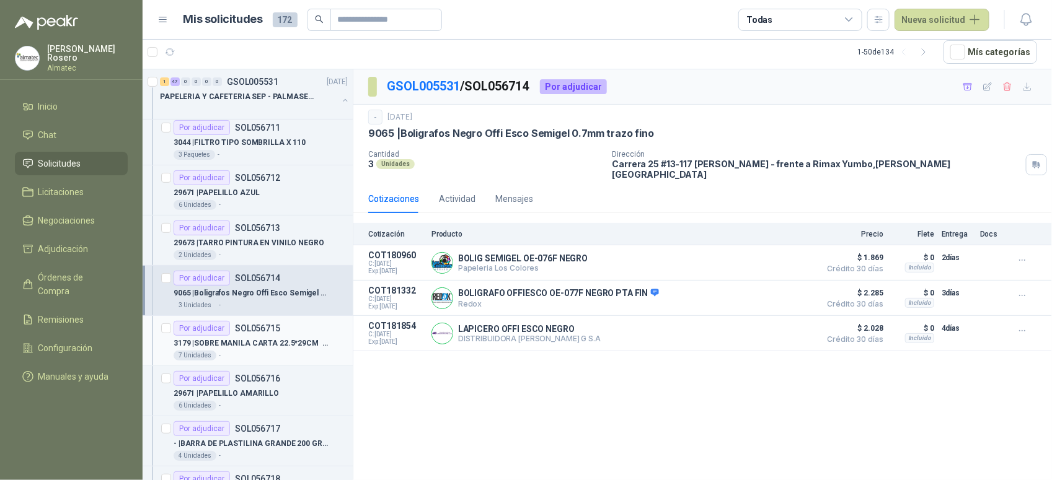
click at [270, 343] on p "3179 | SOBRE MANILA CARTA 22.5*29CM UNIBOL" at bounding box center [251, 344] width 154 height 12
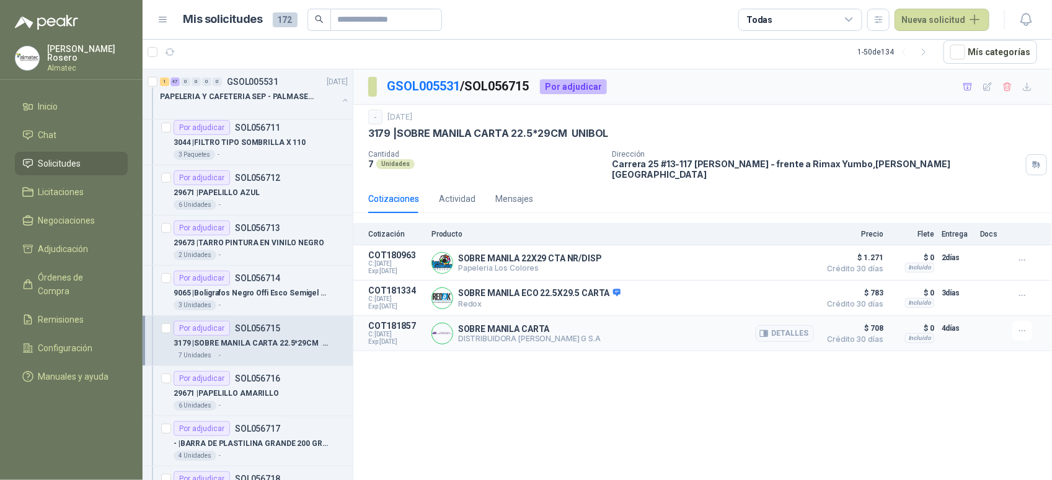
click at [782, 337] on div "Detalles" at bounding box center [785, 333] width 58 height 25
click at [779, 329] on button "Detalles" at bounding box center [785, 333] width 58 height 17
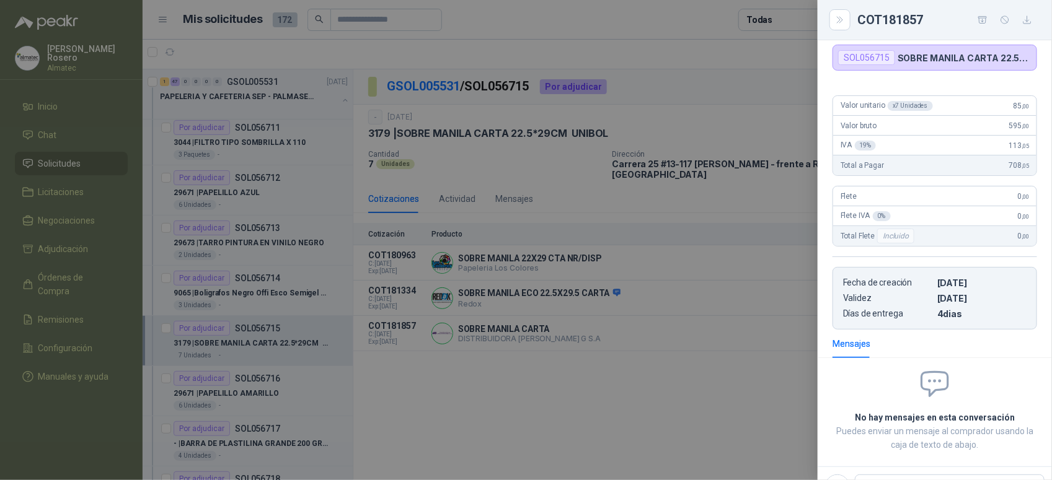
scroll to position [48, 0]
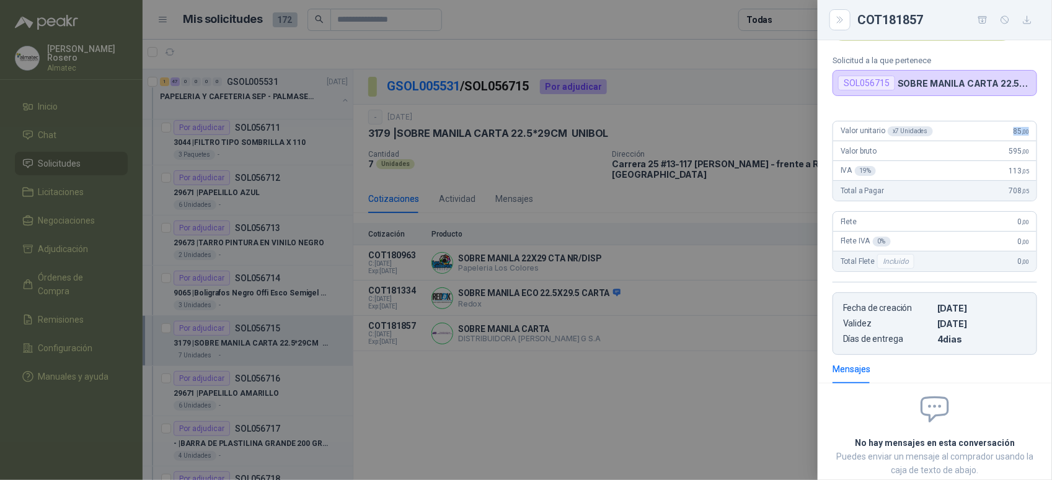
drag, startPoint x: 1000, startPoint y: 141, endPoint x: 1031, endPoint y: 137, distance: 31.2
click at [1031, 137] on div "Valor unitario x 7 Unidades 85 ,00 Valor bruto 595 ,00 IVA 19 % 113 ,05 Total a…" at bounding box center [935, 233] width 234 height 244
copy span "85 ,00"
click at [500, 282] on div at bounding box center [526, 240] width 1052 height 480
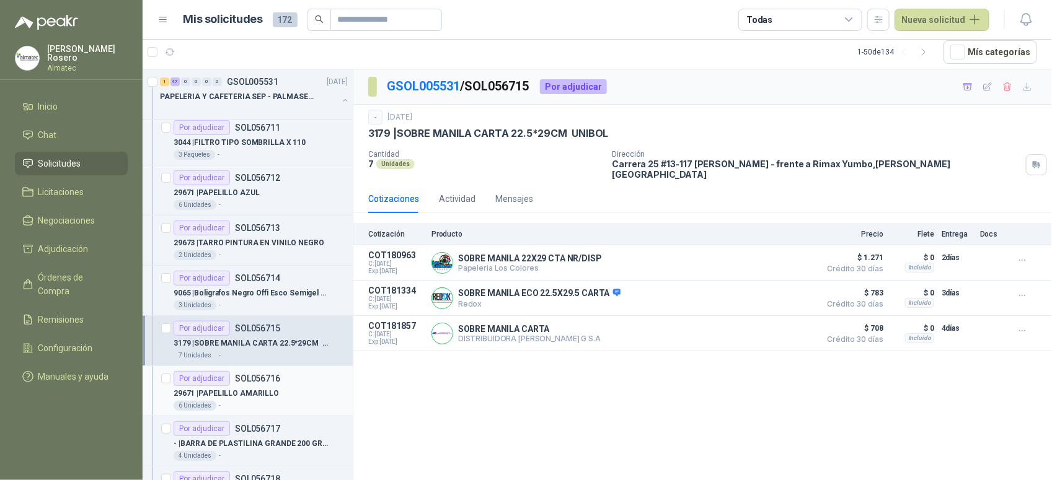
click at [278, 386] on div "Por adjudicar SOL056716" at bounding box center [227, 378] width 107 height 15
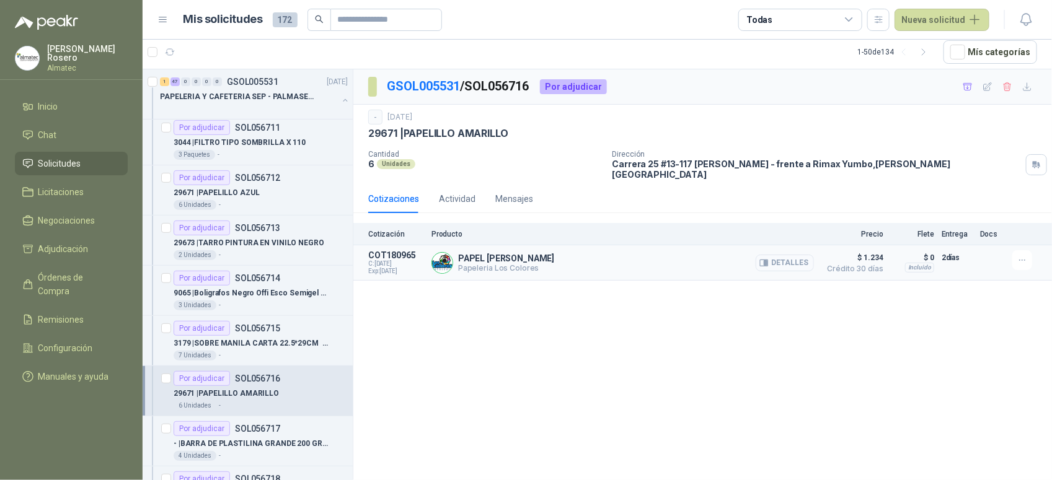
click at [803, 255] on button "Detalles" at bounding box center [785, 263] width 58 height 17
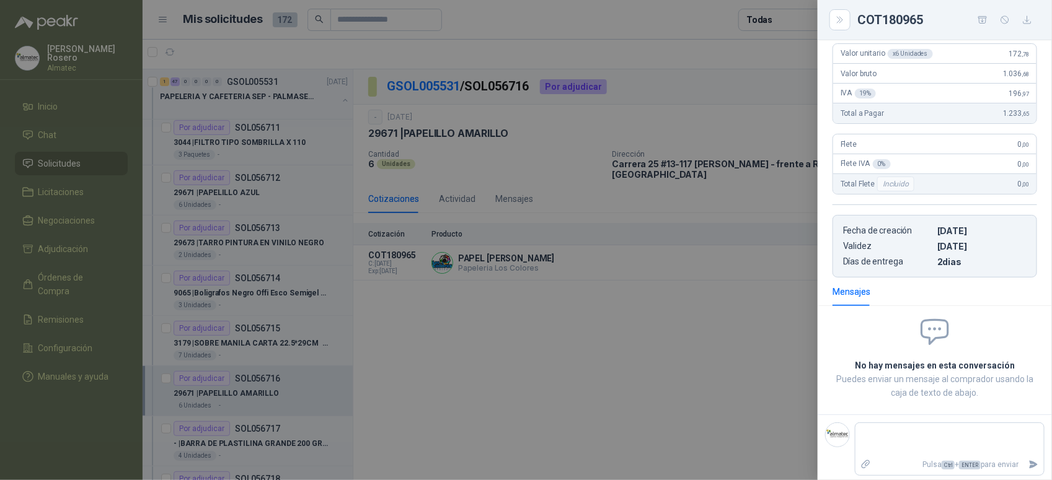
scroll to position [48, 0]
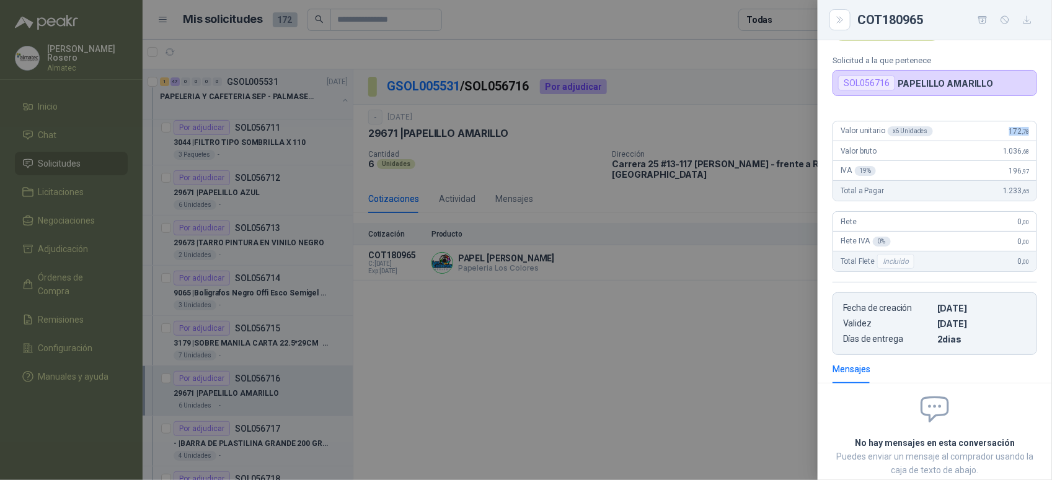
drag, startPoint x: 989, startPoint y: 131, endPoint x: 1019, endPoint y: 130, distance: 29.2
click at [1019, 130] on div "Valor unitario x 6 Unidades 172 ,78" at bounding box center [934, 132] width 203 height 20
copy span "172 ,78"
click at [580, 338] on div at bounding box center [526, 240] width 1052 height 480
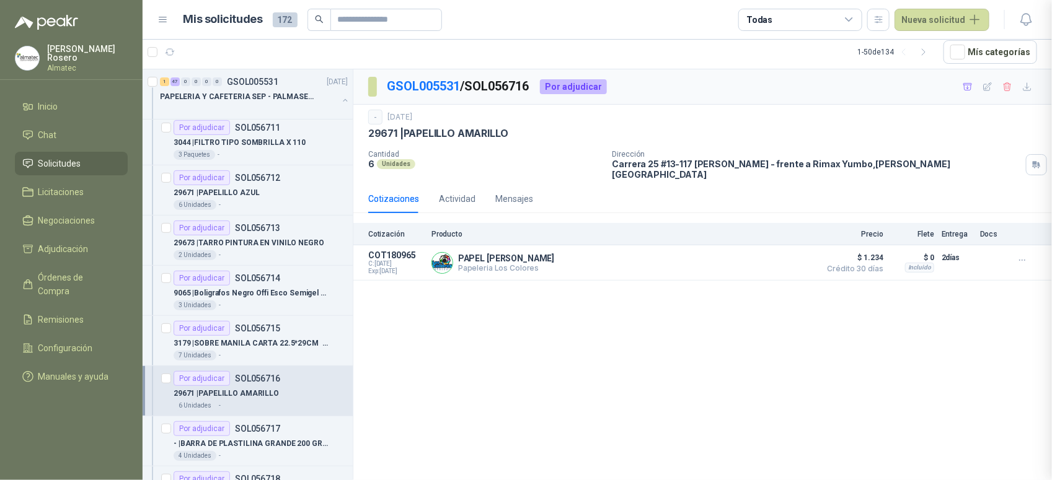
scroll to position [131, 0]
click at [286, 433] on div "Por adjudicar SOL056717" at bounding box center [261, 429] width 174 height 15
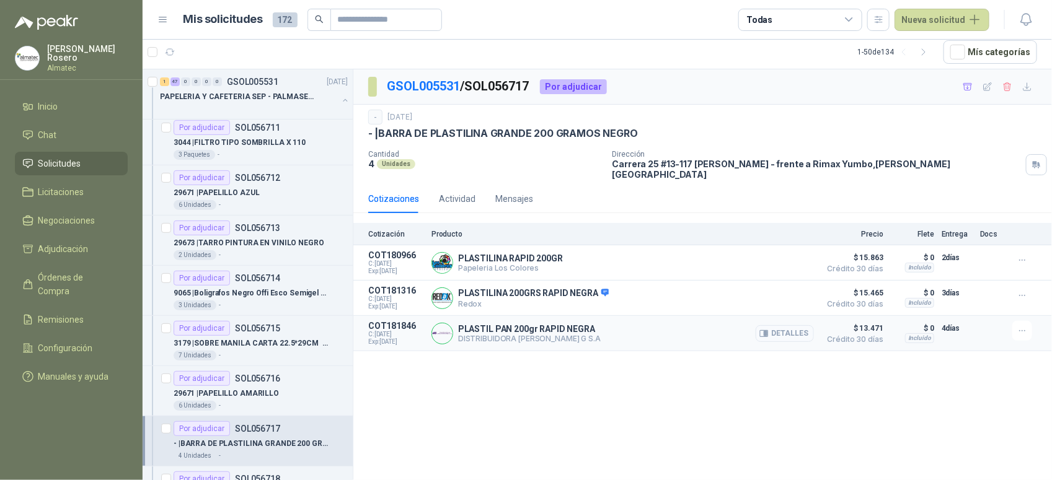
click at [800, 325] on button "Detalles" at bounding box center [785, 333] width 58 height 17
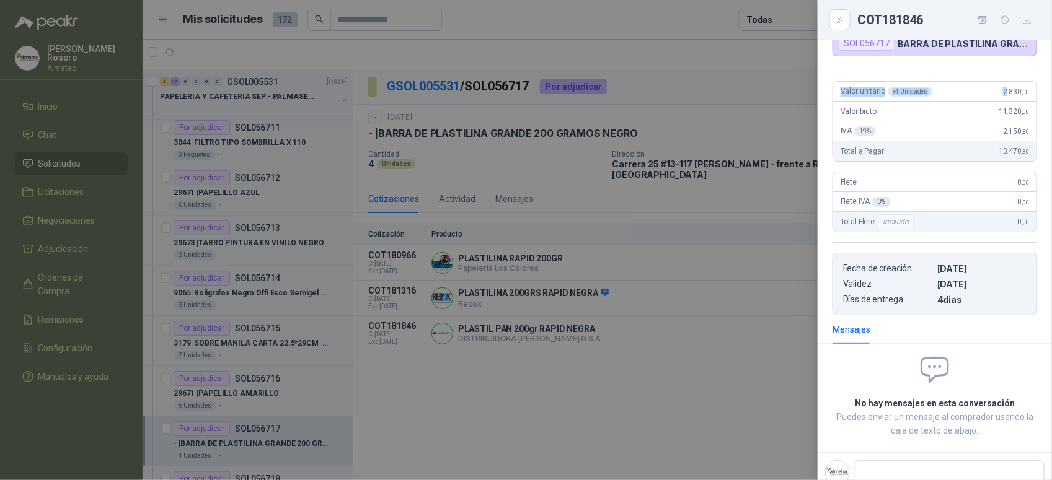
scroll to position [79, 0]
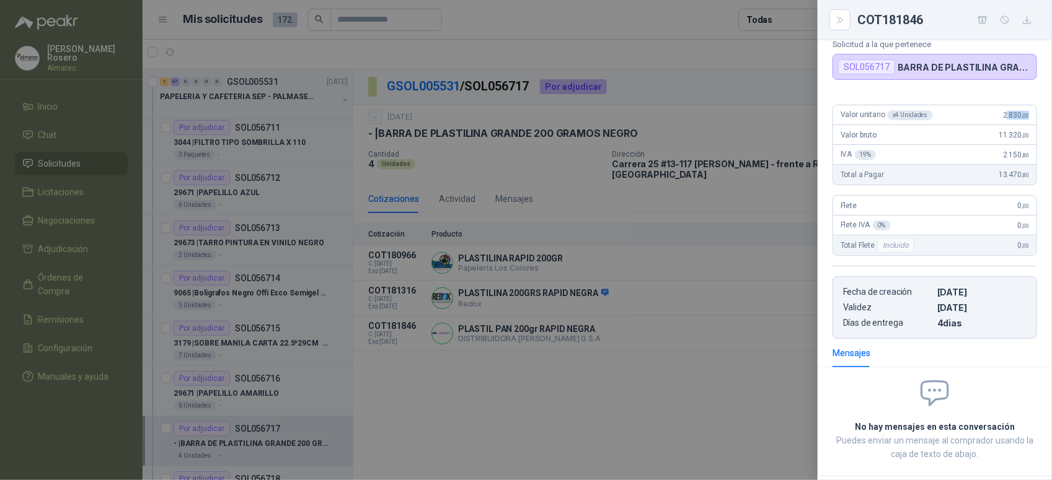
drag, startPoint x: 996, startPoint y: 58, endPoint x: 1029, endPoint y: 116, distance: 66.9
click at [1029, 116] on div "Valor unitario x 4 Unidades 2.830 ,00 Valor bruto 11.320 ,00 IVA 19 % 2.150 ,80…" at bounding box center [935, 217] width 234 height 244
click at [993, 113] on div "Valor unitario x 4 Unidades 2.830 ,00" at bounding box center [934, 115] width 203 height 20
drag, startPoint x: 993, startPoint y: 113, endPoint x: 1027, endPoint y: 115, distance: 34.1
click at [1027, 115] on div "Valor unitario x 4 Unidades 2.830 ,00" at bounding box center [934, 115] width 203 height 20
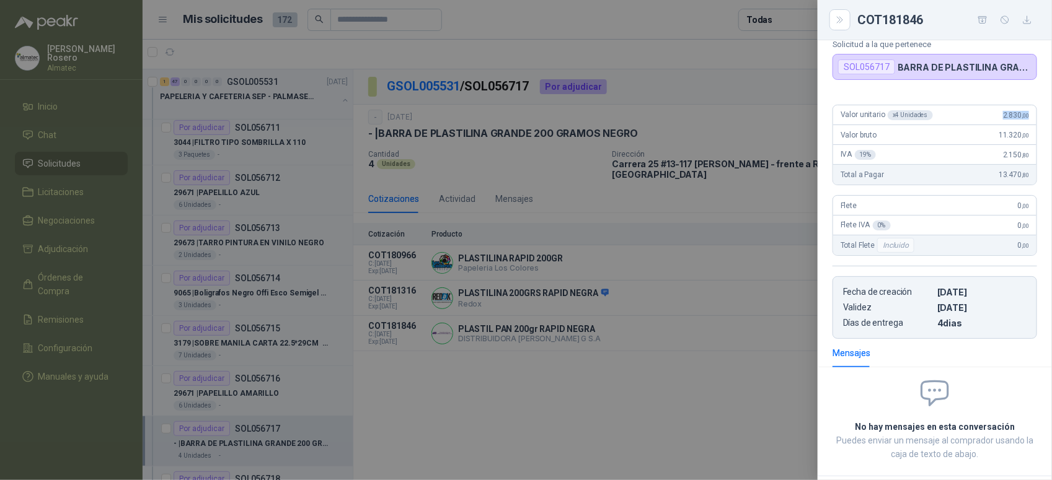
copy span "2.830 ,00"
click at [502, 368] on div at bounding box center [526, 240] width 1052 height 480
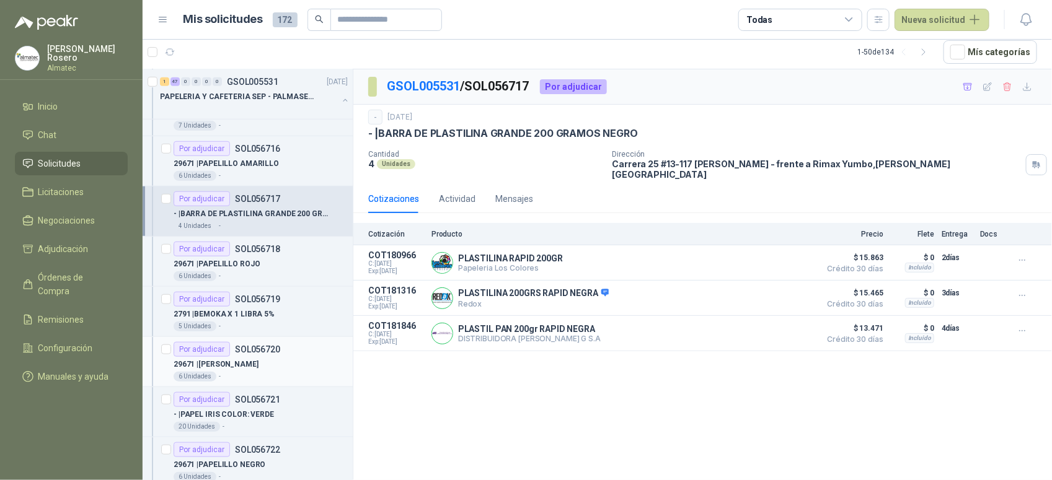
scroll to position [387, 0]
click at [231, 285] on article "Por adjudicar SOL056718 29671 | PAPELILLO ROJO 6 Unidades -" at bounding box center [248, 259] width 210 height 50
click at [253, 268] on div "29671 | PAPELILLO ROJO" at bounding box center [261, 261] width 174 height 15
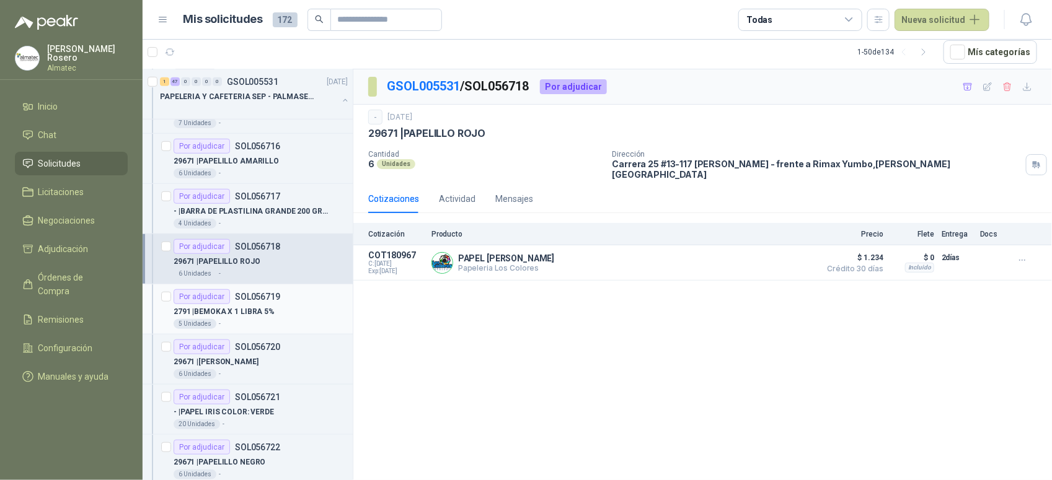
click at [276, 310] on div "2791 | BEMOKA X 1 LIBRA 5%" at bounding box center [261, 311] width 174 height 15
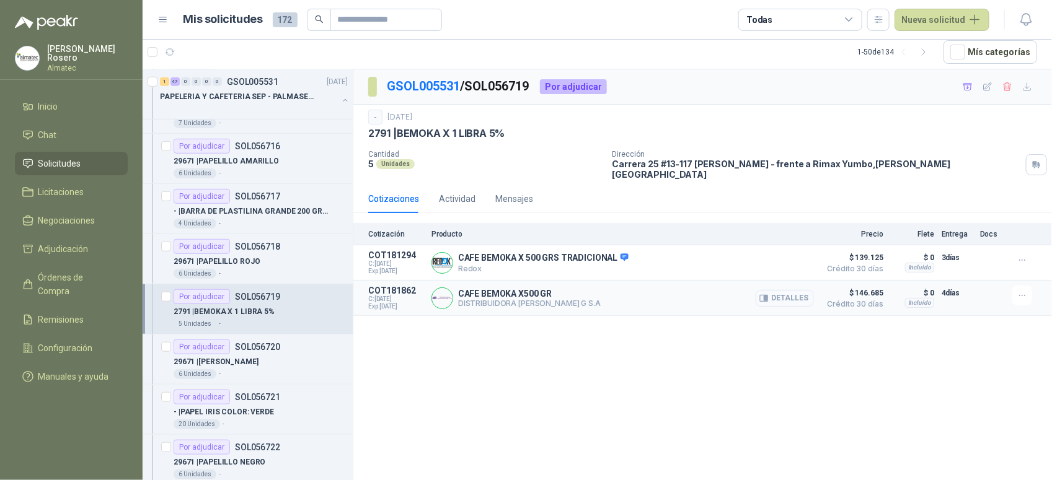
click at [776, 290] on button "Detalles" at bounding box center [785, 298] width 58 height 17
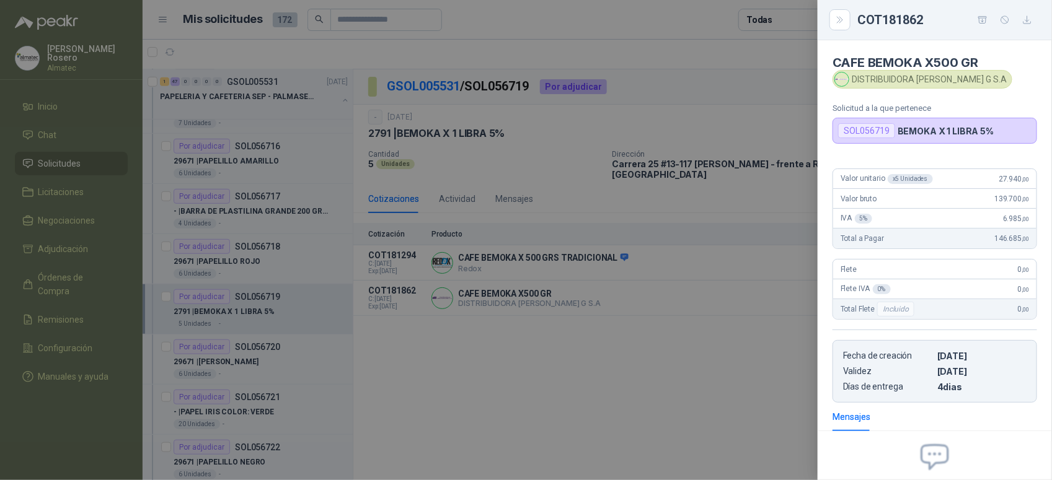
scroll to position [125, 0]
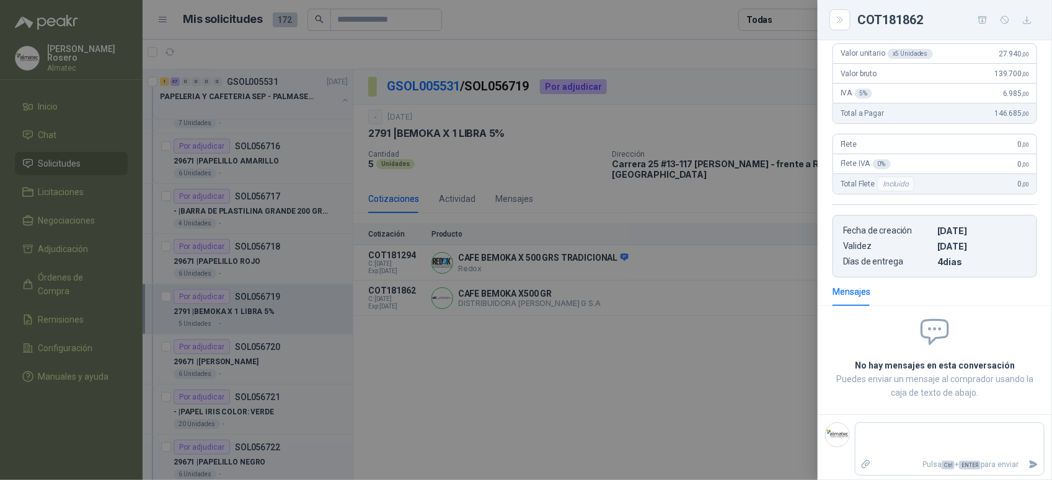
click at [754, 368] on div at bounding box center [526, 240] width 1052 height 480
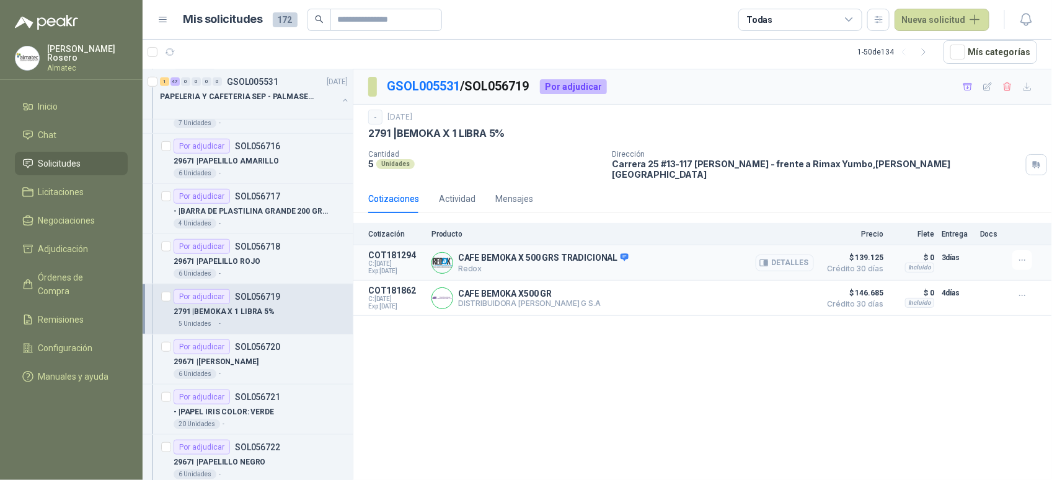
click at [779, 255] on button "Detalles" at bounding box center [785, 263] width 58 height 17
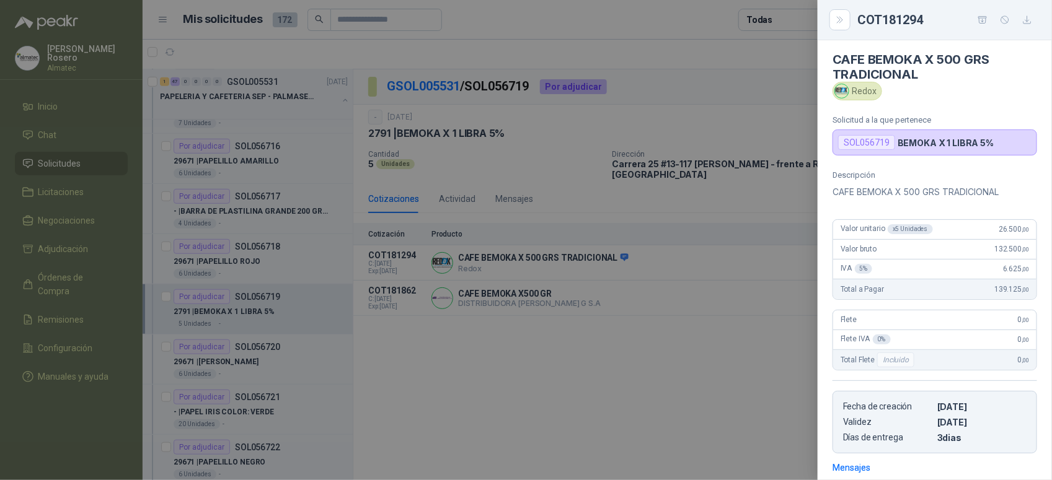
scroll to position [0, 0]
click at [655, 337] on div at bounding box center [526, 240] width 1052 height 480
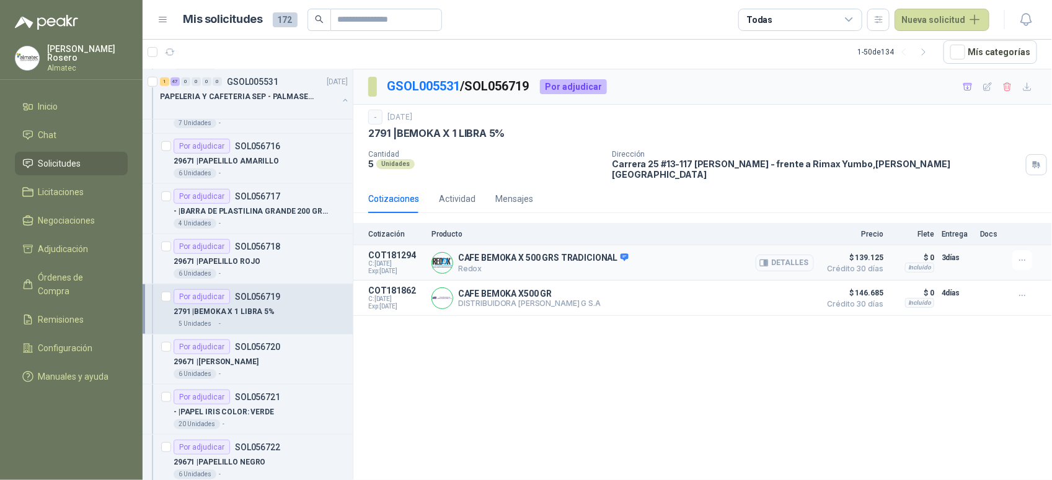
click at [798, 255] on button "Detalles" at bounding box center [785, 263] width 58 height 17
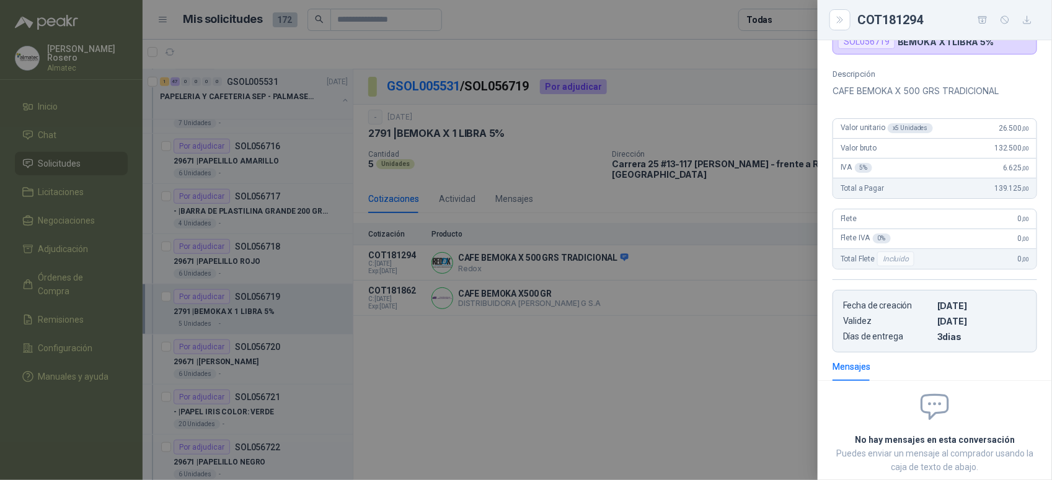
scroll to position [32, 0]
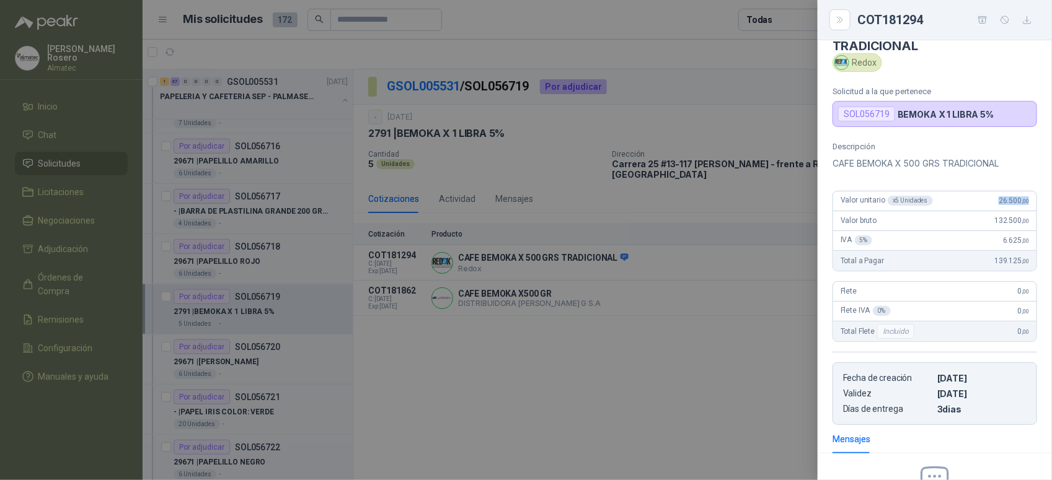
drag, startPoint x: 984, startPoint y: 205, endPoint x: 1027, endPoint y: 205, distance: 43.4
click at [1027, 205] on article "Valor unitario x 5 Unidades 26.500 ,00 Valor bruto 132.500 ,00 IVA 5 % 6.625 ,0…" at bounding box center [935, 231] width 205 height 81
copy span "26.500 ,00"
click at [875, 60] on div "Redox" at bounding box center [858, 62] width 50 height 19
click at [741, 322] on div at bounding box center [526, 240] width 1052 height 480
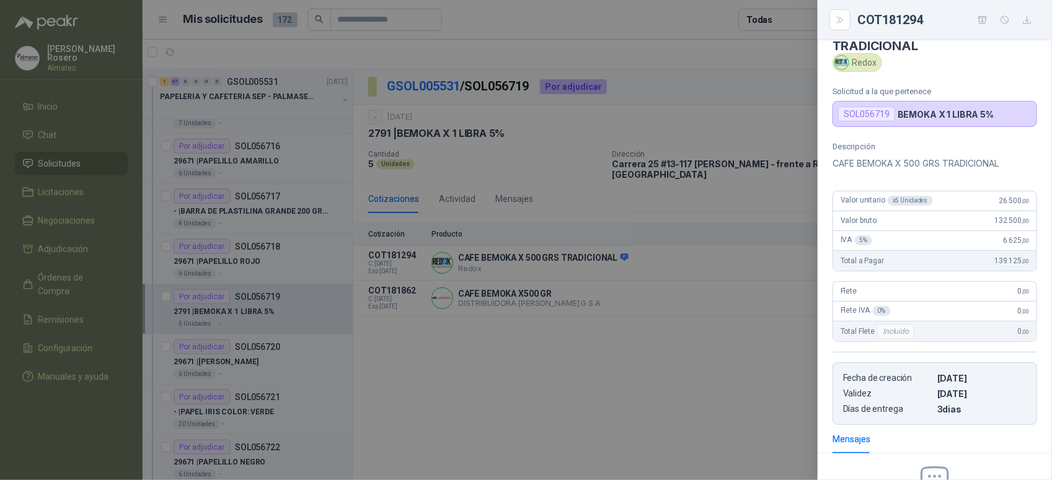
scroll to position [187, 0]
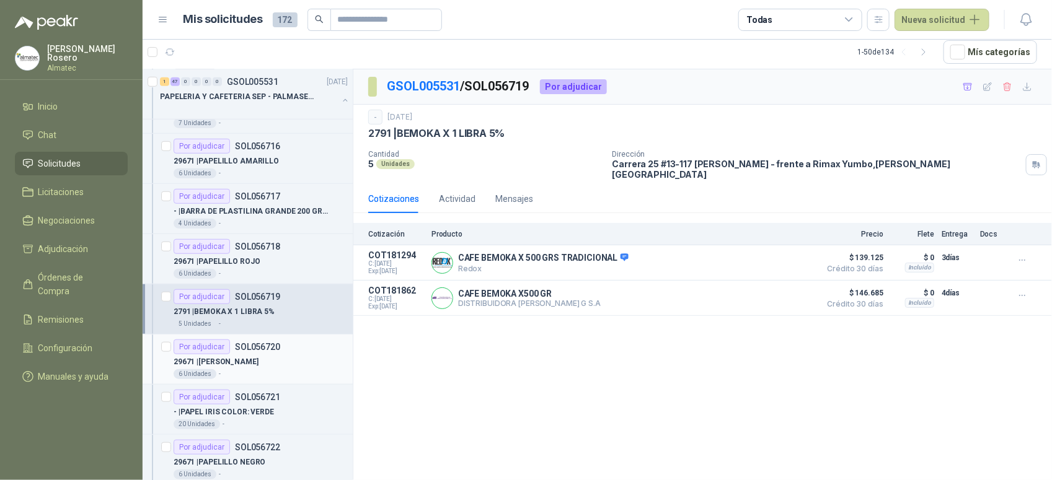
click at [253, 363] on p "29671 | PAPELILLO NARANJA" at bounding box center [216, 362] width 85 height 12
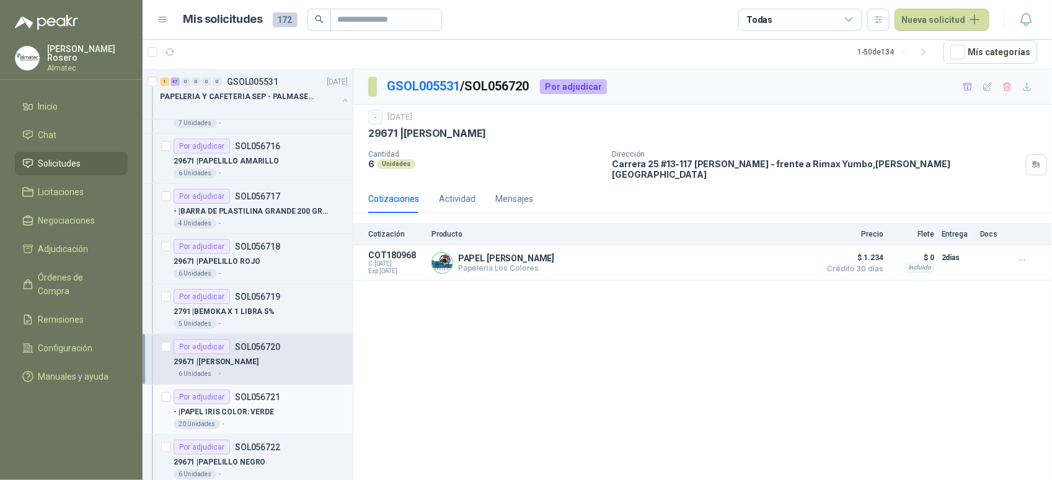
click at [263, 416] on p "- | PAPEL IRIS COLOR: VERDE" at bounding box center [224, 413] width 100 height 12
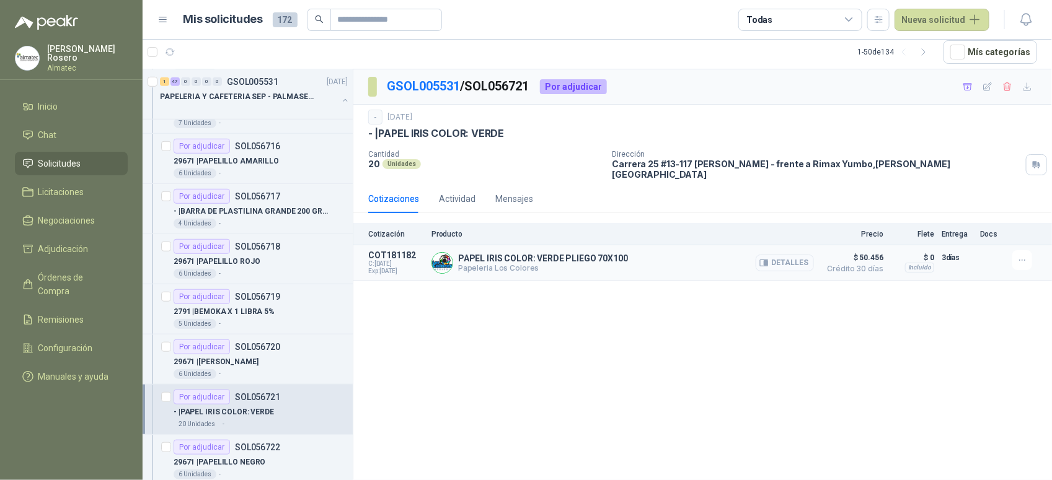
click at [792, 259] on button "Detalles" at bounding box center [785, 263] width 58 height 17
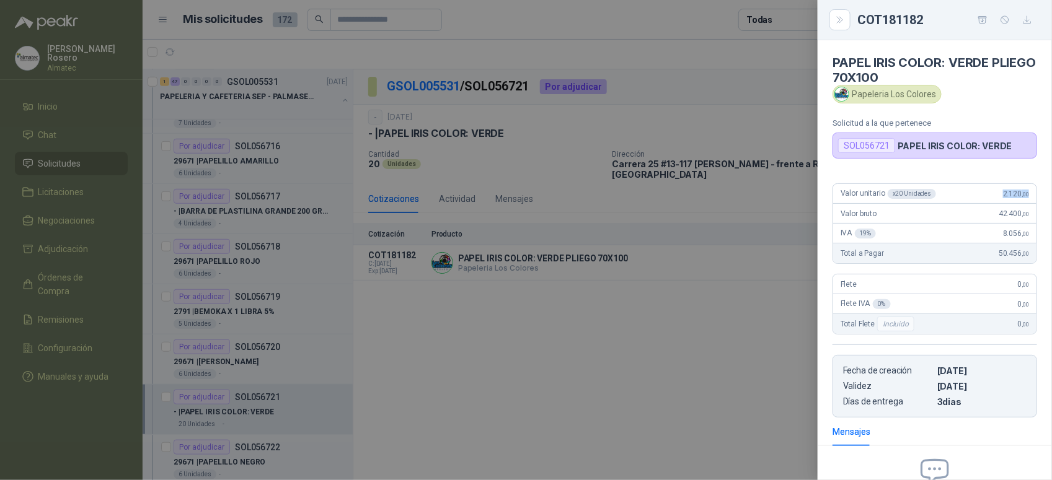
drag, startPoint x: 993, startPoint y: 201, endPoint x: 1033, endPoint y: 193, distance: 41.7
click at [1033, 193] on div "Valor unitario x 20 Unidades 2.120 ,00 Valor bruto 42.400 ,00 IVA 19 % 8.056 ,0…" at bounding box center [935, 296] width 234 height 244
click at [769, 383] on div at bounding box center [526, 240] width 1052 height 480
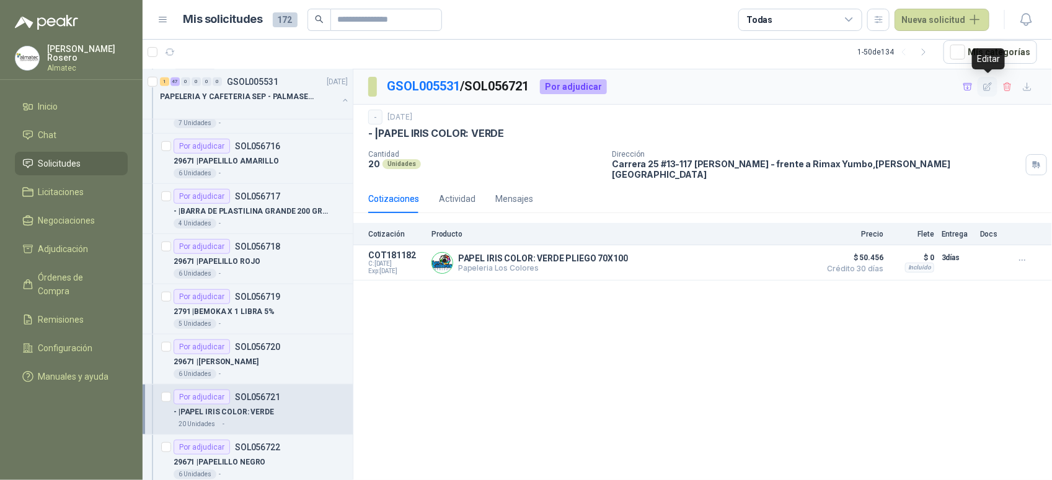
click at [984, 84] on icon "button" at bounding box center [988, 87] width 11 height 11
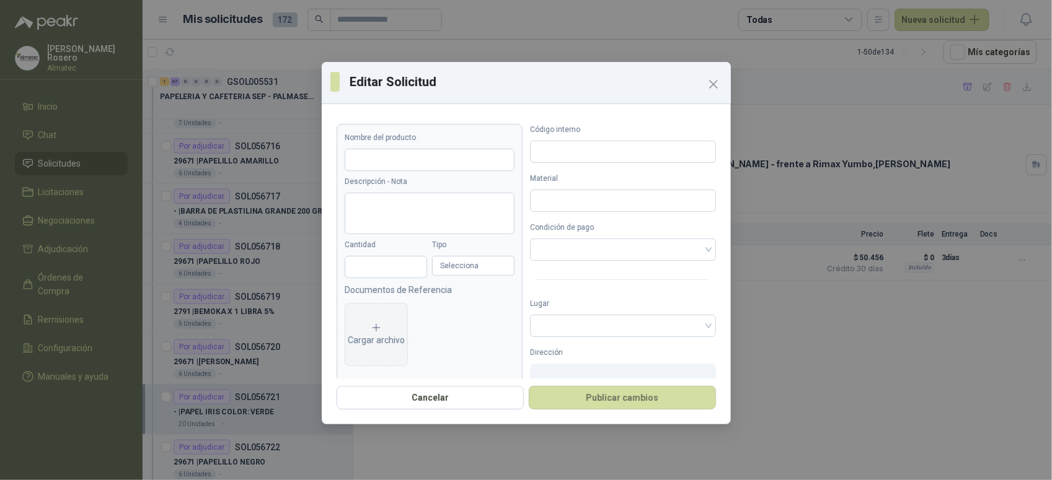
type input "**********"
type input "**"
type input "*"
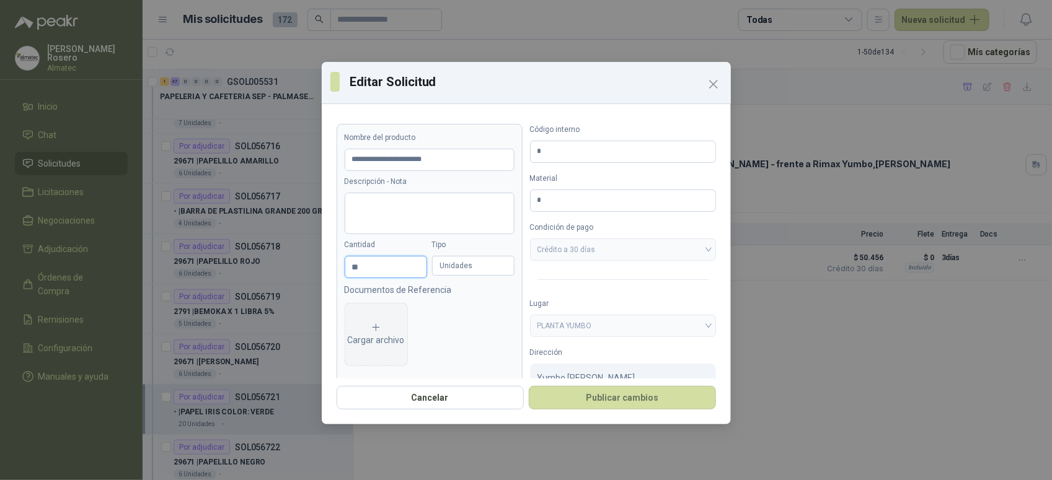
drag, startPoint x: 364, startPoint y: 265, endPoint x: 294, endPoint y: 252, distance: 70.8
click at [307, 259] on div "**********" at bounding box center [526, 240] width 1052 height 480
type input "**********"
type input "*"
type input "**********"
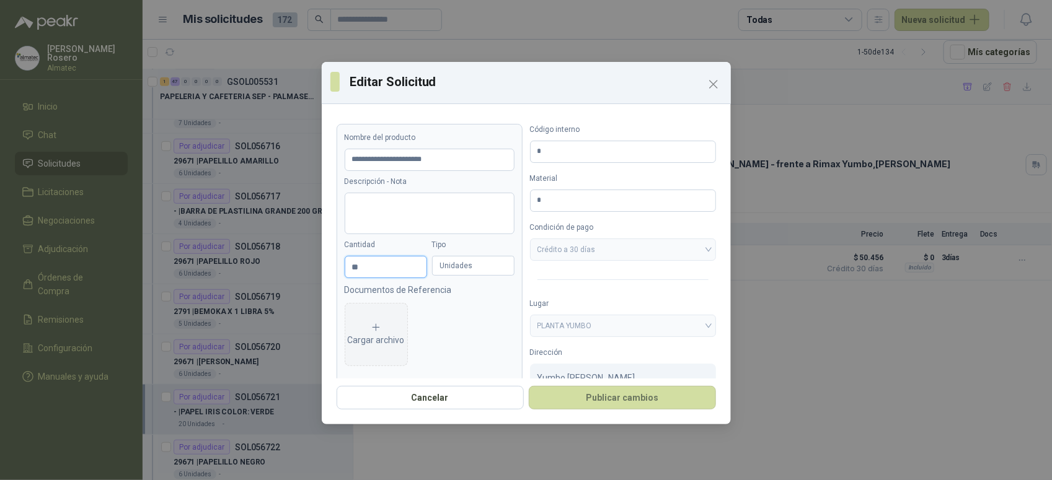
type input "**"
click at [529, 386] on button "Publicar cambios" at bounding box center [622, 398] width 187 height 24
type input "**********"
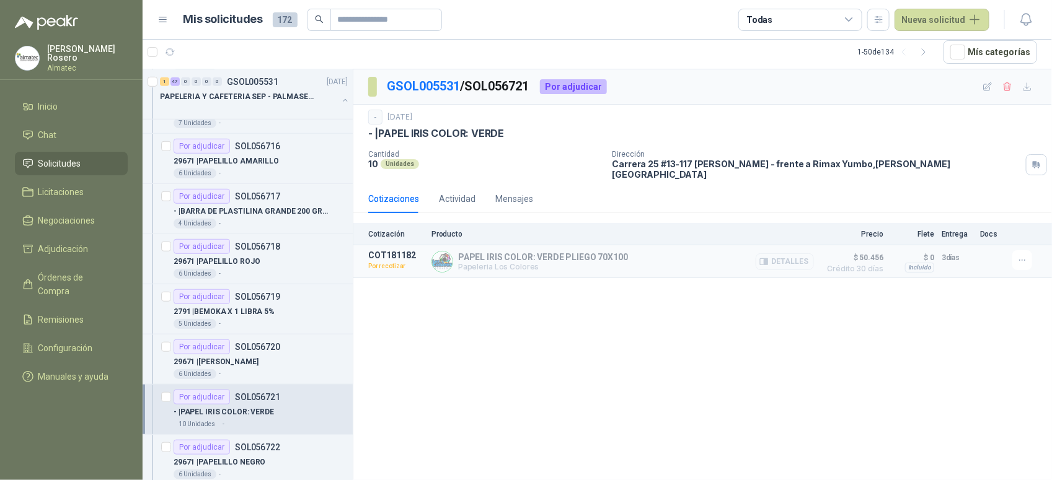
click at [802, 254] on button "Detalles" at bounding box center [785, 262] width 58 height 17
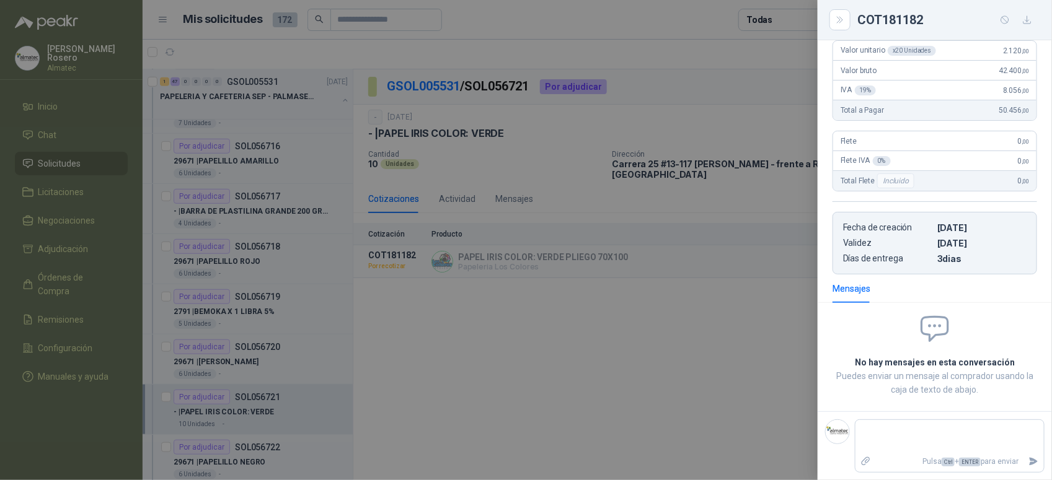
scroll to position [69, 0]
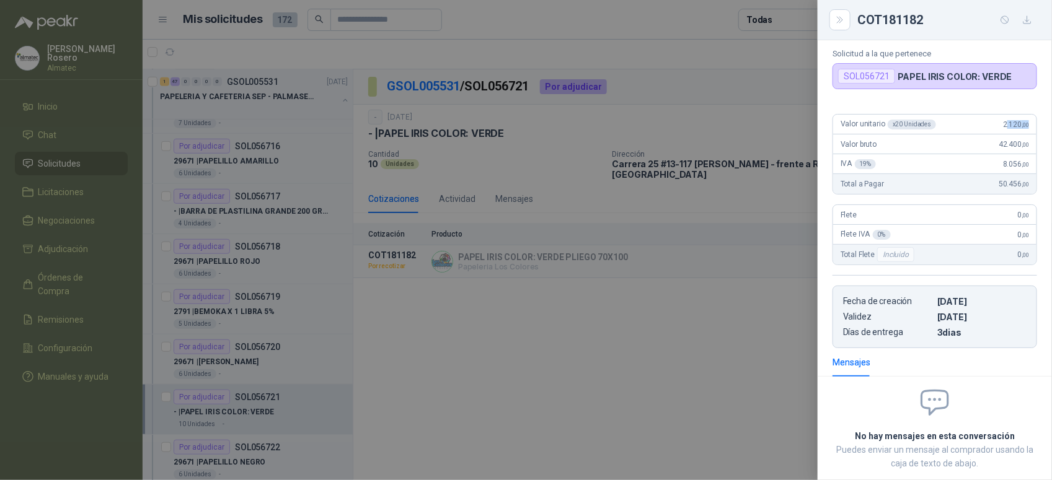
drag, startPoint x: 996, startPoint y: 125, endPoint x: 1031, endPoint y: 124, distance: 34.7
click at [1031, 124] on div "Valor unitario x 20 Unidades 2.120 ,00 Valor bruto 42.400 ,00 IVA 19 % 8.056 ,0…" at bounding box center [935, 226] width 234 height 244
drag, startPoint x: 1031, startPoint y: 124, endPoint x: 996, endPoint y: 128, distance: 35.5
click at [1003, 128] on span "2.120 ,00" at bounding box center [1016, 124] width 26 height 9
drag, startPoint x: 993, startPoint y: 127, endPoint x: 1027, endPoint y: 123, distance: 35.0
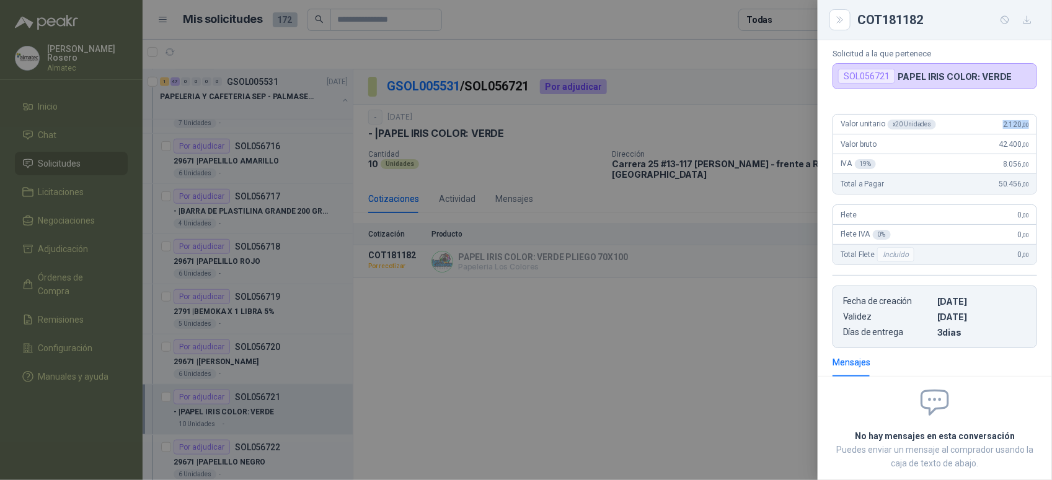
click at [1027, 123] on article "Valor unitario x 20 Unidades 2.120 ,00 Valor bruto 42.400 ,00 IVA 19 % 8.056 ,0…" at bounding box center [935, 154] width 205 height 81
click at [653, 321] on div at bounding box center [526, 240] width 1052 height 480
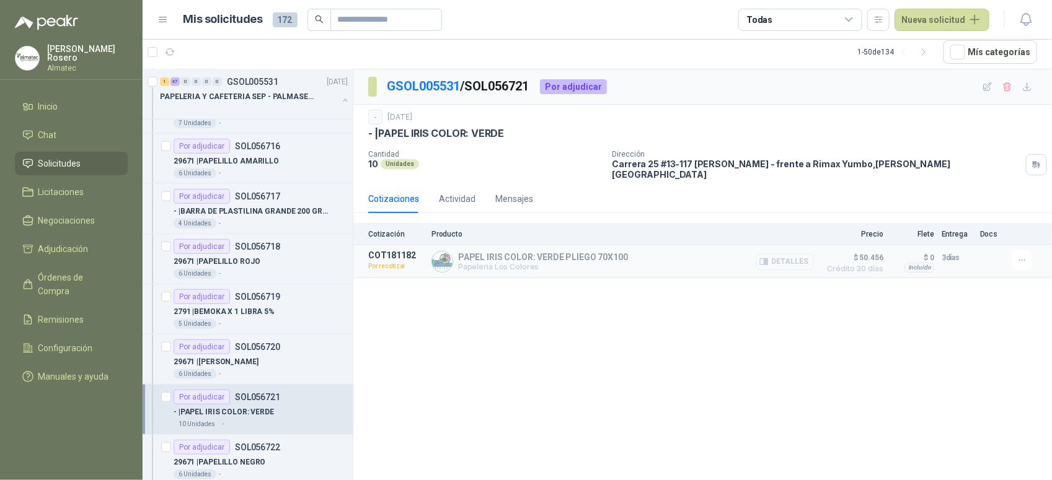
click at [766, 260] on icon "button" at bounding box center [765, 262] width 3 height 5
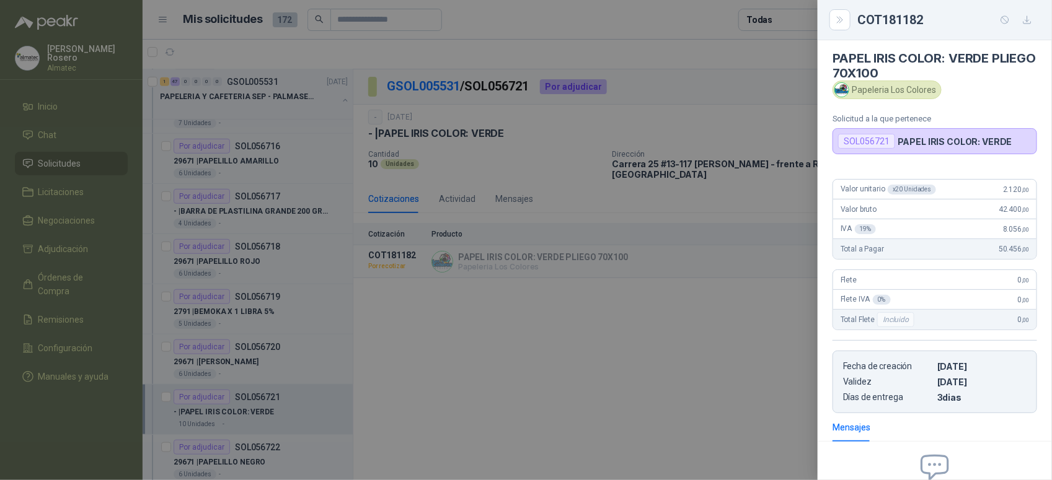
scroll to position [0, 0]
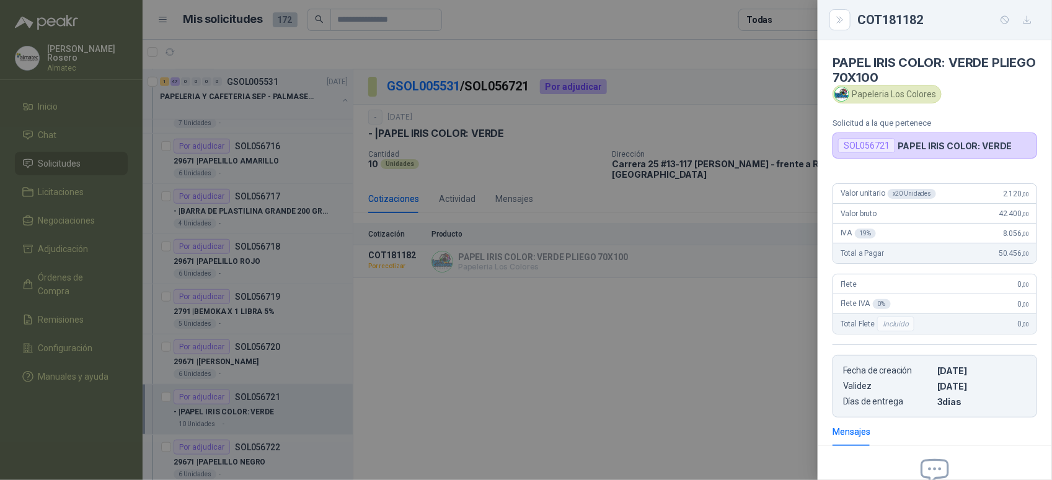
click at [495, 386] on div at bounding box center [526, 240] width 1052 height 480
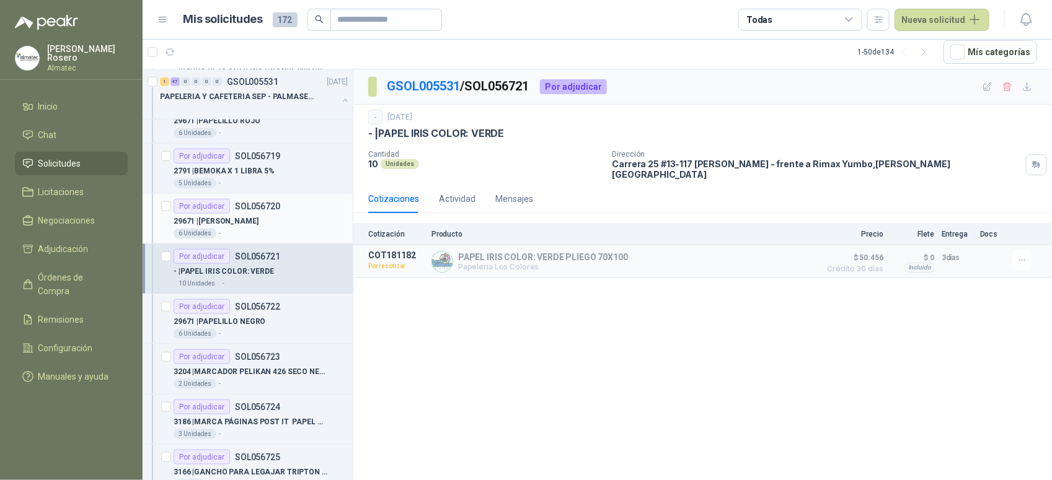
scroll to position [542, 0]
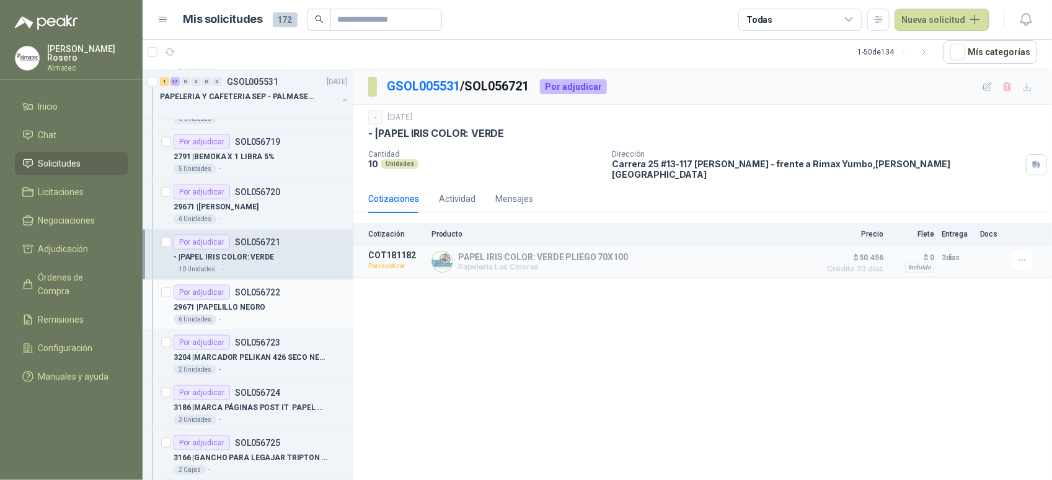
click at [265, 304] on div "29671 | PAPELILLO NEGRO" at bounding box center [261, 307] width 174 height 15
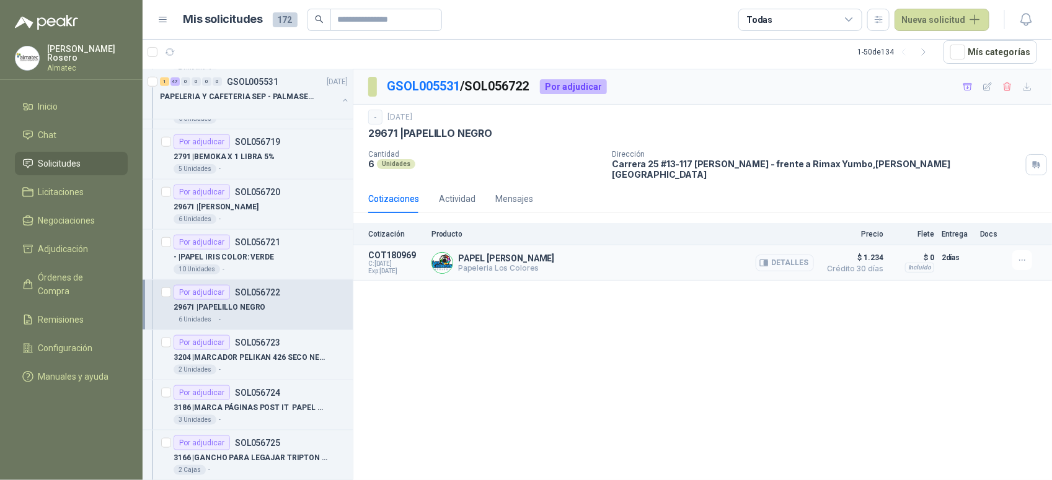
click at [772, 257] on button "Detalles" at bounding box center [785, 263] width 58 height 17
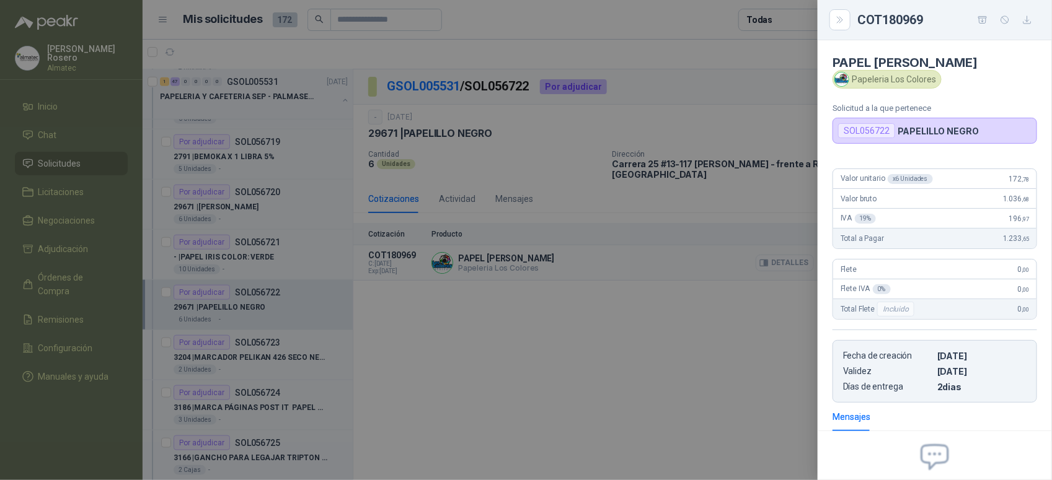
scroll to position [125, 0]
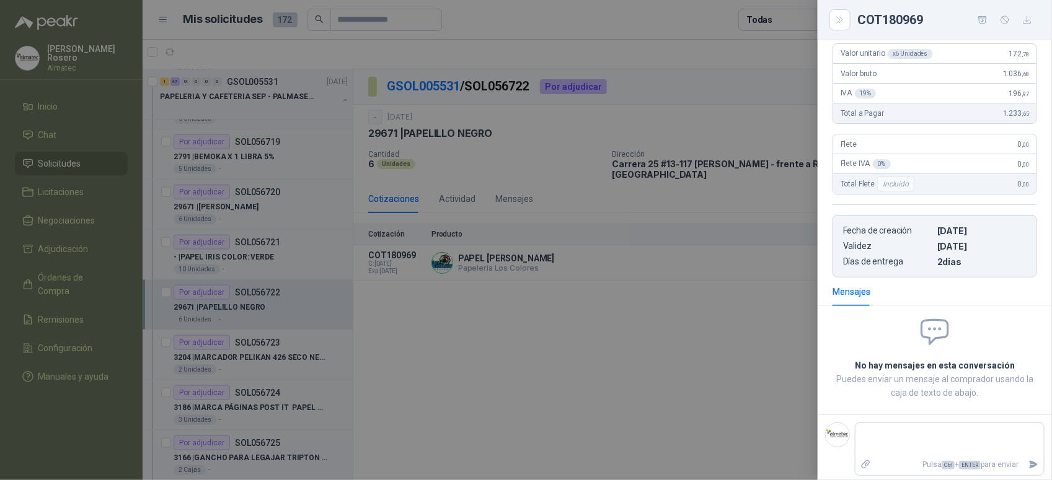
click at [374, 372] on div at bounding box center [526, 240] width 1052 height 480
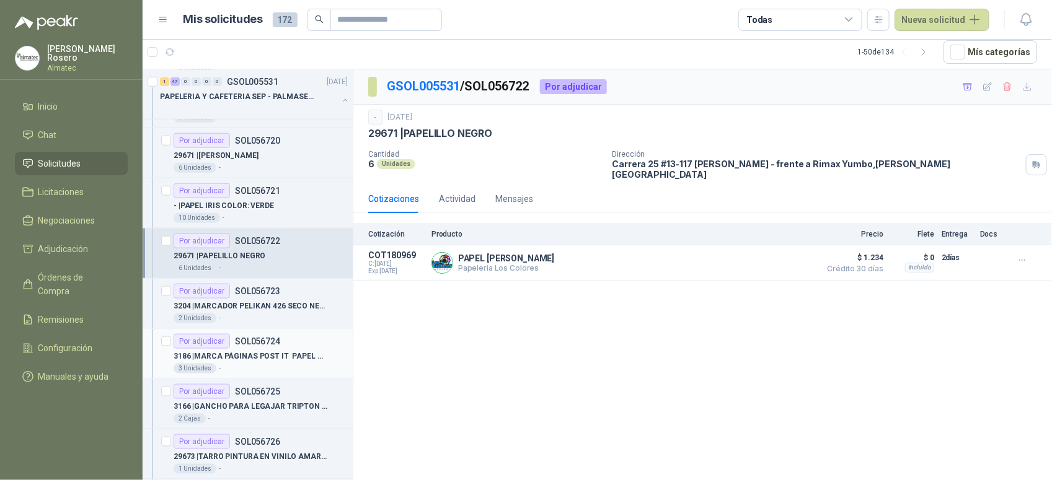
scroll to position [620, 0]
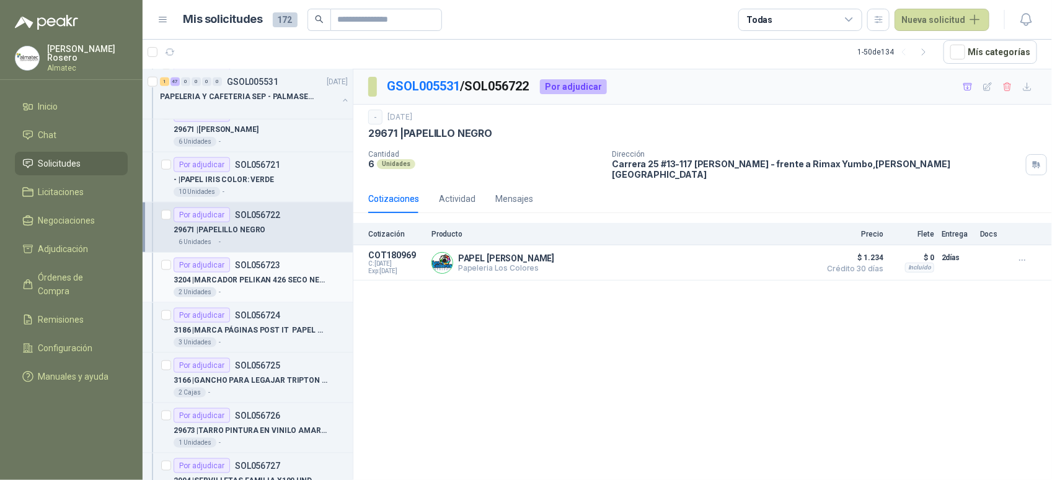
click at [282, 281] on p "3204 | MARCADOR PELIKAN 426 SECO NEGRO" at bounding box center [251, 281] width 154 height 12
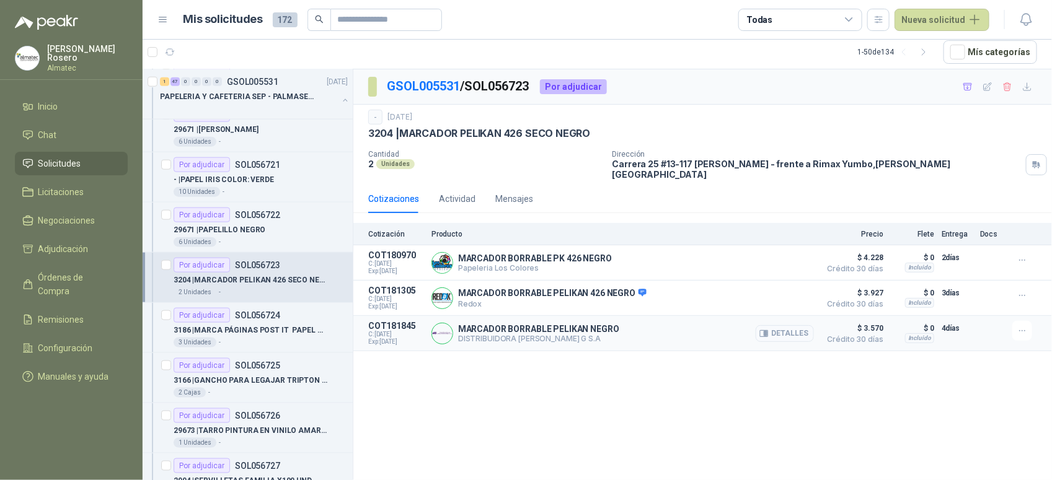
click at [774, 330] on button "Detalles" at bounding box center [785, 333] width 58 height 17
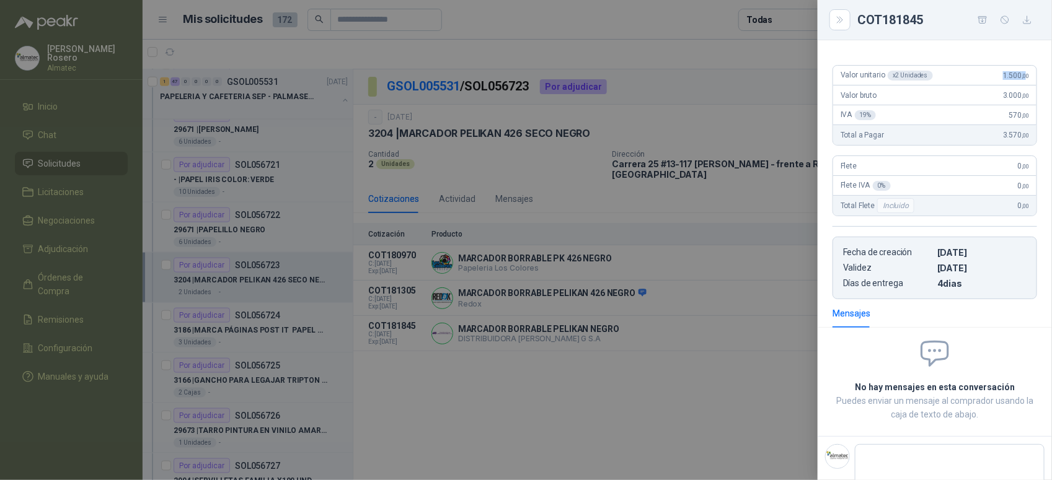
scroll to position [100, 0]
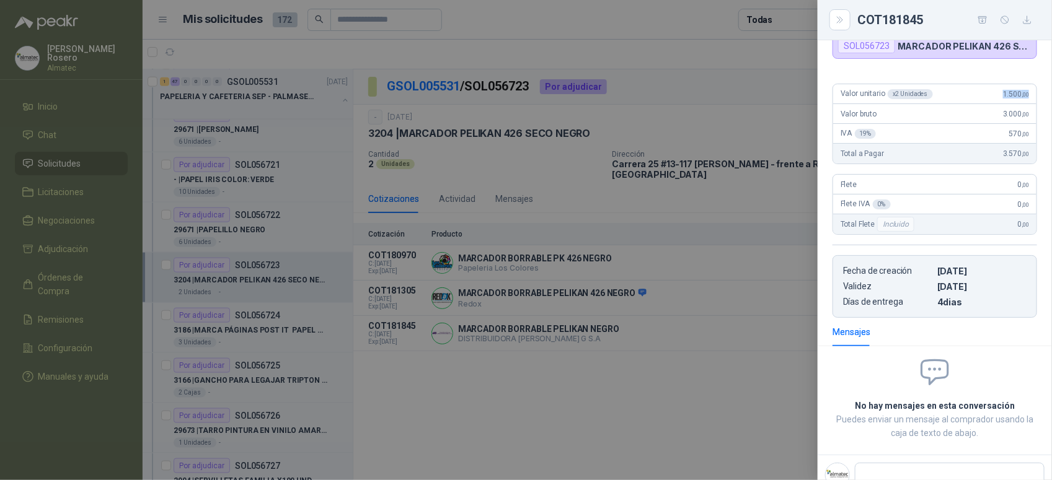
drag, startPoint x: 993, startPoint y: 58, endPoint x: 1027, endPoint y: 101, distance: 54.8
click at [1027, 101] on div "Valor unitario x 2 Unidades 1.500 ,00" at bounding box center [934, 94] width 203 height 20
click at [301, 355] on div at bounding box center [526, 240] width 1052 height 480
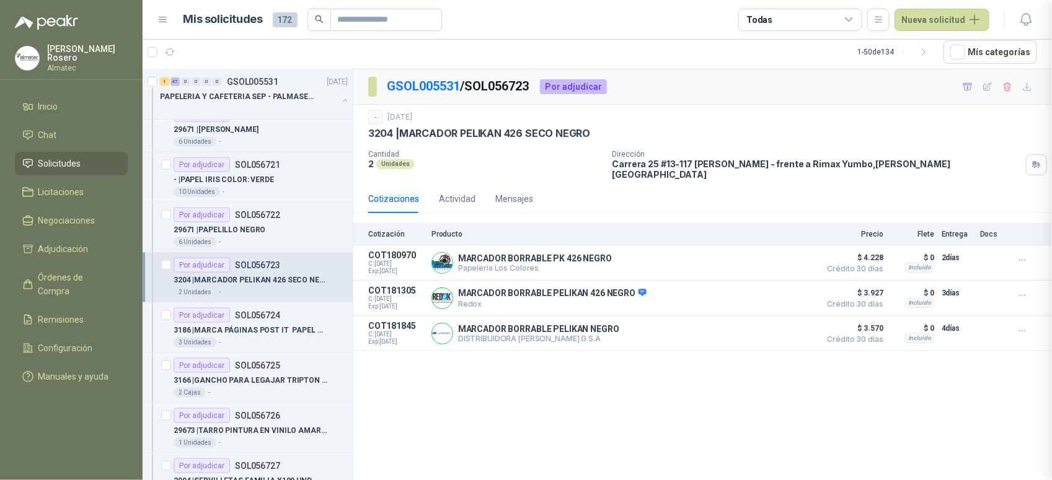
scroll to position [101, 0]
click at [260, 325] on div "3186 | MARCA PÁGINAS POST IT PAPEL COLORES" at bounding box center [261, 330] width 174 height 15
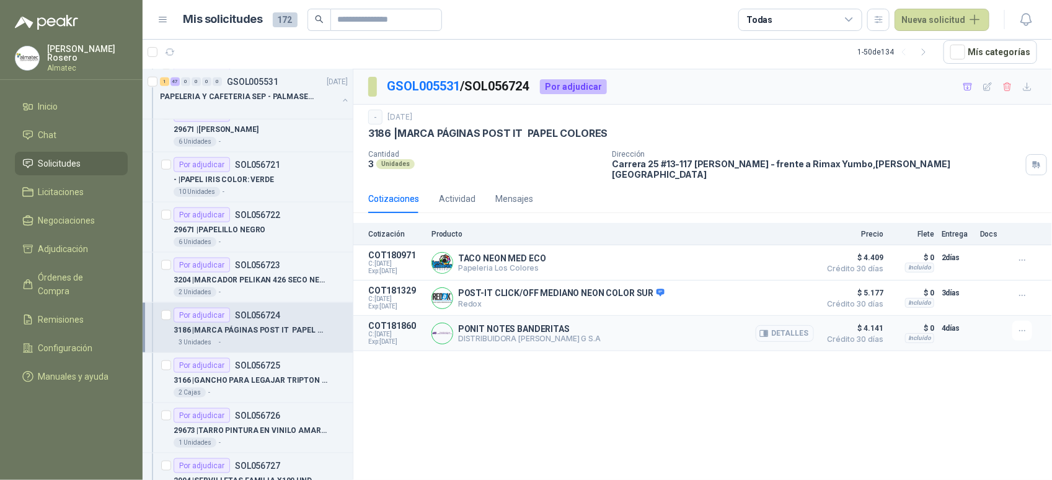
click at [786, 329] on button "Detalles" at bounding box center [785, 333] width 58 height 17
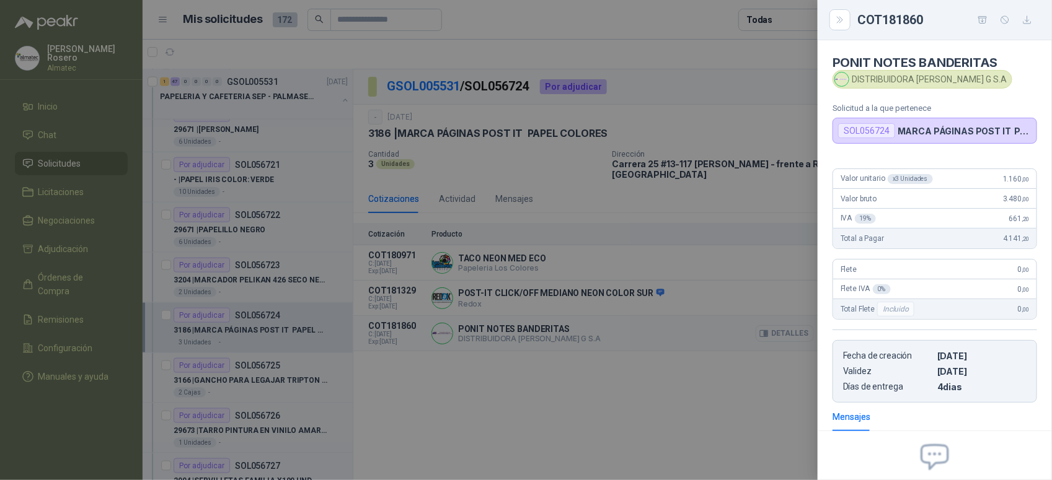
scroll to position [125, 0]
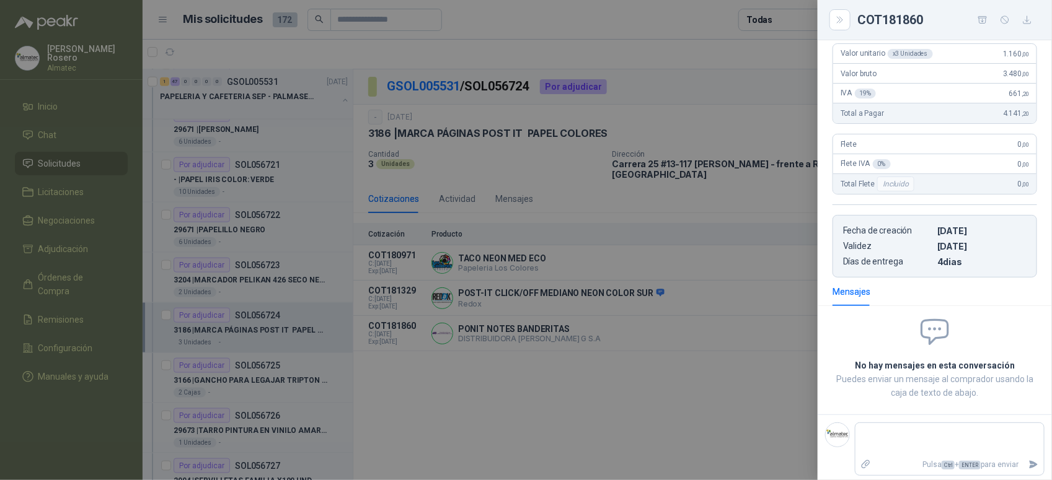
click at [720, 319] on div at bounding box center [526, 240] width 1052 height 480
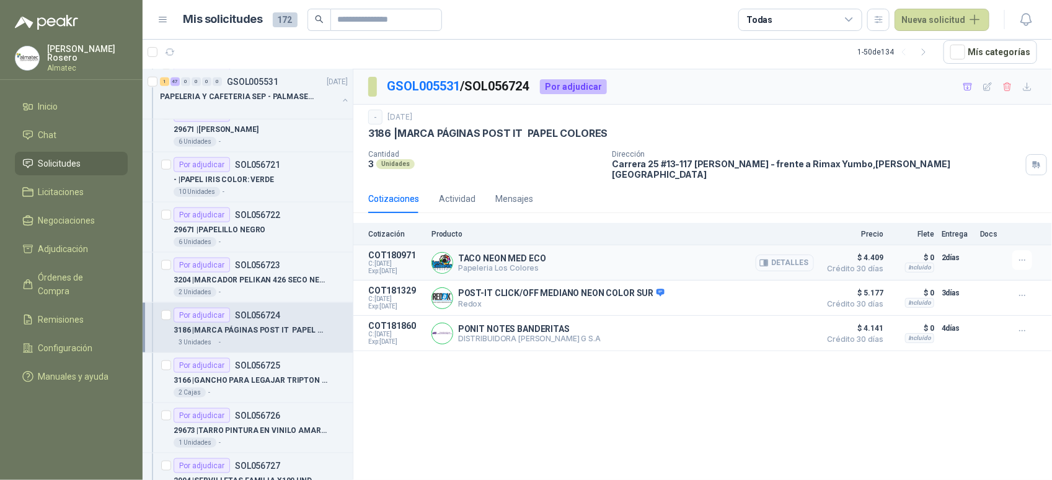
click at [810, 255] on button "Detalles" at bounding box center [785, 263] width 58 height 17
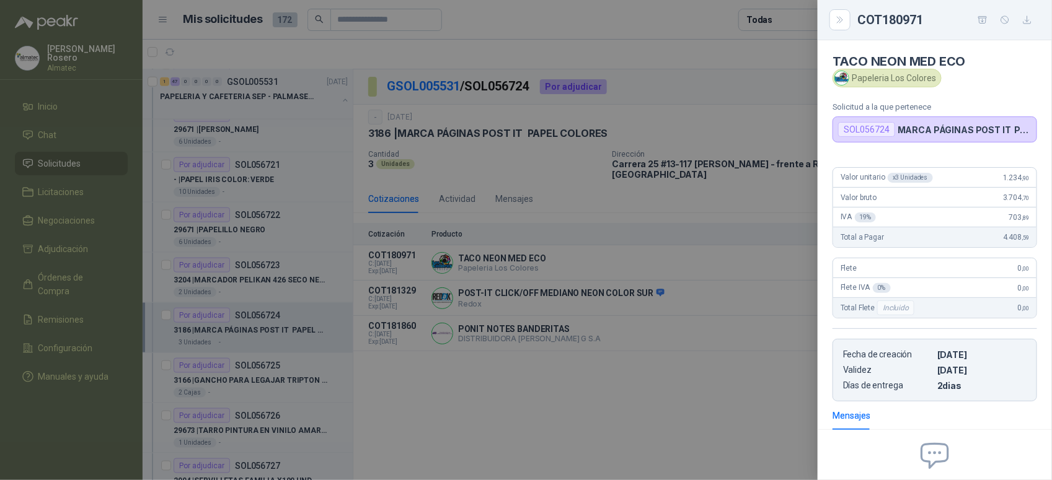
scroll to position [0, 0]
drag, startPoint x: 989, startPoint y: 180, endPoint x: 1042, endPoint y: 178, distance: 52.7
click at [1042, 178] on div "Valor unitario x 3 Unidades 1.234 ,90 Valor bruto 3.704 ,70 IVA 19 % 703 ,89 To…" at bounding box center [935, 281] width 234 height 244
click at [251, 383] on div at bounding box center [526, 240] width 1052 height 480
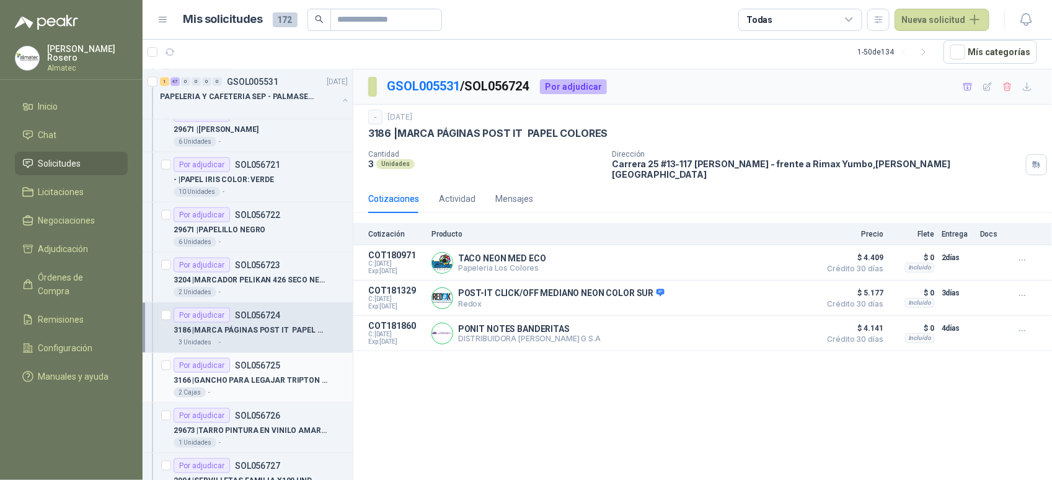
click at [279, 387] on p "3166 | GANCHO PARA LEGAJAR TRIPTON X 20" at bounding box center [251, 381] width 154 height 12
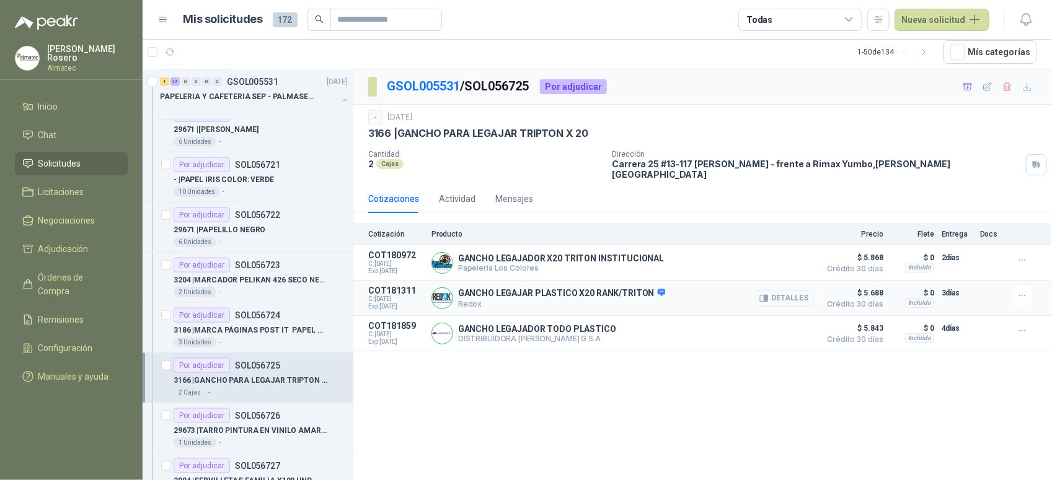
click at [782, 295] on button "Detalles" at bounding box center [785, 298] width 58 height 17
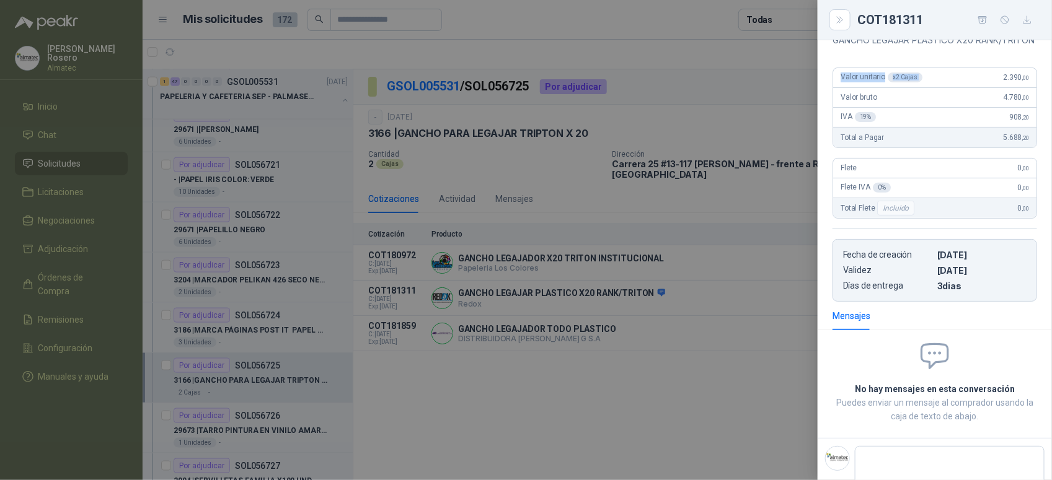
scroll to position [146, 0]
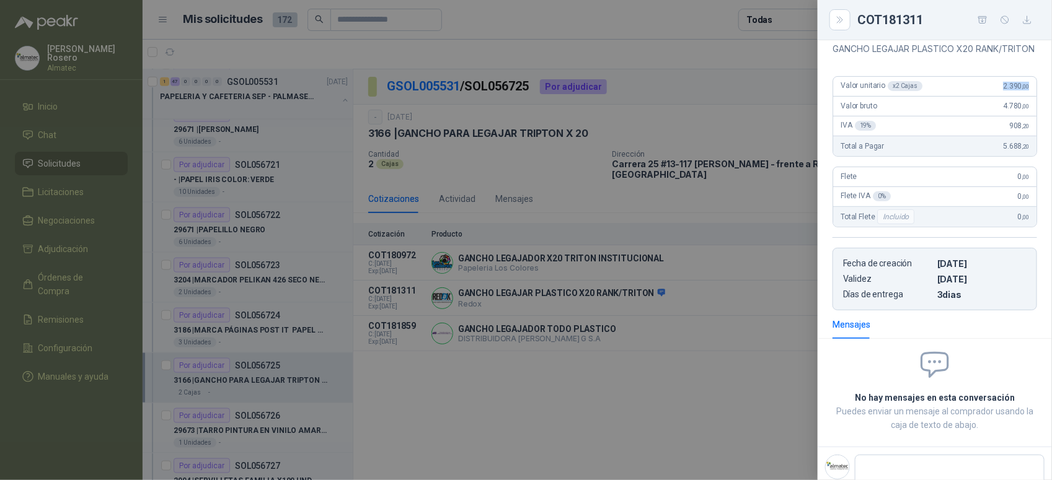
drag, startPoint x: 986, startPoint y: 50, endPoint x: 1021, endPoint y: 108, distance: 68.2
click at [1021, 97] on div "Valor unitario x 2 Cajas 2.390 ,00" at bounding box center [934, 87] width 203 height 20
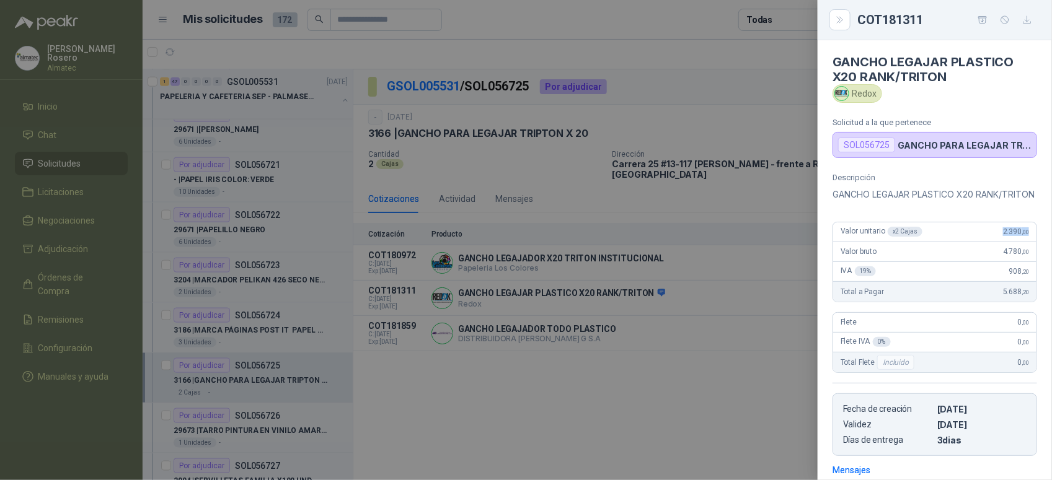
scroll to position [0, 0]
click at [878, 97] on div "Redox" at bounding box center [858, 94] width 50 height 19
click at [273, 361] on div at bounding box center [526, 240] width 1052 height 480
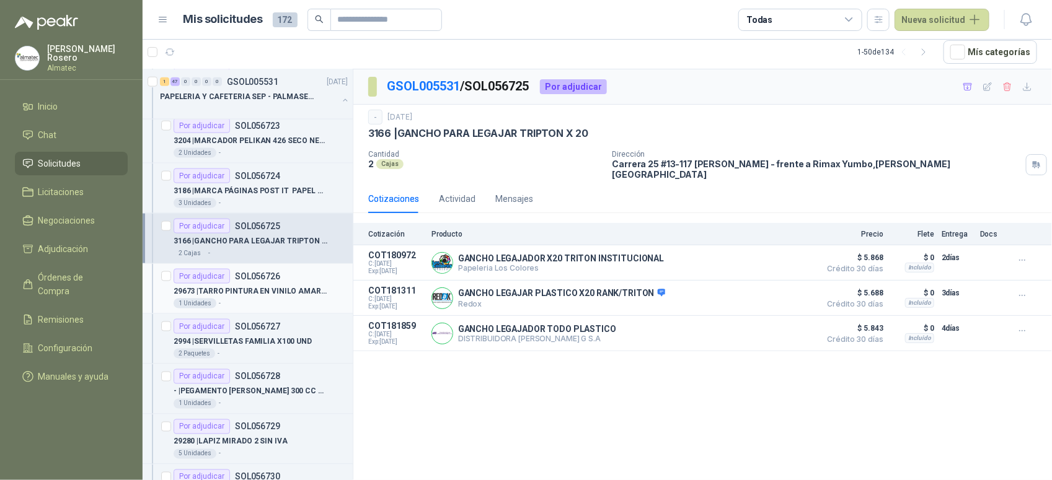
scroll to position [775, 0]
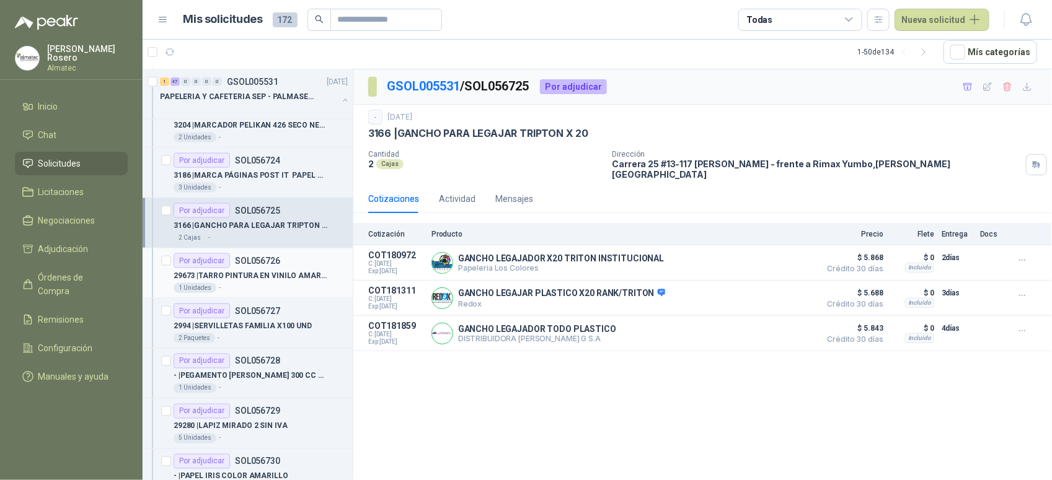
click at [270, 265] on p "SOL056726" at bounding box center [257, 261] width 45 height 9
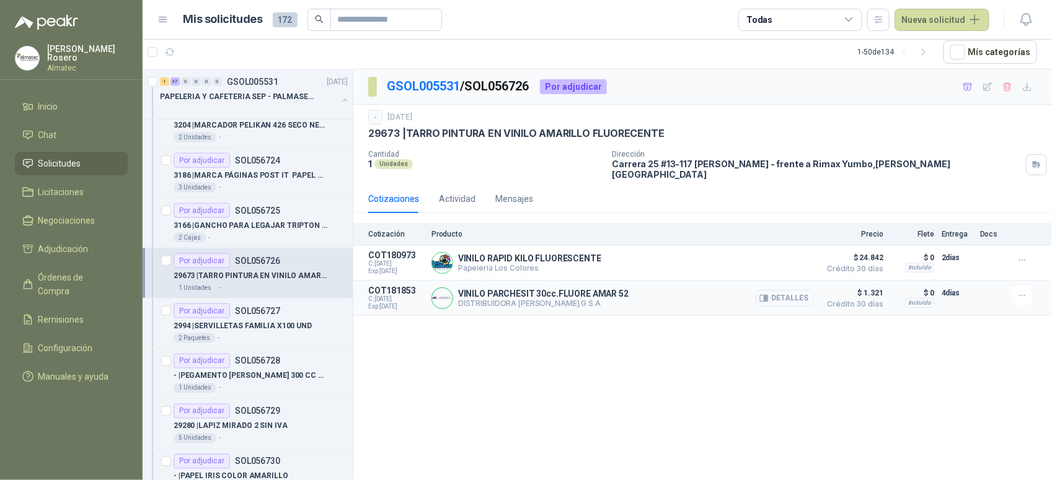
click at [788, 293] on button "Detalles" at bounding box center [785, 298] width 58 height 17
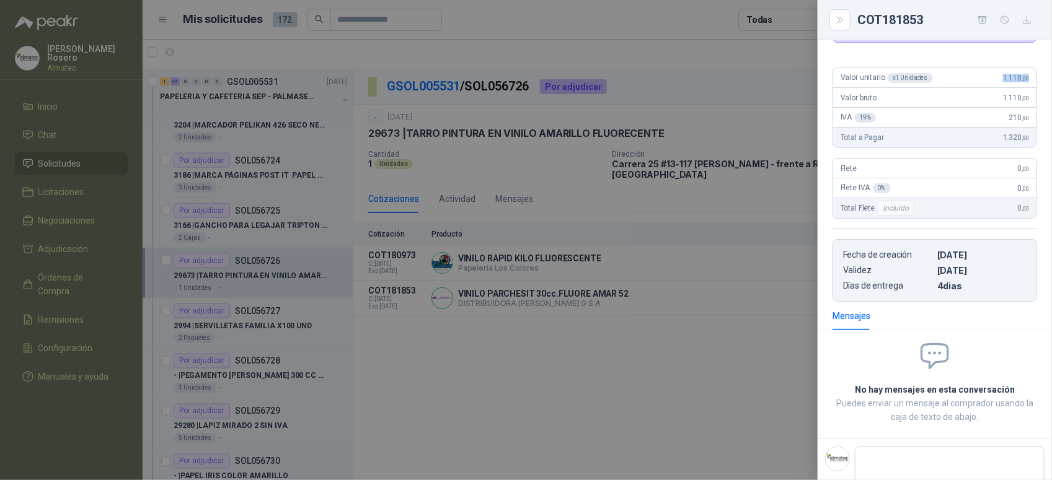
scroll to position [96, 0]
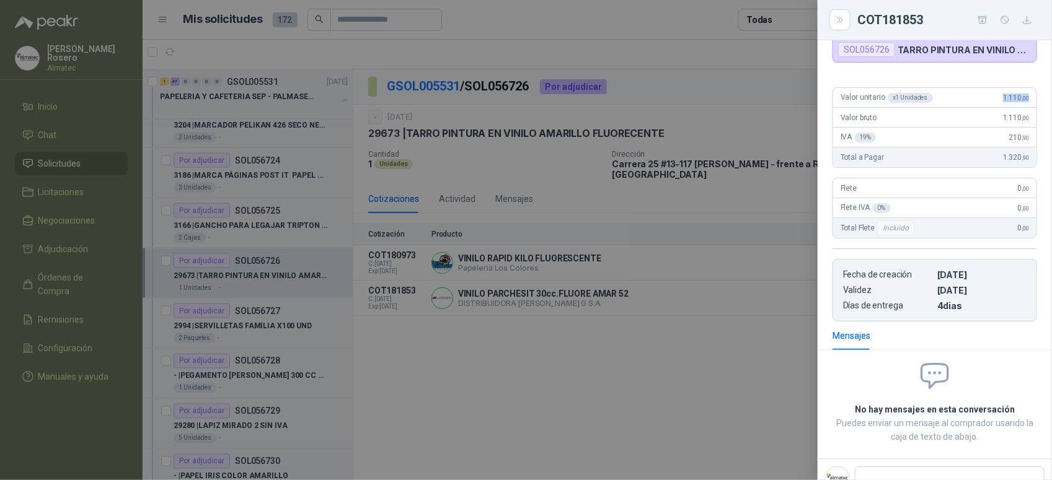
drag, startPoint x: 995, startPoint y: 63, endPoint x: 1023, endPoint y: 92, distance: 39.9
click at [1023, 92] on div "Valor unitario x 1 Unidades 1.110 ,00" at bounding box center [934, 98] width 203 height 20
click at [870, 323] on div "VINILO PARCHESIT 30cc.FLUORE AMAR 52 DISTRIBUIDORA JORGE MARIO URIBE G S.A Sol…" at bounding box center [935, 260] width 234 height 440
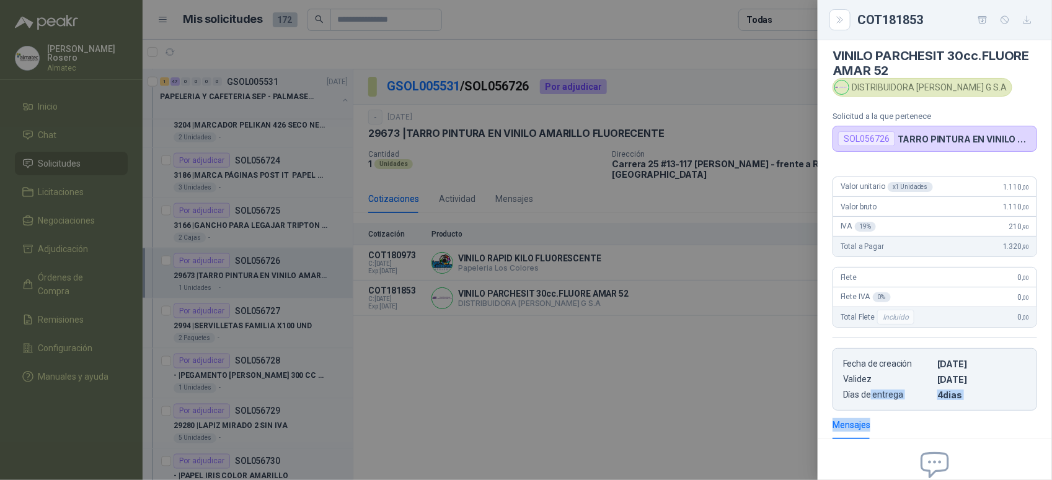
scroll to position [0, 0]
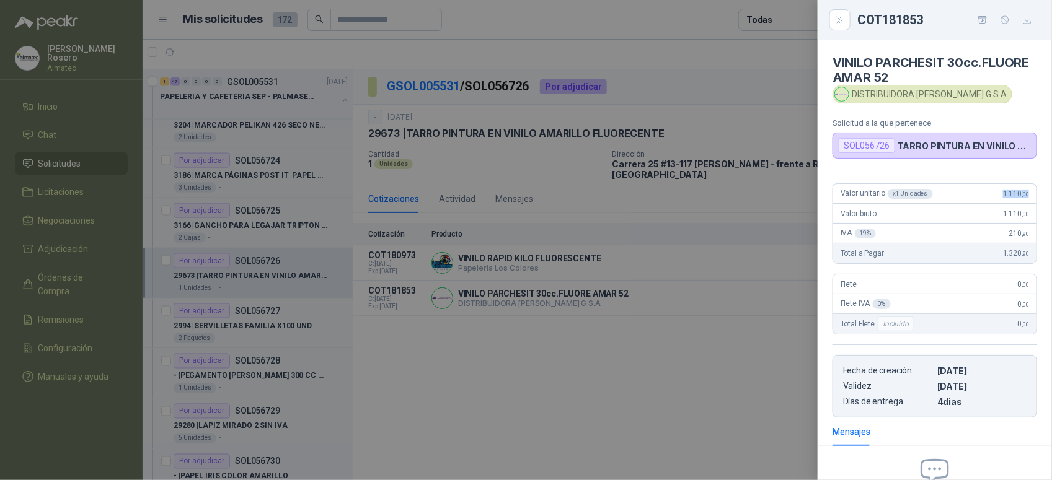
drag, startPoint x: 993, startPoint y: 189, endPoint x: 1029, endPoint y: 190, distance: 36.6
click at [1029, 190] on div "Valor unitario x 1 Unidades 1.110 ,00 Valor bruto 1.110 ,00 IVA 19 % 210 ,90 To…" at bounding box center [935, 296] width 234 height 244
click at [274, 320] on div at bounding box center [526, 240] width 1052 height 480
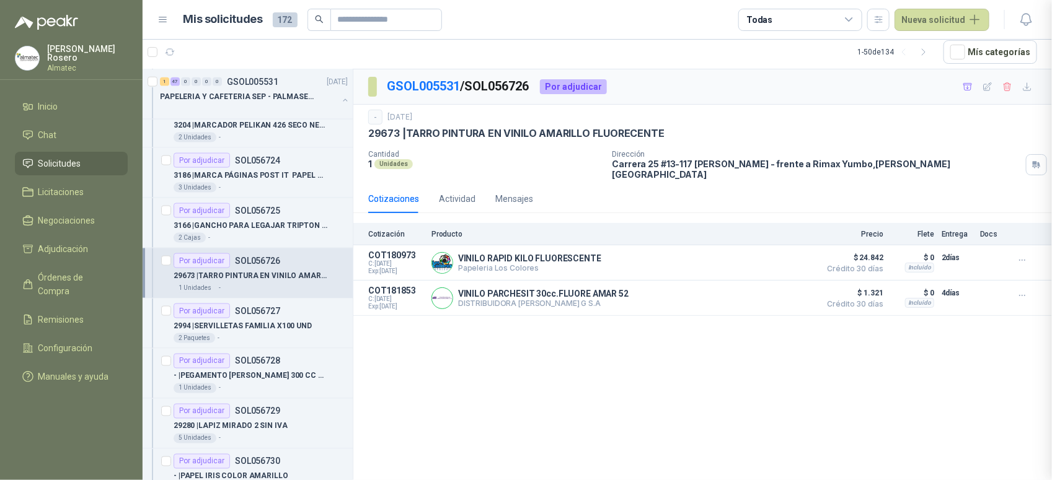
scroll to position [147, 0]
click at [274, 319] on div "Por adjudicar SOL056727" at bounding box center [227, 311] width 107 height 15
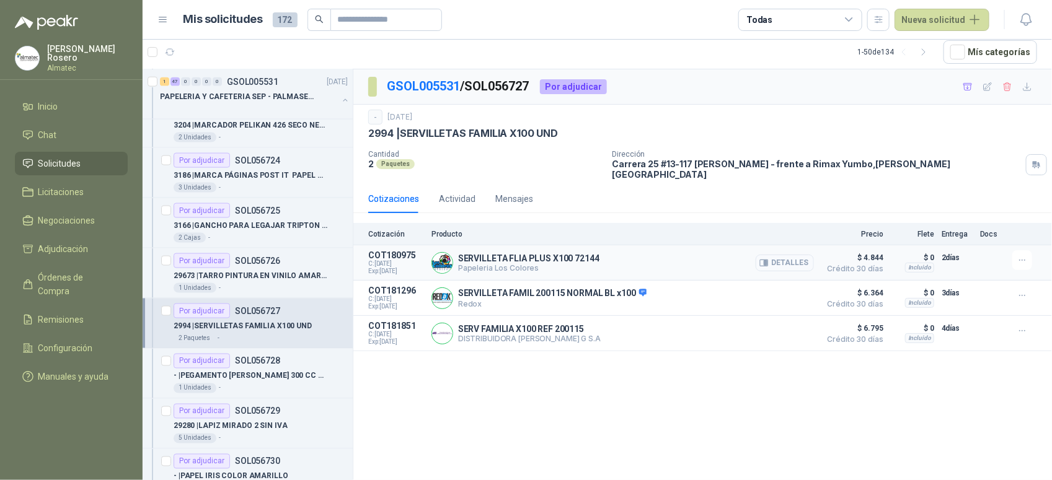
click at [780, 255] on button "Detalles" at bounding box center [785, 263] width 58 height 17
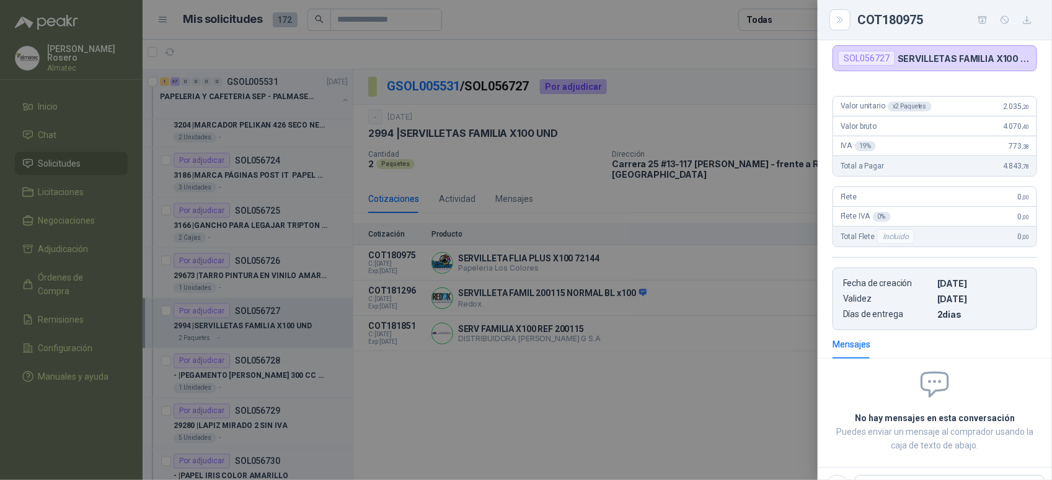
scroll to position [63, 0]
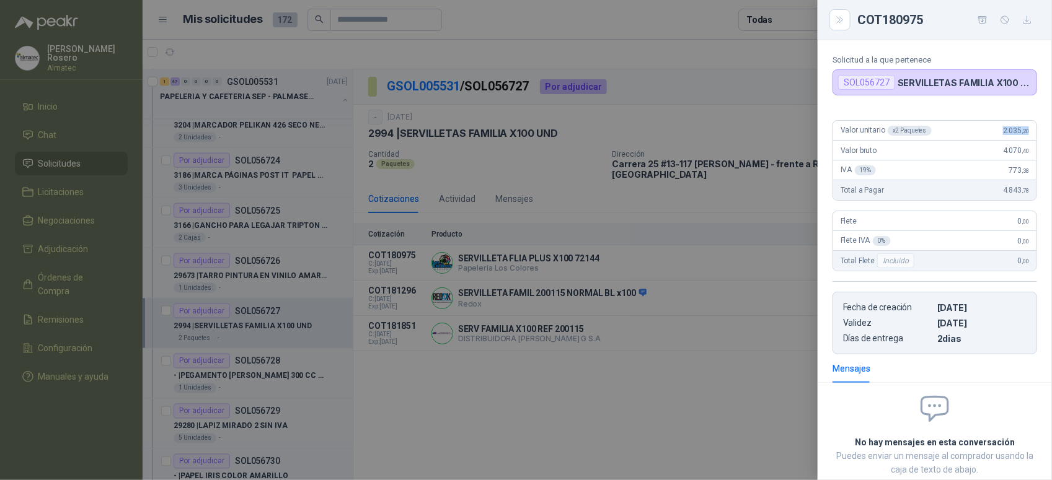
drag, startPoint x: 994, startPoint y: 126, endPoint x: 1042, endPoint y: 131, distance: 48.1
click at [1042, 131] on div "Valor unitario x 2 Paquetes 2.035 ,20 Valor bruto 4.070 ,40 IVA 19 % 773 ,38 To…" at bounding box center [935, 232] width 234 height 244
click at [270, 403] on div at bounding box center [526, 240] width 1052 height 480
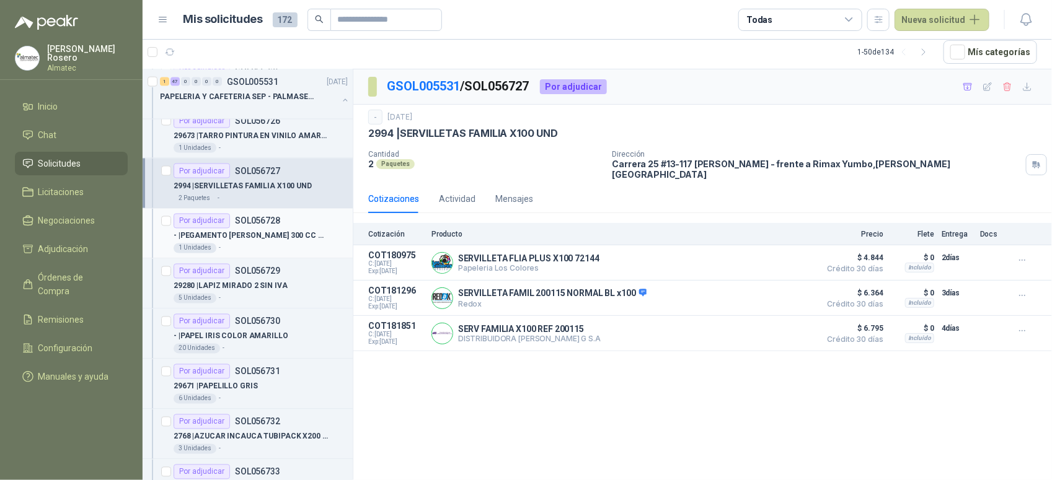
scroll to position [930, 0]
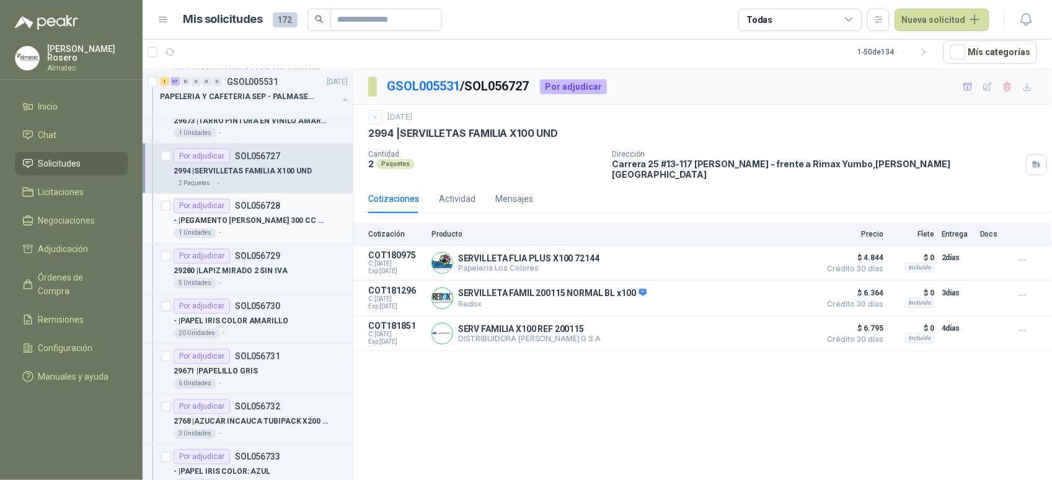
click at [267, 203] on p "SOL056728" at bounding box center [257, 206] width 45 height 9
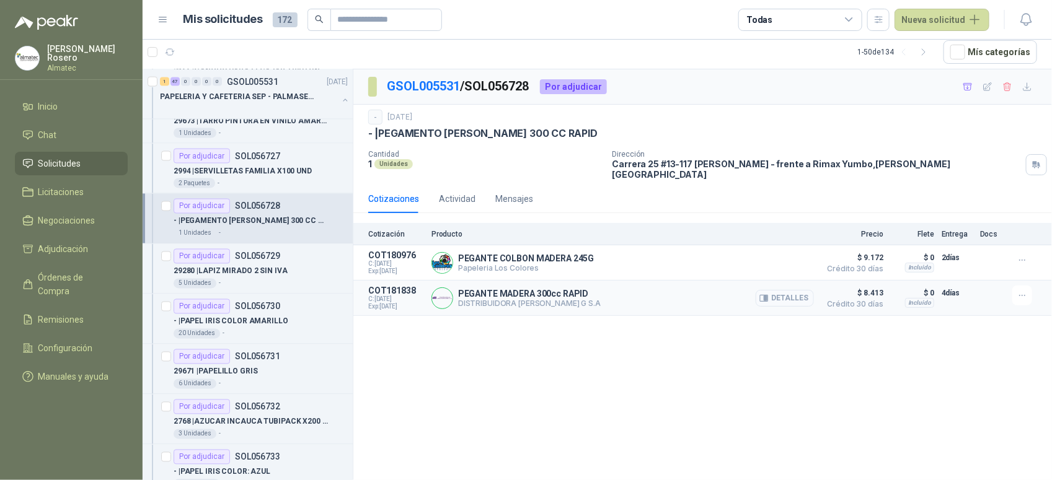
click at [801, 290] on button "Detalles" at bounding box center [785, 298] width 58 height 17
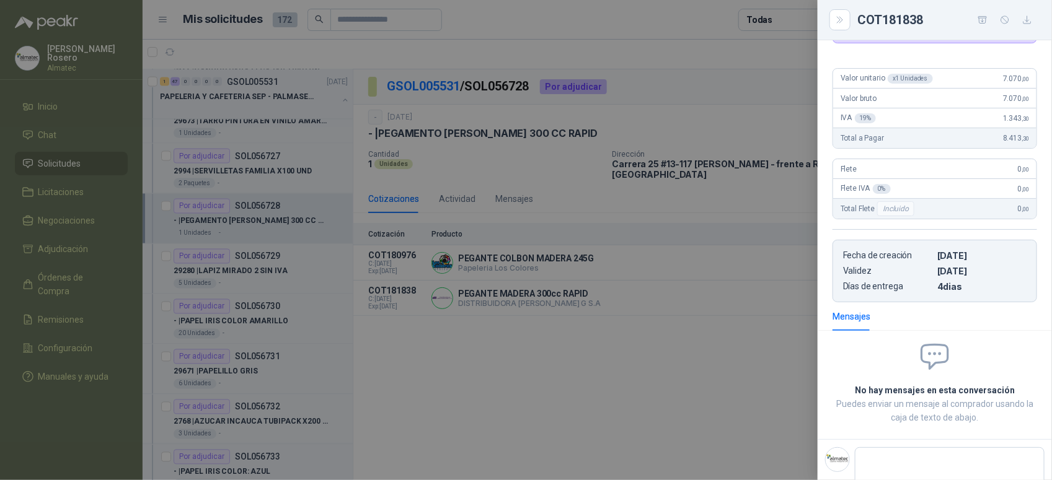
scroll to position [63, 0]
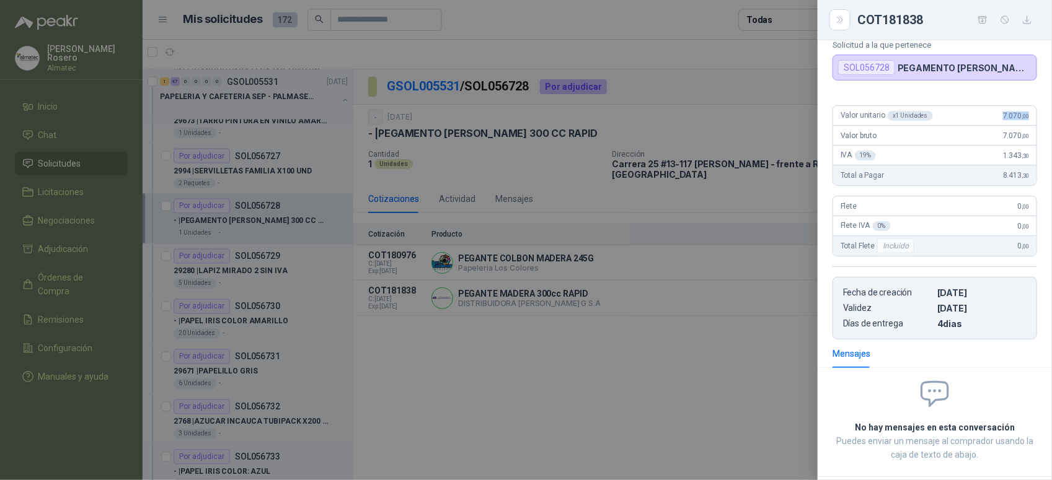
drag, startPoint x: 996, startPoint y: 130, endPoint x: 1022, endPoint y: 130, distance: 26.0
click at [1022, 126] on div "Valor unitario x 1 Unidades 7.070 ,00" at bounding box center [934, 116] width 203 height 20
click at [394, 337] on div at bounding box center [526, 240] width 1052 height 480
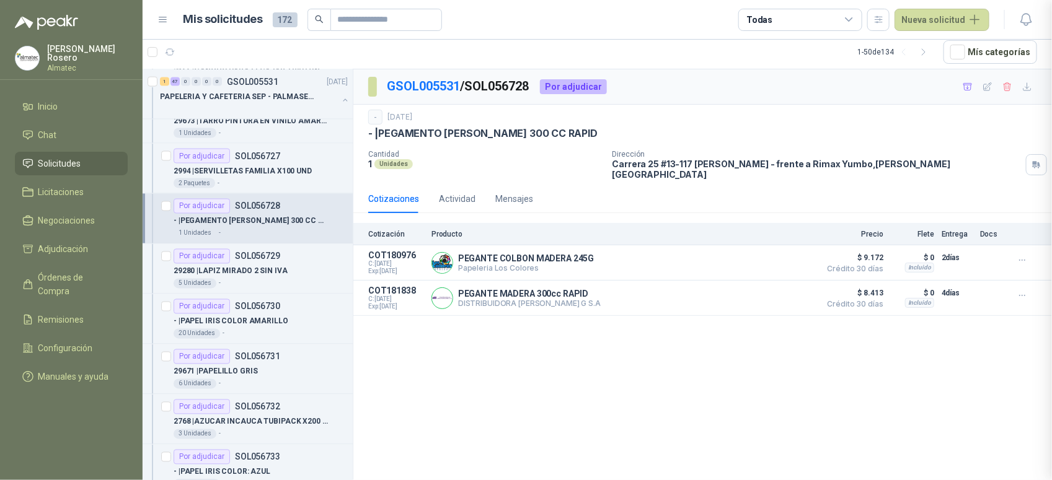
scroll to position [147, 0]
click at [237, 273] on p "29280 | LAPIZ MIRADO 2 SIN IVA" at bounding box center [231, 272] width 114 height 12
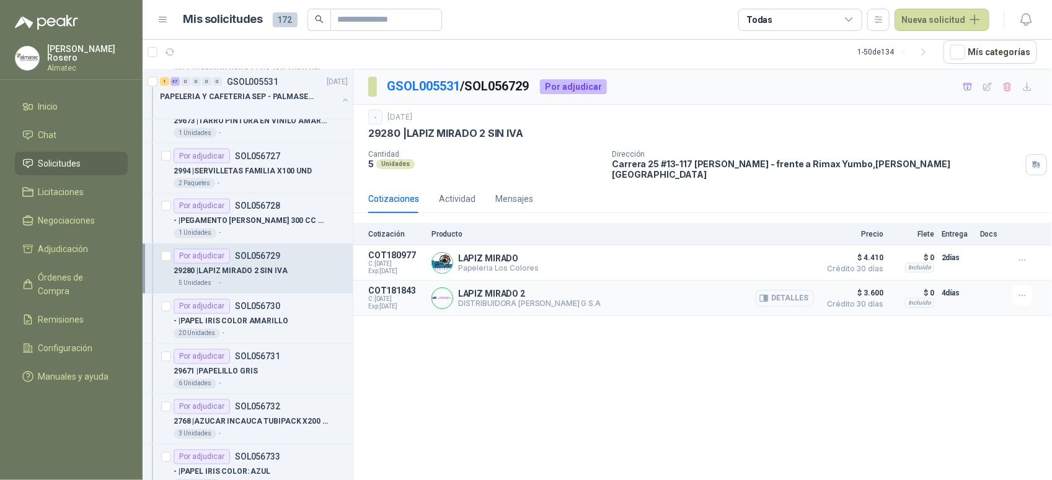
click at [820, 286] on article "COT181843 C: 23/09/2025 Exp: 08/10/2025 LAPIZ MIRADO 2 DISTRIBUIDORA JORGE MARI…" at bounding box center [702, 298] width 699 height 35
click at [797, 290] on button "Detalles" at bounding box center [785, 298] width 58 height 17
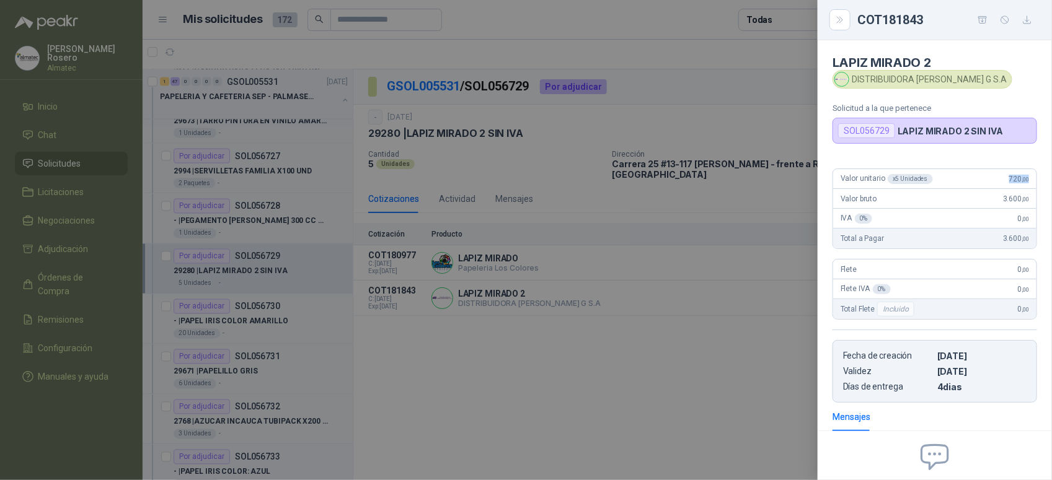
drag, startPoint x: 987, startPoint y: 181, endPoint x: 1029, endPoint y: 181, distance: 42.2
click at [1029, 181] on div "Valor unitario x 5 Unidades 720 ,00 Valor bruto 3.600 ,00 IVA 0 % 0 ,00 Total a…" at bounding box center [935, 281] width 234 height 244
click at [501, 338] on div at bounding box center [526, 240] width 1052 height 480
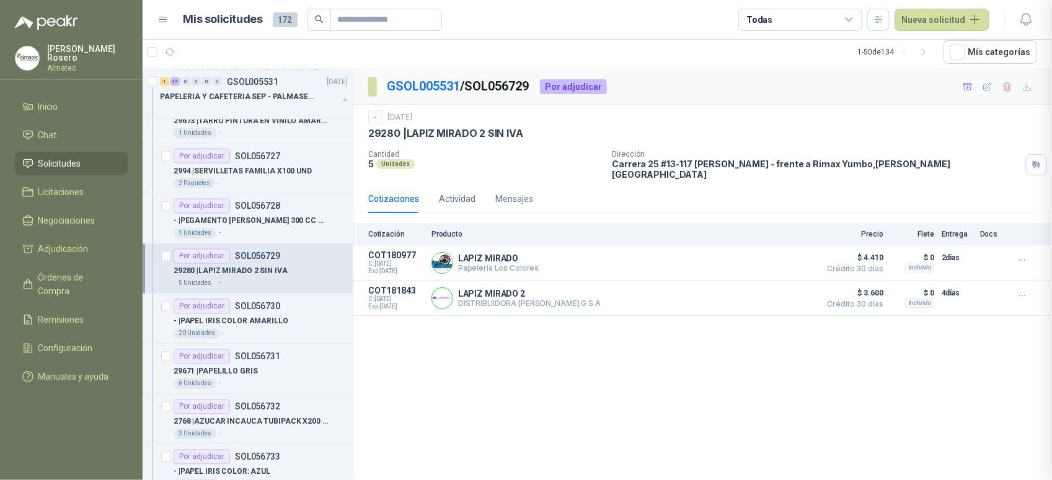
scroll to position [131, 0]
click at [289, 314] on div "Por adjudicar SOL056730" at bounding box center [261, 306] width 174 height 15
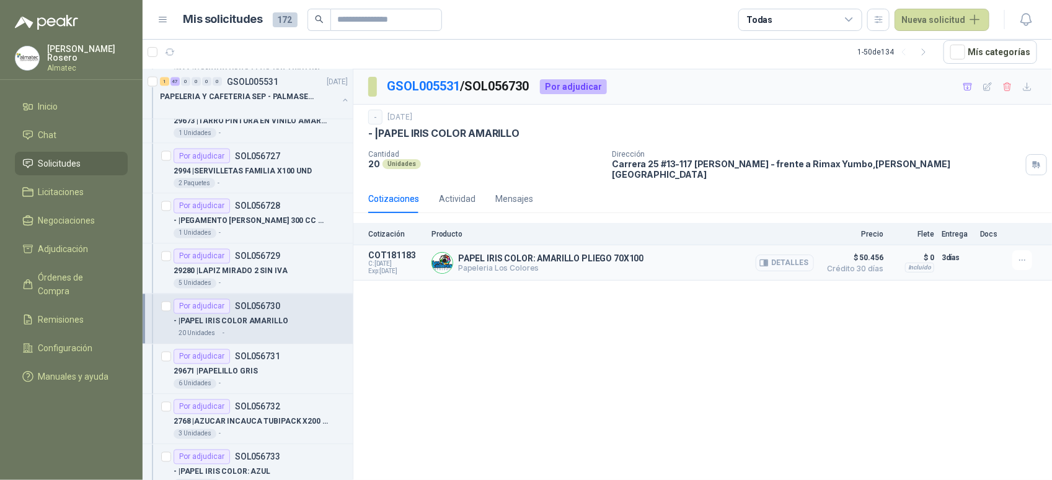
click at [805, 255] on button "Detalles" at bounding box center [785, 263] width 58 height 17
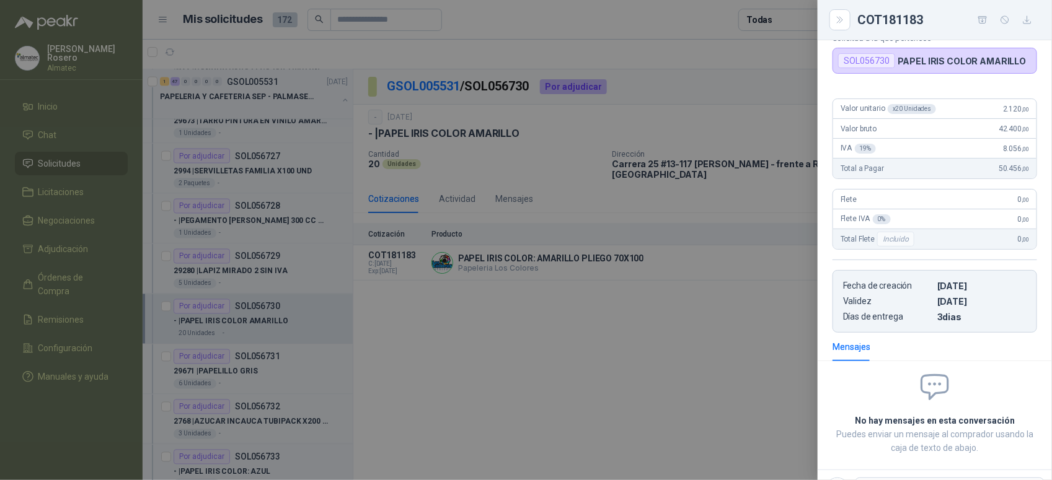
scroll to position [63, 0]
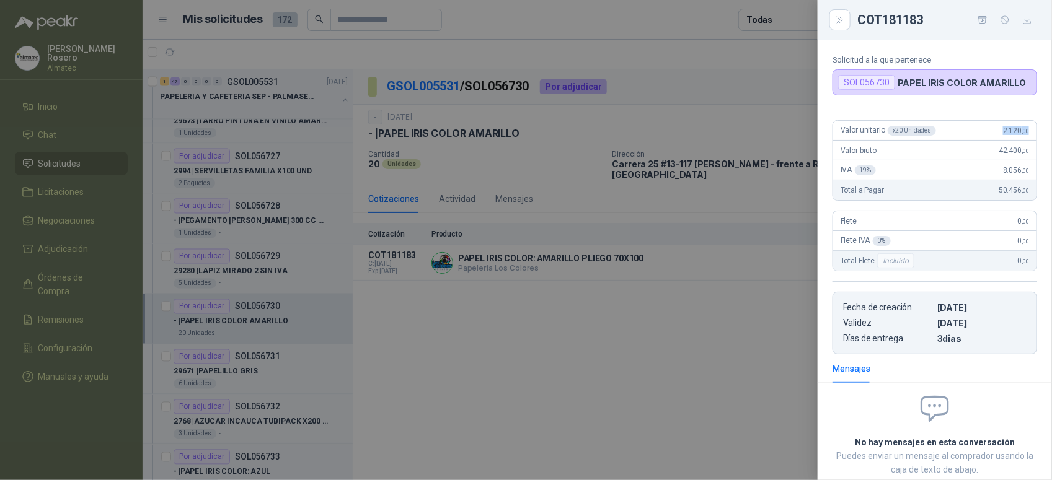
drag, startPoint x: 991, startPoint y: 133, endPoint x: 1030, endPoint y: 136, distance: 39.2
click at [1030, 136] on div "Valor unitario x 20 Unidades 2.120 ,00 Valor bruto 42.400 ,00 IVA 19 % 8.056 ,0…" at bounding box center [935, 232] width 234 height 244
click at [704, 342] on div at bounding box center [526, 240] width 1052 height 480
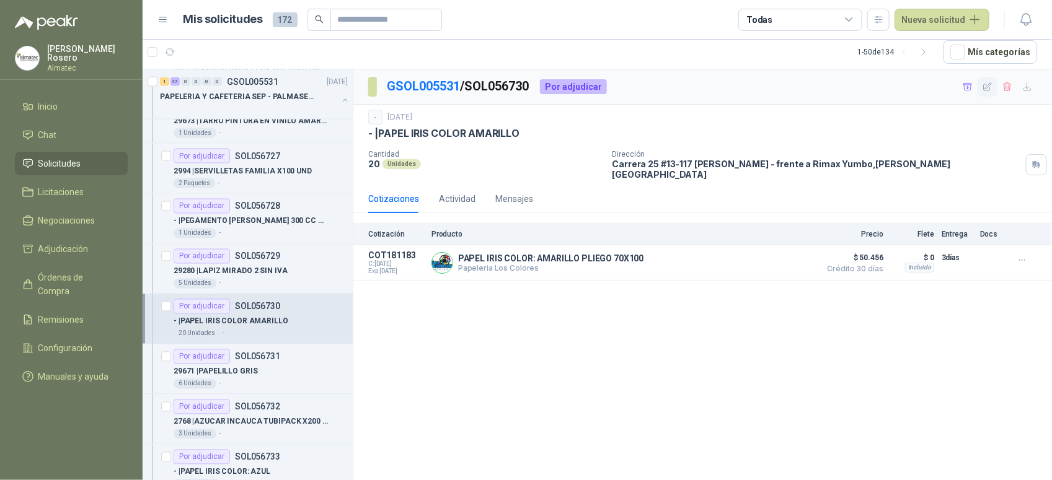
click at [986, 84] on icon "button" at bounding box center [988, 86] width 8 height 8
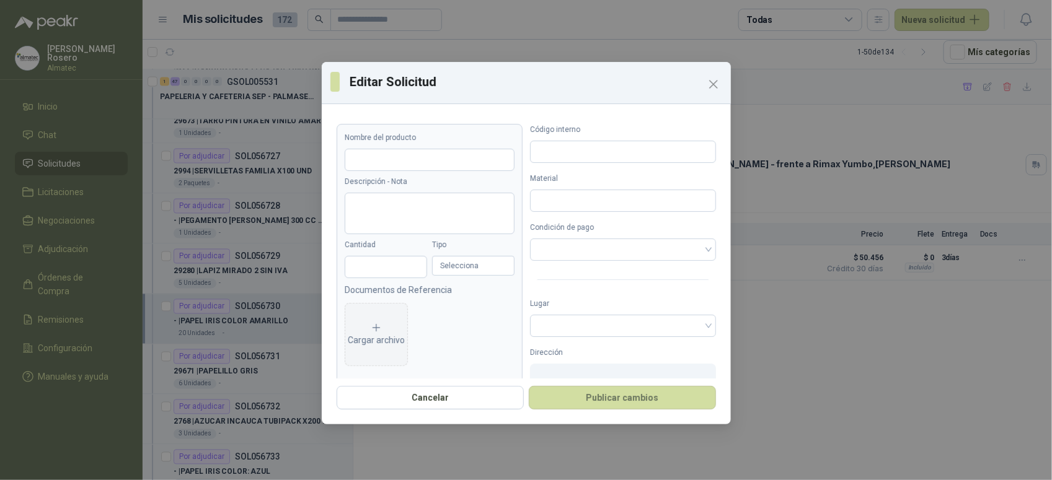
type input "**********"
type input "**"
type input "*"
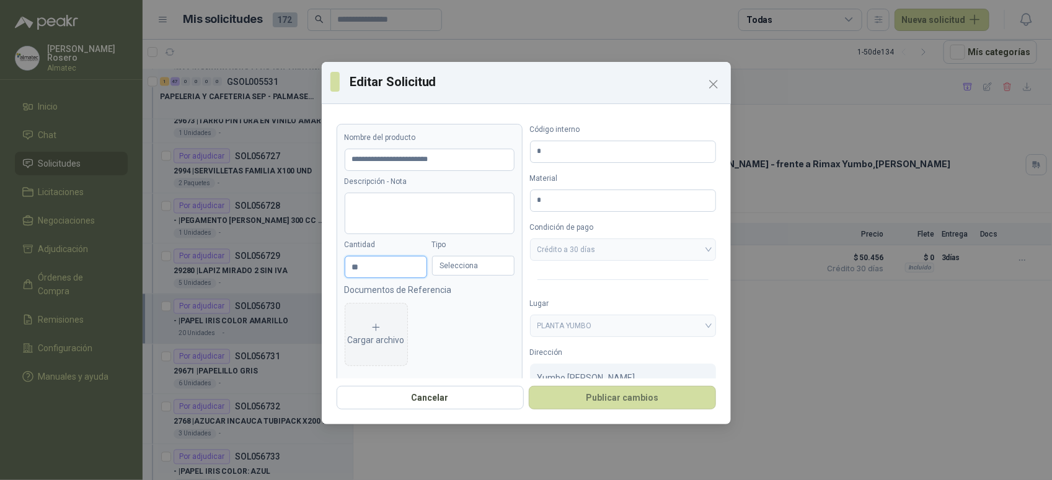
drag, startPoint x: 370, startPoint y: 273, endPoint x: 262, endPoint y: 259, distance: 108.8
click at [285, 263] on div "**********" at bounding box center [526, 240] width 1052 height 480
type input "**********"
type input "*"
type input "**********"
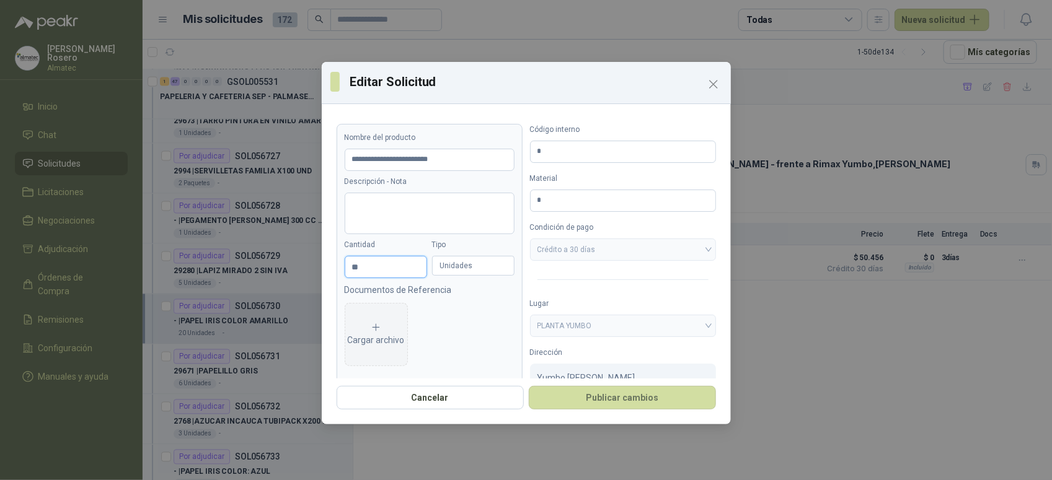
type input "**"
click at [529, 386] on button "Publicar cambios" at bounding box center [622, 398] width 187 height 24
type input "**********"
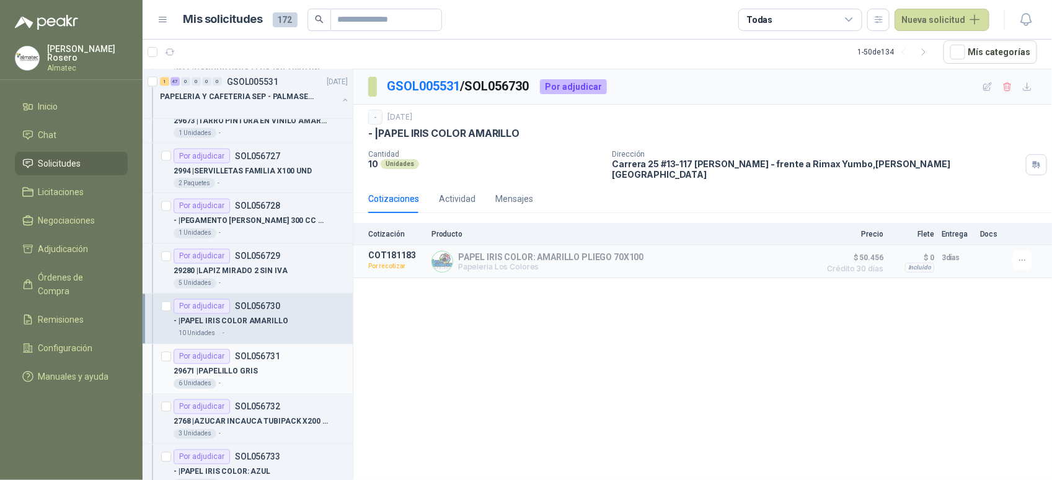
click at [281, 386] on div "6 Unidades -" at bounding box center [261, 384] width 174 height 10
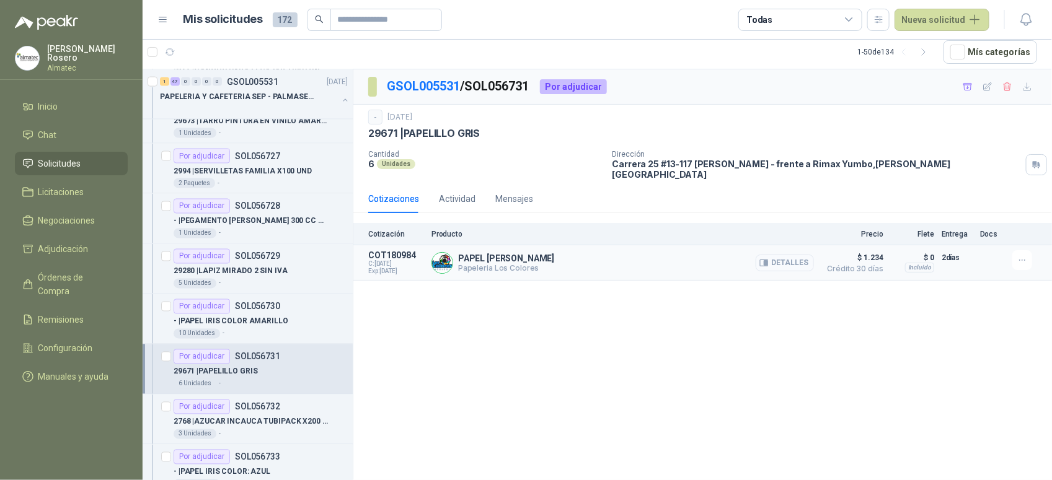
click at [795, 257] on button "Detalles" at bounding box center [785, 263] width 58 height 17
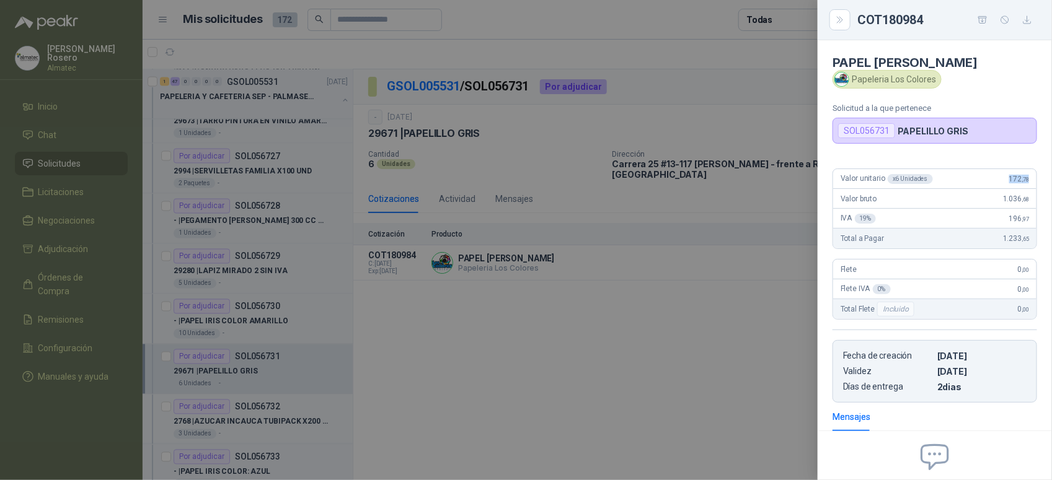
drag, startPoint x: 995, startPoint y: 184, endPoint x: 1027, endPoint y: 180, distance: 31.8
click at [1027, 180] on div "Valor unitario x 6 Unidades 172 ,78" at bounding box center [934, 179] width 203 height 20
click at [432, 376] on div at bounding box center [526, 240] width 1052 height 480
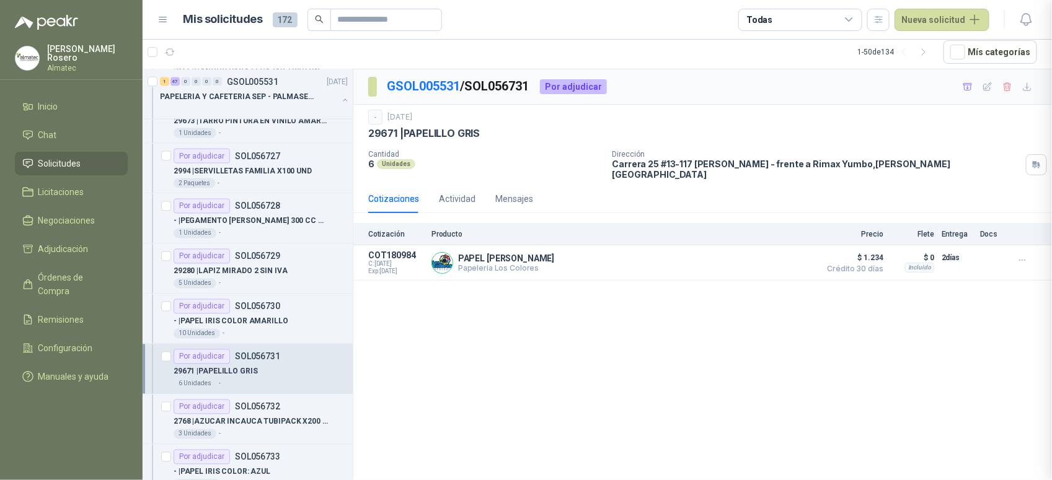
scroll to position [131, 0]
click at [274, 427] on p "2768 | AZUCAR INCAUCA TUBIPACK X200 UND 5%" at bounding box center [251, 423] width 154 height 12
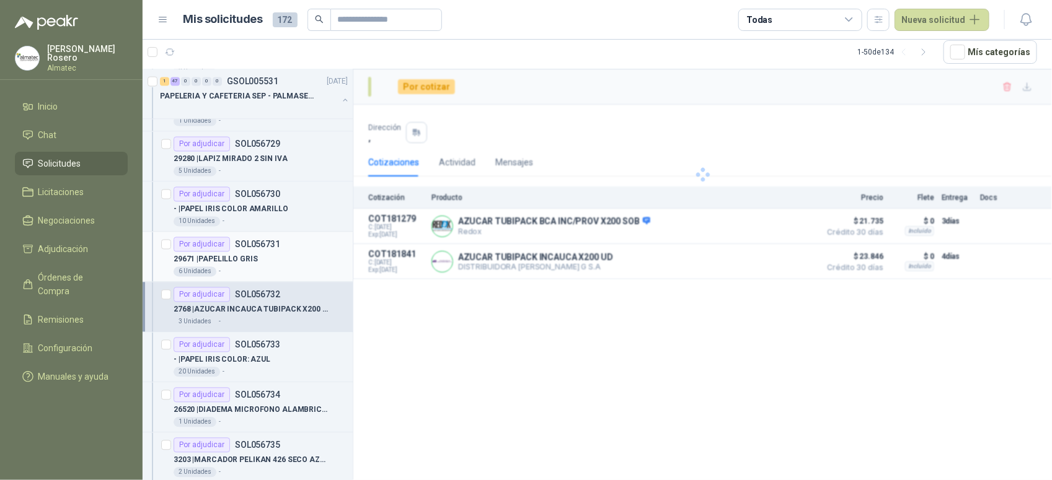
scroll to position [1085, 0]
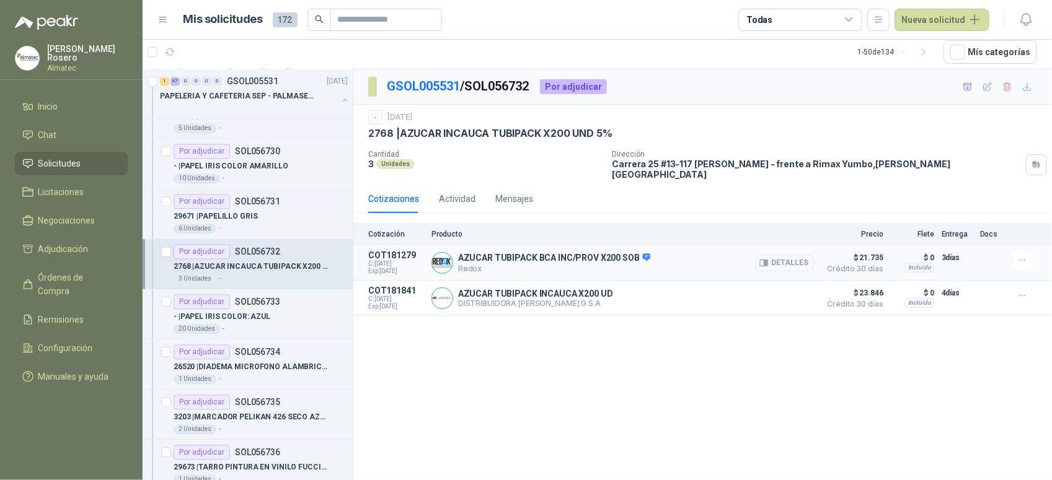
click at [801, 257] on button "Detalles" at bounding box center [785, 263] width 58 height 17
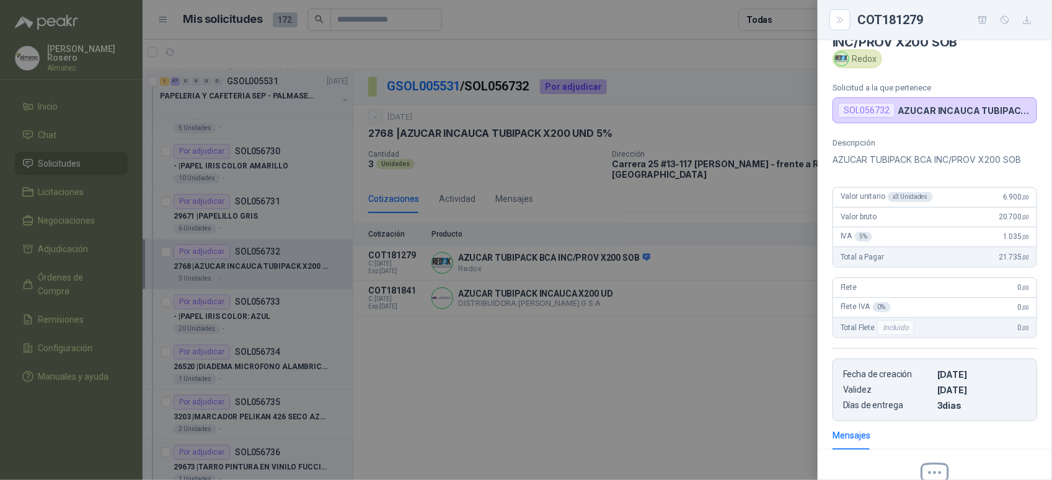
scroll to position [25, 0]
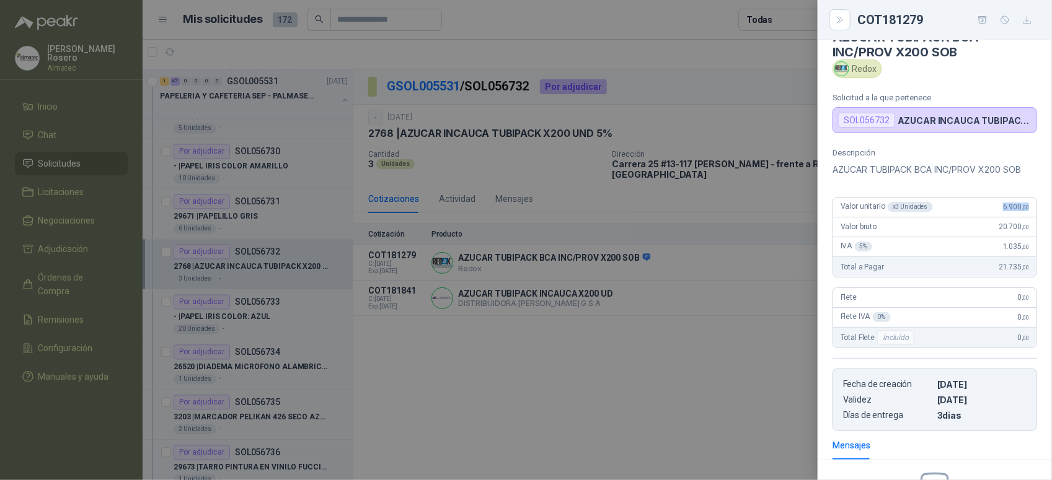
drag, startPoint x: 984, startPoint y: 205, endPoint x: 1029, endPoint y: 210, distance: 45.5
click at [1029, 210] on div "Descripción AZUCAR TUBIPACK BCA INC/PROV X200 SOB Valor unitario x 3 Unidades 6…" at bounding box center [935, 289] width 234 height 283
click at [478, 343] on div at bounding box center [526, 240] width 1052 height 480
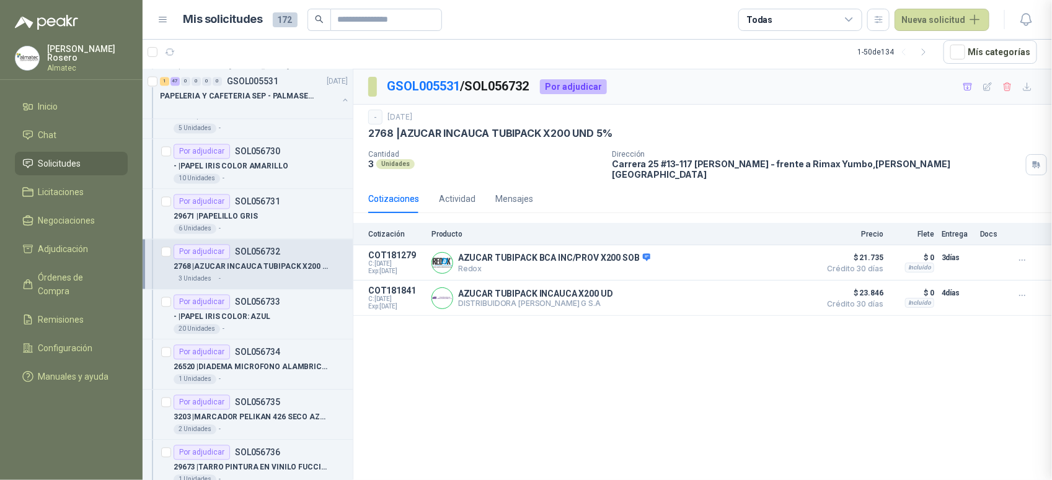
scroll to position [187, 0]
click at [240, 316] on p "- | PAPEL IRIS COLOR: AZUL" at bounding box center [222, 318] width 97 height 12
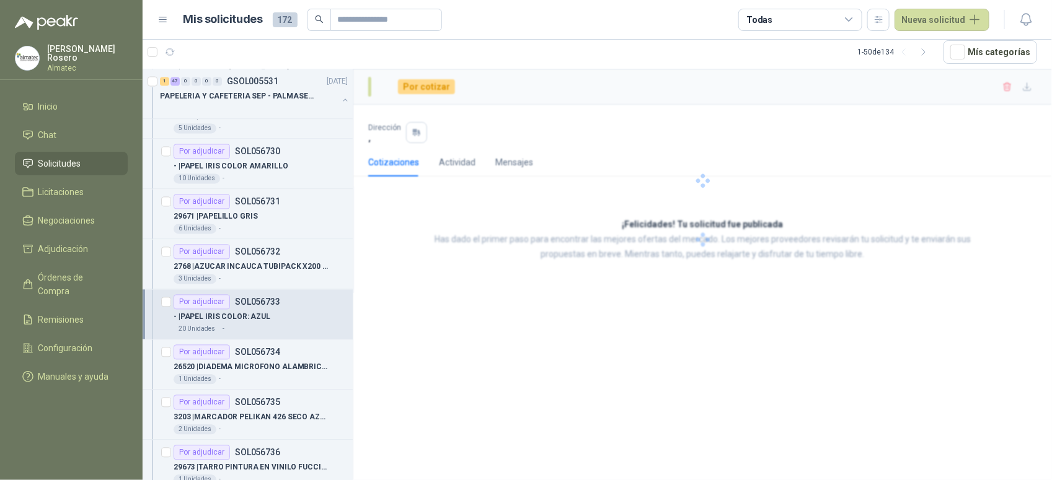
click at [253, 320] on p "- | PAPEL IRIS COLOR: AZUL" at bounding box center [222, 318] width 97 height 12
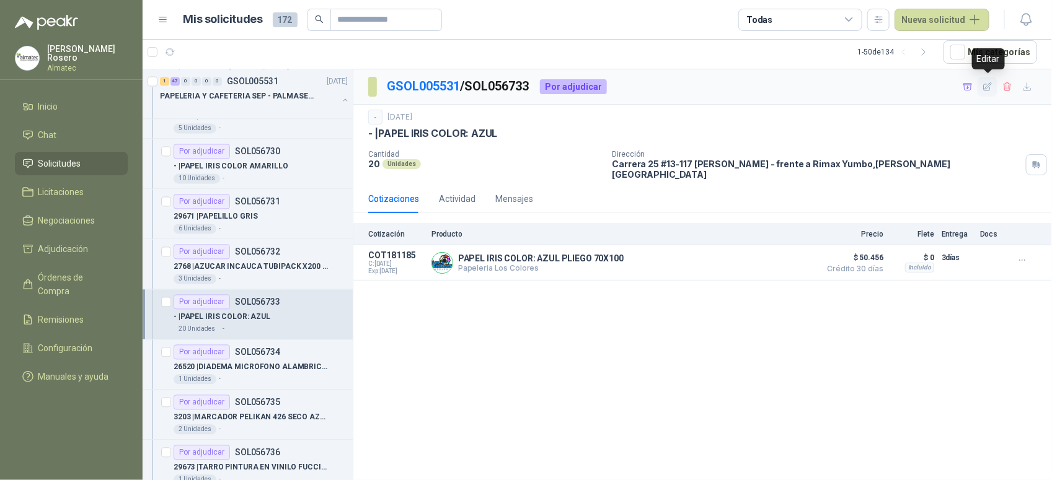
click at [986, 87] on icon "button" at bounding box center [988, 86] width 8 height 8
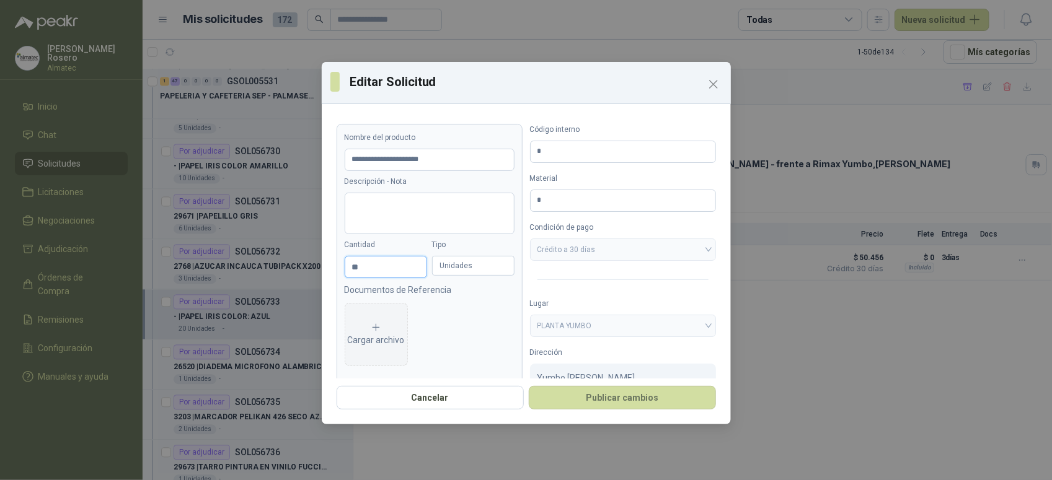
drag, startPoint x: 365, startPoint y: 265, endPoint x: 274, endPoint y: 253, distance: 91.4
click at [283, 255] on div "**********" at bounding box center [526, 240] width 1052 height 480
type input "**********"
type input "*"
type input "**********"
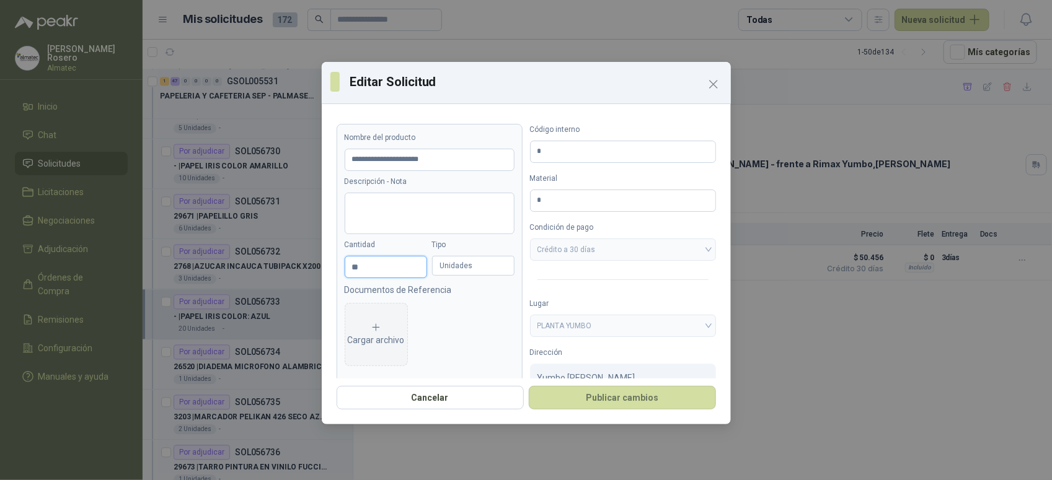
type input "**"
click at [529, 386] on button "Publicar cambios" at bounding box center [622, 398] width 187 height 24
type input "**********"
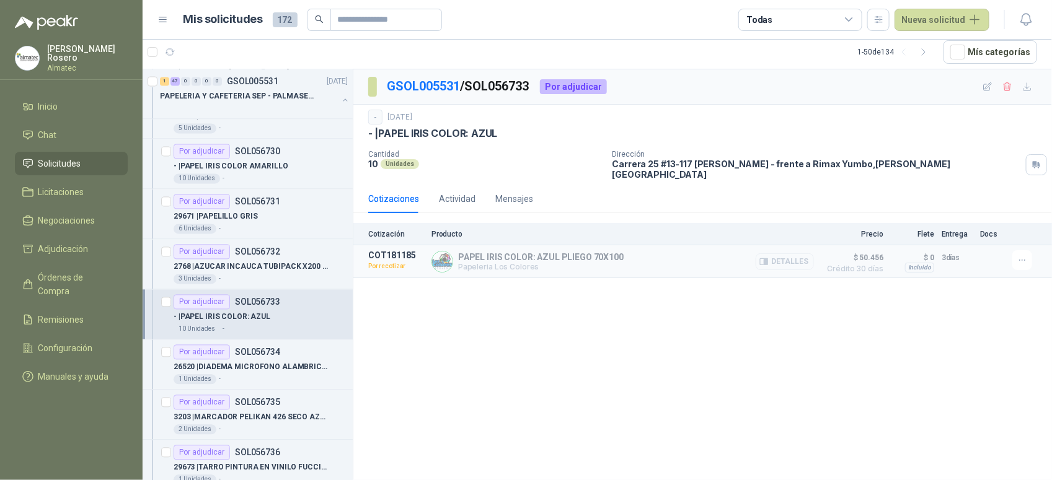
click at [785, 255] on button "Detalles" at bounding box center [785, 262] width 58 height 17
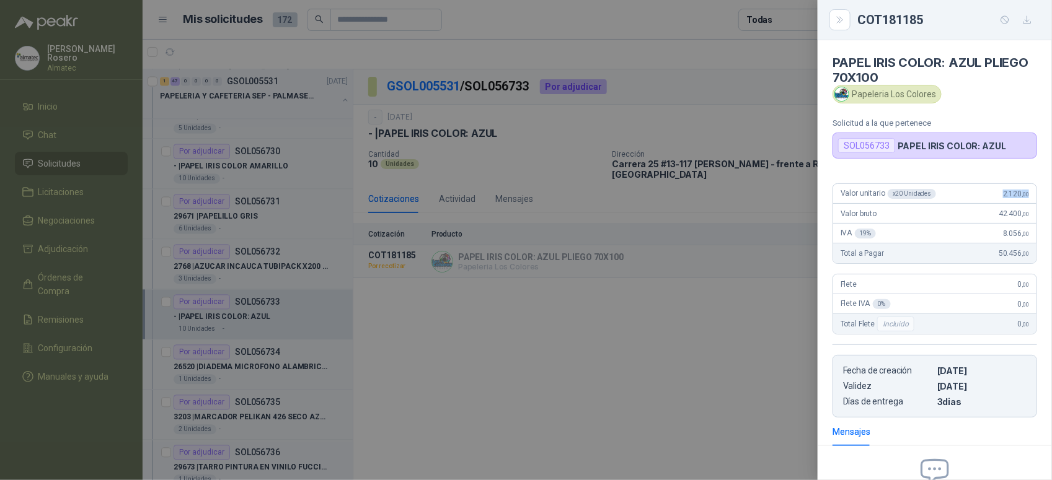
drag, startPoint x: 987, startPoint y: 193, endPoint x: 1030, endPoint y: 190, distance: 43.5
click at [1030, 190] on div "Valor unitario x 20 Unidades 2.120 ,00 Valor bruto 42.400 ,00 IVA 19 % 8.056 ,0…" at bounding box center [935, 296] width 234 height 244
click at [448, 311] on div at bounding box center [526, 240] width 1052 height 480
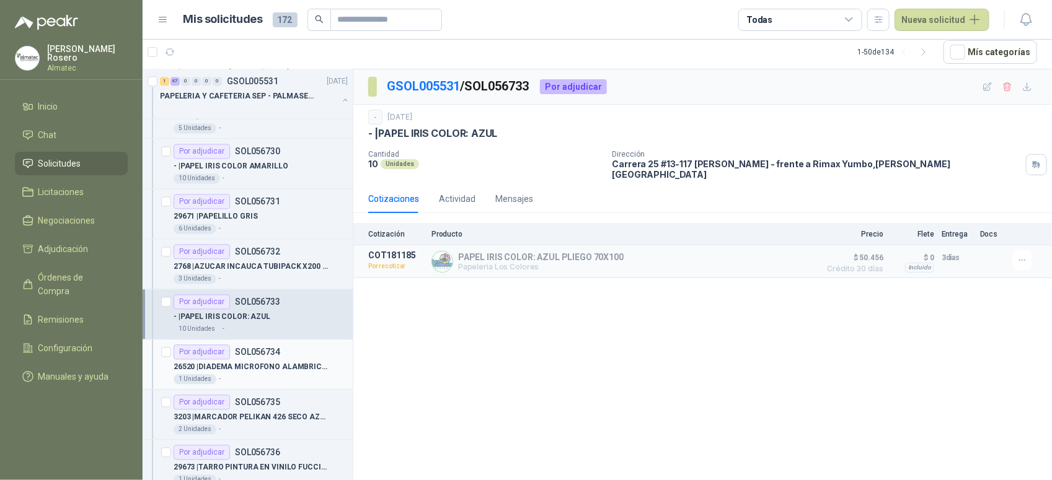
click at [260, 374] on p "26520 | DIADEMA MICROFONO ALAMBRICO LOGITECH H111" at bounding box center [251, 368] width 154 height 12
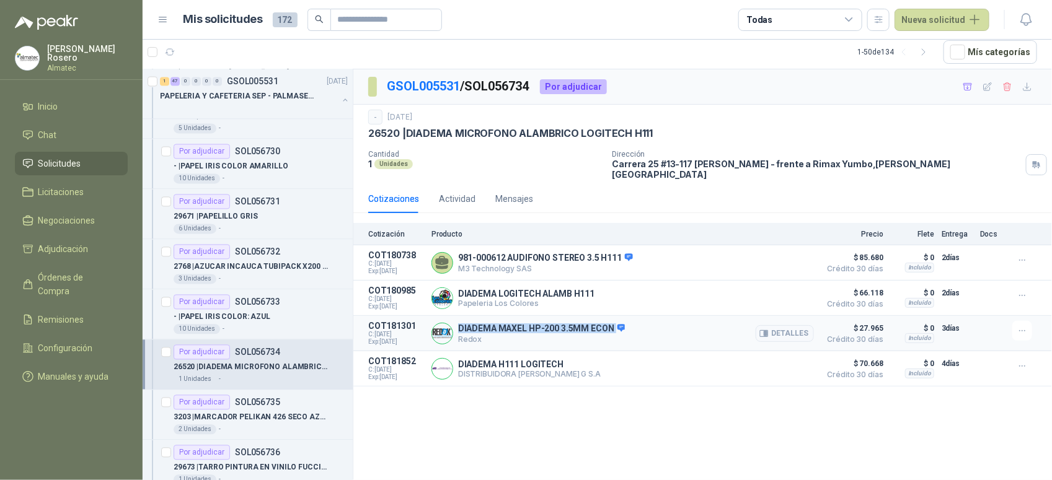
drag, startPoint x: 611, startPoint y: 323, endPoint x: 457, endPoint y: 322, distance: 153.7
click at [457, 322] on div "DIADEMA MAXEL HP-200 3.5MM ECON Redox Detalles" at bounding box center [622, 333] width 383 height 25
click at [814, 290] on article "COT180985 C: 19/09/2025 Exp: 04/10/2025 DIADEMA LOGITECH ALAMB H111 Papeleria L…" at bounding box center [702, 298] width 699 height 35
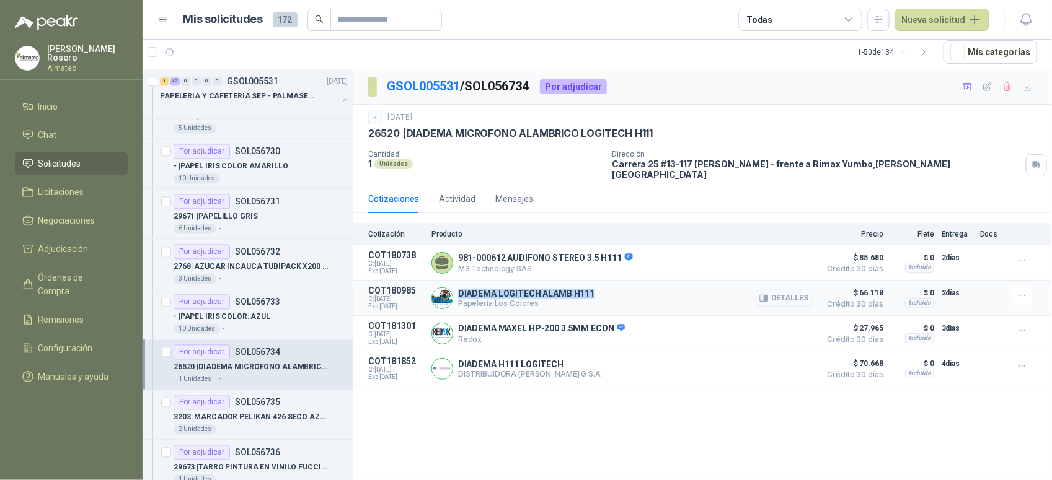
drag, startPoint x: 599, startPoint y: 286, endPoint x: 459, endPoint y: 288, distance: 140.1
click at [459, 288] on div "DIADEMA LOGITECH ALAMB H111 Papeleria Los Colores Detalles" at bounding box center [622, 298] width 383 height 25
click at [780, 290] on button "Detalles" at bounding box center [785, 298] width 58 height 17
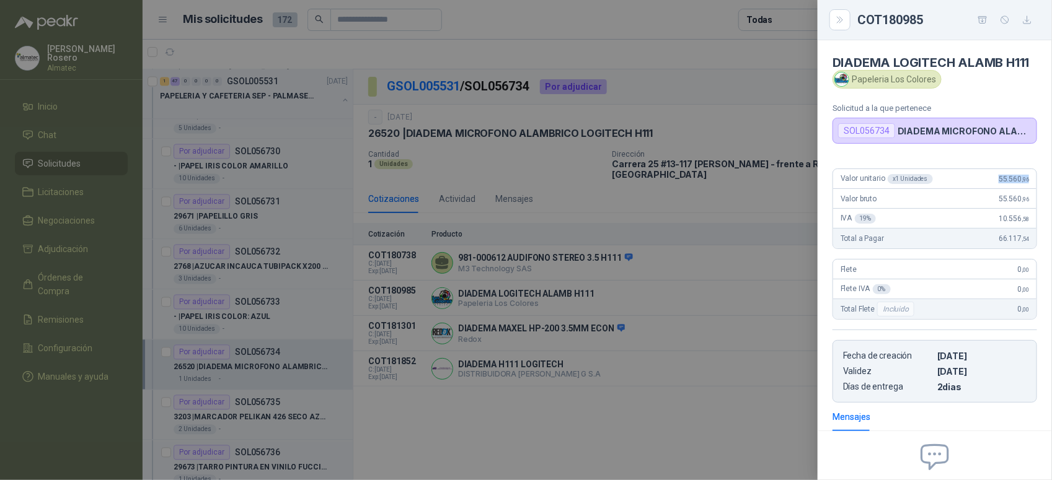
drag, startPoint x: 981, startPoint y: 196, endPoint x: 1025, endPoint y: 193, distance: 44.1
click at [1025, 189] on div "Valor unitario x 1 Unidades 55.560 ,96" at bounding box center [934, 179] width 203 height 20
click at [490, 387] on div at bounding box center [526, 240] width 1052 height 480
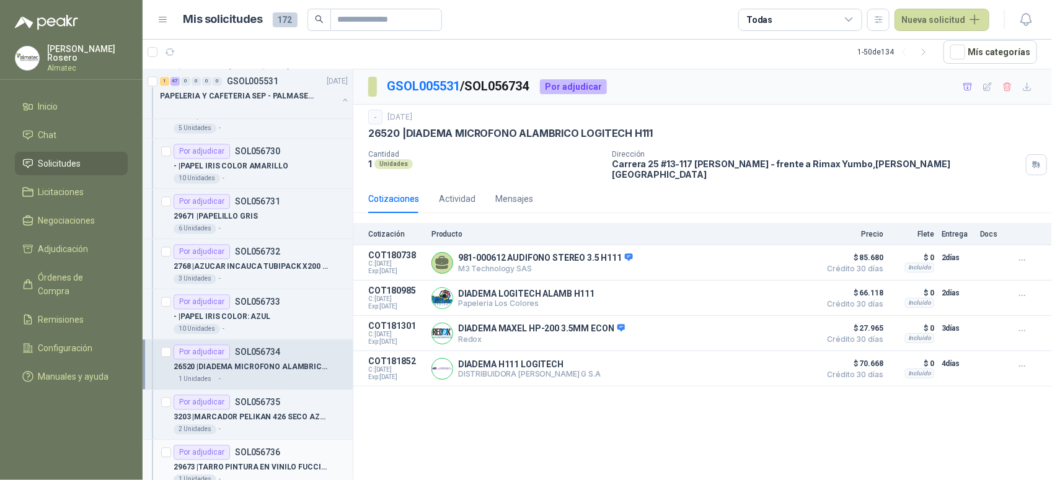
scroll to position [1162, 0]
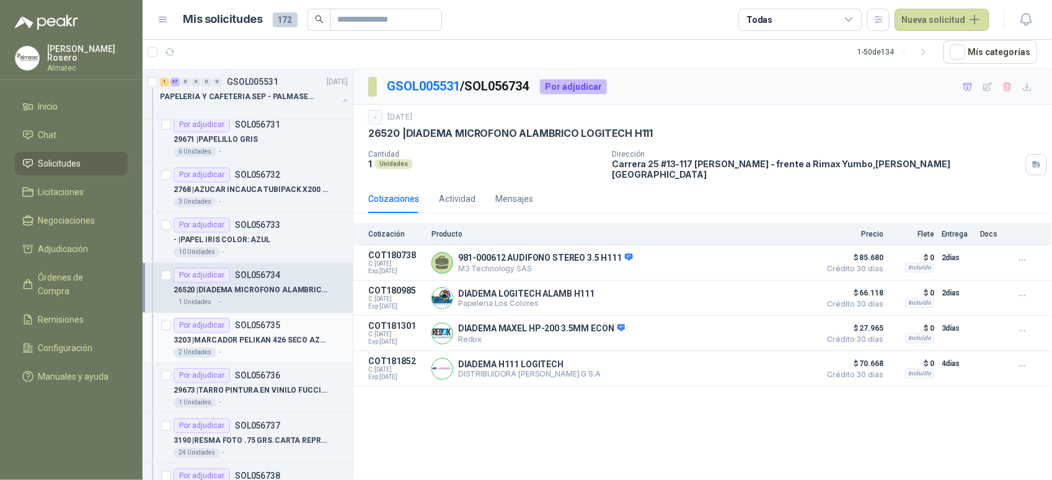
click at [276, 333] on div "Por adjudicar SOL056735" at bounding box center [227, 325] width 107 height 15
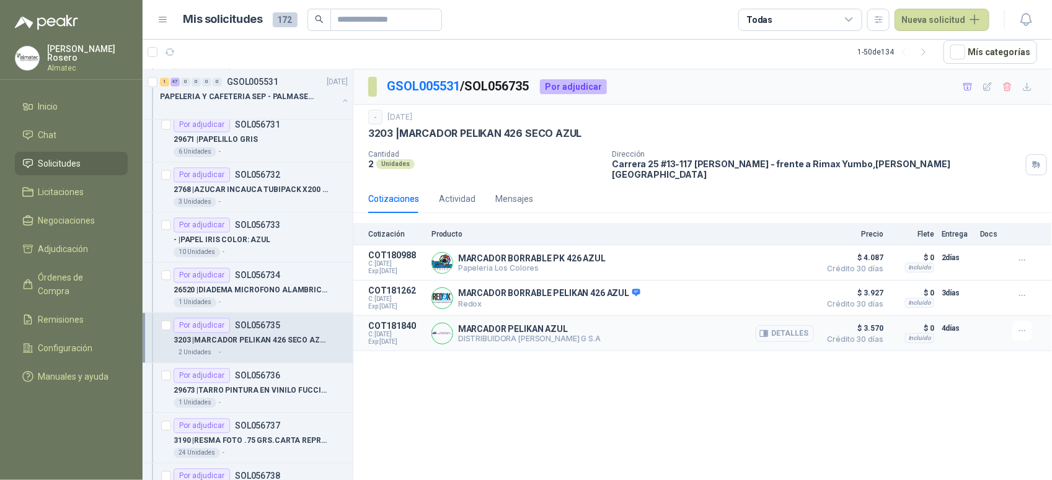
click at [782, 330] on button "Detalles" at bounding box center [785, 333] width 58 height 17
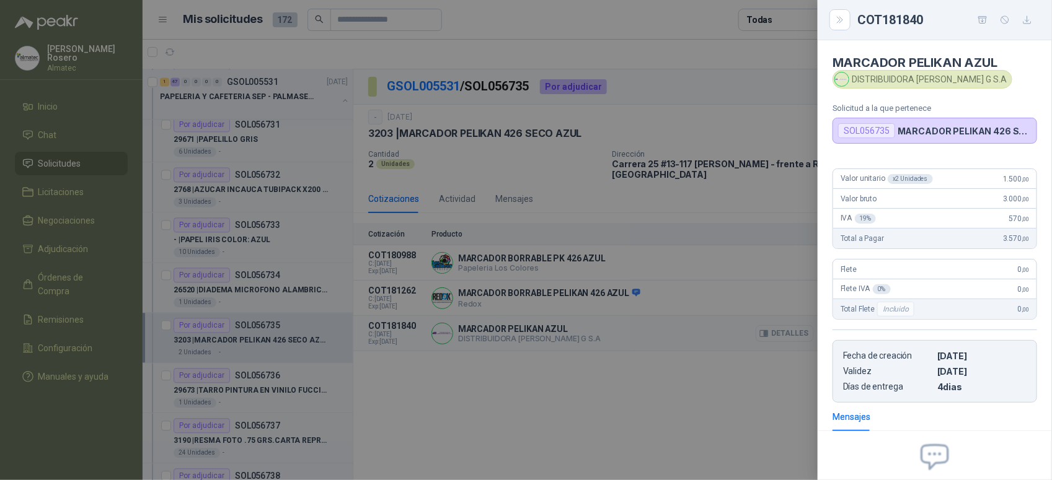
scroll to position [125, 0]
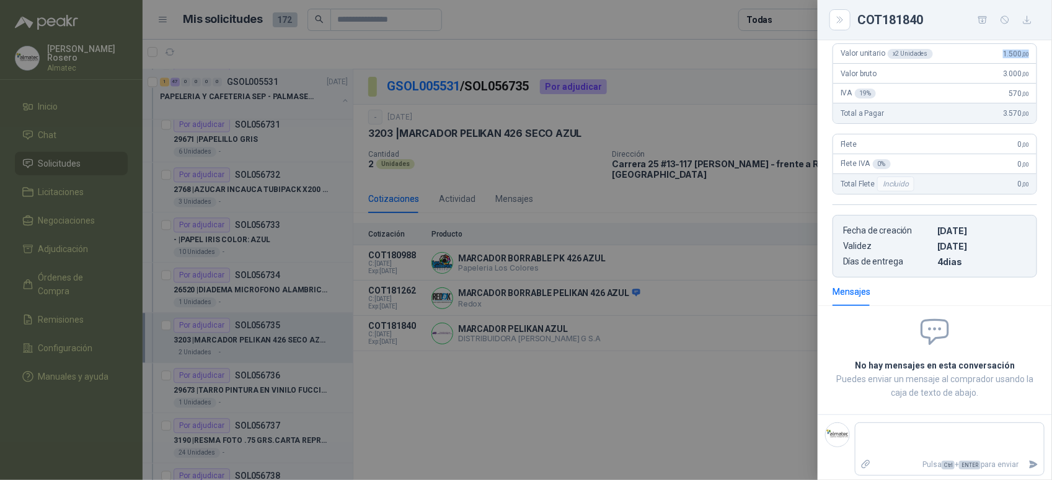
drag, startPoint x: 995, startPoint y: 60, endPoint x: 1050, endPoint y: 56, distance: 54.7
click at [1050, 56] on div "MARCADOR PELIKAN AZUL DISTRIBUIDORA JORGE MARIO URIBE G S.A Solicitud a la que …" at bounding box center [935, 260] width 234 height 440
click at [513, 346] on div at bounding box center [526, 240] width 1052 height 480
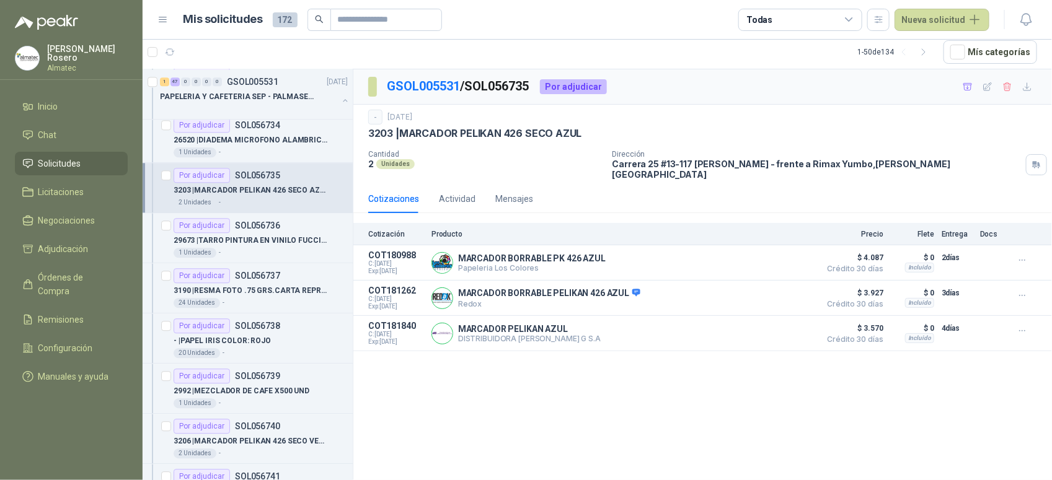
scroll to position [1240, 0]
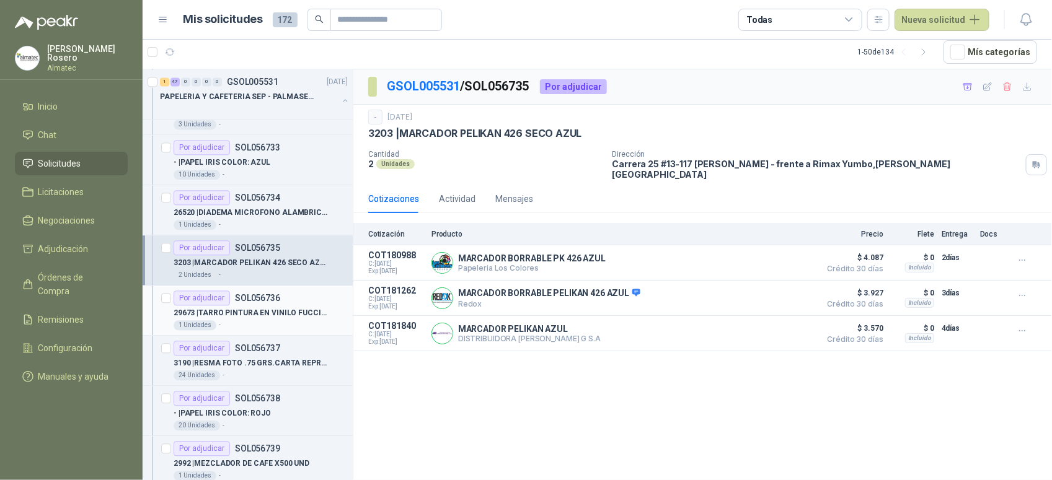
click at [265, 303] on p "SOL056736" at bounding box center [257, 298] width 45 height 9
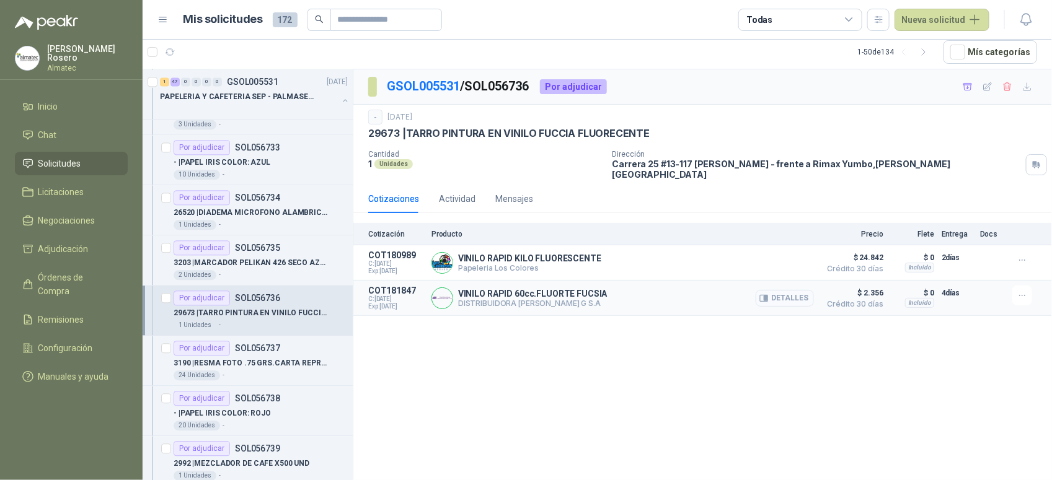
click at [795, 293] on button "Detalles" at bounding box center [785, 298] width 58 height 17
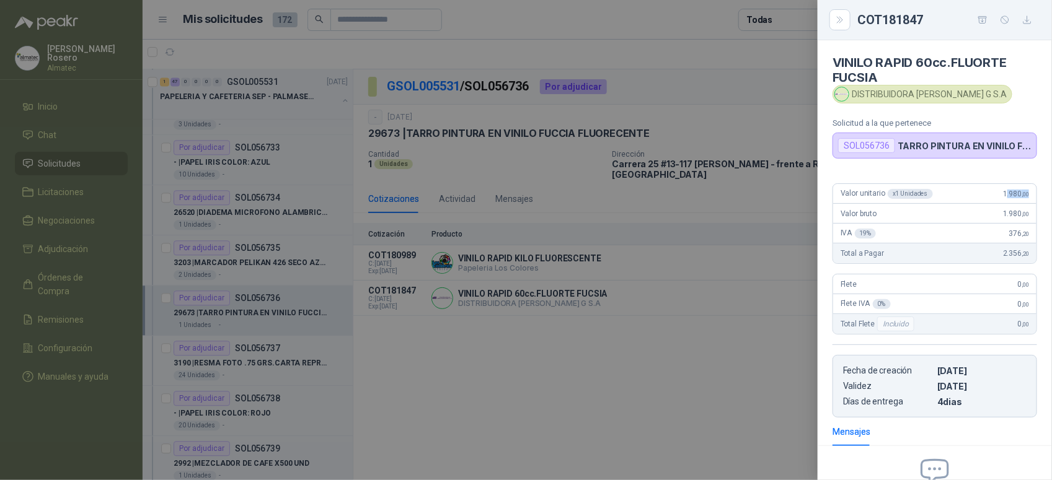
drag, startPoint x: 996, startPoint y: 197, endPoint x: 1027, endPoint y: 197, distance: 30.4
click at [1027, 197] on div "Valor unitario x 1 Unidades 1.980 ,00" at bounding box center [934, 194] width 203 height 20
click at [1022, 195] on span ",00" at bounding box center [1025, 194] width 7 height 7
drag, startPoint x: 994, startPoint y: 192, endPoint x: 1029, endPoint y: 193, distance: 35.3
click at [1029, 193] on div "Valor unitario x 1 Unidades 1.980 ,00 Valor bruto 1.980 ,00 IVA 19 % 376 ,20 To…" at bounding box center [935, 296] width 234 height 244
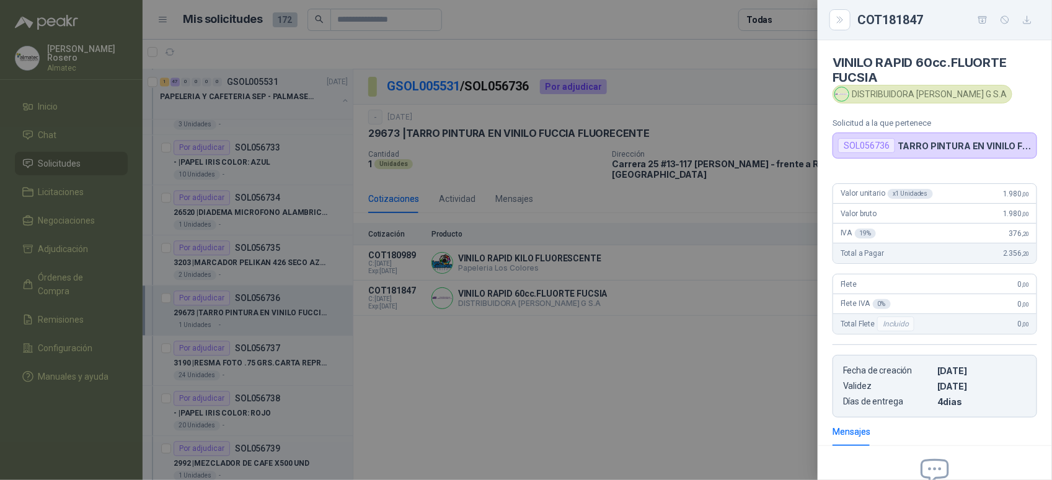
click at [434, 369] on div at bounding box center [526, 240] width 1052 height 480
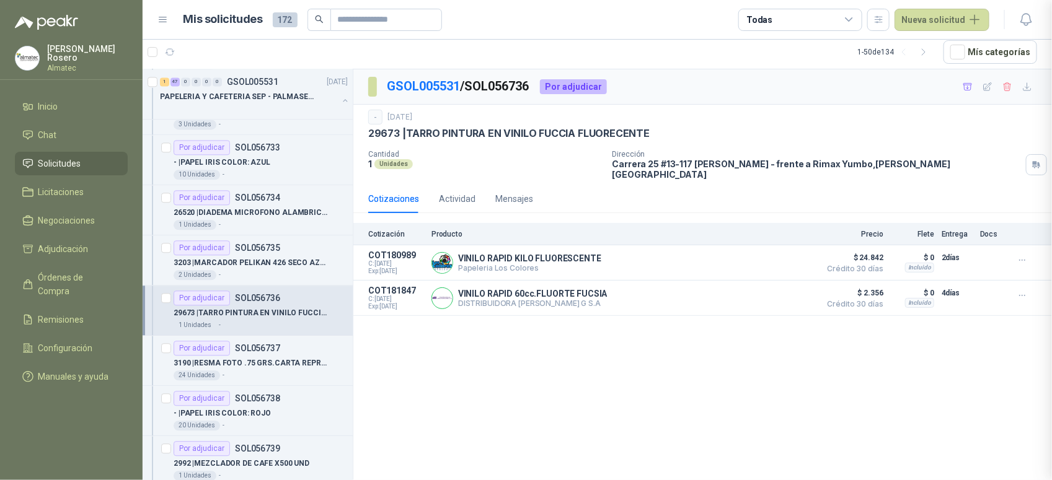
scroll to position [147, 0]
click at [264, 363] on p "3190 | RESMA FOTO .75 GRS.CARTA REPROGRAF" at bounding box center [251, 364] width 154 height 12
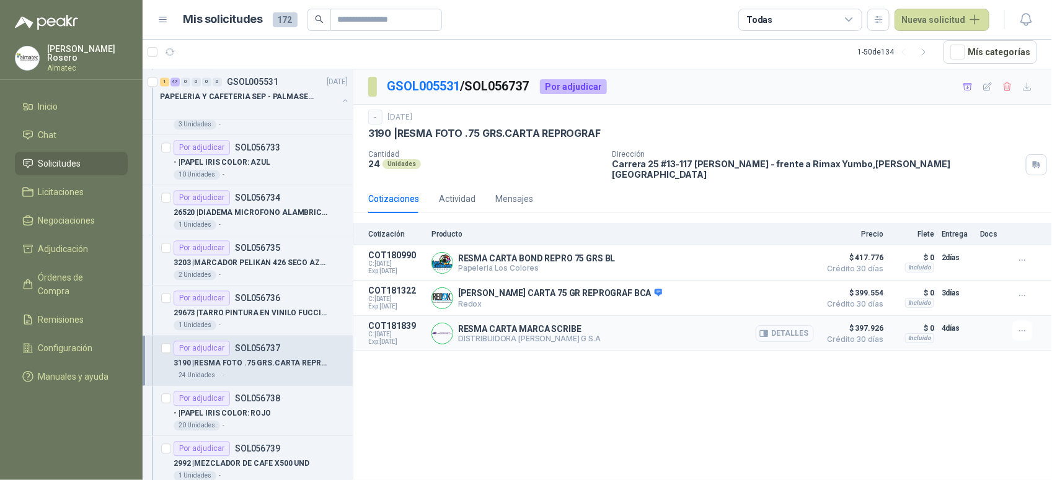
click at [772, 325] on button "Detalles" at bounding box center [785, 333] width 58 height 17
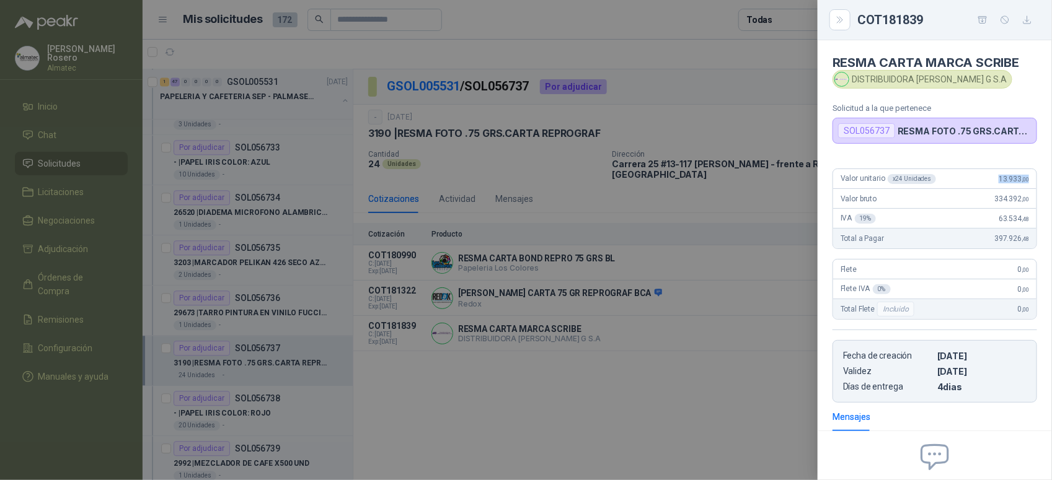
drag, startPoint x: 983, startPoint y: 181, endPoint x: 1032, endPoint y: 177, distance: 49.8
click at [1032, 177] on div "Valor unitario x 24 Unidades 13.933 ,00 Valor bruto 334.392 ,00 IVA 19 % 63.534…" at bounding box center [935, 281] width 234 height 244
click at [197, 389] on div at bounding box center [526, 240] width 1052 height 480
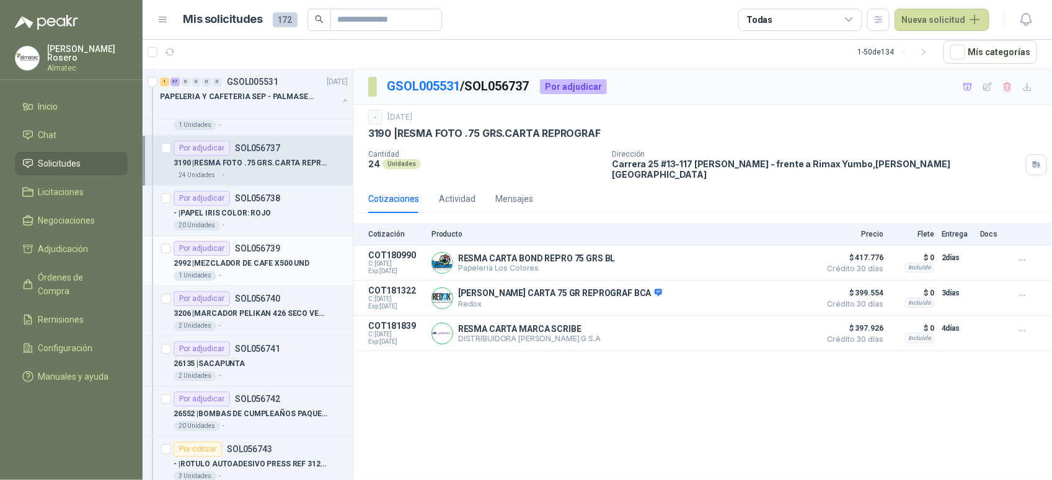
scroll to position [1472, 0]
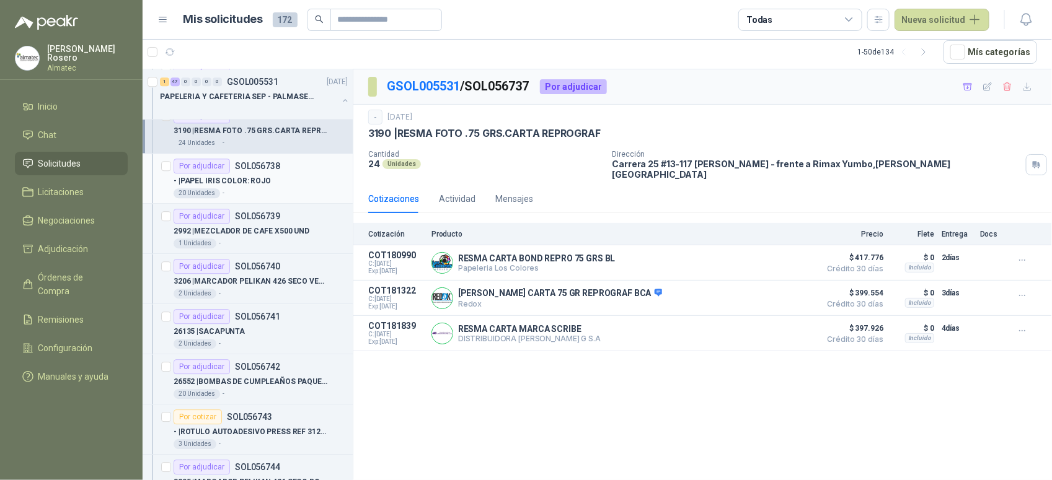
click at [278, 177] on div "- | PAPEL IRIS COLOR: ROJO" at bounding box center [261, 181] width 174 height 15
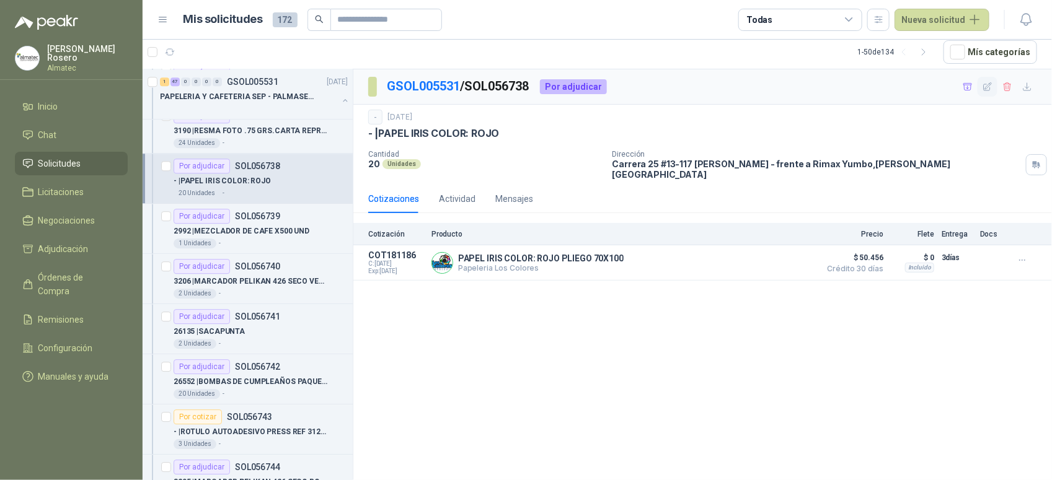
click at [986, 84] on icon "button" at bounding box center [988, 87] width 11 height 11
type input "**********"
type input "**"
type input "*"
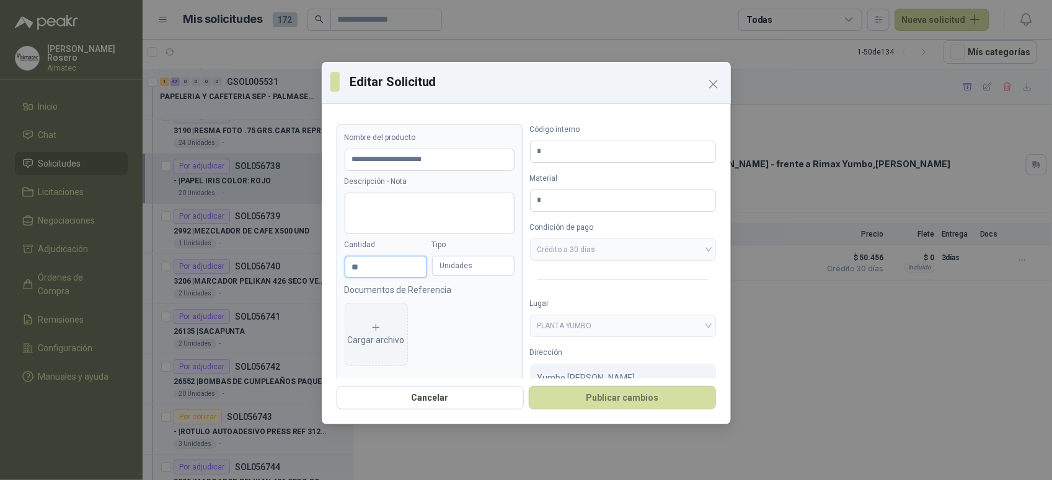
drag, startPoint x: 376, startPoint y: 270, endPoint x: 206, endPoint y: 253, distance: 170.1
click at [211, 258] on div "**********" at bounding box center [526, 240] width 1052 height 480
type input "**********"
type input "*"
type input "**********"
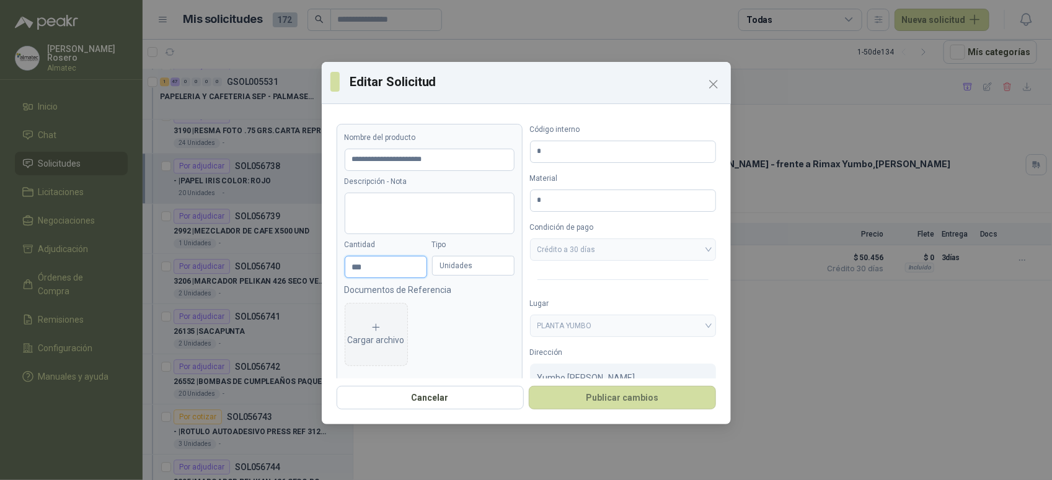
type input "***"
click at [529, 386] on button "Publicar cambios" at bounding box center [622, 398] width 187 height 24
type input "**********"
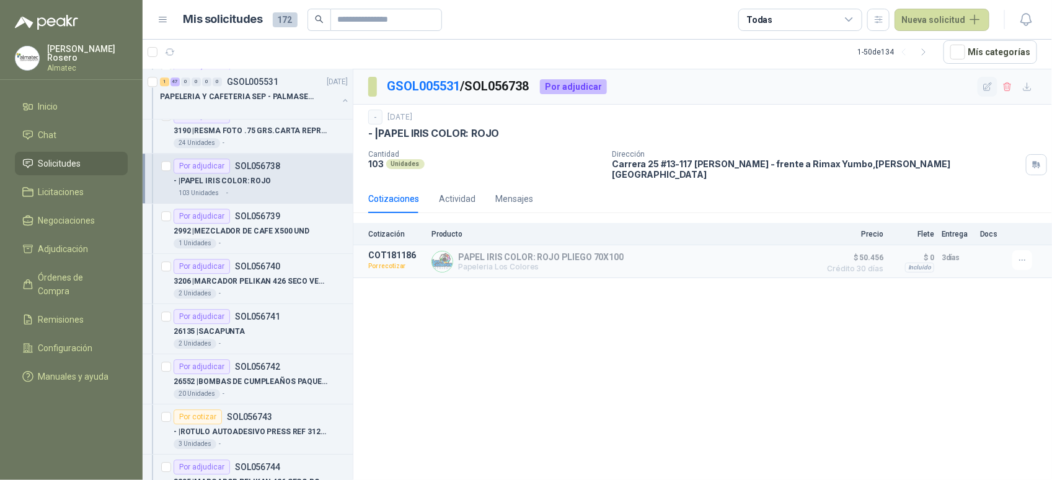
click at [981, 82] on button "button" at bounding box center [988, 87] width 20 height 20
type input "**********"
type input "***"
type input "*"
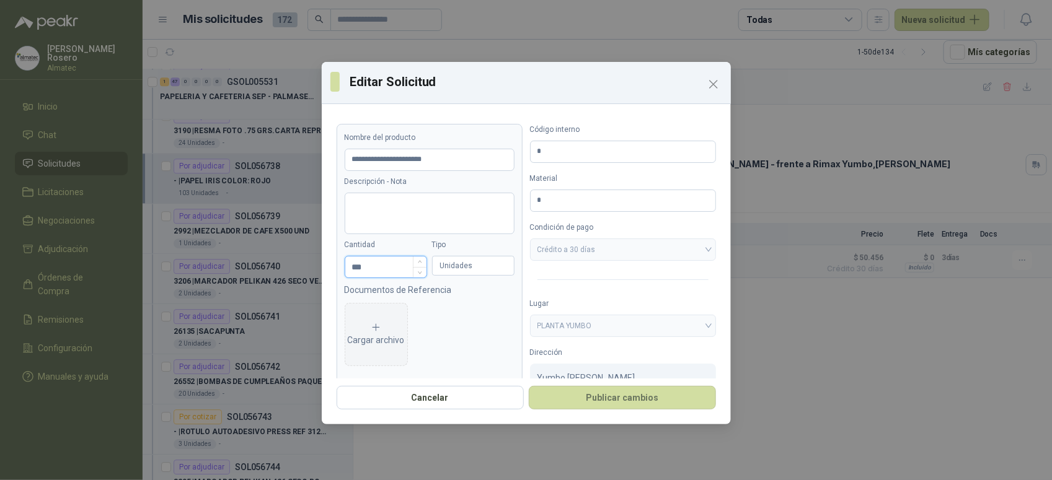
click at [373, 273] on input "***" at bounding box center [385, 267] width 81 height 21
type input "**********"
type input "**"
click at [529, 386] on button "Publicar cambios" at bounding box center [622, 398] width 187 height 24
type input "**********"
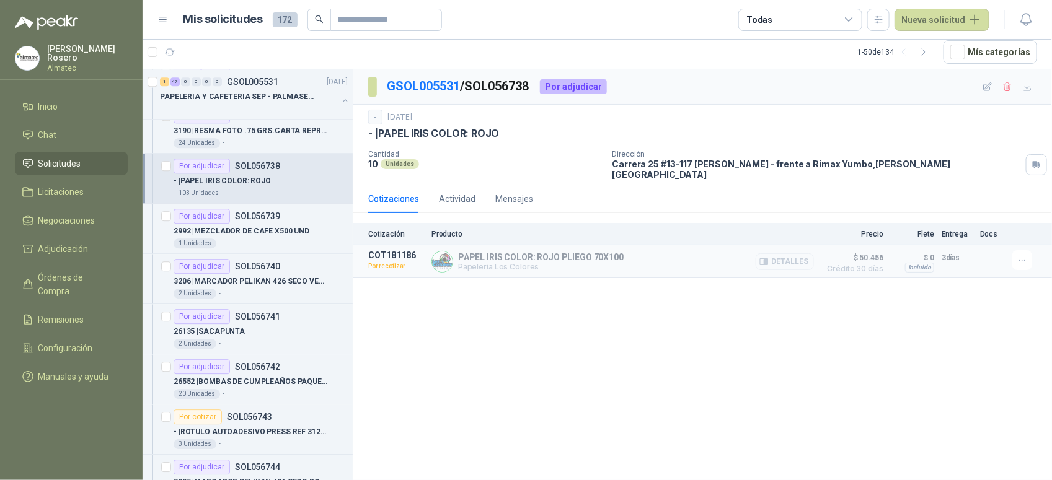
click at [781, 254] on button "Detalles" at bounding box center [785, 262] width 58 height 17
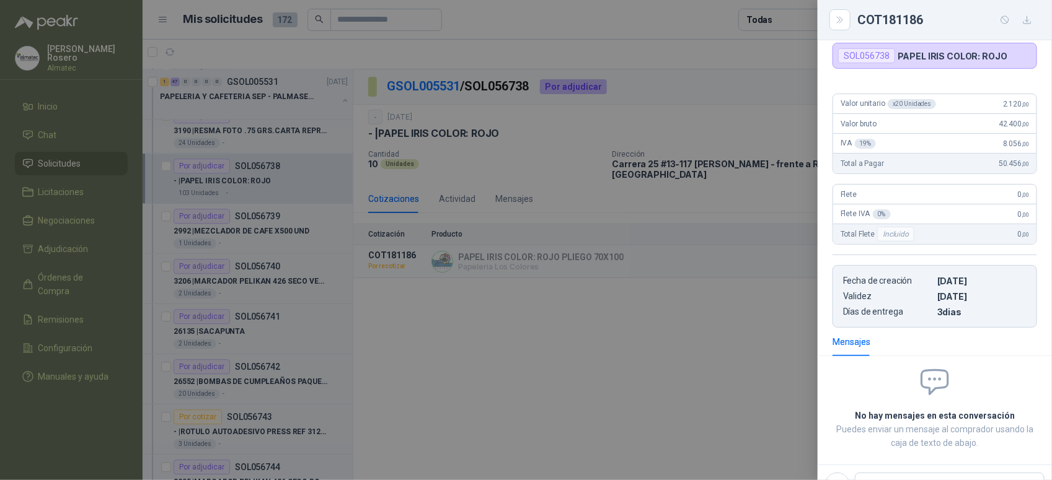
scroll to position [79, 0]
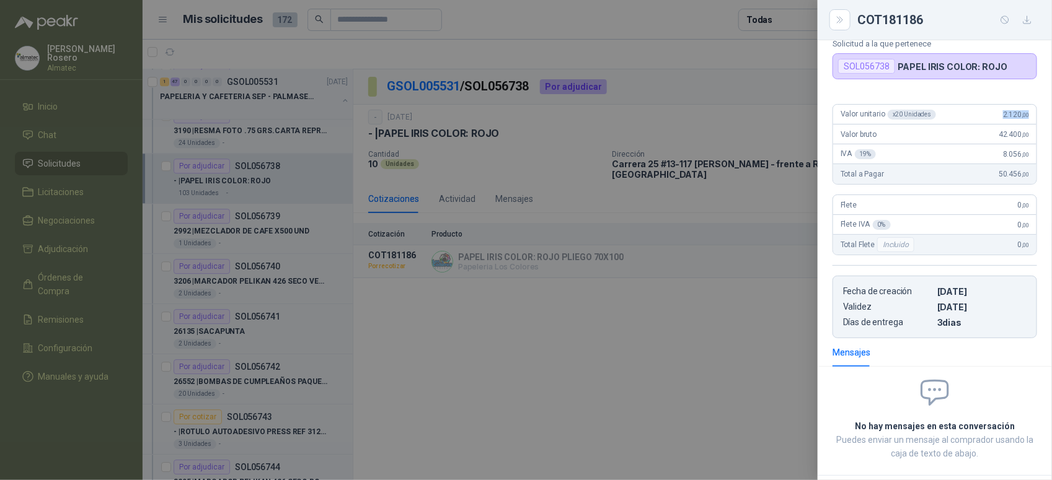
drag, startPoint x: 981, startPoint y: 58, endPoint x: 1029, endPoint y: 112, distance: 72.4
click at [1029, 112] on div "Valor unitario x 20 Unidades 2.120 ,00 Valor bruto 42.400 ,00 IVA 19 % 8.056 ,0…" at bounding box center [935, 216] width 234 height 244
click at [493, 318] on div at bounding box center [526, 240] width 1052 height 480
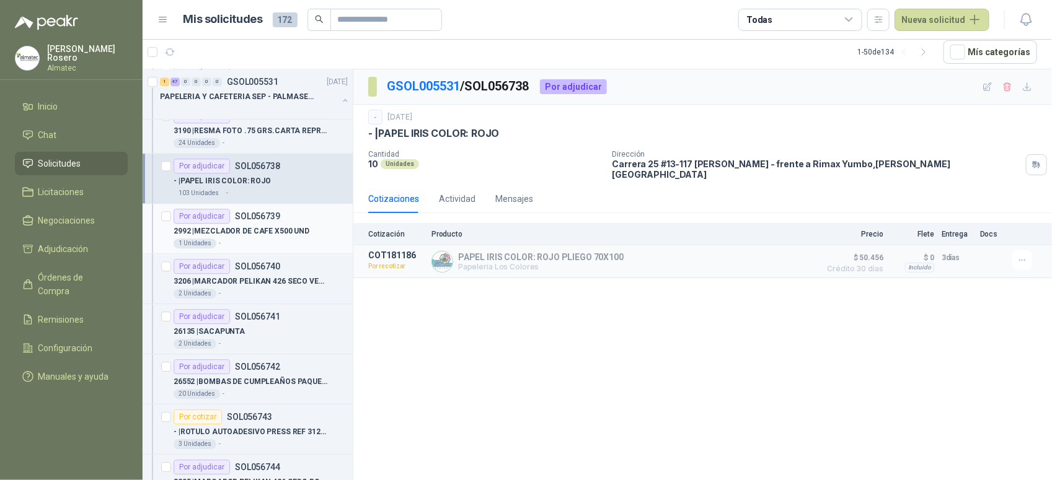
click at [274, 233] on p "2992 | MEZCLADOR DE CAFE X500 UND" at bounding box center [242, 232] width 136 height 12
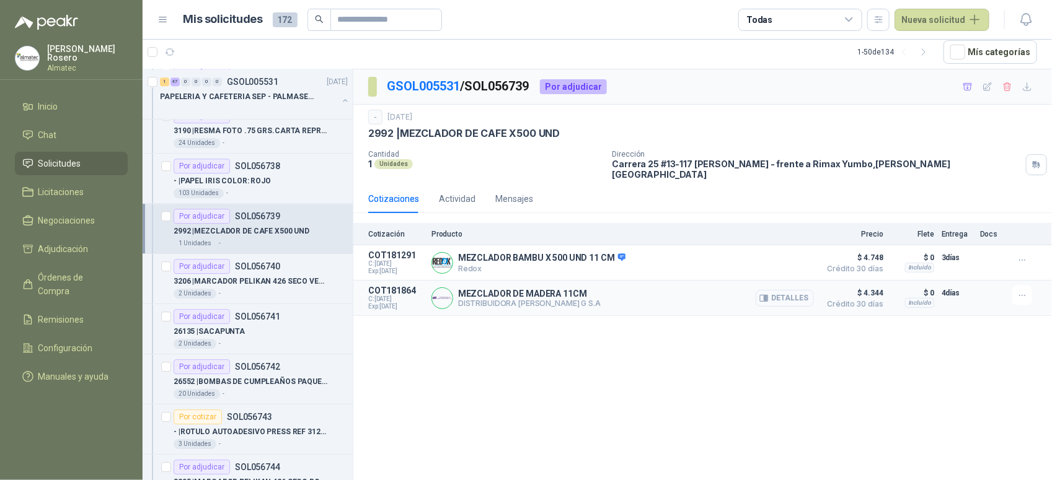
click at [798, 291] on button "Detalles" at bounding box center [785, 298] width 58 height 17
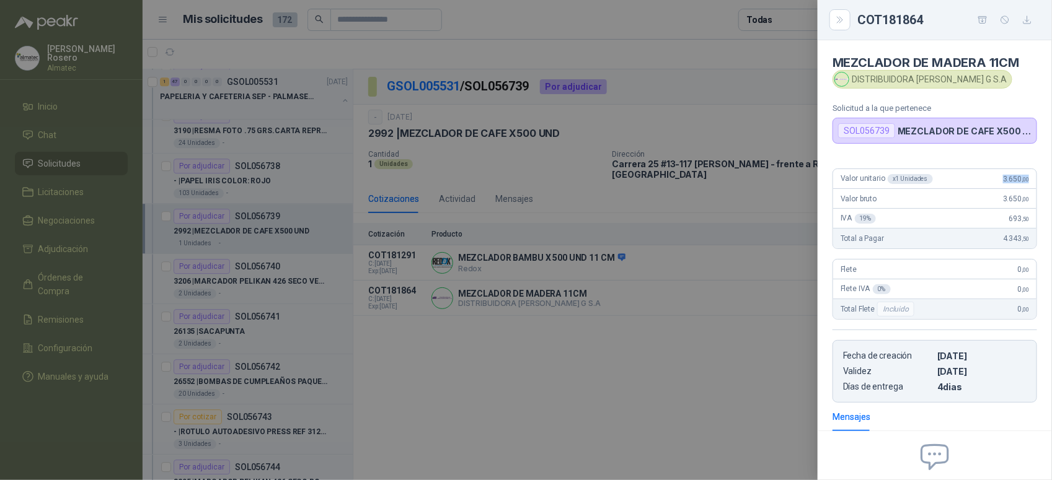
drag, startPoint x: 986, startPoint y: 184, endPoint x: 1024, endPoint y: 187, distance: 37.9
click at [1024, 187] on div "Valor unitario x 1 Unidades 3.650 ,00" at bounding box center [934, 179] width 203 height 20
click at [372, 327] on div at bounding box center [526, 240] width 1052 height 480
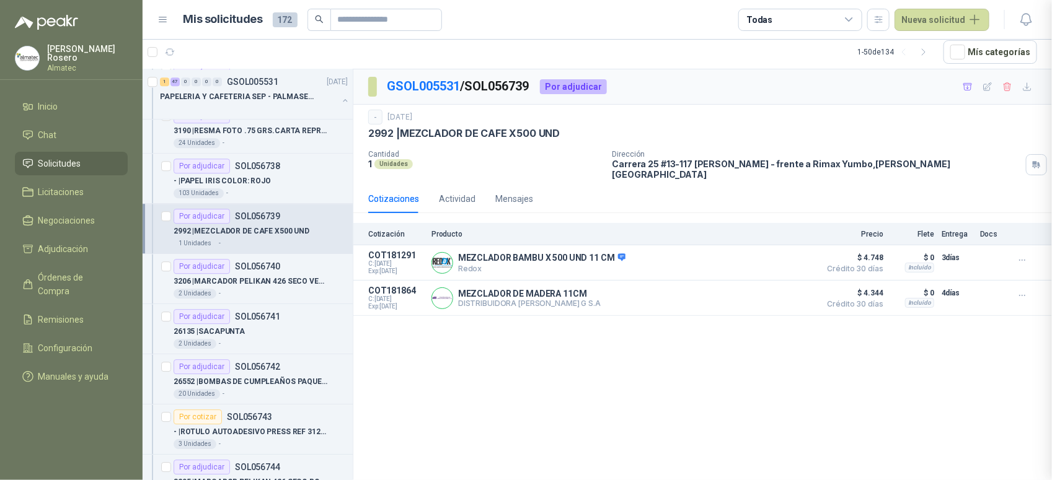
scroll to position [131, 0]
click at [268, 288] on p "3206 | MARCADOR PELIKAN 426 SECO VERDE" at bounding box center [251, 282] width 154 height 12
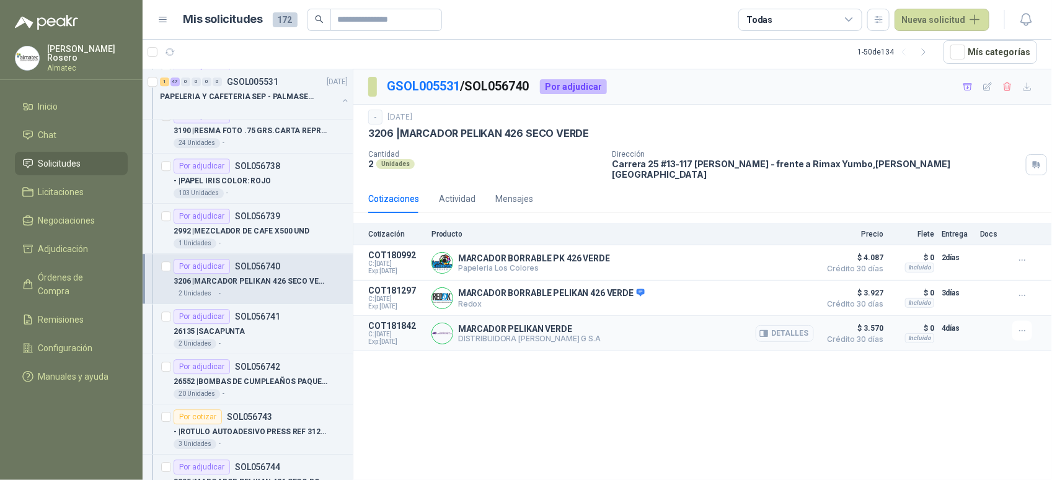
click at [812, 329] on button "Detalles" at bounding box center [785, 333] width 58 height 17
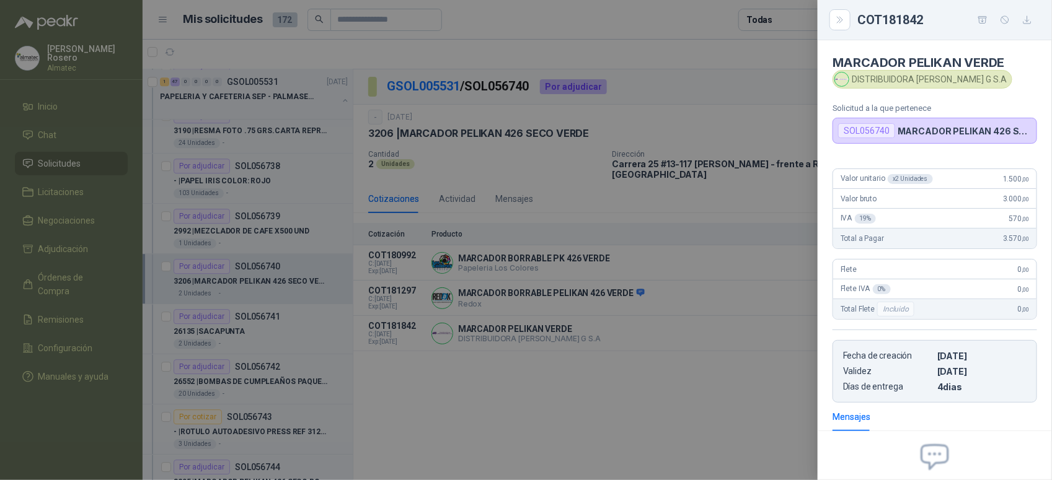
scroll to position [125, 0]
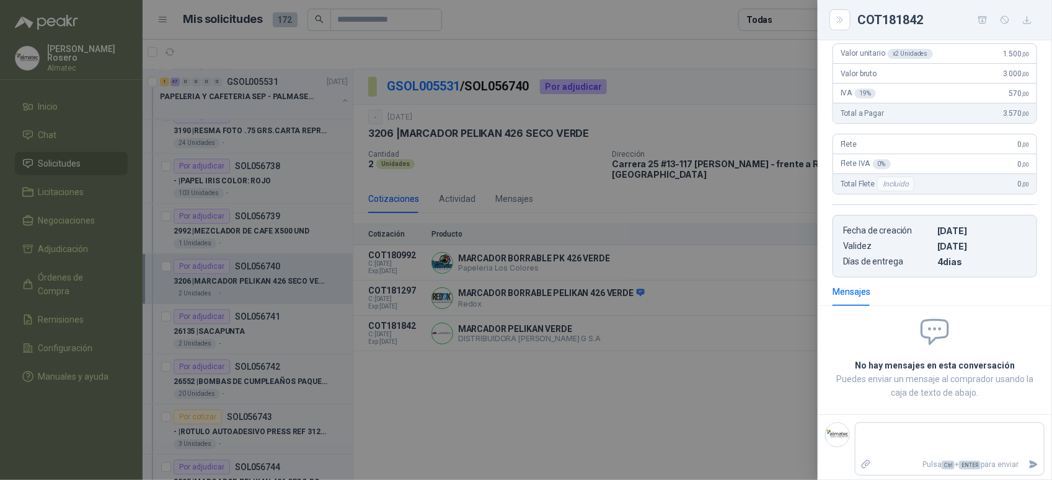
click at [376, 355] on div at bounding box center [526, 240] width 1052 height 480
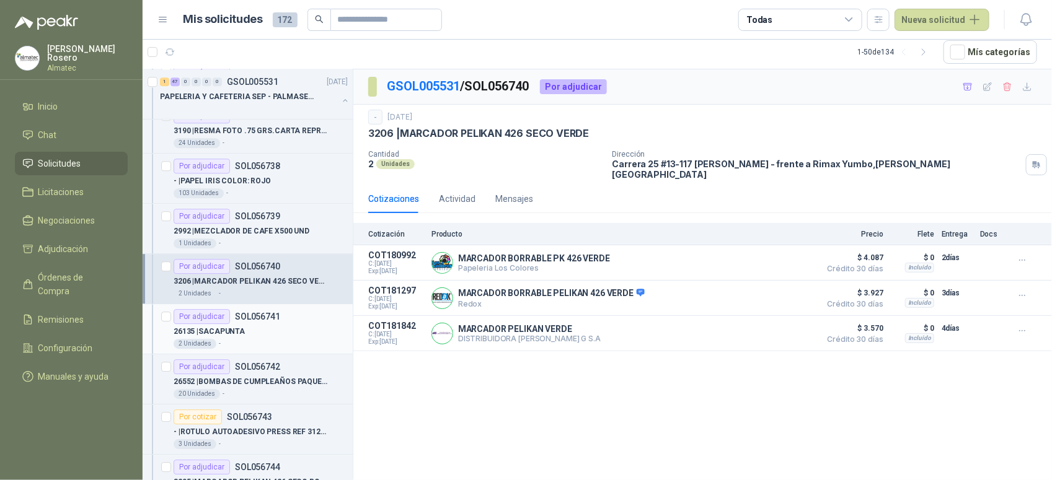
click at [264, 336] on div "26135 | SACAPUNTA" at bounding box center [261, 331] width 174 height 15
click at [251, 338] on div "26135 | SACAPUNTA" at bounding box center [261, 331] width 174 height 15
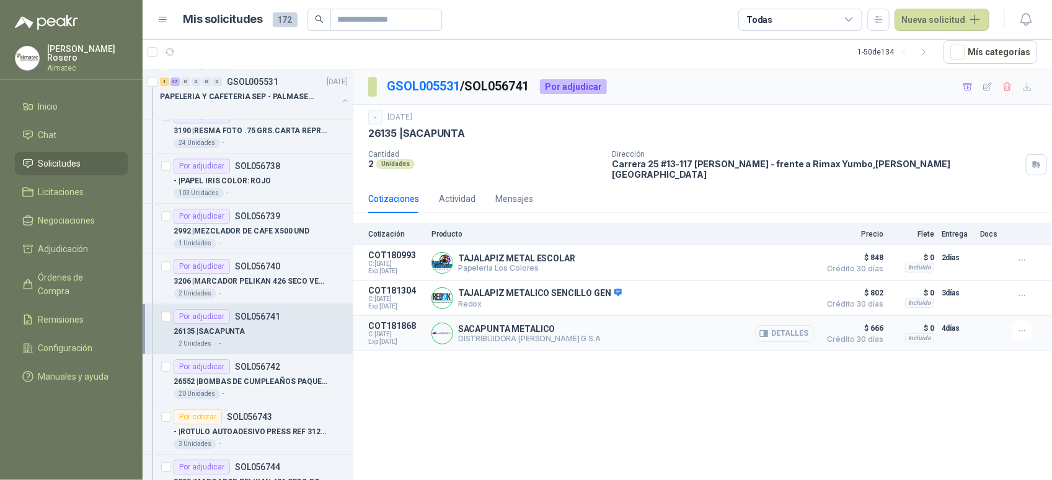
click at [785, 325] on button "Detalles" at bounding box center [785, 333] width 58 height 17
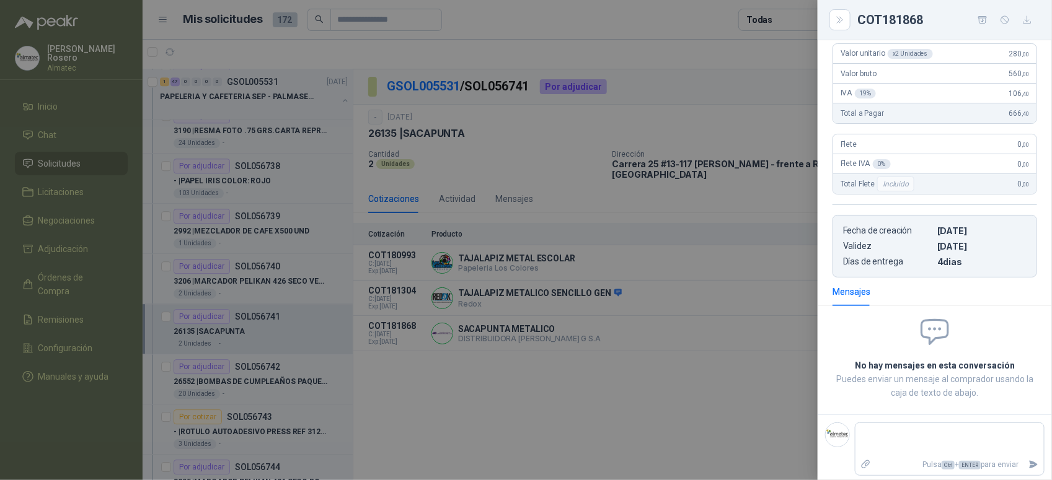
scroll to position [48, 0]
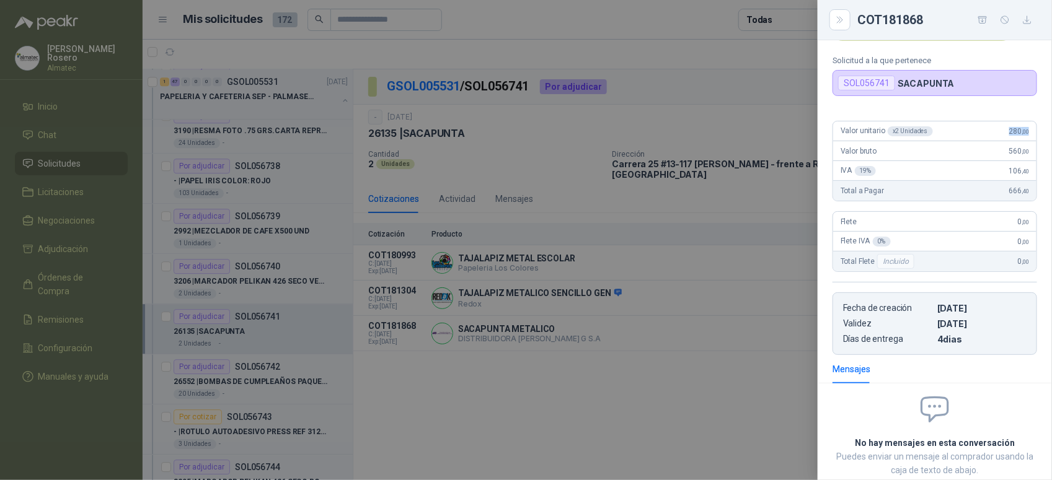
drag, startPoint x: 1001, startPoint y: 133, endPoint x: 1028, endPoint y: 132, distance: 26.7
click at [1028, 132] on div "Valor unitario x 2 Unidades 280 ,00 Valor bruto 560 ,00 IVA 19 % 106 ,40 Total …" at bounding box center [935, 233] width 234 height 244
click at [427, 391] on div at bounding box center [526, 240] width 1052 height 480
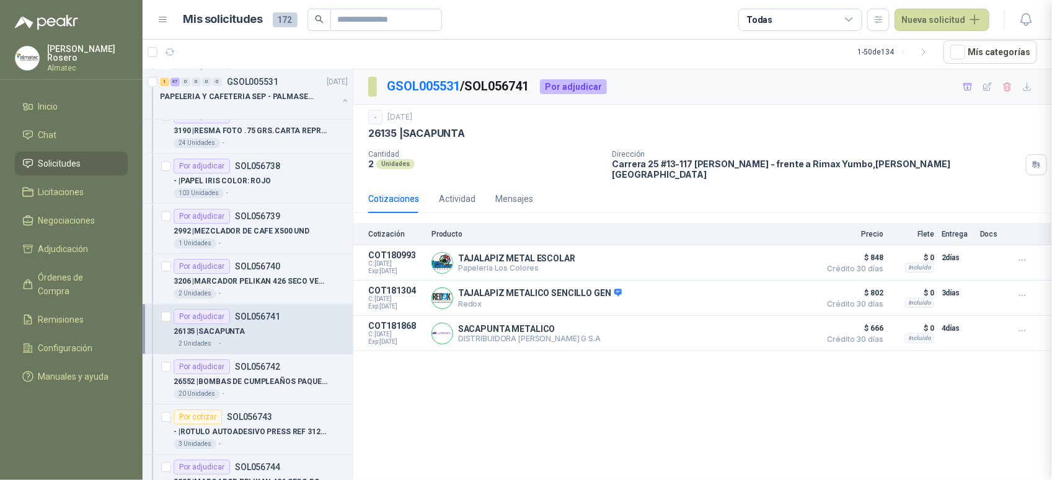
scroll to position [131, 0]
click at [257, 388] on p "26552 | BOMBAS DE CUMPLEAÑOS PAQUETE" at bounding box center [251, 382] width 154 height 12
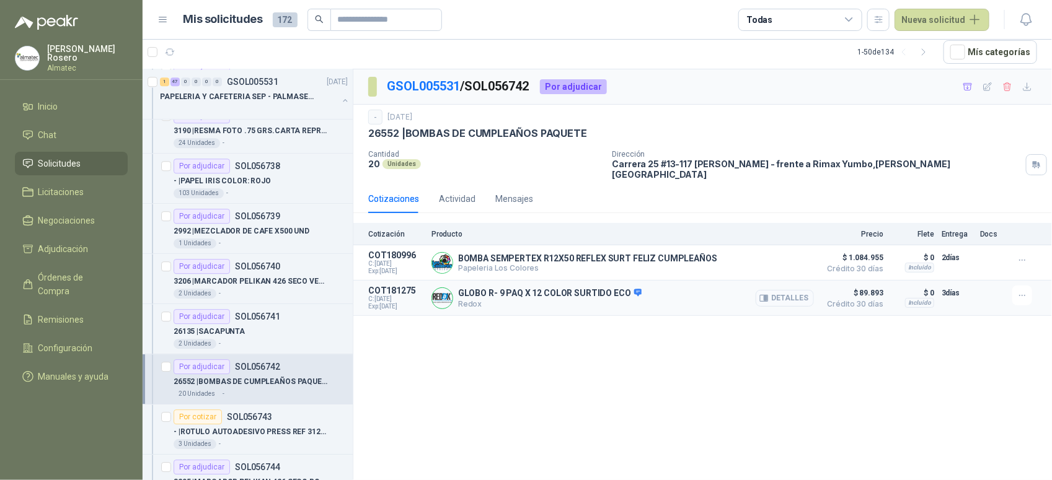
click at [786, 292] on button "Detalles" at bounding box center [785, 298] width 58 height 17
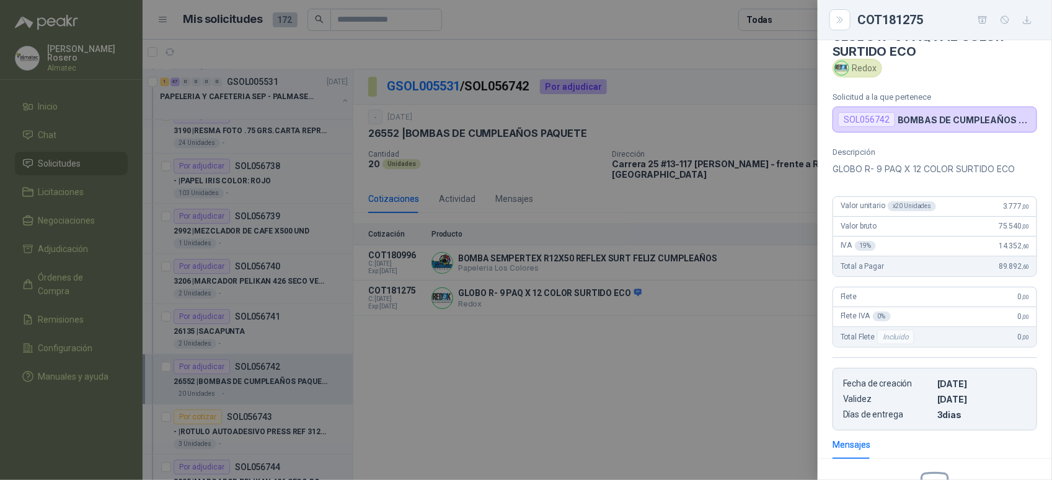
scroll to position [25, 0]
drag, startPoint x: 989, startPoint y: 208, endPoint x: 1023, endPoint y: 208, distance: 33.5
click at [1023, 208] on div "Valor unitario x 20 Unidades 3.777 ,00" at bounding box center [934, 208] width 203 height 20
click at [344, 399] on div at bounding box center [526, 240] width 1052 height 480
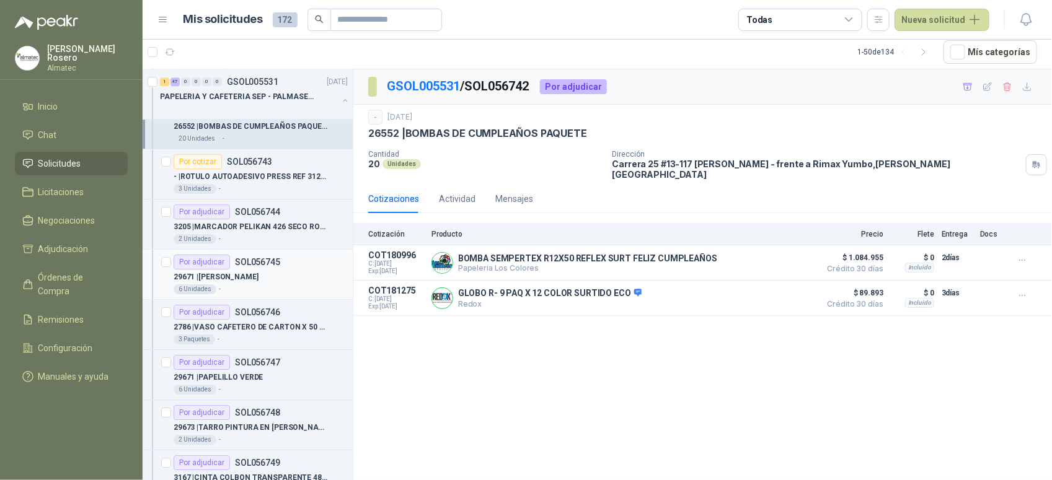
scroll to position [1705, 0]
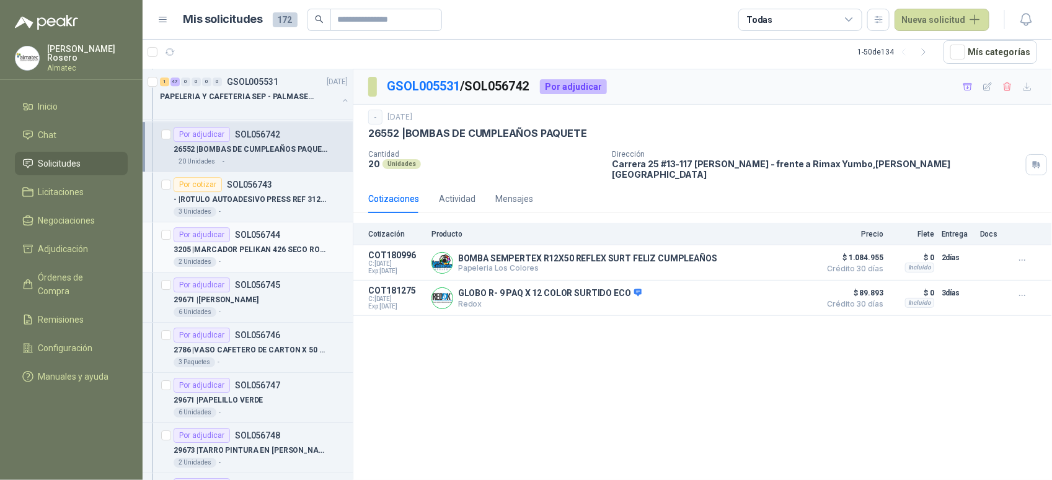
click at [270, 228] on article "Por adjudicar SOL056744 3205 | MARCADOR PELIKAN 426 SECO ROJO 2 Unidades -" at bounding box center [248, 248] width 210 height 50
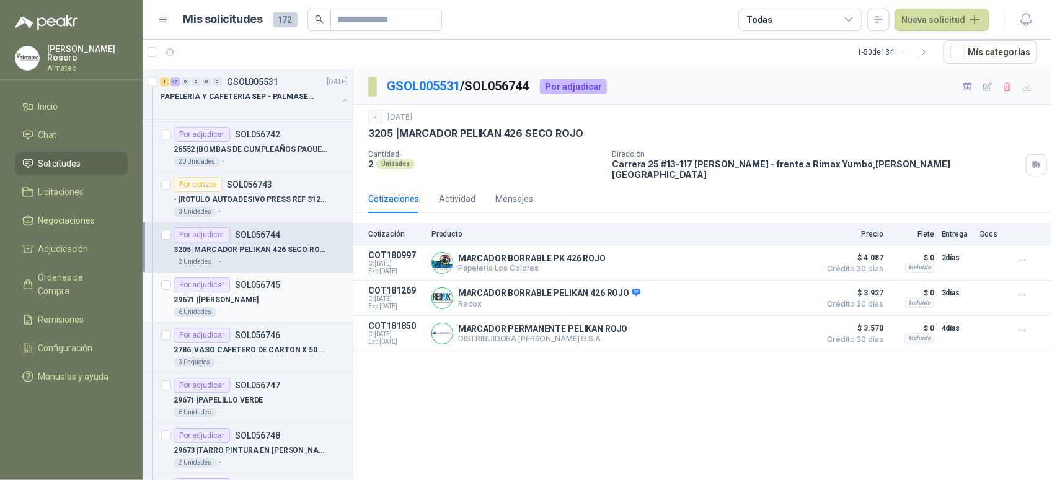
click at [272, 307] on div "29671 | PAPELILLO MORADO" at bounding box center [261, 300] width 174 height 15
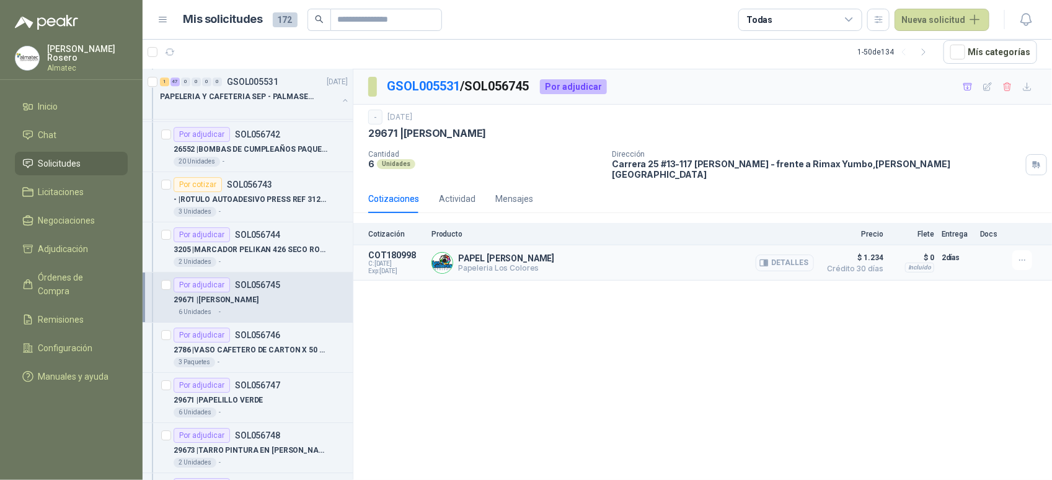
click at [783, 255] on button "Detalles" at bounding box center [785, 263] width 58 height 17
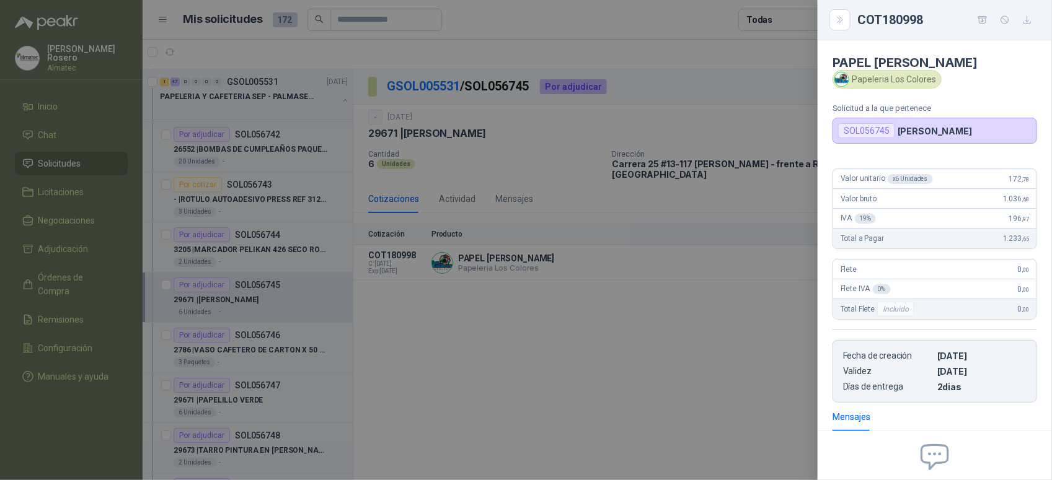
scroll to position [125, 0]
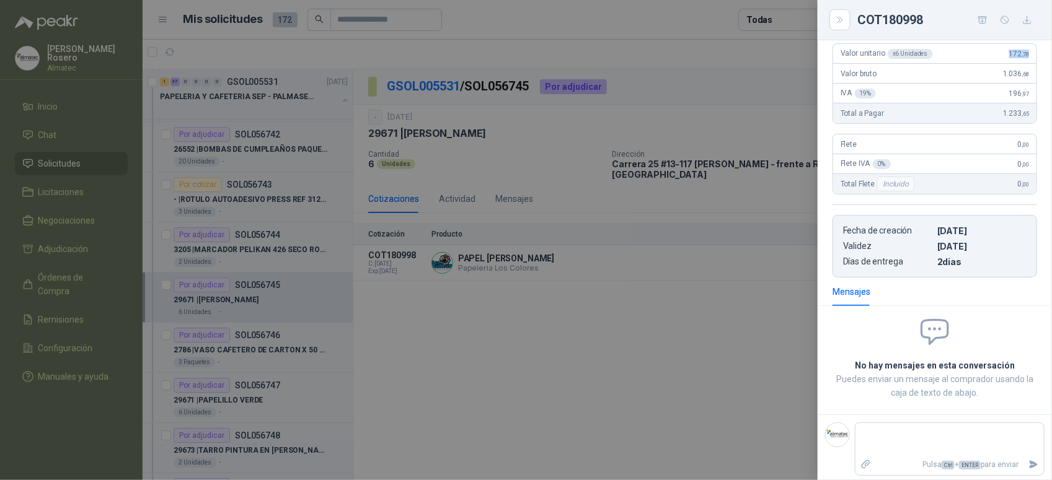
drag, startPoint x: 998, startPoint y: 59, endPoint x: 1034, endPoint y: 56, distance: 36.0
click at [1034, 56] on div "Valor unitario x 6 Unidades 172 ,78 Valor bruto 1.036 ,68 IVA 19 % 196 ,97 Tota…" at bounding box center [935, 155] width 234 height 244
click at [335, 311] on div at bounding box center [526, 240] width 1052 height 480
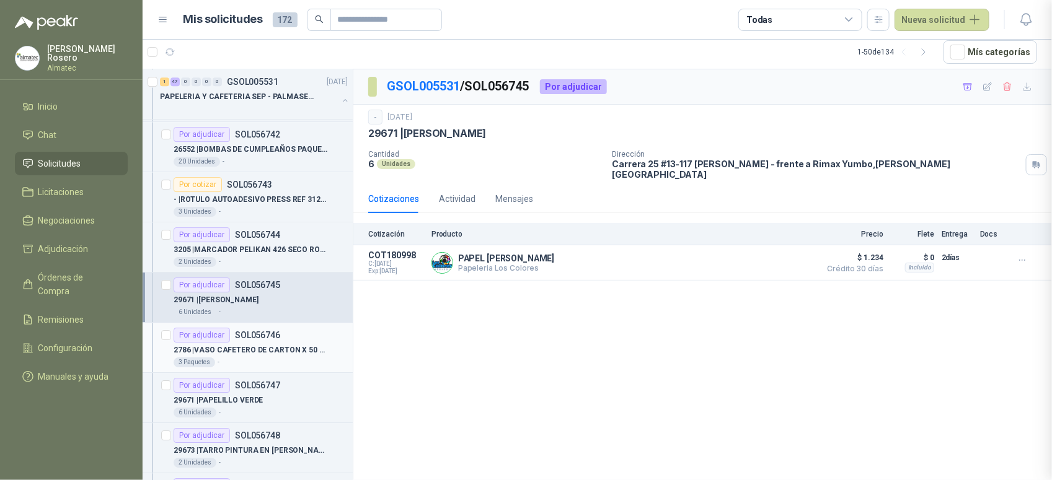
click at [276, 363] on div "3 Paquetes -" at bounding box center [261, 363] width 174 height 10
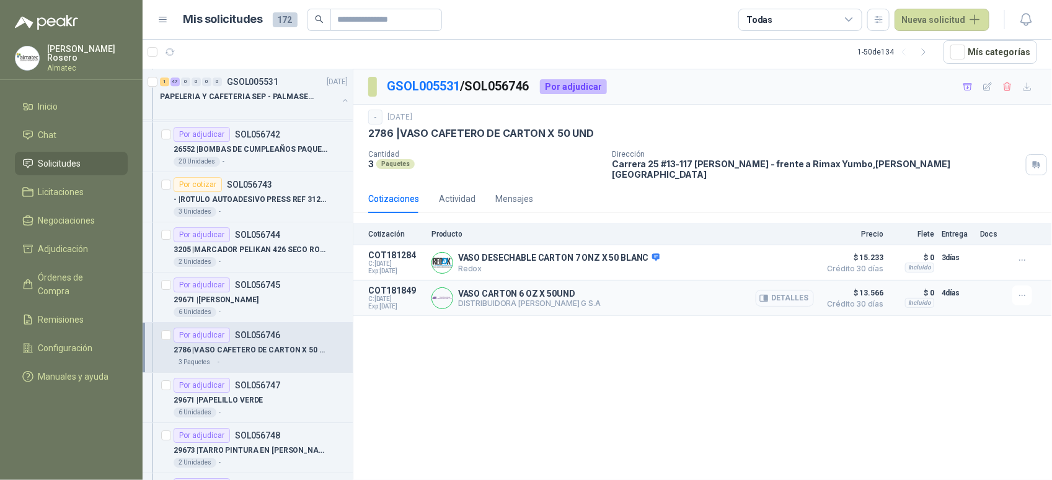
click at [794, 290] on button "Detalles" at bounding box center [785, 298] width 58 height 17
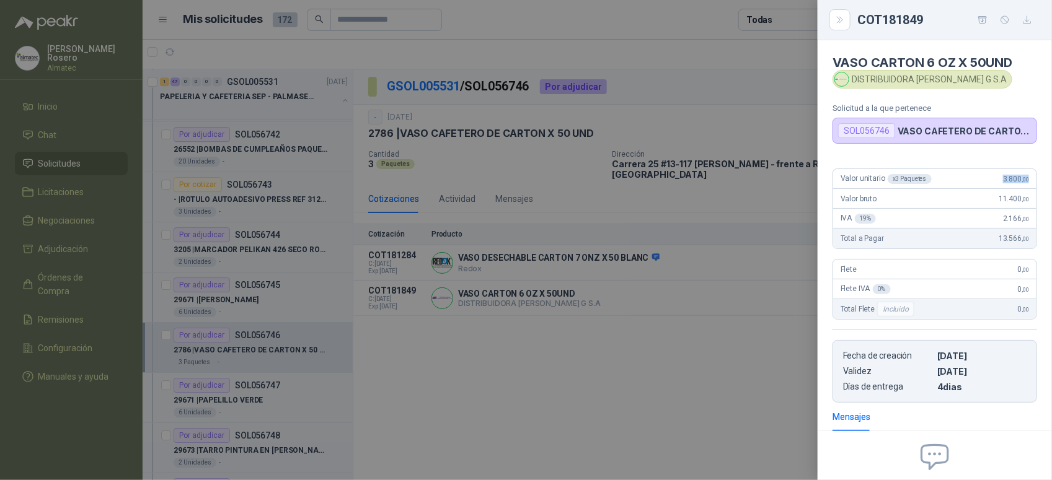
drag, startPoint x: 986, startPoint y: 183, endPoint x: 1038, endPoint y: 182, distance: 52.1
click at [1038, 182] on div "Valor unitario x 3 Paquetes 3.800 ,00 Valor bruto 11.400 ,00 IVA 19 % 2.166 ,00…" at bounding box center [935, 281] width 234 height 244
click at [484, 307] on div at bounding box center [526, 240] width 1052 height 480
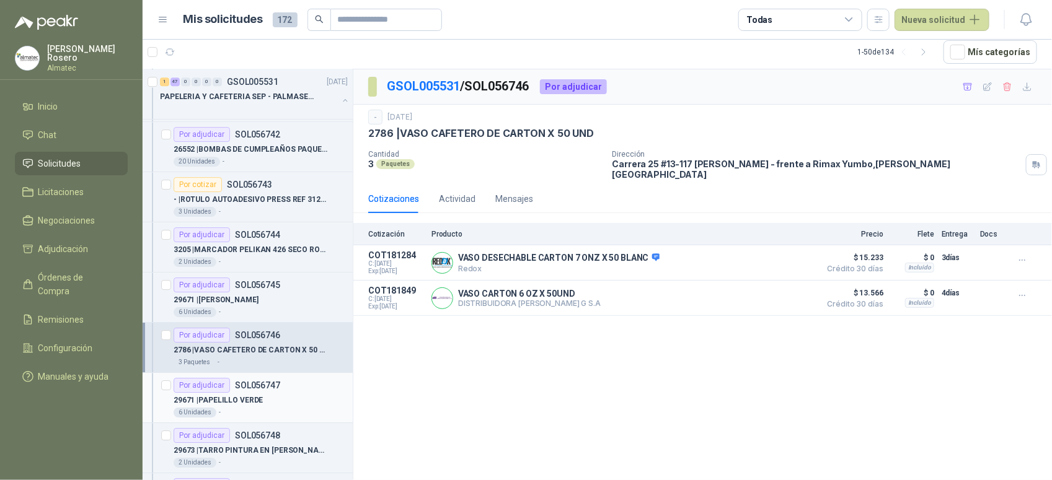
click at [288, 392] on div "Por adjudicar SOL056747" at bounding box center [261, 385] width 174 height 15
click at [273, 404] on div "29671 | PAPELILLO VERDE" at bounding box center [261, 400] width 174 height 15
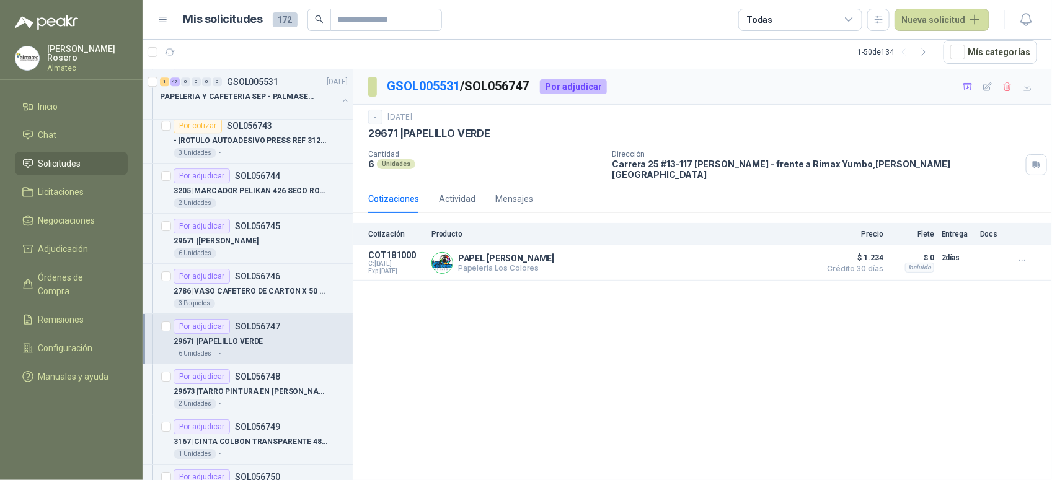
scroll to position [1860, 0]
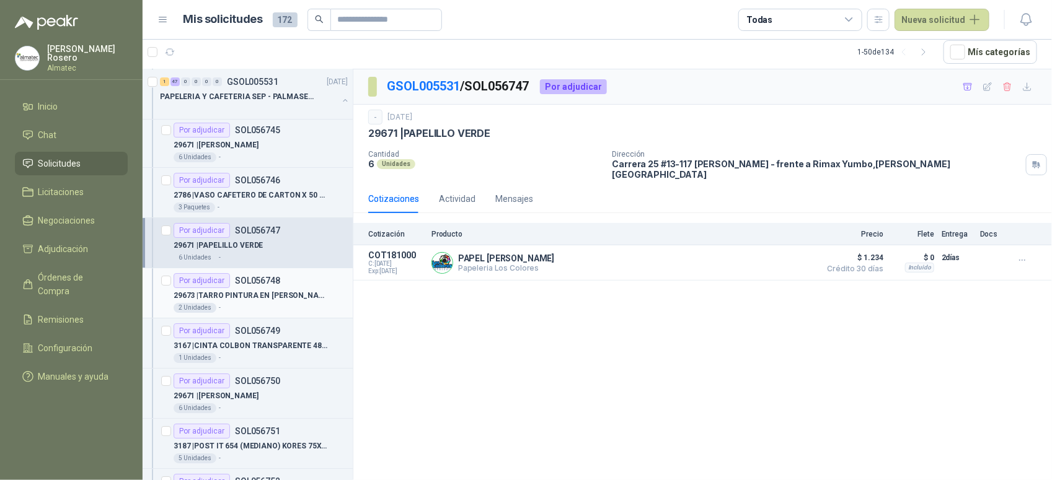
click at [264, 302] on p "29673 | TARRO PINTURA EN VINILO BLANCO" at bounding box center [251, 296] width 154 height 12
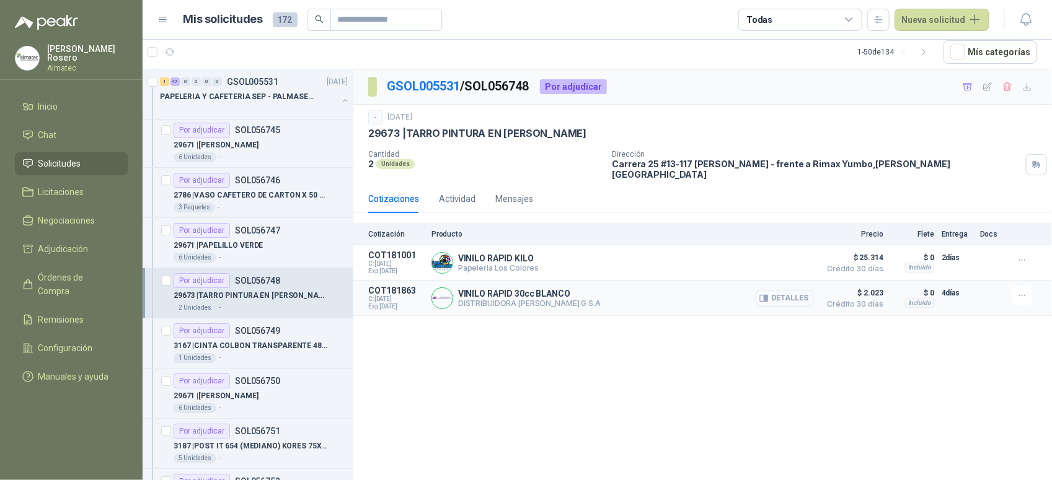
click at [792, 290] on button "Detalles" at bounding box center [785, 298] width 58 height 17
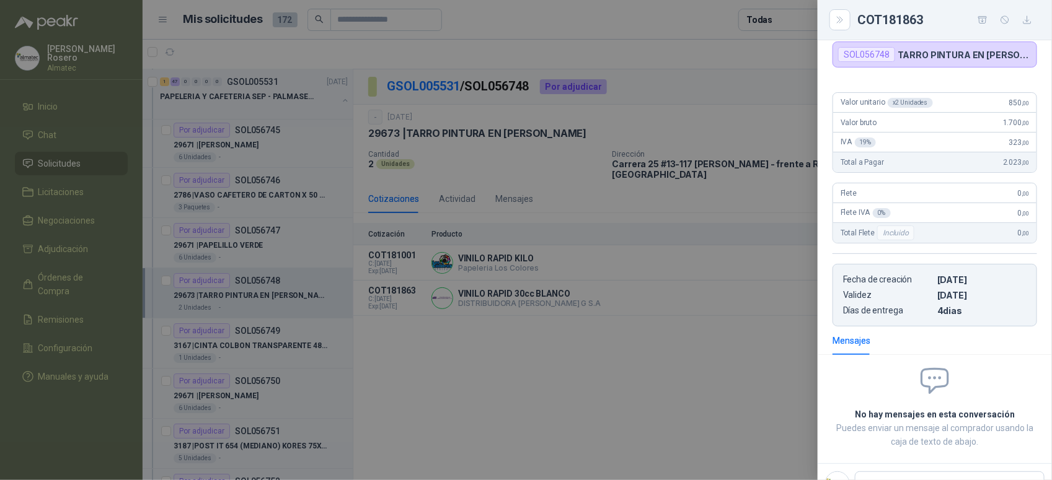
scroll to position [48, 0]
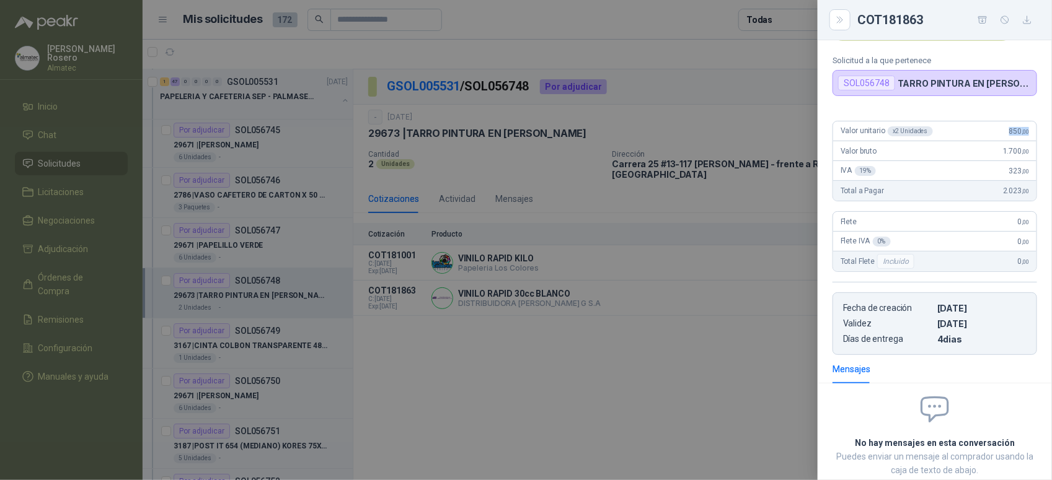
drag, startPoint x: 999, startPoint y: 131, endPoint x: 1025, endPoint y: 128, distance: 25.7
click at [1025, 128] on div "Valor unitario x 2 Unidades 850 ,00" at bounding box center [934, 132] width 203 height 20
click at [355, 345] on div at bounding box center [526, 240] width 1052 height 480
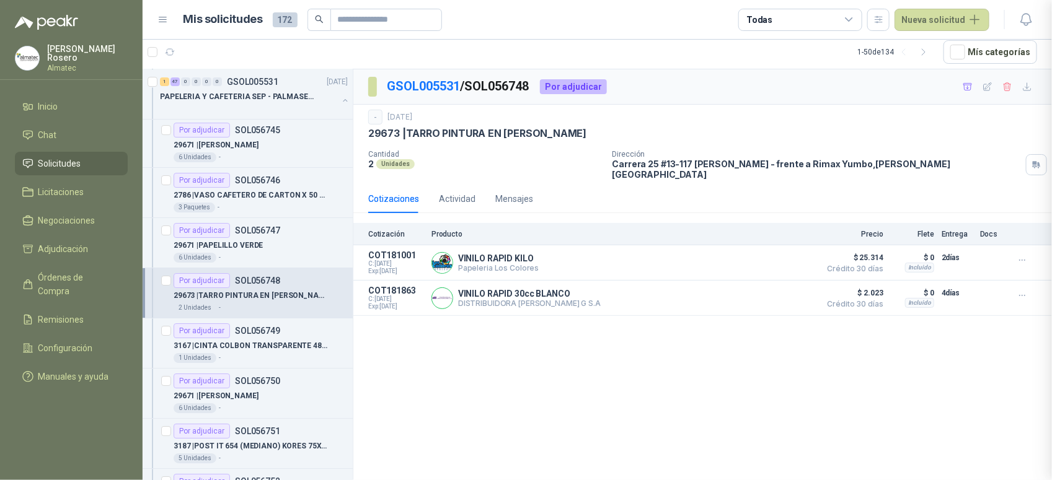
scroll to position [131, 0]
click at [252, 351] on p "3167 | CINTA COLBON TRANSPARENTE 48X40" at bounding box center [251, 346] width 154 height 12
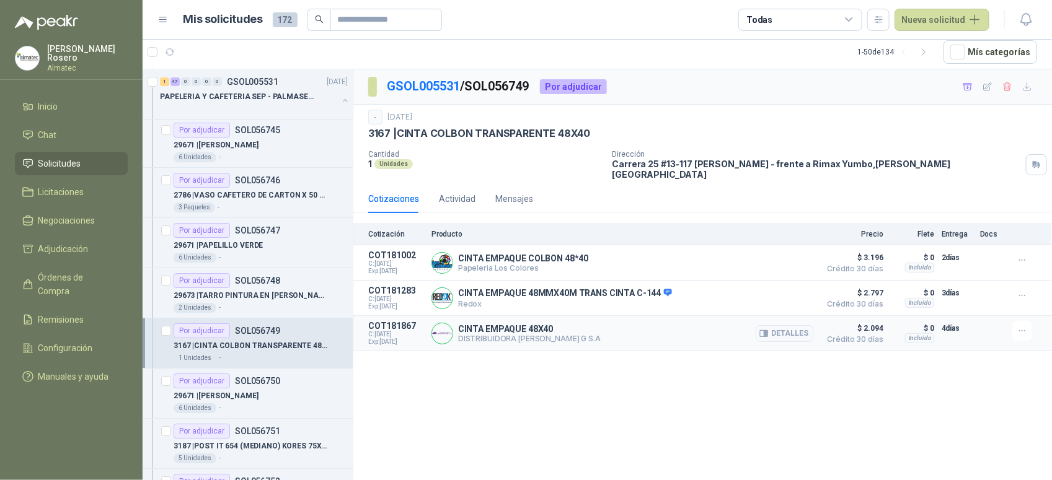
click at [751, 326] on div "CINTA EMPAQUE 48X40 DISTRIBUIDORA JORGE MARIO URIBE G S.A Detalles" at bounding box center [622, 333] width 383 height 25
click at [772, 325] on button "Detalles" at bounding box center [785, 333] width 58 height 17
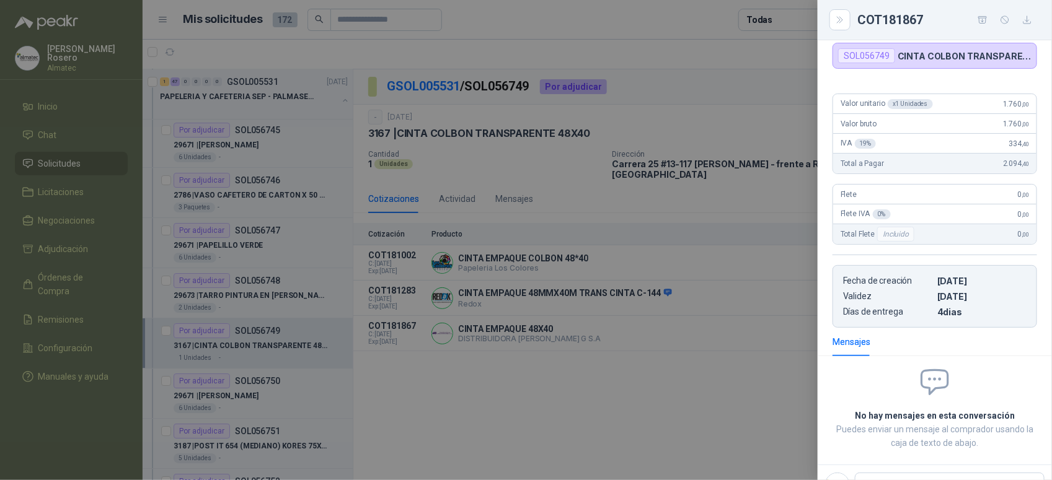
scroll to position [48, 0]
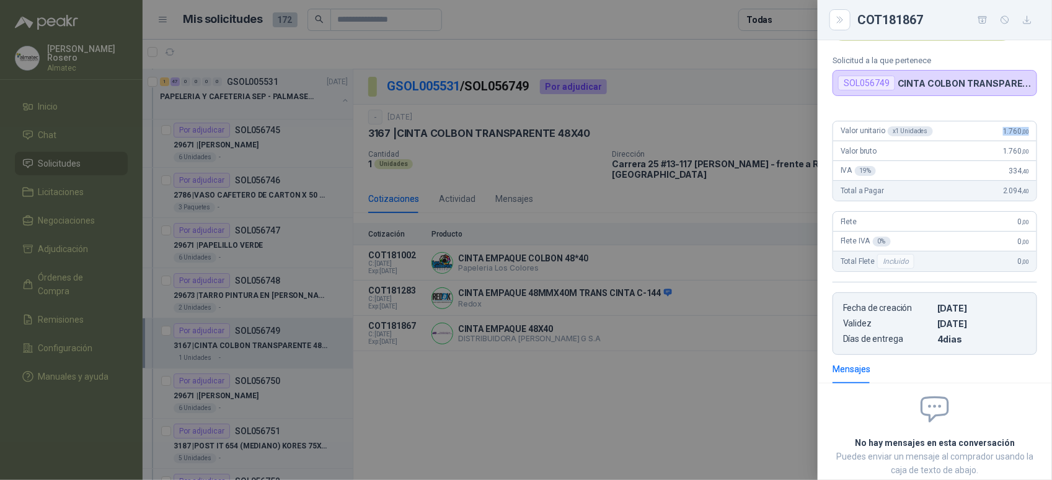
drag, startPoint x: 993, startPoint y: 128, endPoint x: 1030, endPoint y: 131, distance: 37.3
click at [1030, 131] on div "Valor unitario x 1 Unidades 1.760 ,00 Valor bruto 1.760 ,00 IVA 19 % 334 ,40 To…" at bounding box center [935, 233] width 234 height 244
click at [353, 363] on div at bounding box center [526, 240] width 1052 height 480
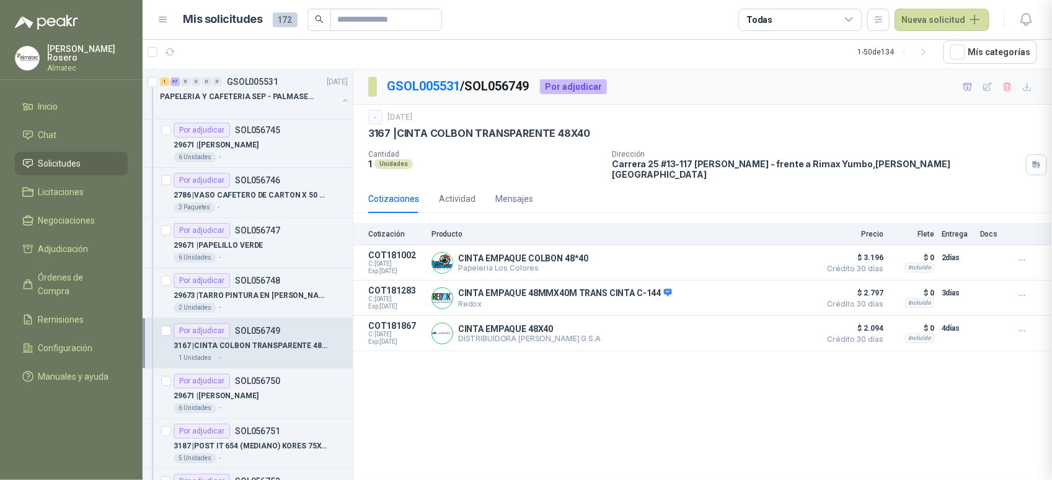
scroll to position [131, 0]
click at [276, 409] on div "6 Unidades -" at bounding box center [261, 409] width 174 height 10
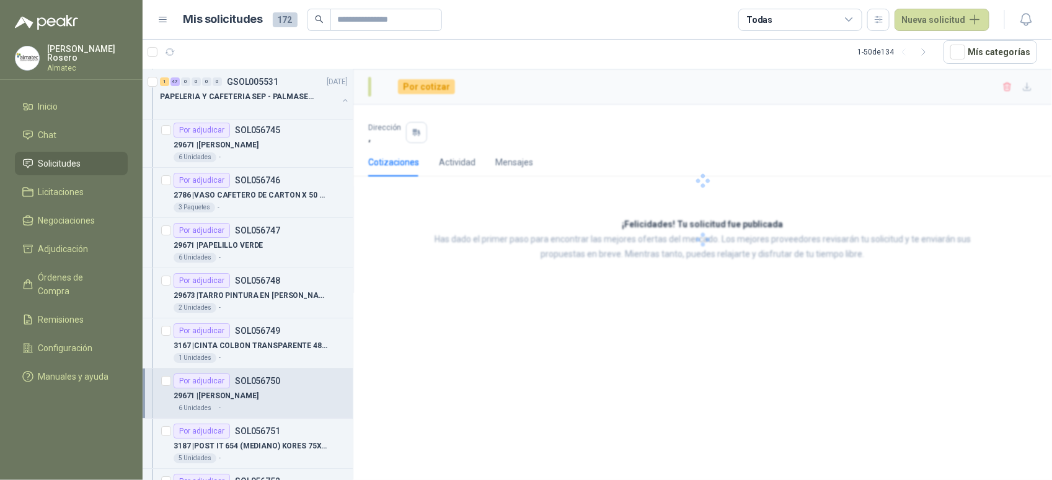
click at [276, 409] on div "6 Unidades -" at bounding box center [261, 409] width 174 height 10
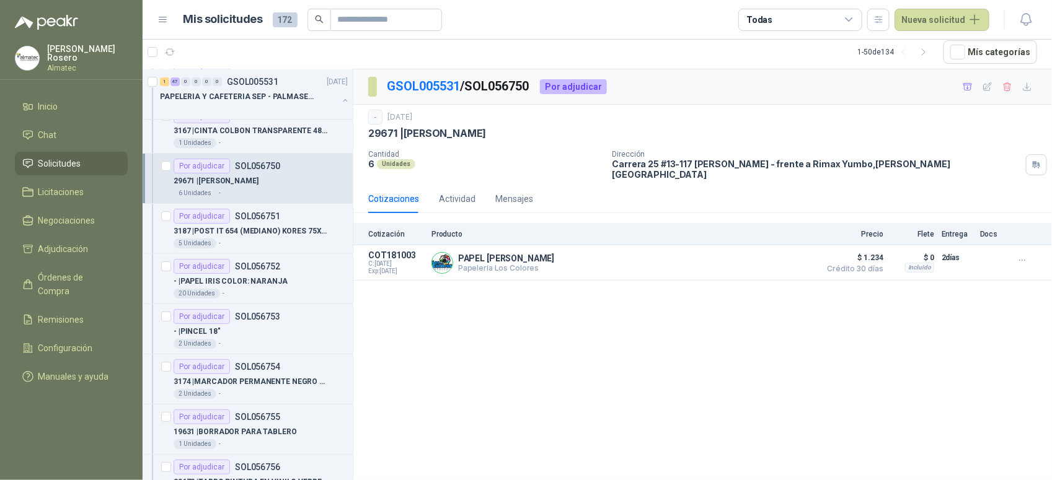
scroll to position [2092, 0]
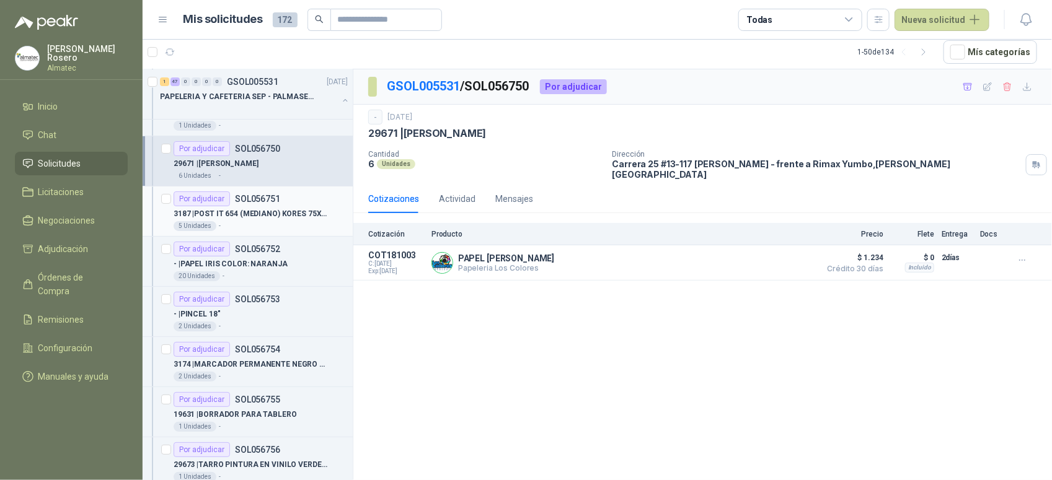
click at [260, 218] on p "3187 | POST IT 654 (MEDIANO) KORES 75X75 100 HJ" at bounding box center [251, 214] width 154 height 12
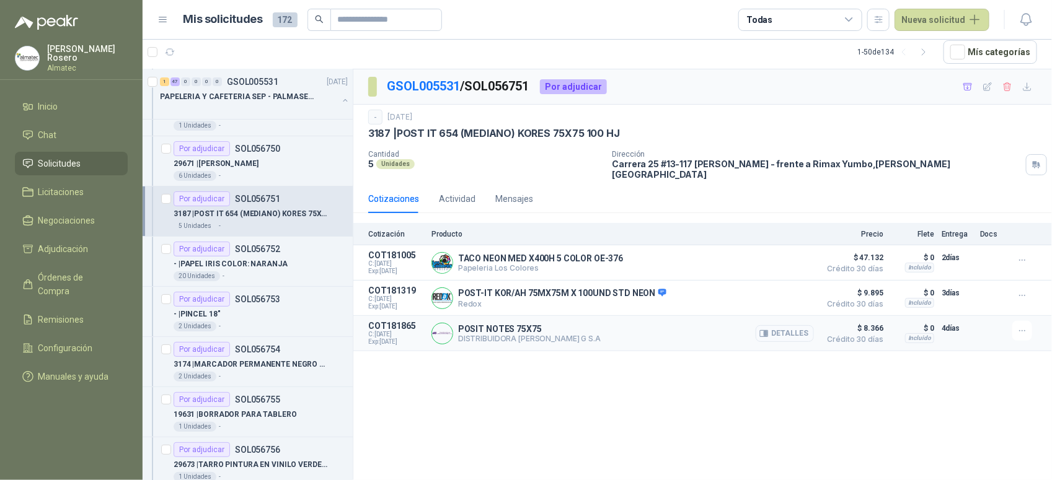
click at [794, 326] on button "Detalles" at bounding box center [785, 333] width 58 height 17
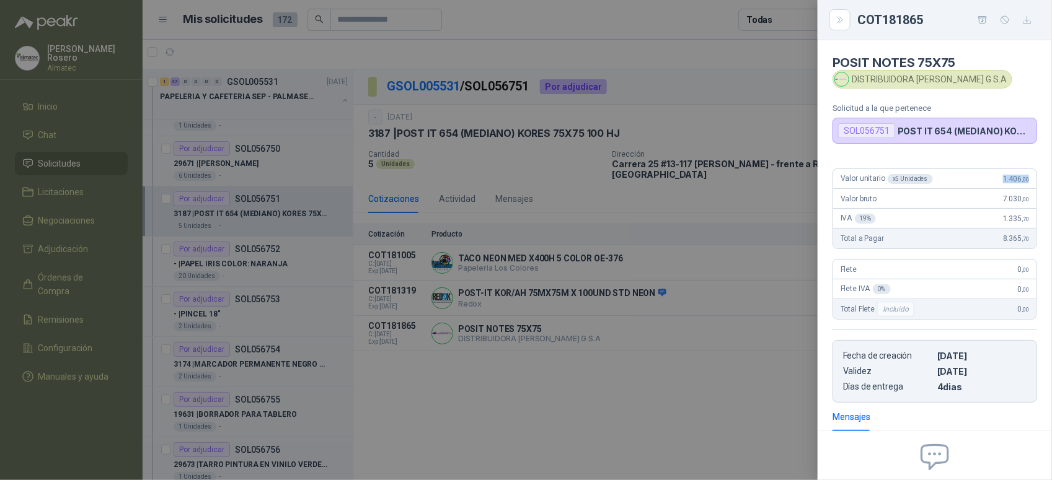
drag, startPoint x: 990, startPoint y: 180, endPoint x: 1033, endPoint y: 184, distance: 42.9
click at [1033, 184] on div "Valor unitario x 5 Unidades 1.406 ,00 Valor bruto 7.030 ,00 IVA 19 % 1.335 ,70 …" at bounding box center [935, 281] width 234 height 244
click at [270, 259] on div at bounding box center [526, 240] width 1052 height 480
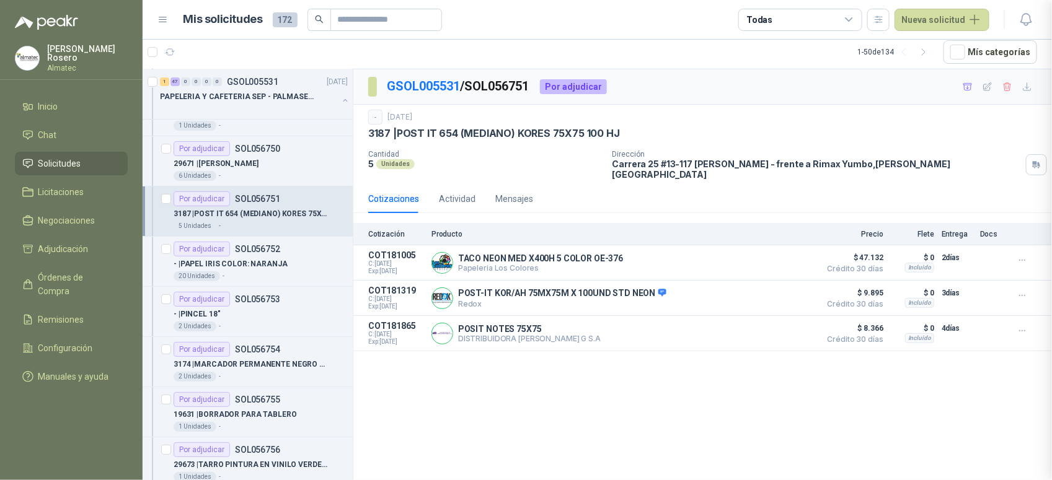
scroll to position [131, 0]
click at [268, 268] on p "- | PAPEL IRIS COLOR: NARANJA" at bounding box center [231, 265] width 114 height 12
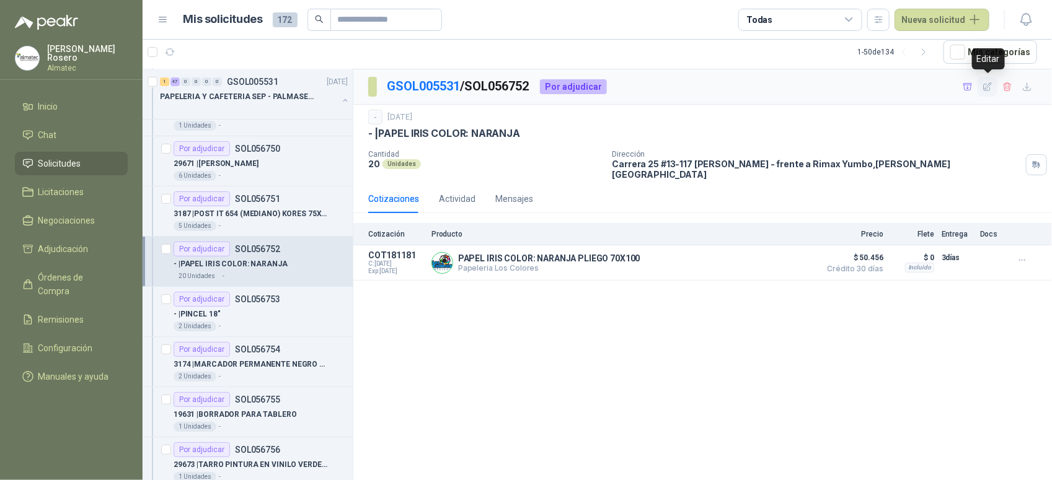
click at [983, 84] on icon "button" at bounding box center [988, 87] width 11 height 11
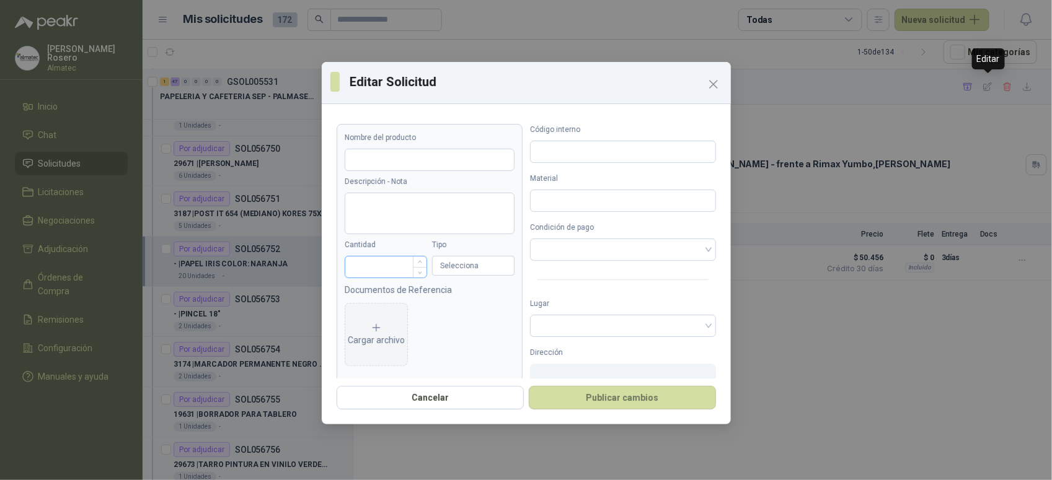
type input "**********"
type input "**"
type input "*"
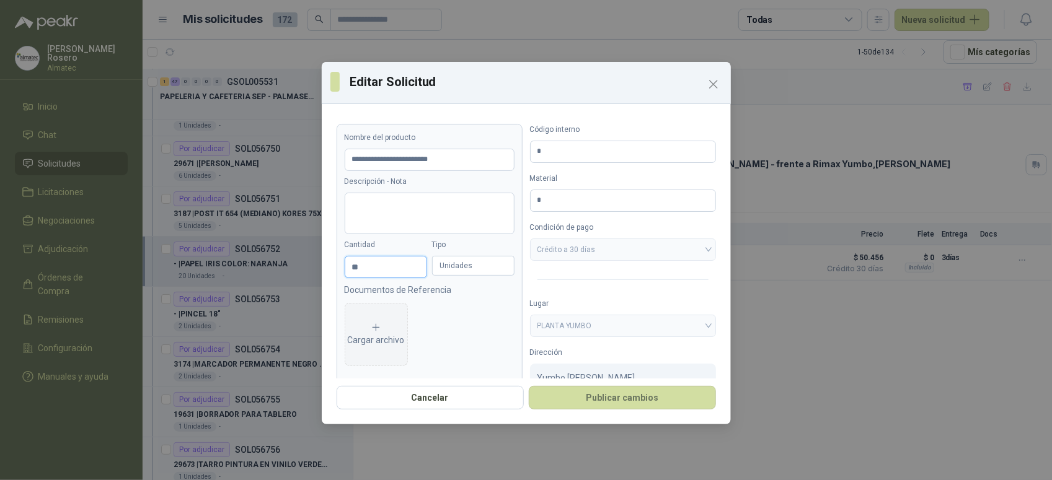
drag, startPoint x: 364, startPoint y: 267, endPoint x: 290, endPoint y: 267, distance: 74.4
click at [292, 267] on div "**********" at bounding box center [526, 240] width 1052 height 480
type input "**********"
type input "*"
type input "**********"
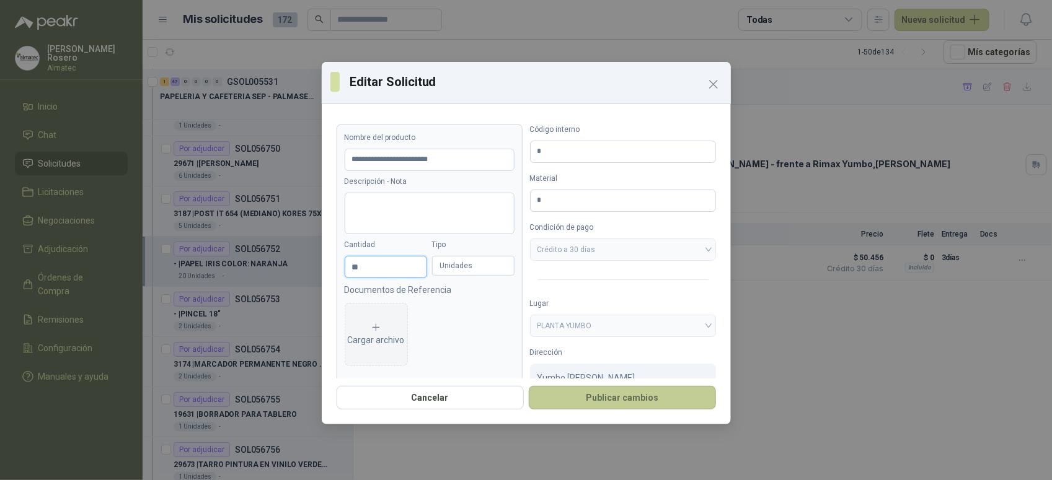
type input "**"
click at [617, 386] on button "Publicar cambios" at bounding box center [622, 398] width 187 height 24
type input "**********"
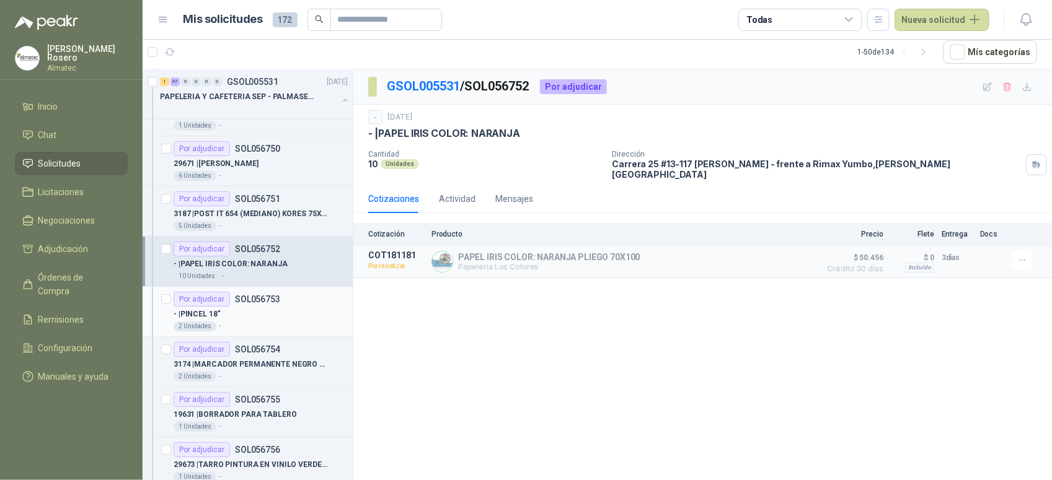
click at [286, 317] on div "- | PINCEL 18"" at bounding box center [261, 314] width 174 height 15
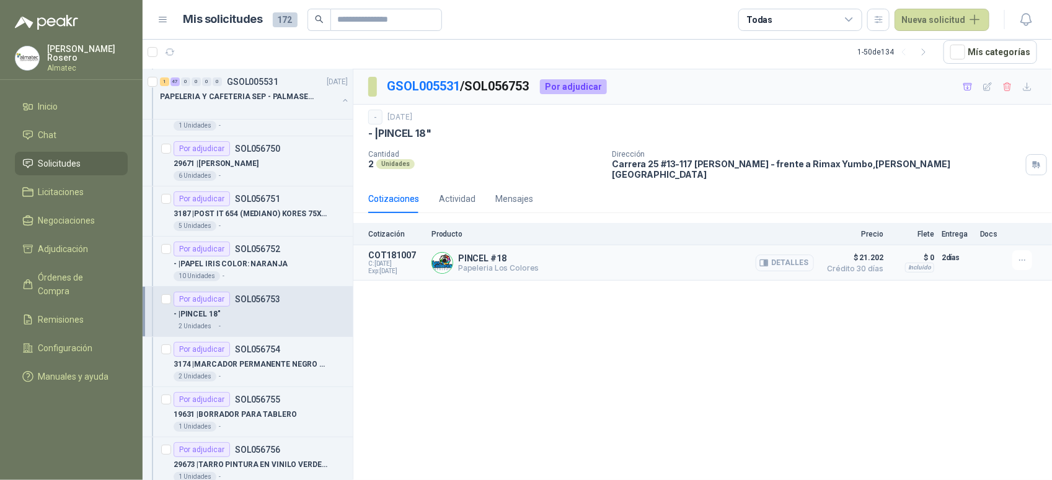
click at [789, 260] on button "Detalles" at bounding box center [785, 263] width 58 height 17
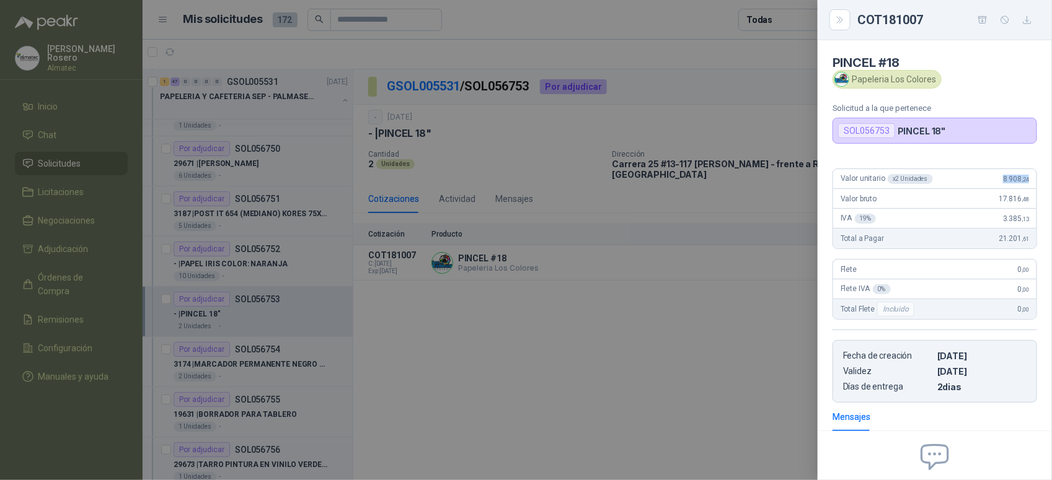
drag, startPoint x: 990, startPoint y: 178, endPoint x: 1024, endPoint y: 179, distance: 33.5
click at [1024, 179] on div "Valor unitario x 2 Unidades 8.908 ,24" at bounding box center [934, 179] width 203 height 20
click at [366, 314] on div at bounding box center [526, 240] width 1052 height 480
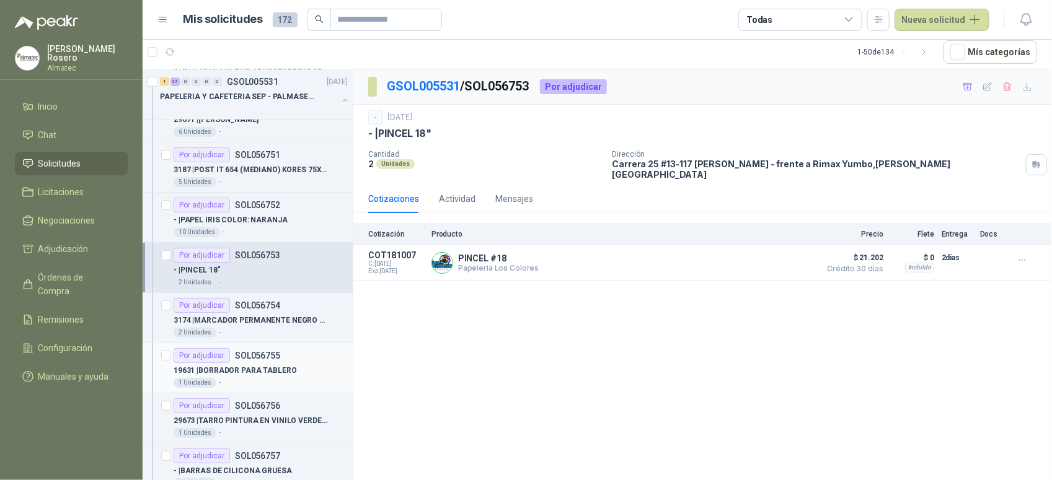
scroll to position [2170, 0]
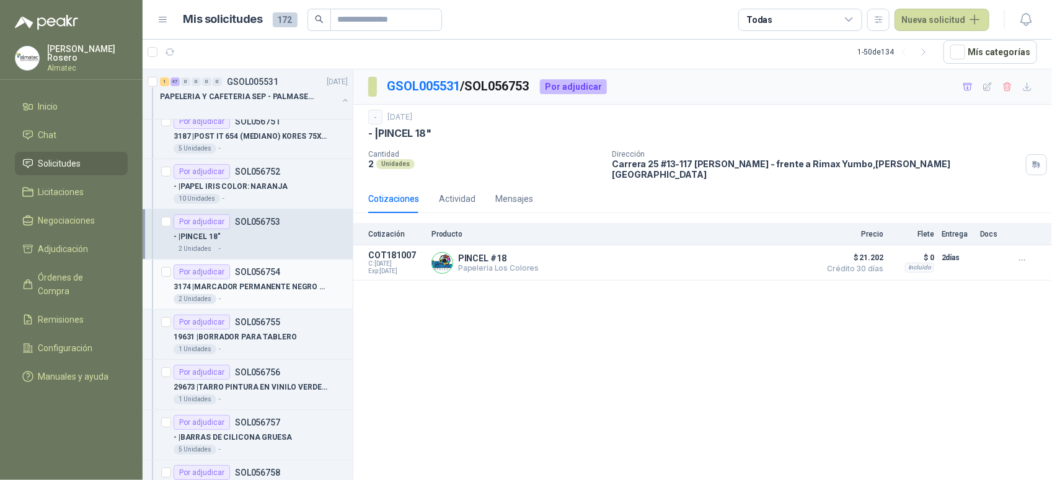
click at [264, 304] on div "2 Unidades -" at bounding box center [261, 299] width 174 height 10
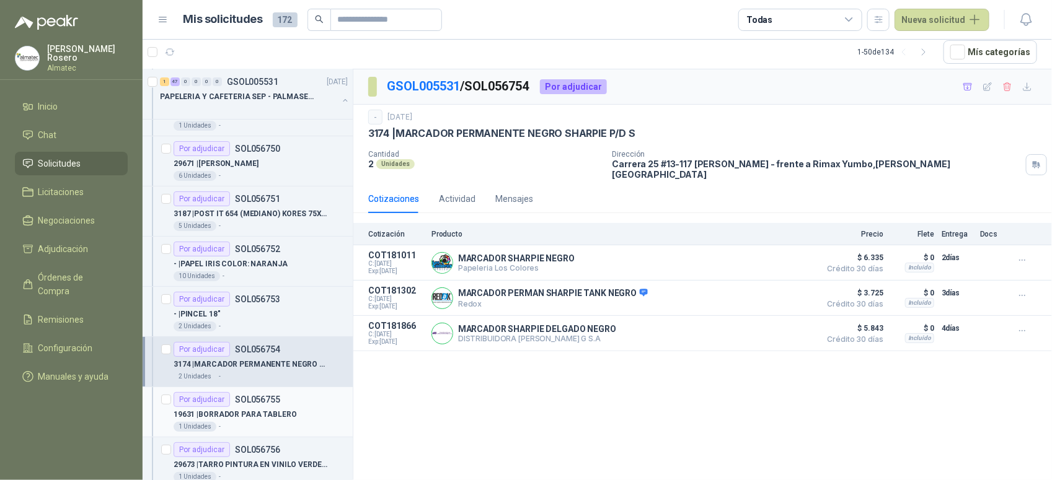
scroll to position [2170, 0]
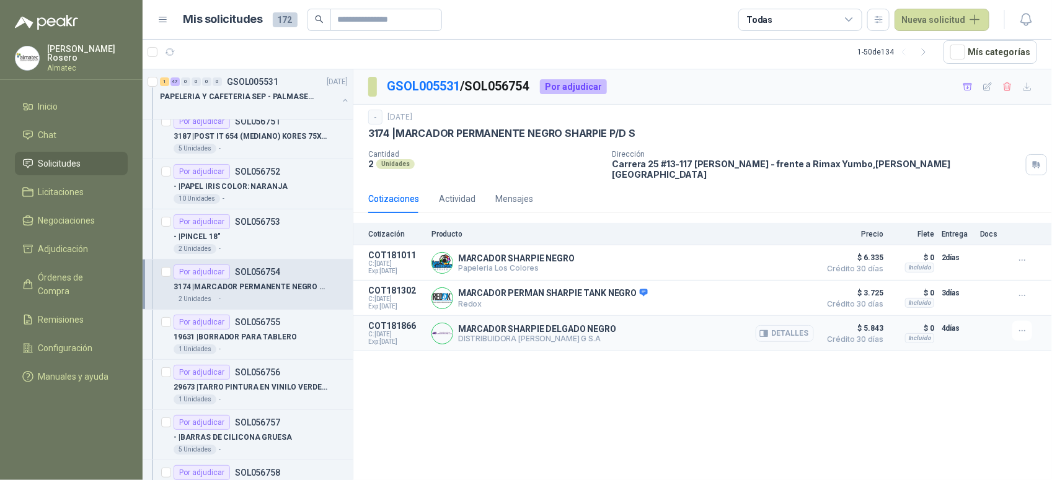
click at [803, 329] on button "Detalles" at bounding box center [785, 333] width 58 height 17
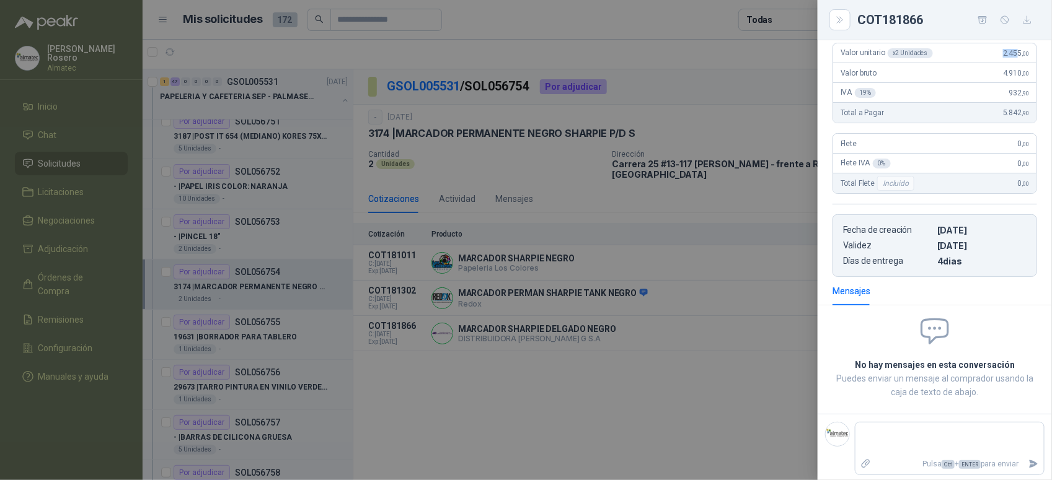
scroll to position [136, 0]
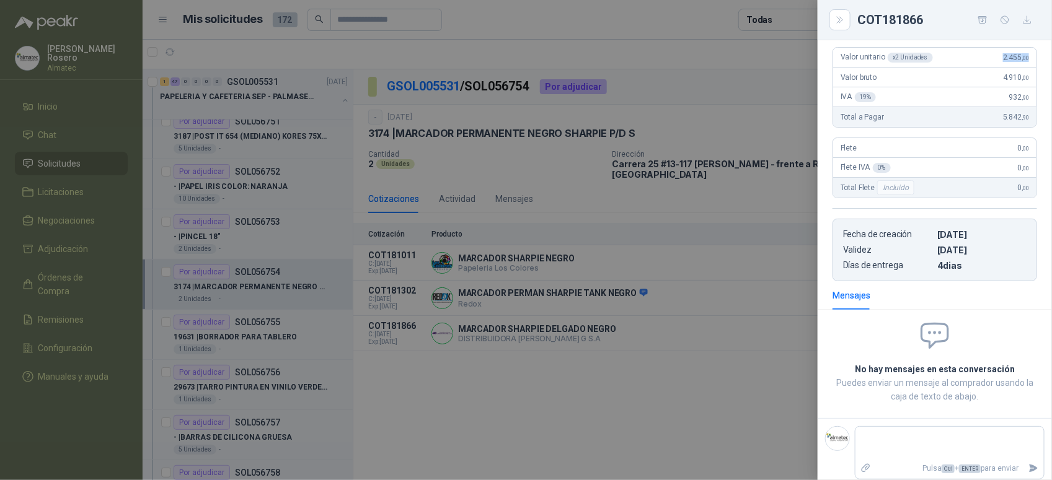
drag, startPoint x: 980, startPoint y: 55, endPoint x: 1028, endPoint y: 64, distance: 48.6
click at [1028, 64] on div "Valor unitario x 2 Unidades 2.455 ,00 Valor bruto 4.910 ,00 IVA 19 % 932 ,90 To…" at bounding box center [935, 159] width 234 height 244
click at [271, 335] on div at bounding box center [526, 240] width 1052 height 480
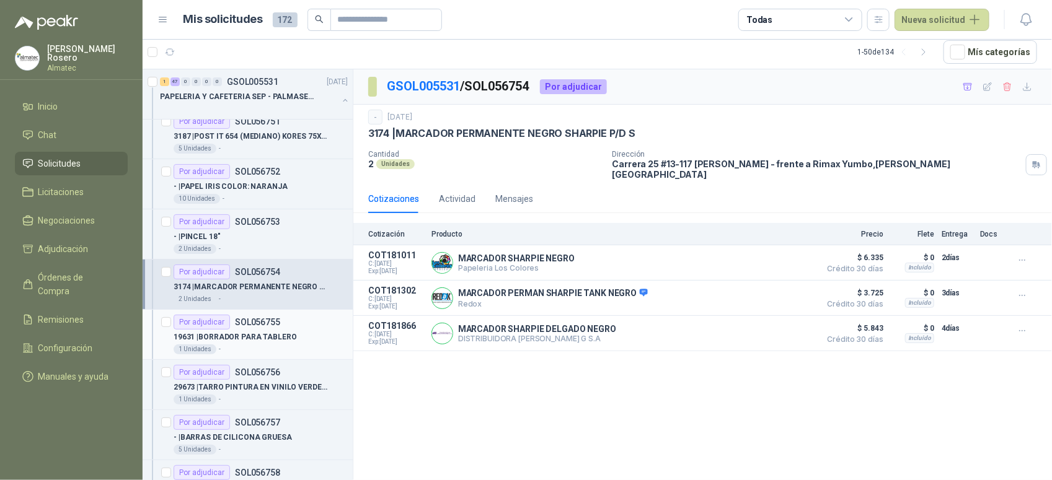
click at [255, 339] on p "19631 | BORRADOR PARA TABLERO" at bounding box center [235, 338] width 123 height 12
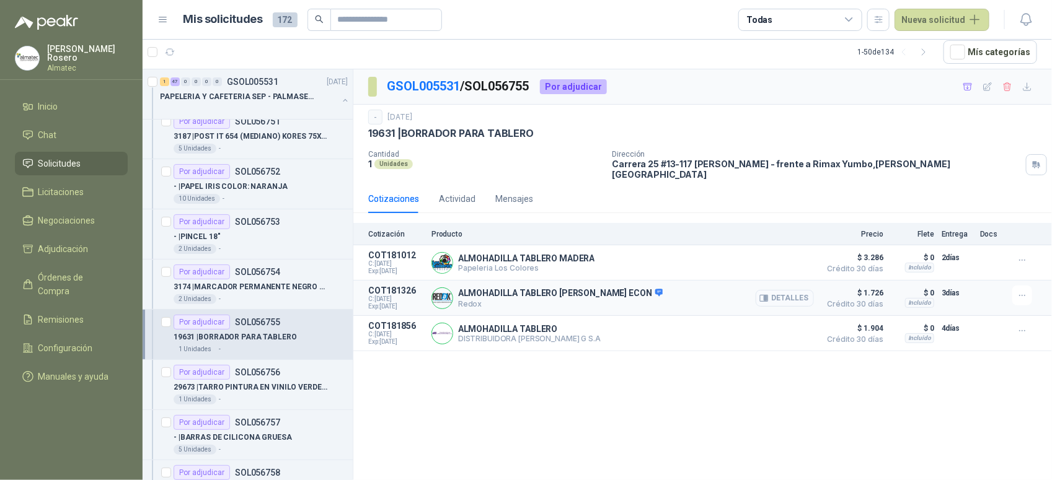
click at [783, 294] on button "Detalles" at bounding box center [785, 298] width 58 height 17
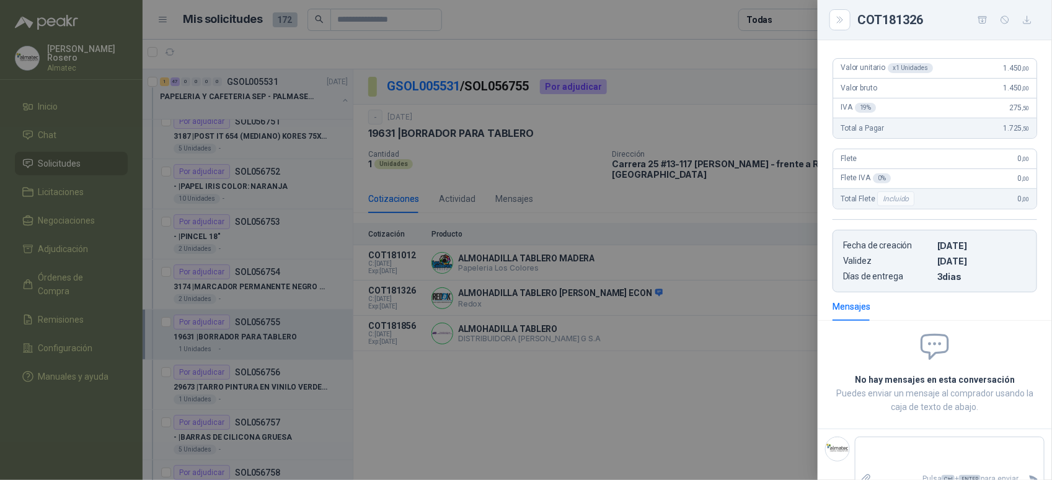
scroll to position [118, 0]
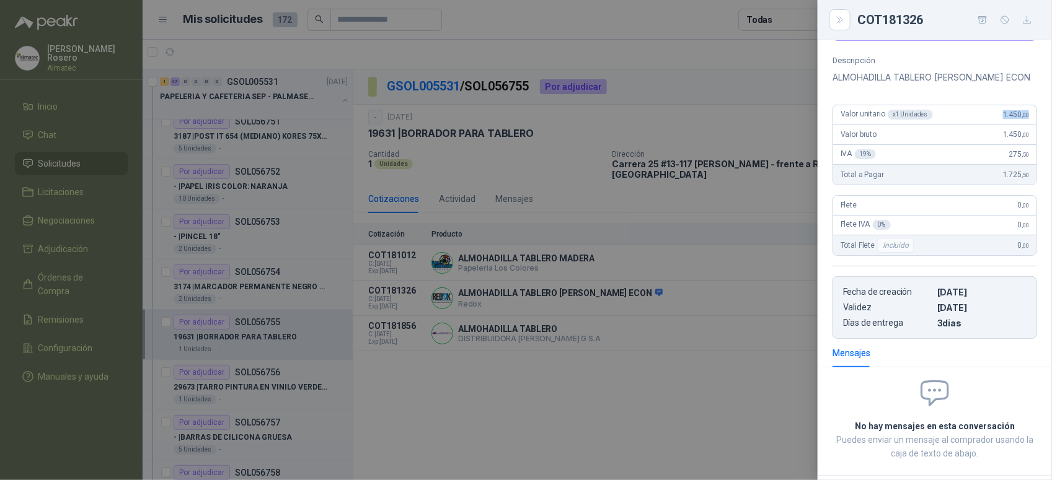
drag, startPoint x: 993, startPoint y: 135, endPoint x: 1040, endPoint y: 134, distance: 47.7
click at [1040, 134] on div "Descripción ALMOHADILLA TABLERO JOMAY MADERA ECON Valor unitario x 1 Unidades 1…" at bounding box center [935, 197] width 234 height 283
click at [435, 383] on div at bounding box center [526, 240] width 1052 height 480
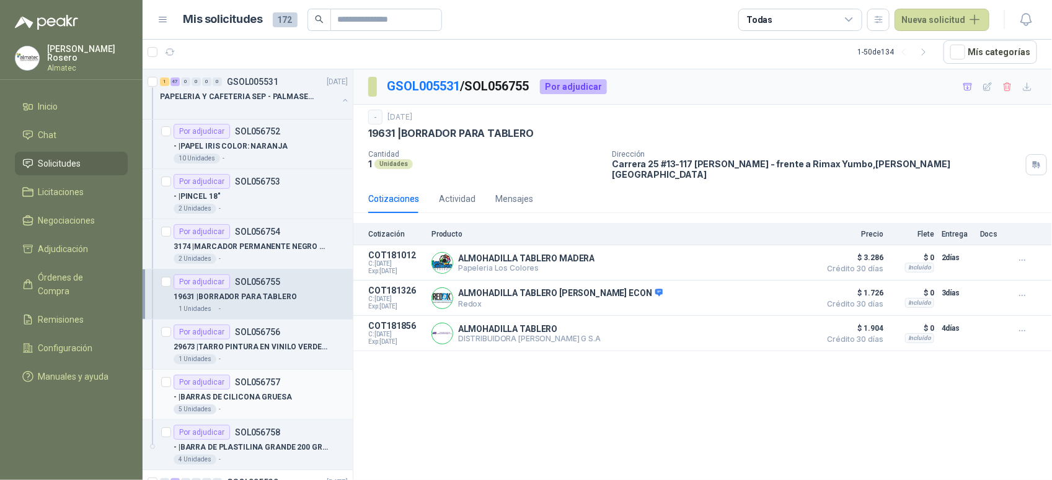
scroll to position [2247, 0]
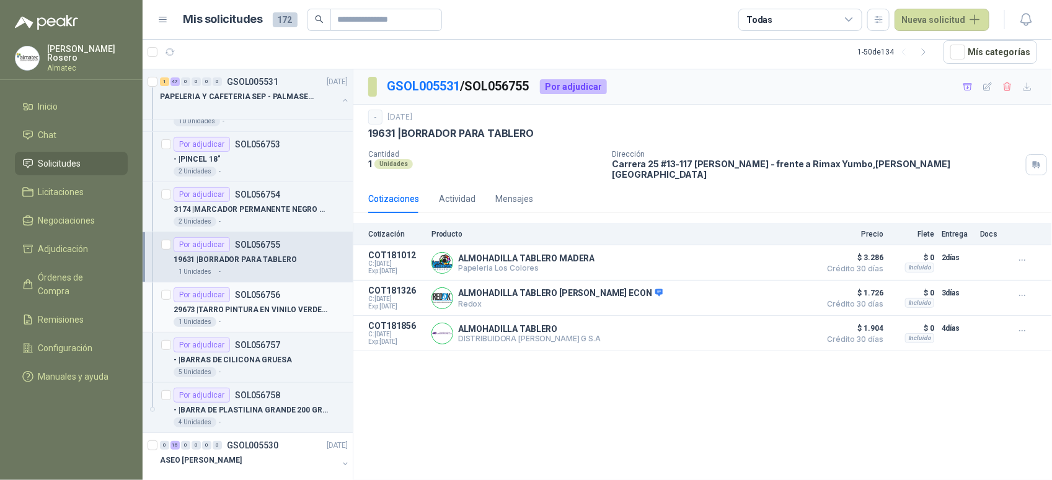
click at [273, 311] on p "29673 | TARRO PINTURA EN VINILO VERDE FLUORECENTE" at bounding box center [251, 310] width 154 height 12
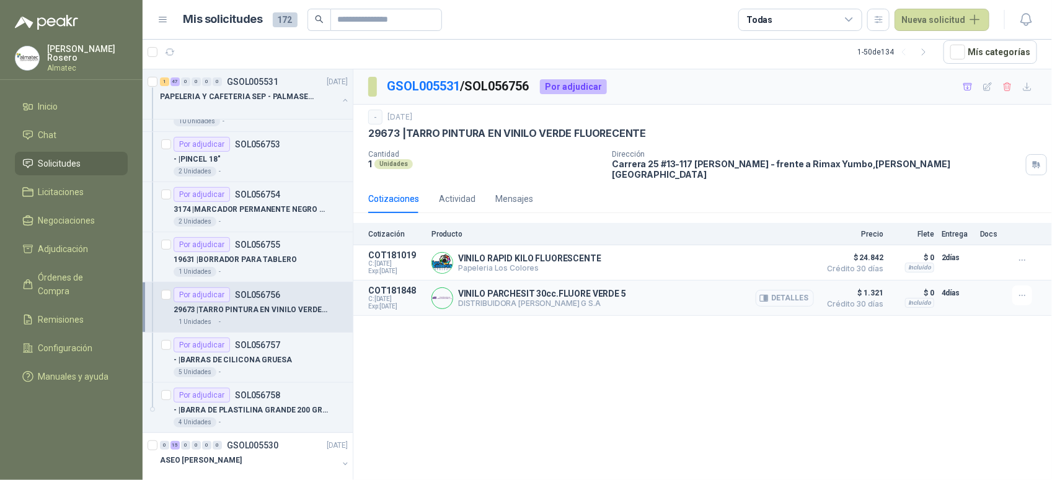
click at [795, 296] on button "Detalles" at bounding box center [785, 298] width 58 height 17
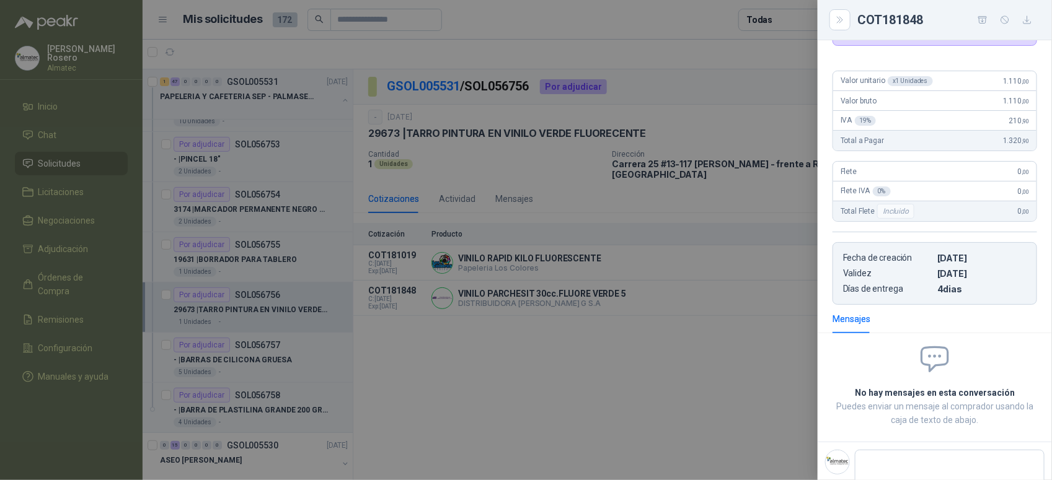
scroll to position [63, 0]
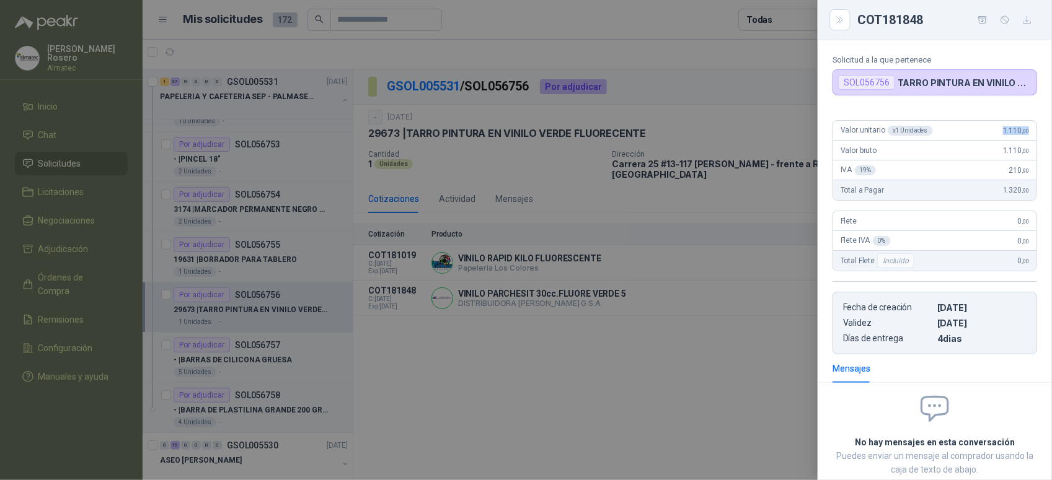
drag, startPoint x: 993, startPoint y: 133, endPoint x: 1028, endPoint y: 129, distance: 35.6
click at [1028, 129] on div "Valor unitario x 1 Unidades 1.110 ,00 Valor bruto 1.110 ,00 IVA 19 % 210 ,90 To…" at bounding box center [935, 232] width 234 height 244
drag, startPoint x: 345, startPoint y: 409, endPoint x: 261, endPoint y: 381, distance: 88.2
click at [343, 409] on div at bounding box center [526, 240] width 1052 height 480
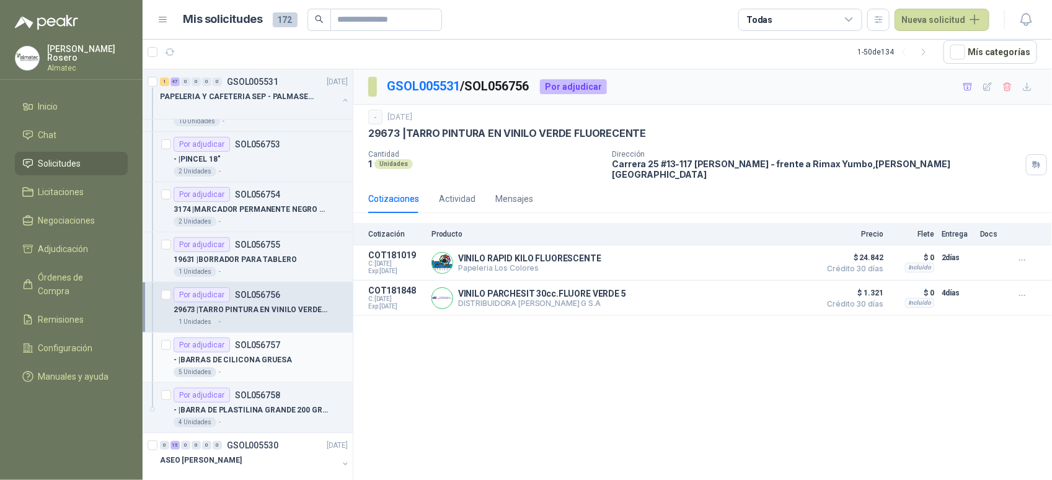
click at [259, 366] on p "- | BARRAS DE CILICONA GRUESA" at bounding box center [233, 361] width 118 height 12
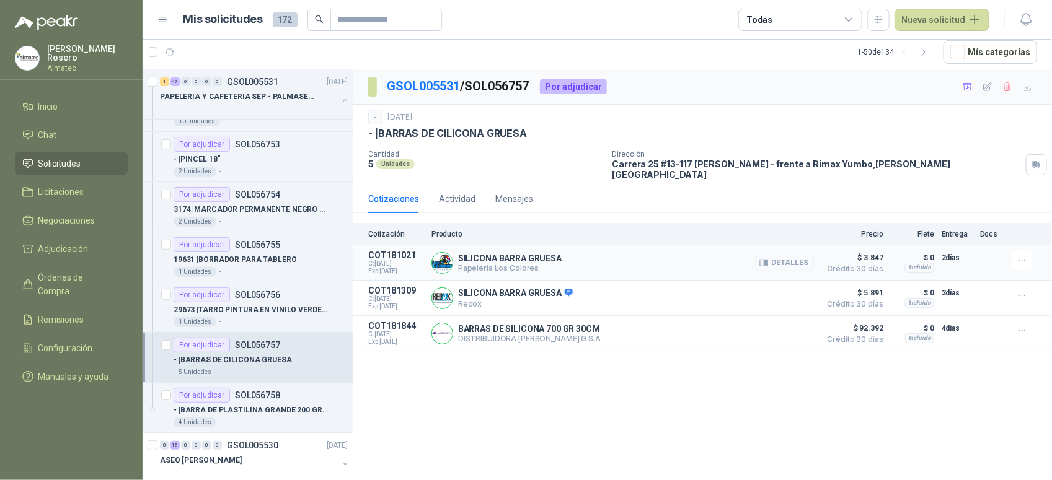
click at [806, 255] on button "Detalles" at bounding box center [785, 263] width 58 height 17
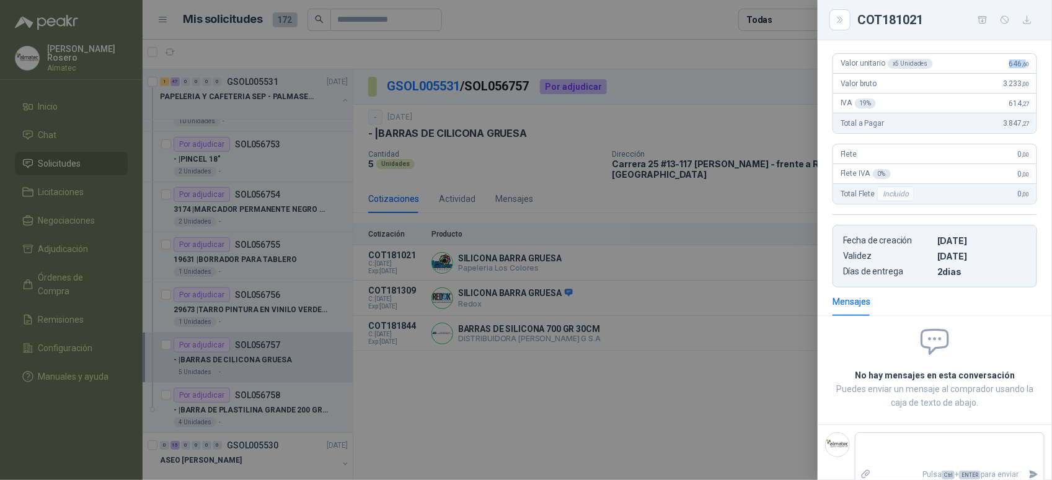
scroll to position [99, 0]
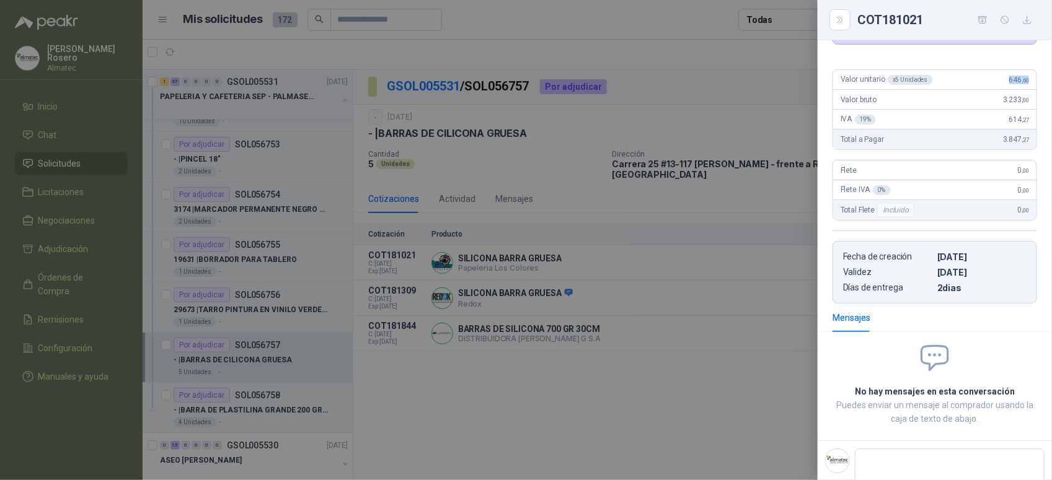
drag, startPoint x: 1001, startPoint y: 60, endPoint x: 1024, endPoint y: 77, distance: 28.8
click at [1024, 77] on div "Valor unitario x 5 Unidades 646 ,60" at bounding box center [934, 80] width 203 height 20
drag, startPoint x: 509, startPoint y: 374, endPoint x: 410, endPoint y: 397, distance: 101.2
click at [507, 376] on div at bounding box center [526, 240] width 1052 height 480
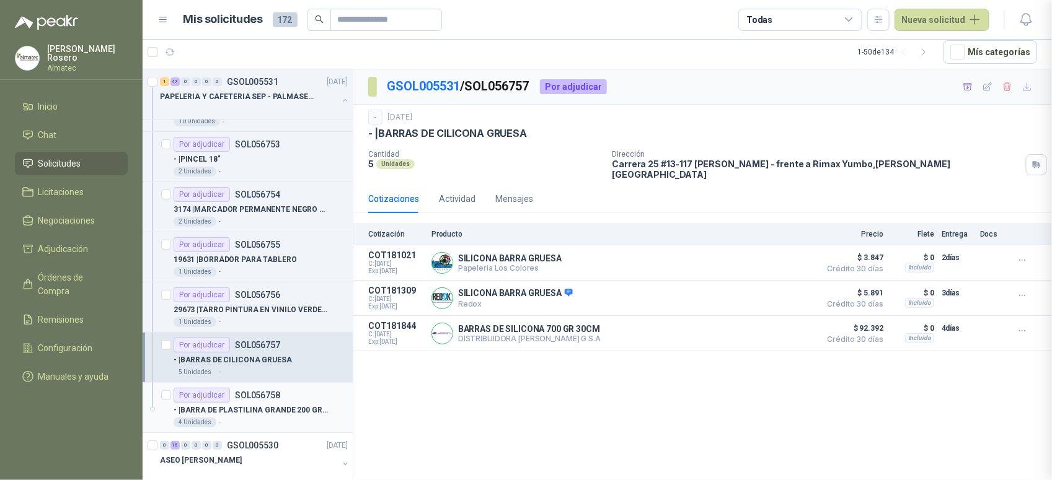
click at [263, 413] on p "- | BARRA DE PLASTILINA GRANDE 200 GRAMOS BLANCO" at bounding box center [251, 411] width 154 height 12
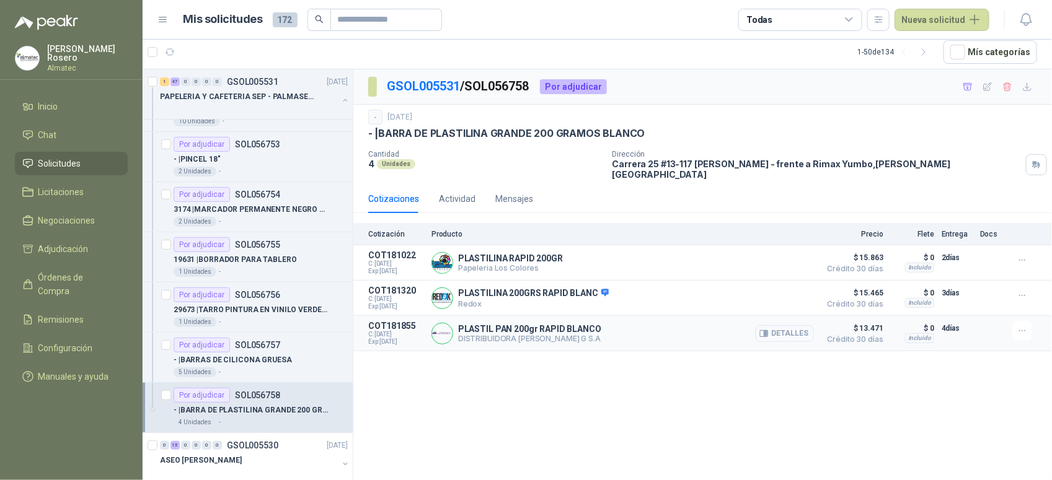
click at [789, 325] on button "Detalles" at bounding box center [785, 333] width 58 height 17
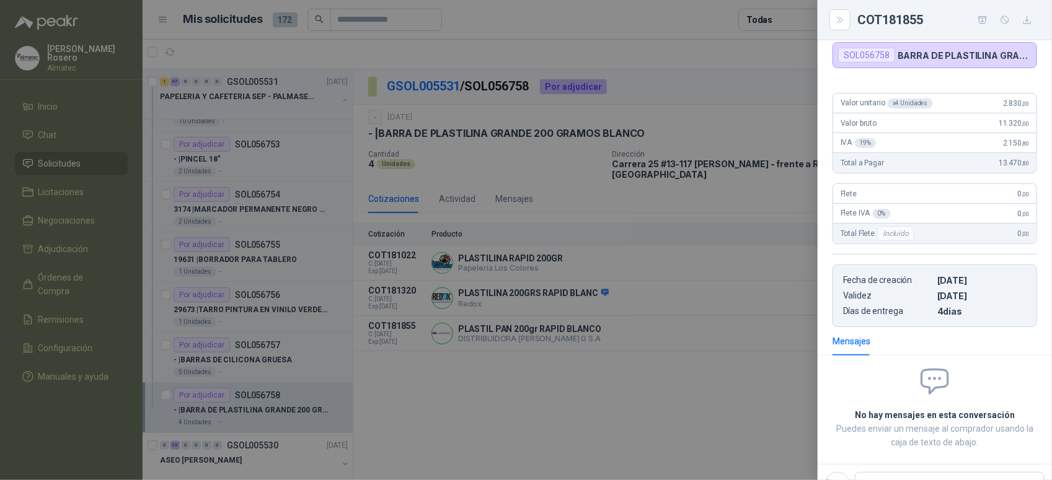
scroll to position [63, 0]
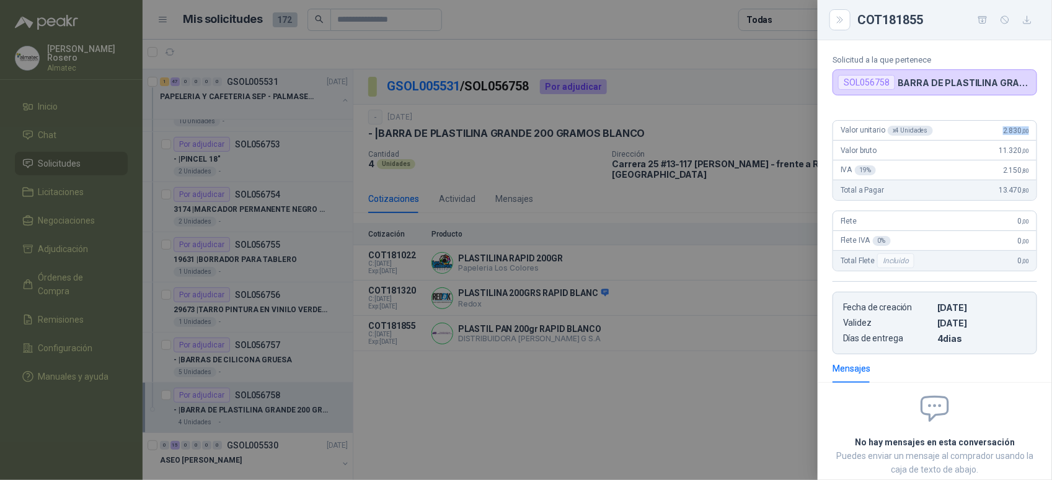
drag, startPoint x: 984, startPoint y: 129, endPoint x: 1026, endPoint y: 132, distance: 42.3
click at [1026, 132] on div "Valor unitario x 4 Unidades 2.830 ,00" at bounding box center [934, 131] width 203 height 20
click at [598, 336] on div at bounding box center [526, 240] width 1052 height 480
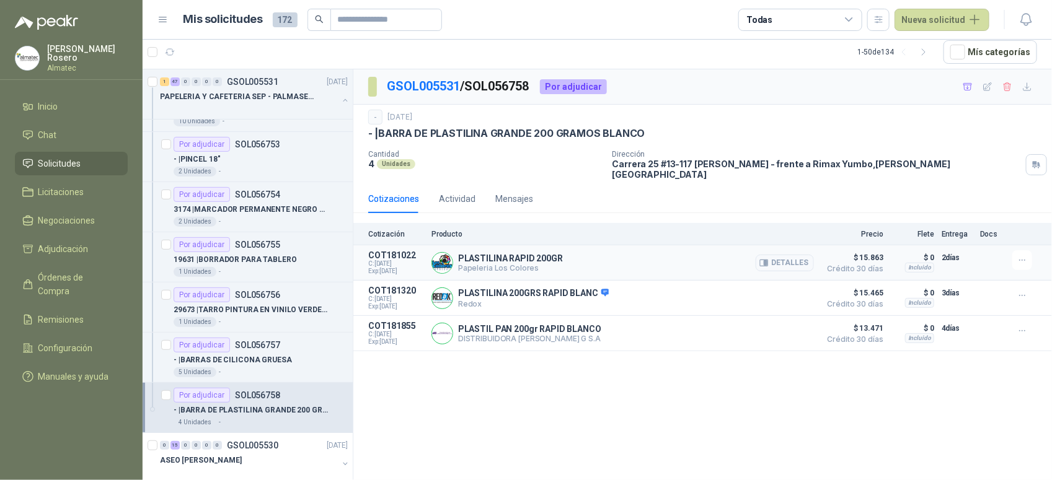
scroll to position [677, 0]
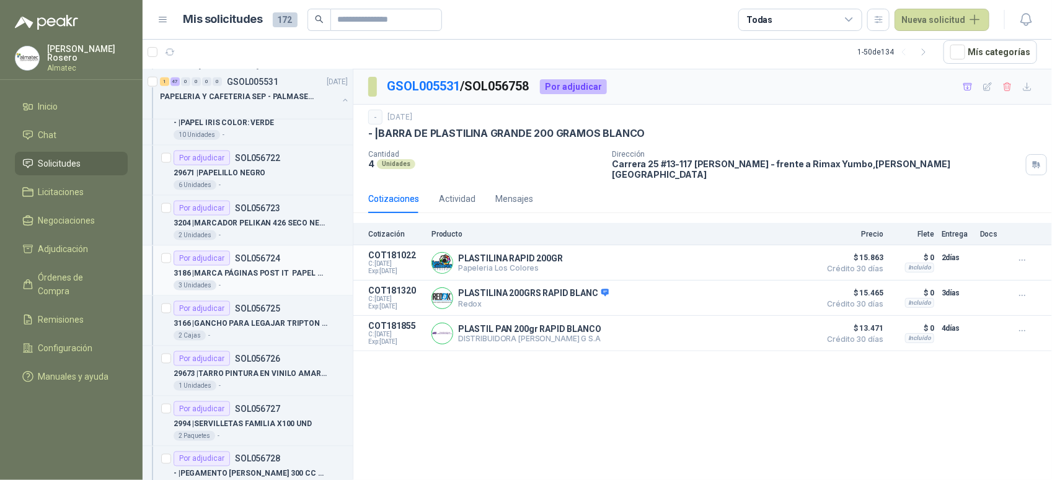
click at [286, 264] on div "Por adjudicar SOL056724" at bounding box center [261, 258] width 174 height 15
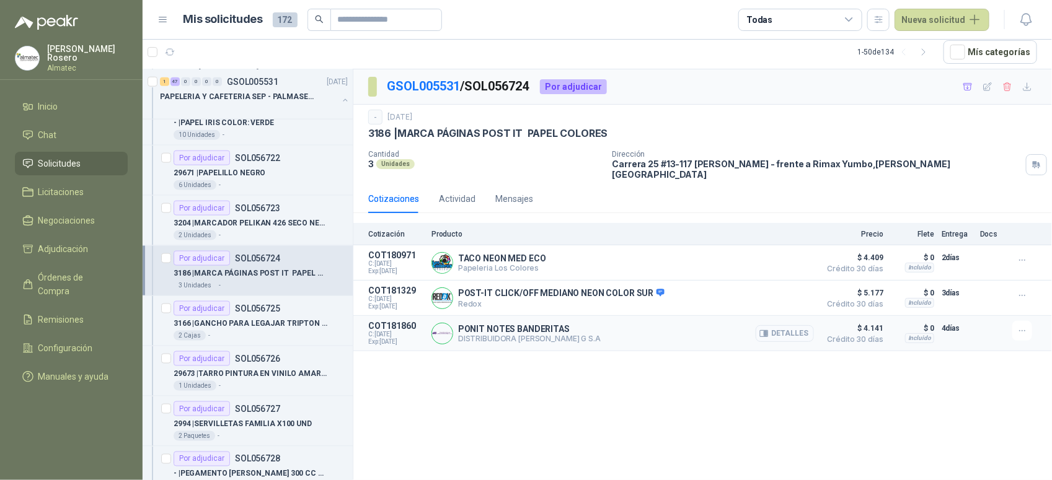
drag, startPoint x: 798, startPoint y: 329, endPoint x: 789, endPoint y: 322, distance: 11.0
click at [789, 338] on div "Detalles" at bounding box center [785, 333] width 58 height 25
click at [795, 255] on button "Detalles" at bounding box center [785, 263] width 58 height 17
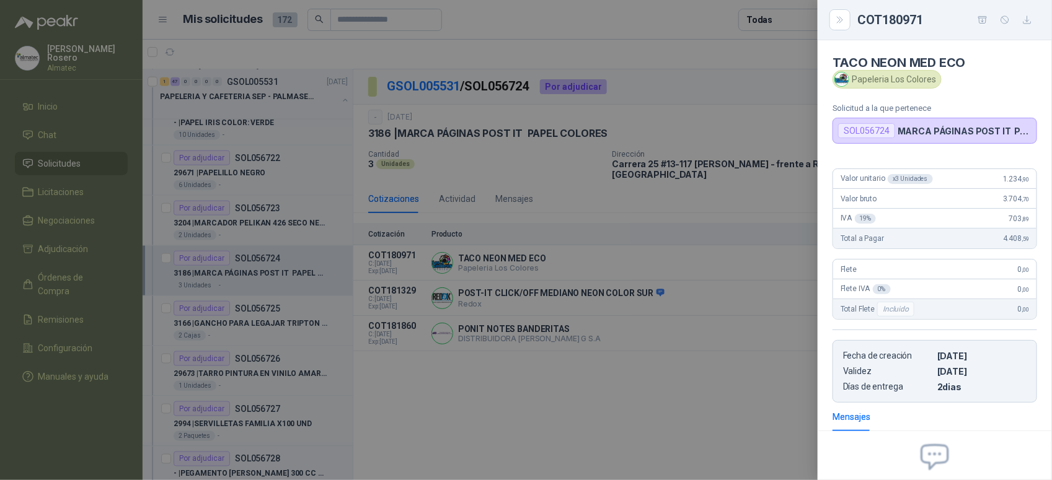
scroll to position [125, 0]
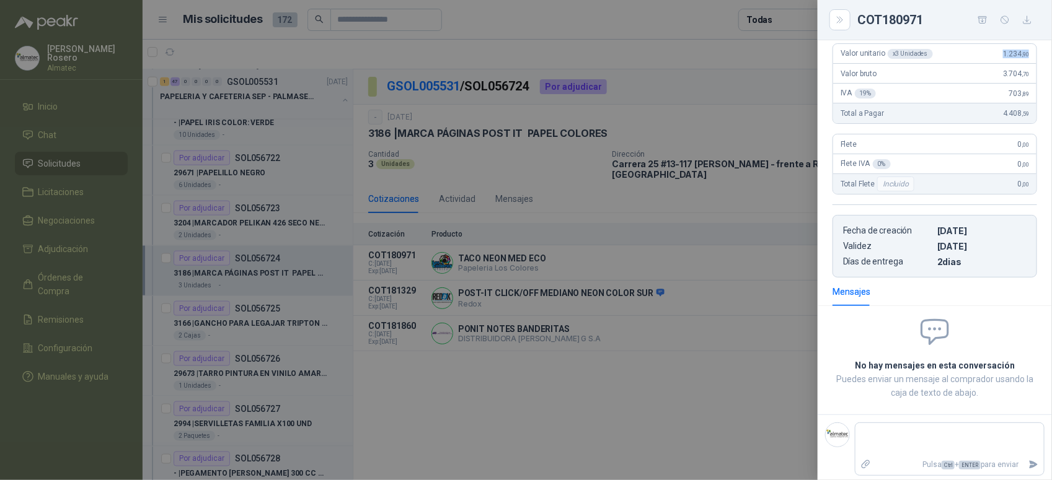
drag, startPoint x: 986, startPoint y: 60, endPoint x: 1028, endPoint y: 56, distance: 41.7
click at [1028, 56] on div "Valor unitario x 3 Unidades 1.234 ,90 Valor bruto 3.704 ,70 IVA 19 % 703 ,89 To…" at bounding box center [935, 155] width 234 height 244
click at [642, 363] on div at bounding box center [526, 240] width 1052 height 480
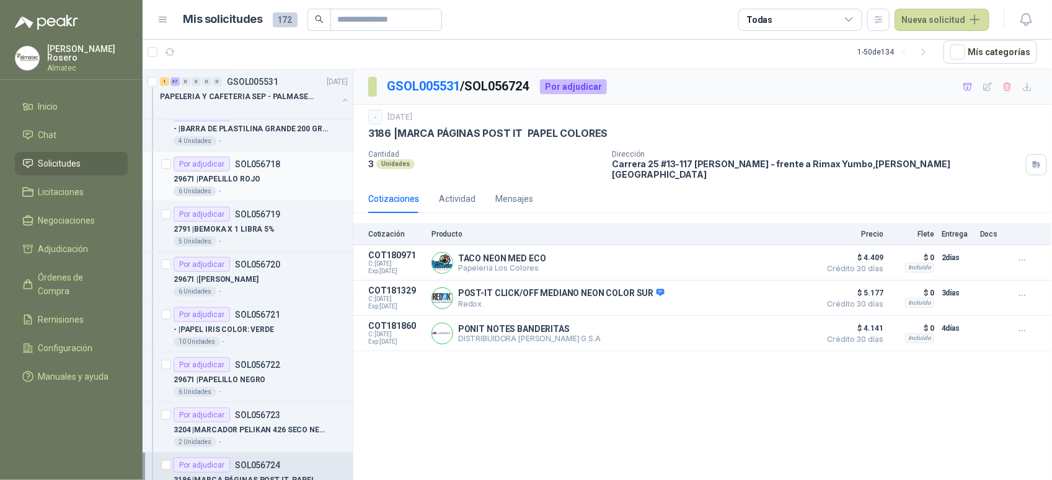
scroll to position [445, 0]
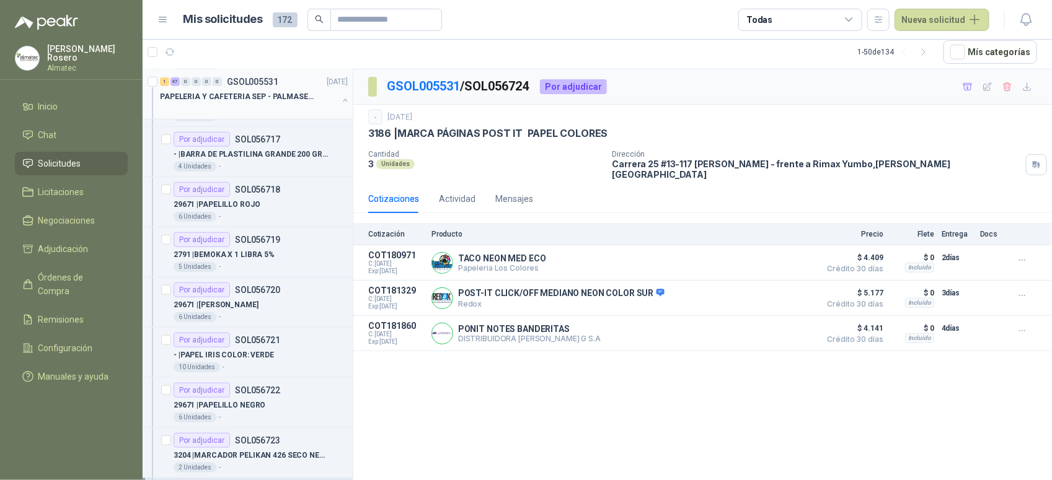
click at [340, 97] on button "button" at bounding box center [345, 100] width 10 height 10
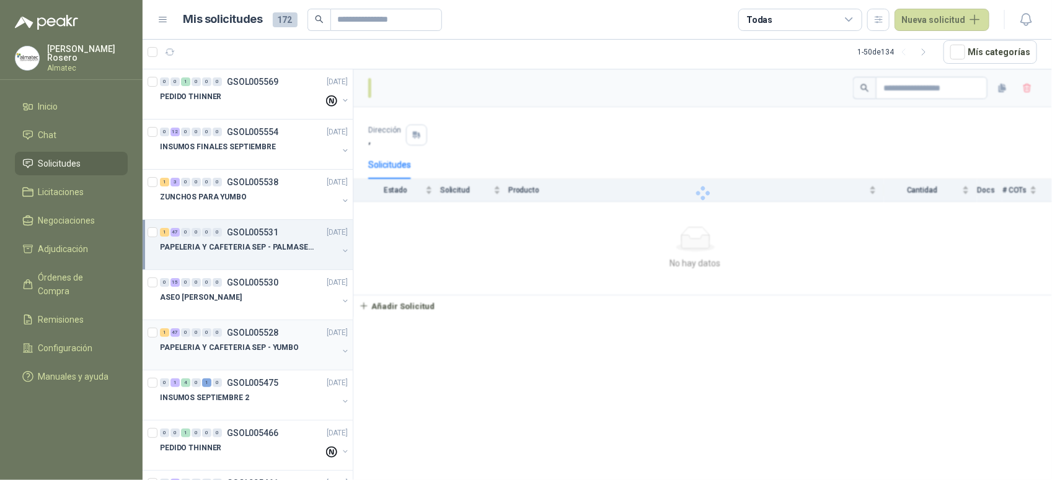
click at [280, 354] on p "PAPELERIA Y CAFETERIA SEP - YUMBO" at bounding box center [229, 348] width 139 height 12
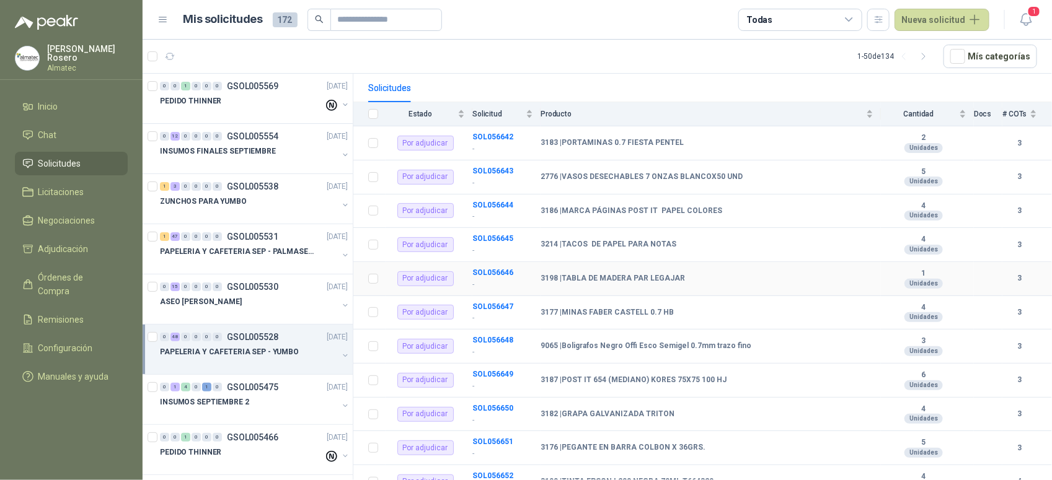
scroll to position [155, 0]
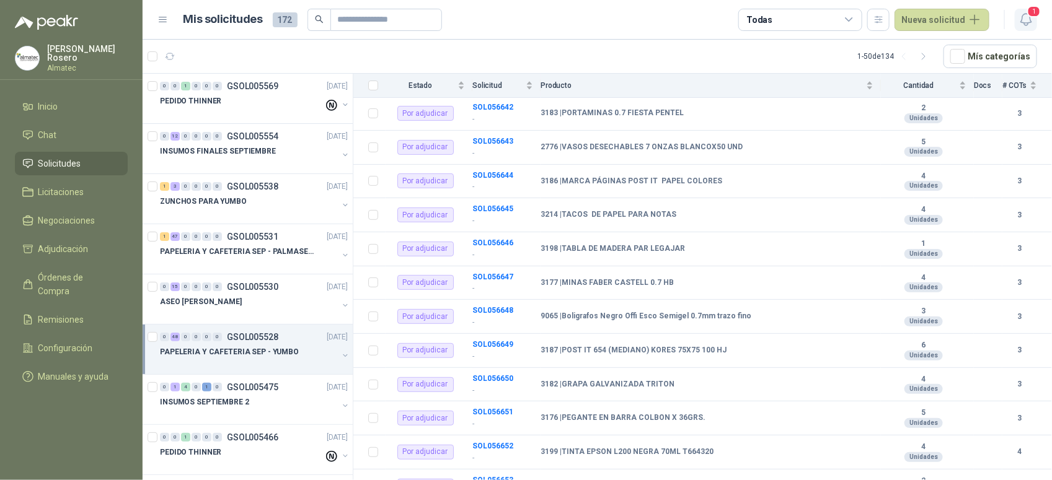
click at [1021, 20] on icon "button" at bounding box center [1026, 19] width 15 height 15
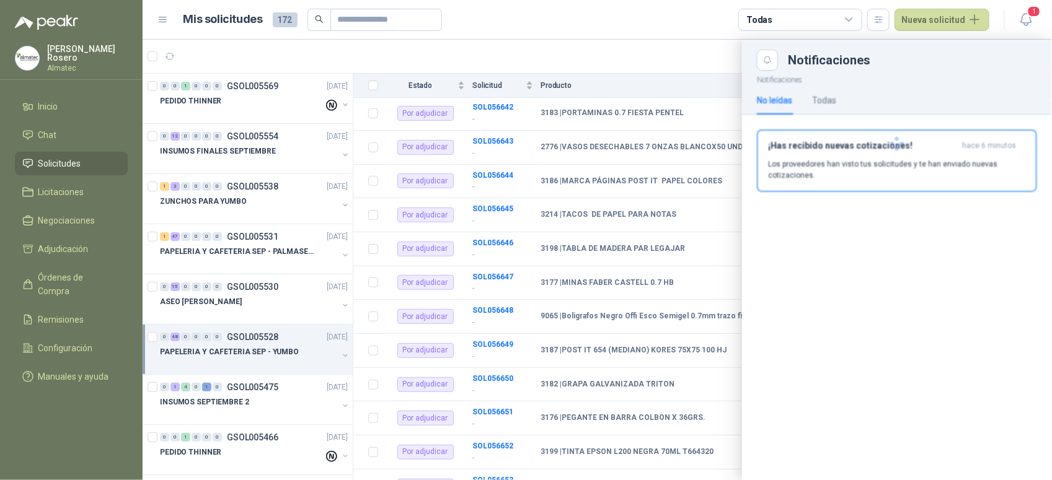
click at [874, 175] on div at bounding box center [897, 144] width 310 height 146
